Goal: Task Accomplishment & Management: Manage account settings

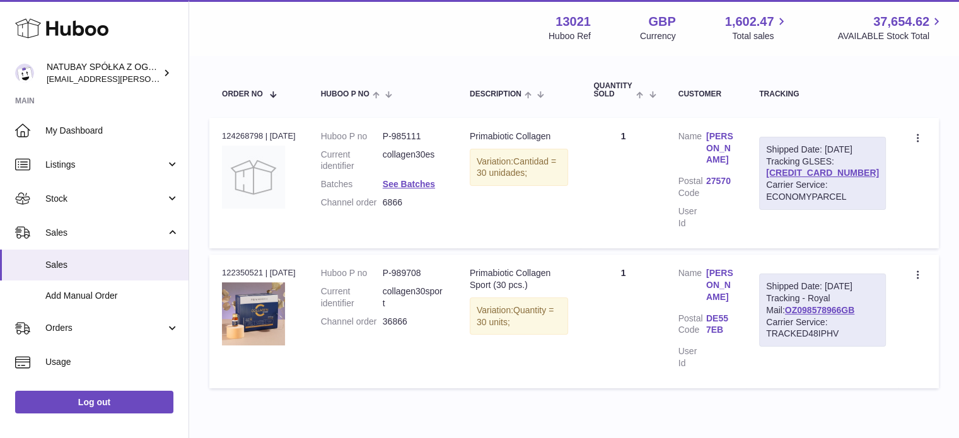
scroll to position [103, 0]
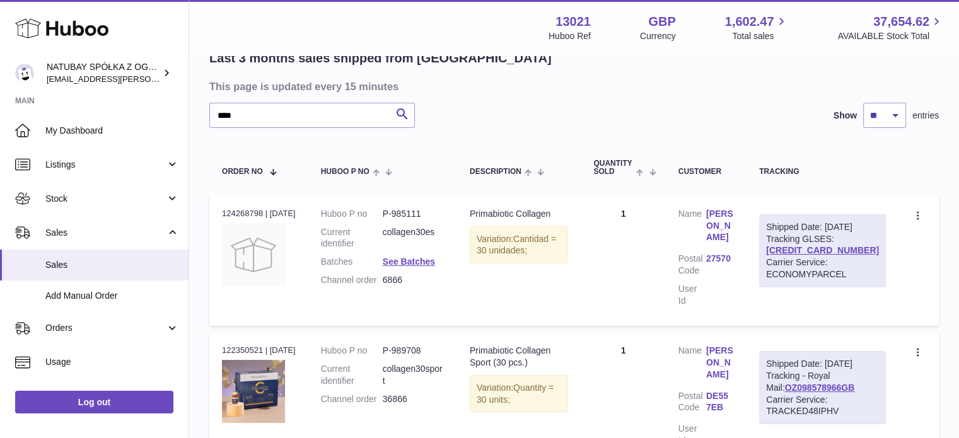
drag, startPoint x: 243, startPoint y: 120, endPoint x: 219, endPoint y: 118, distance: 24.7
click at [222, 120] on input "****" at bounding box center [312, 115] width 206 height 25
type input "*"
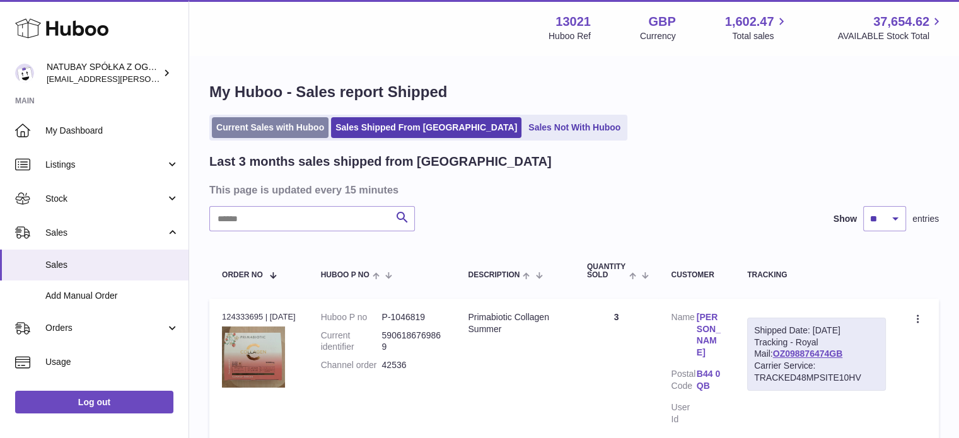
click at [260, 125] on link "Current Sales with Huboo" at bounding box center [270, 127] width 117 height 21
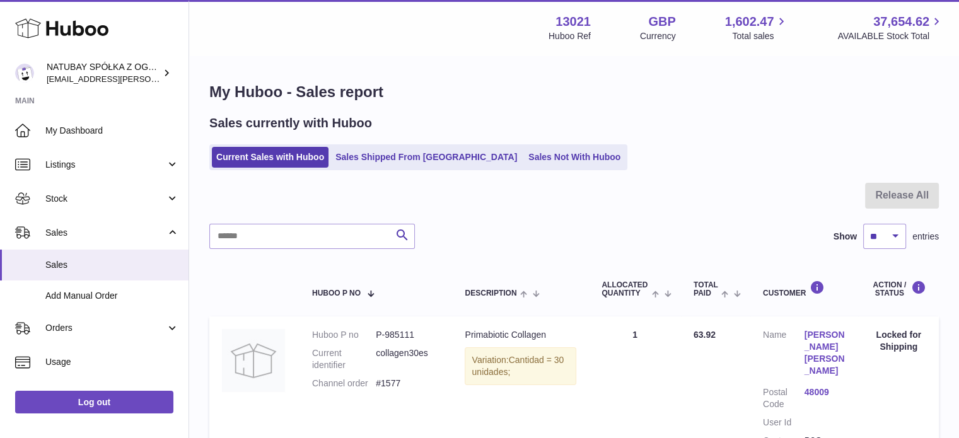
scroll to position [252, 0]
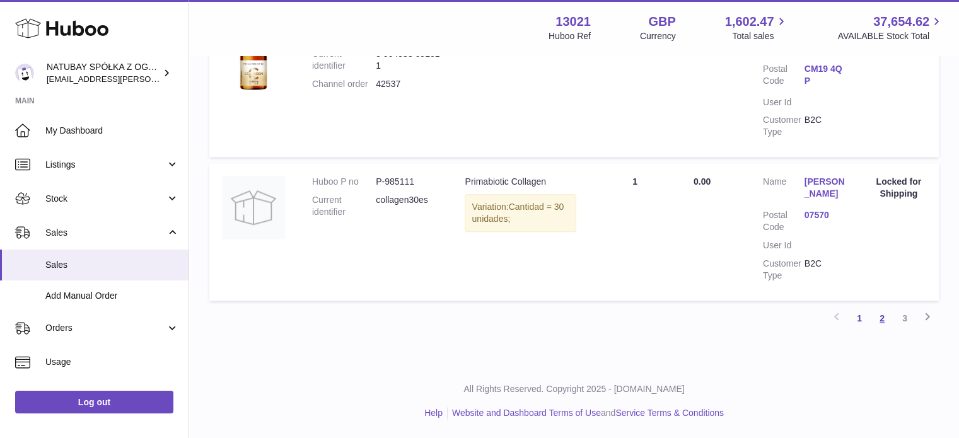
click at [880, 320] on link "2" at bounding box center [882, 318] width 23 height 23
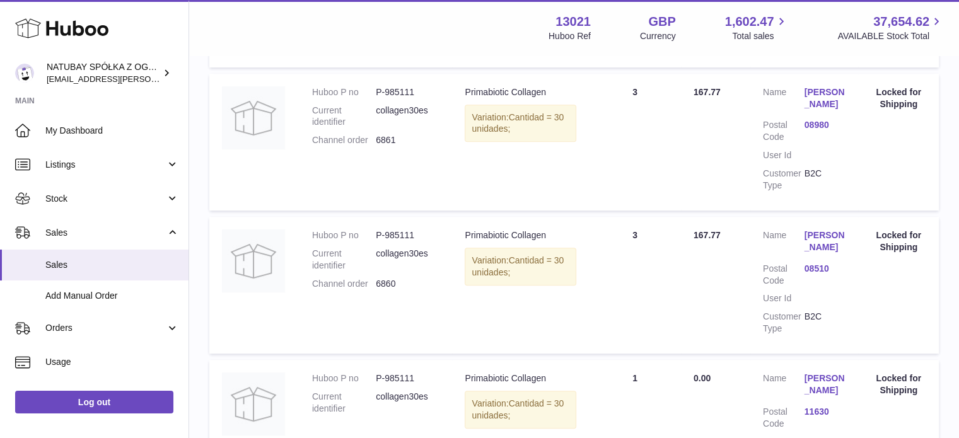
scroll to position [561, 0]
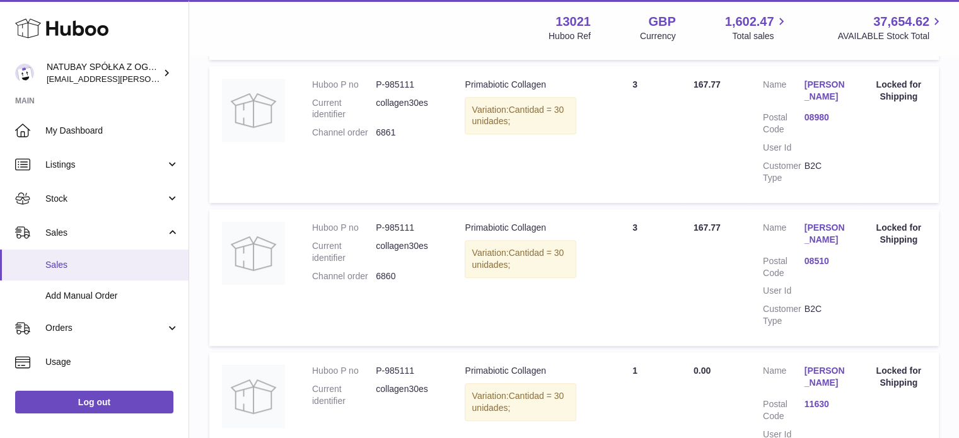
click at [110, 268] on span "Sales" at bounding box center [112, 265] width 134 height 12
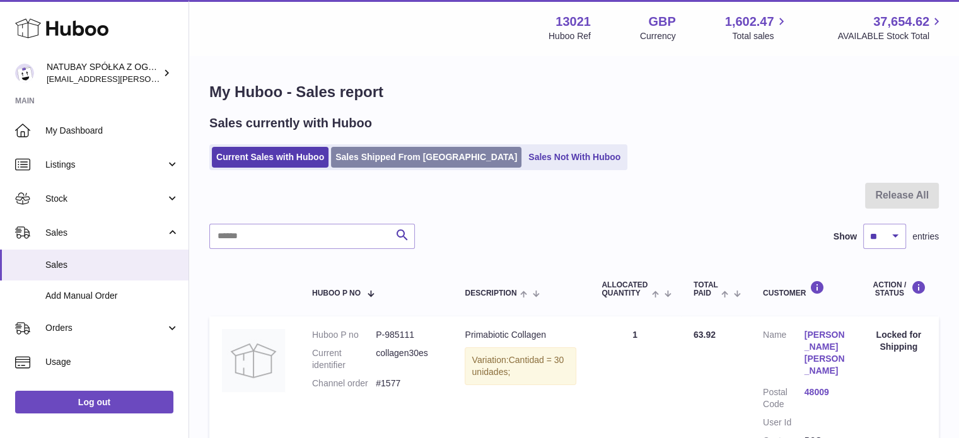
click at [373, 160] on link "Sales Shipped From [GEOGRAPHIC_DATA]" at bounding box center [426, 157] width 190 height 21
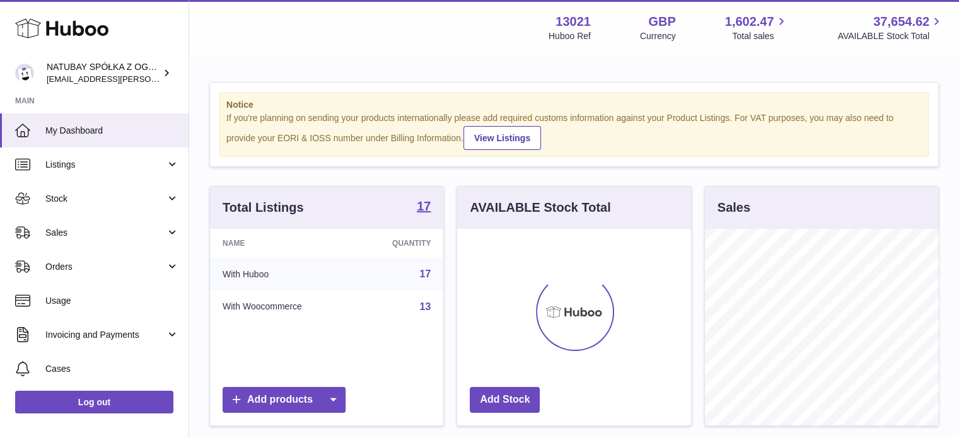
scroll to position [197, 234]
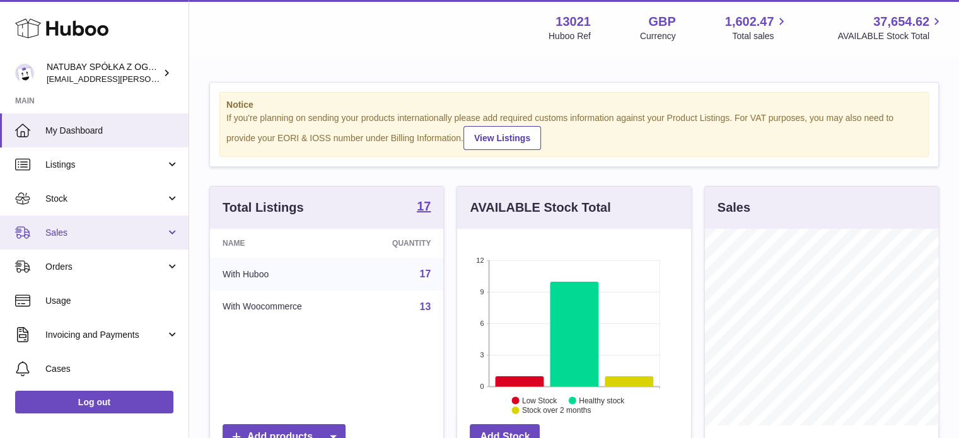
click at [86, 234] on span "Sales" at bounding box center [105, 233] width 120 height 12
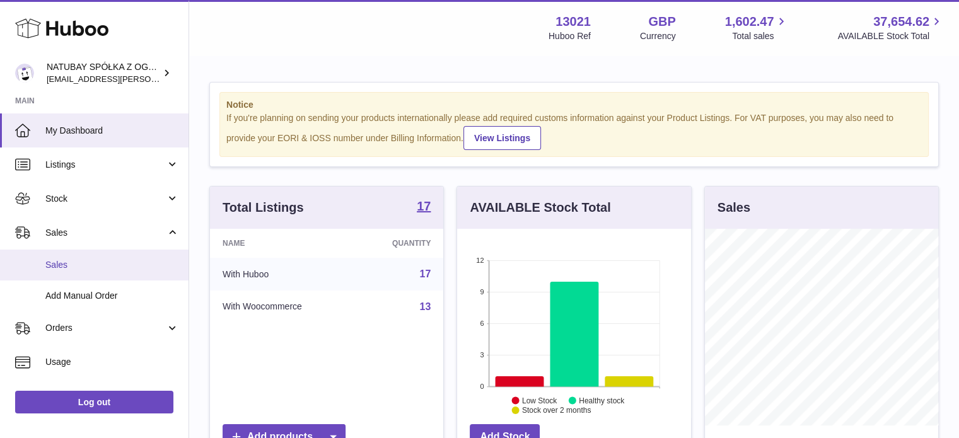
click at [81, 261] on span "Sales" at bounding box center [112, 265] width 134 height 12
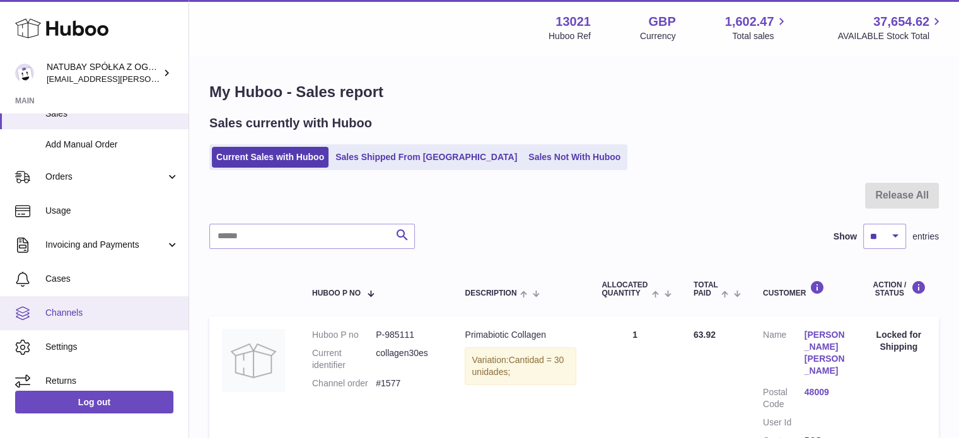
scroll to position [161, 0]
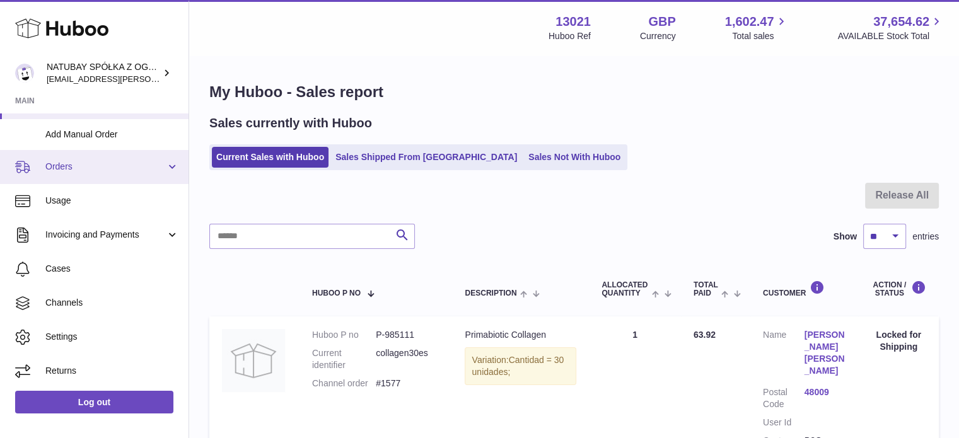
click at [90, 168] on span "Orders" at bounding box center [105, 167] width 120 height 12
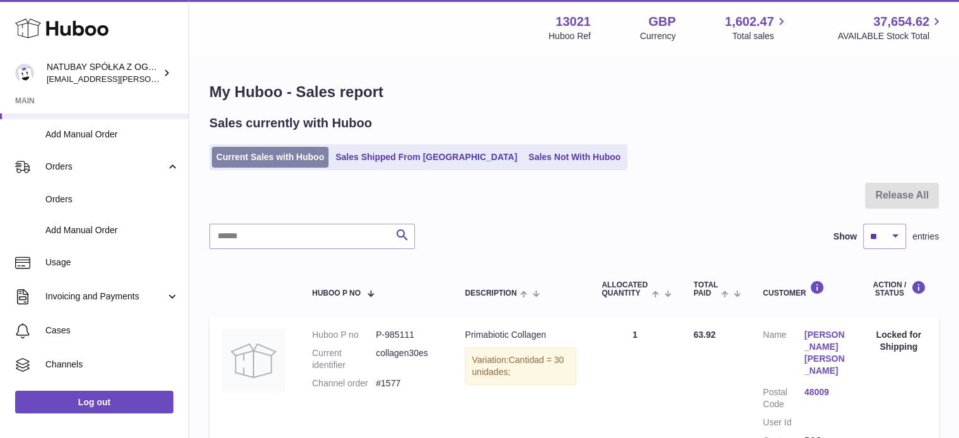
click at [250, 159] on link "Current Sales with Huboo" at bounding box center [270, 157] width 117 height 21
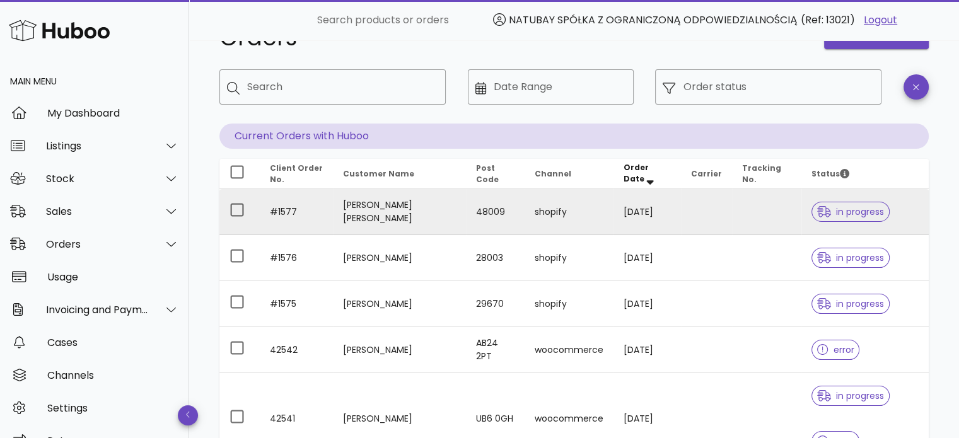
scroll to position [63, 0]
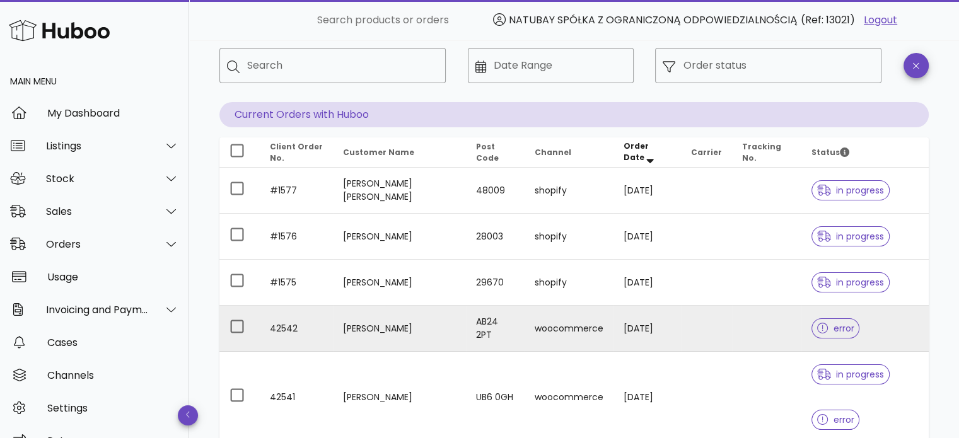
click at [820, 330] on div at bounding box center [825, 328] width 16 height 13
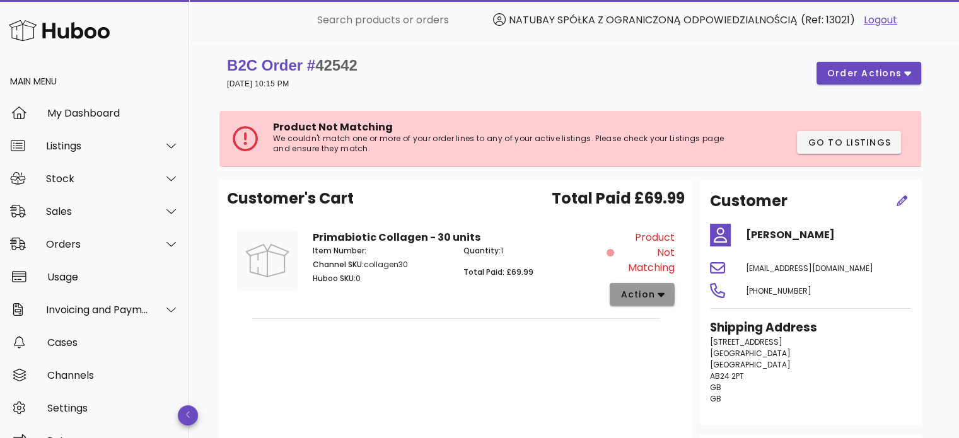
click at [650, 294] on span "action" at bounding box center [637, 294] width 35 height 13
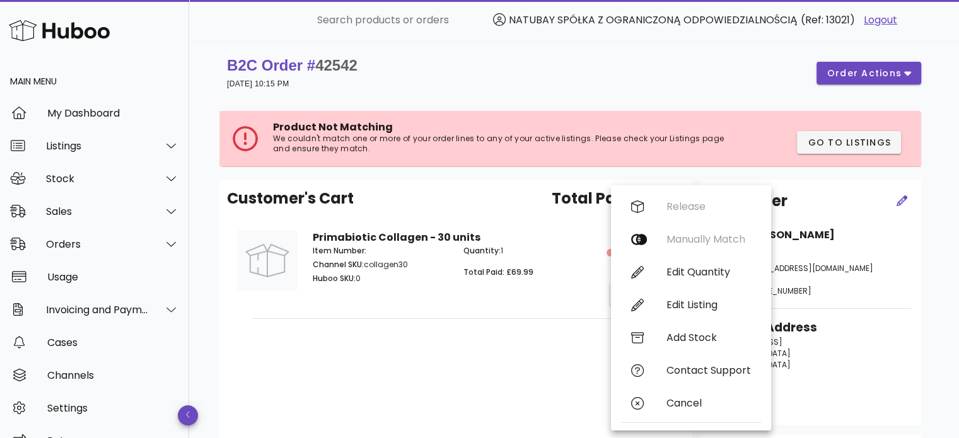
click at [545, 335] on div "Customer's Cart Total Paid £69.99 Primabiotic Collagen - 30 units Item Number: …" at bounding box center [455, 345] width 473 height 331
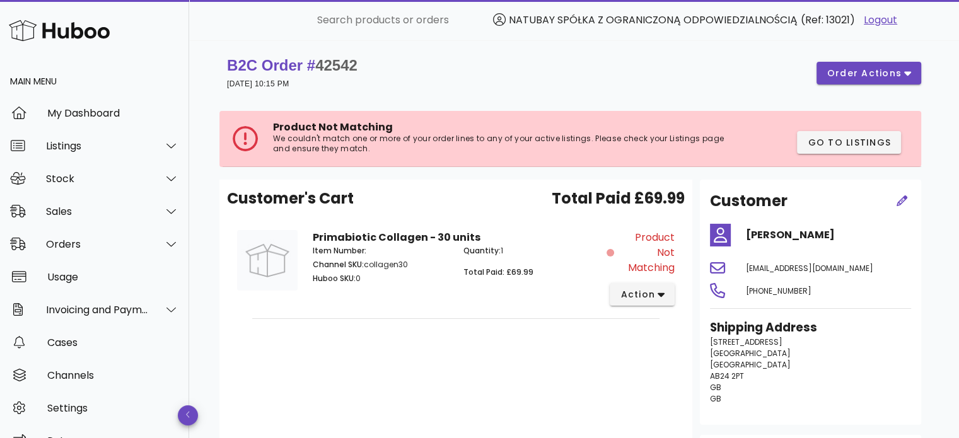
click at [260, 249] on img at bounding box center [267, 260] width 61 height 61
click at [386, 249] on p "Item Number:" at bounding box center [381, 250] width 136 height 11
click at [391, 238] on div "Item Number: Channel SKU: collagen30 Huboo SKU: 0" at bounding box center [380, 267] width 151 height 58
click at [115, 219] on div "Sales" at bounding box center [94, 211] width 189 height 33
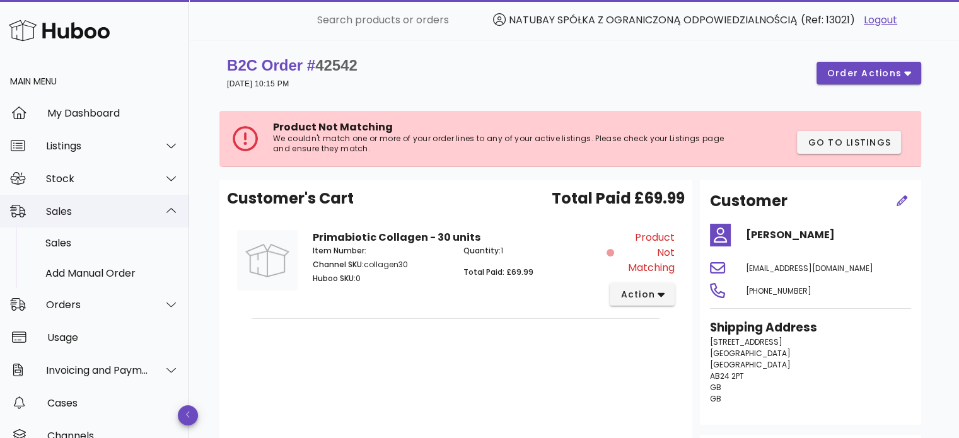
click at [113, 207] on div "Sales" at bounding box center [97, 212] width 103 height 12
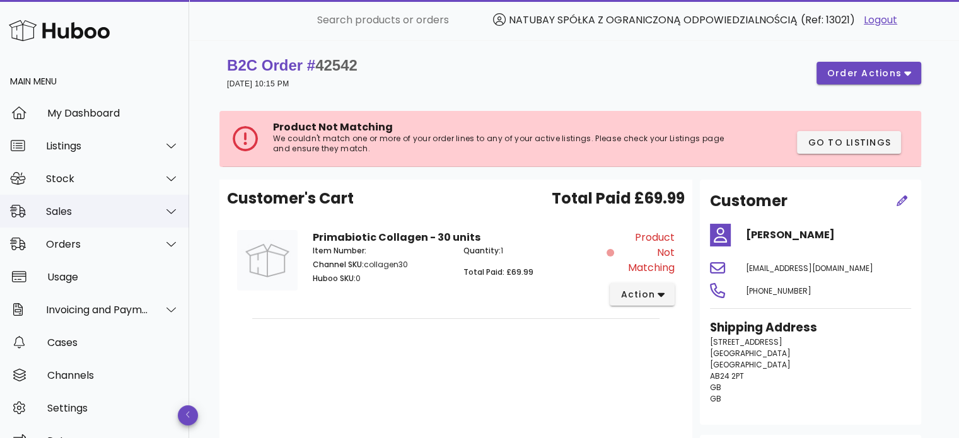
click at [110, 209] on div "Sales" at bounding box center [97, 212] width 103 height 12
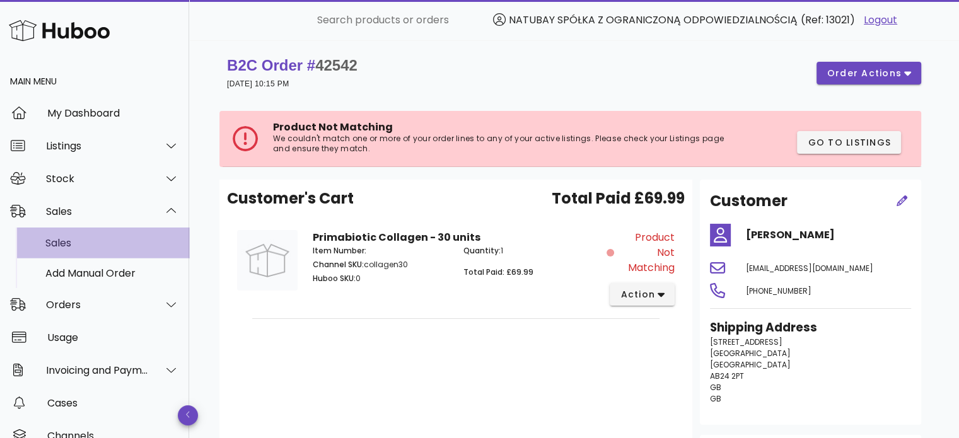
click at [114, 238] on div "Sales" at bounding box center [112, 243] width 134 height 12
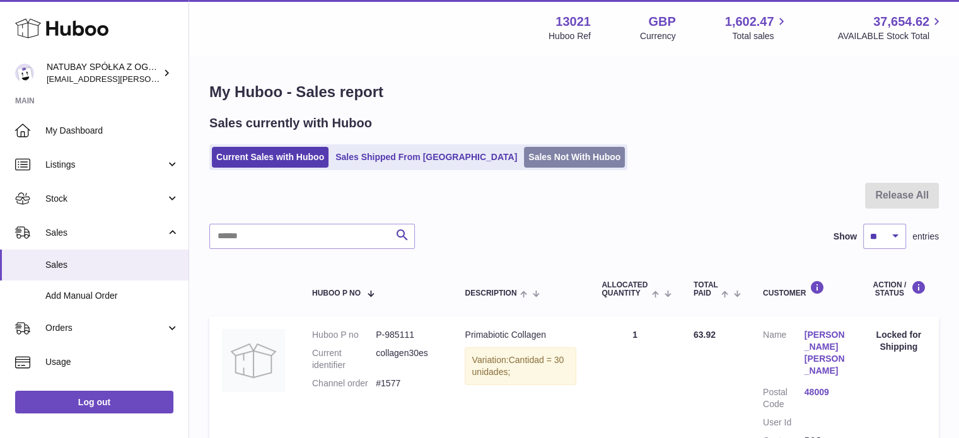
click at [524, 166] on link "Sales Not With Huboo" at bounding box center [574, 157] width 101 height 21
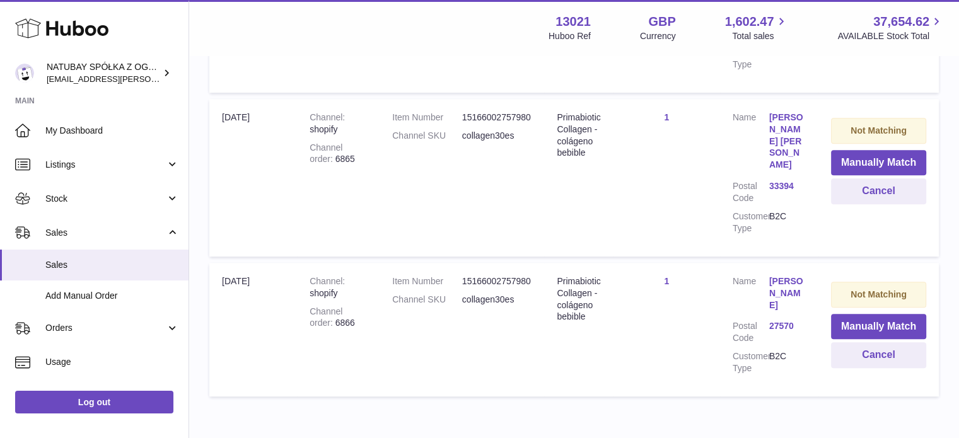
scroll to position [977, 0]
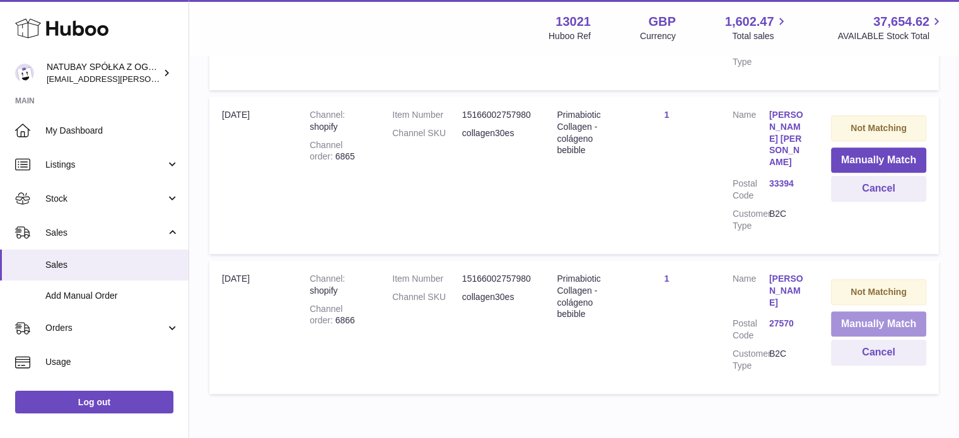
click at [873, 311] on button "Manually Match" at bounding box center [878, 324] width 95 height 26
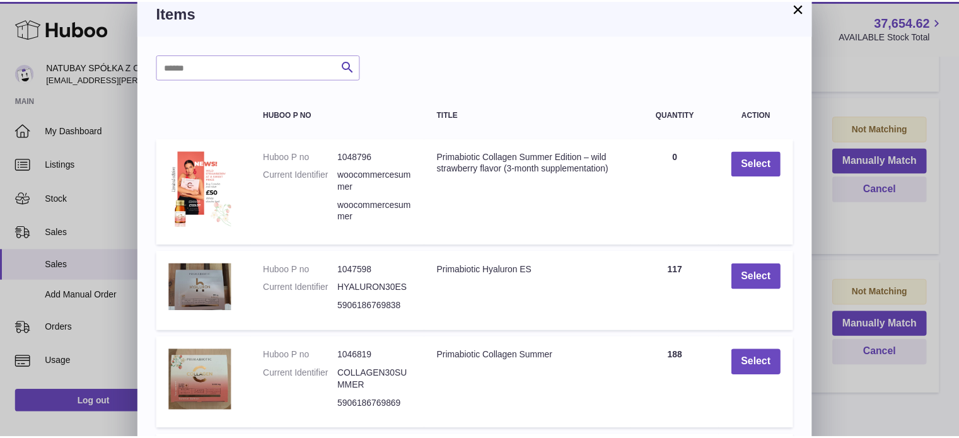
scroll to position [0, 0]
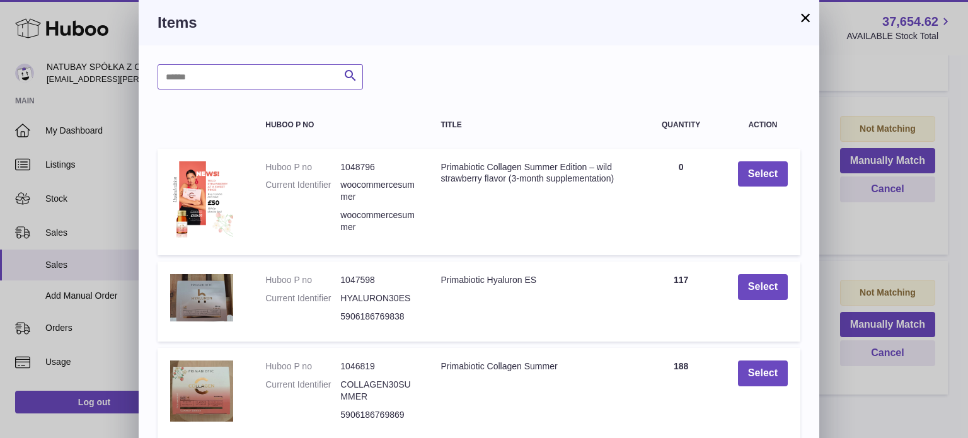
click at [229, 80] on input "text" at bounding box center [261, 76] width 206 height 25
type input "**********"
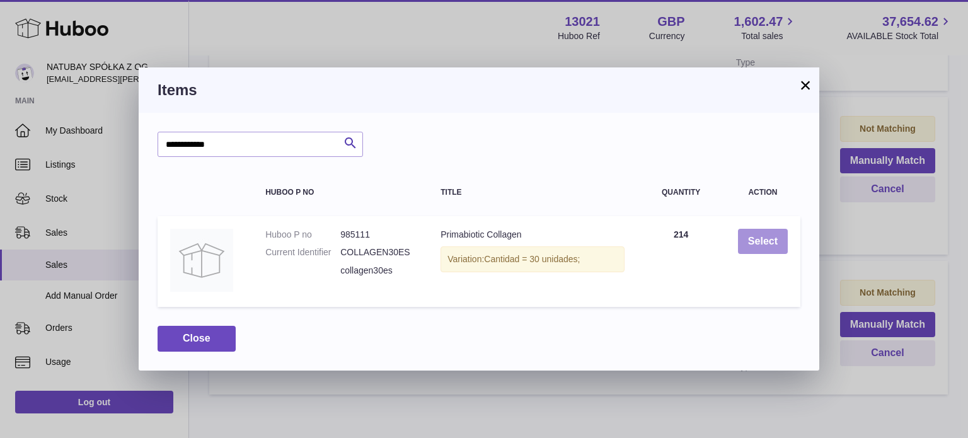
click at [761, 241] on button "Select" at bounding box center [763, 242] width 50 height 26
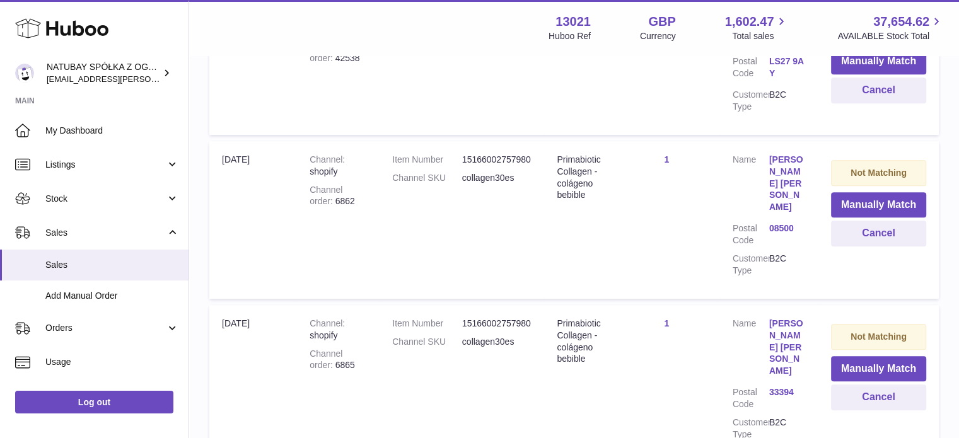
scroll to position [774, 0]
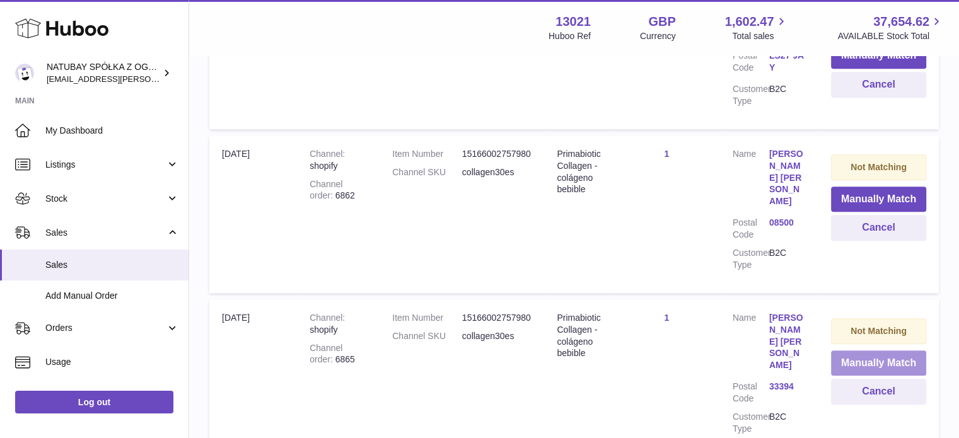
click at [866, 351] on button "Manually Match" at bounding box center [878, 364] width 95 height 26
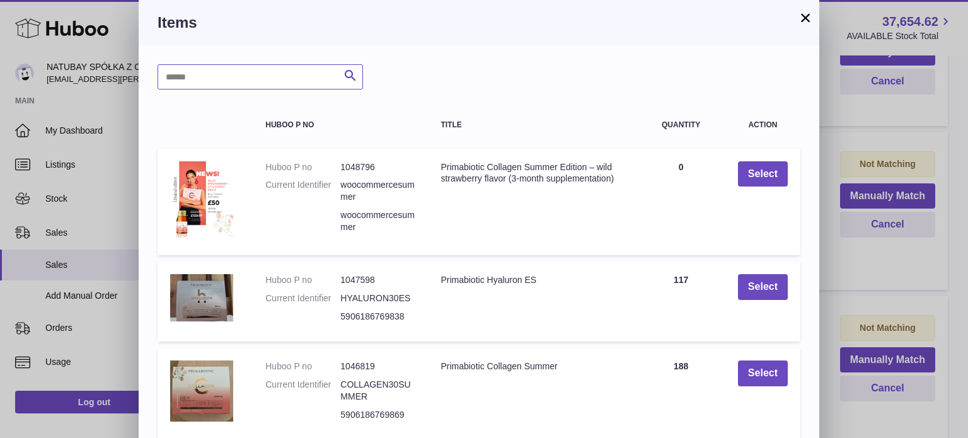
click at [253, 85] on input "text" at bounding box center [261, 76] width 206 height 25
type input "**********"
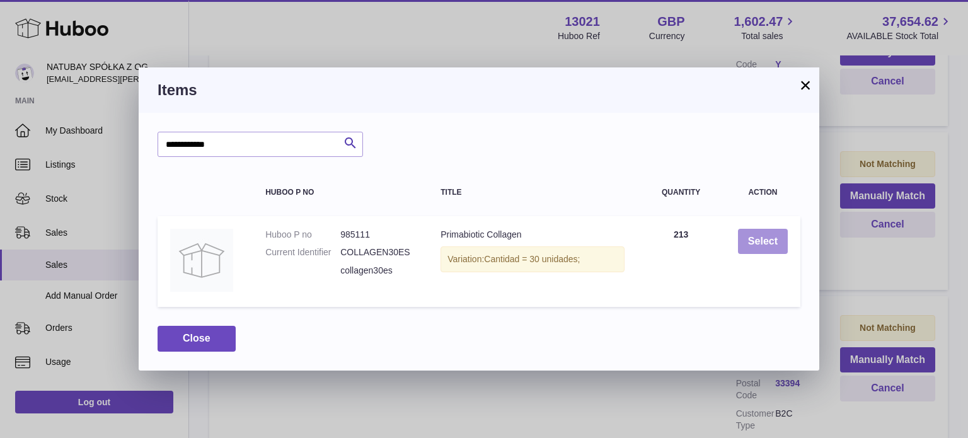
click at [746, 236] on button "Select" at bounding box center [763, 242] width 50 height 26
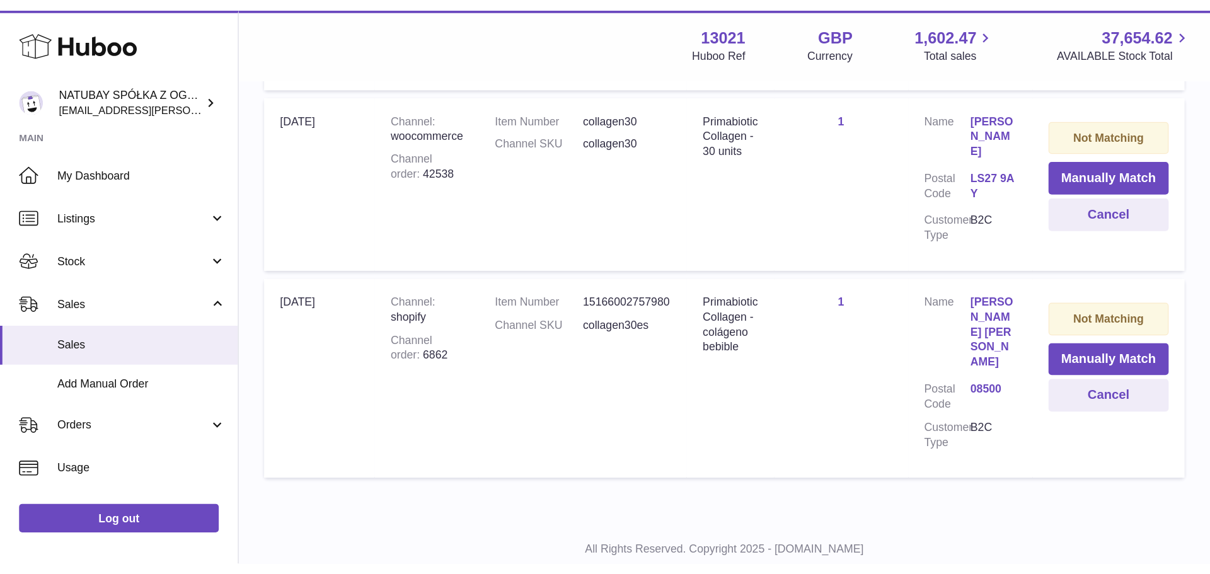
scroll to position [514, 0]
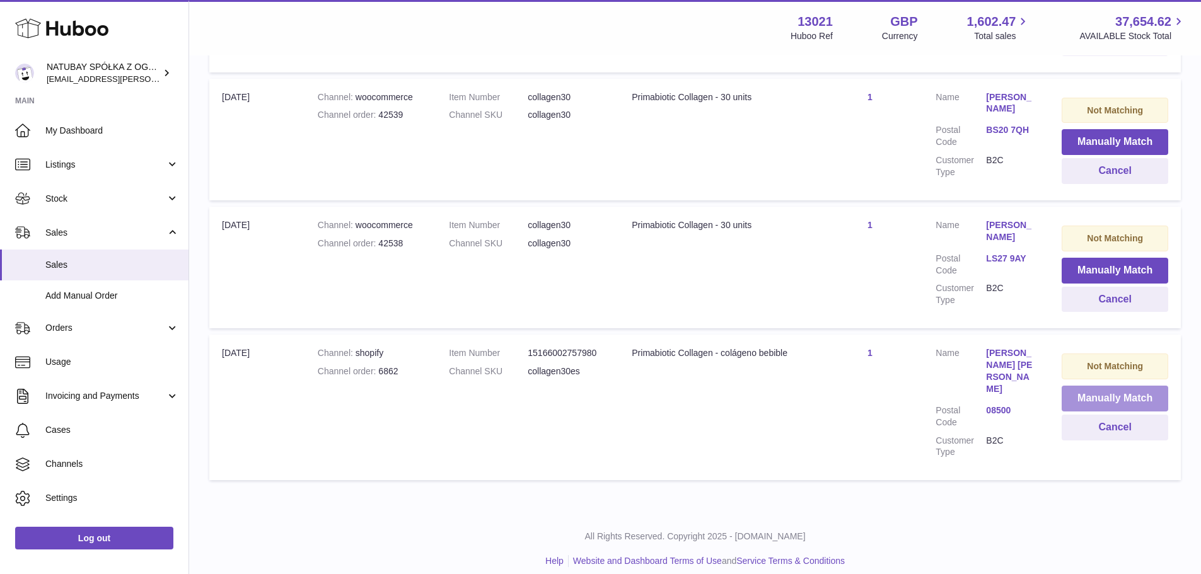
click at [968, 398] on button "Manually Match" at bounding box center [1115, 399] width 107 height 26
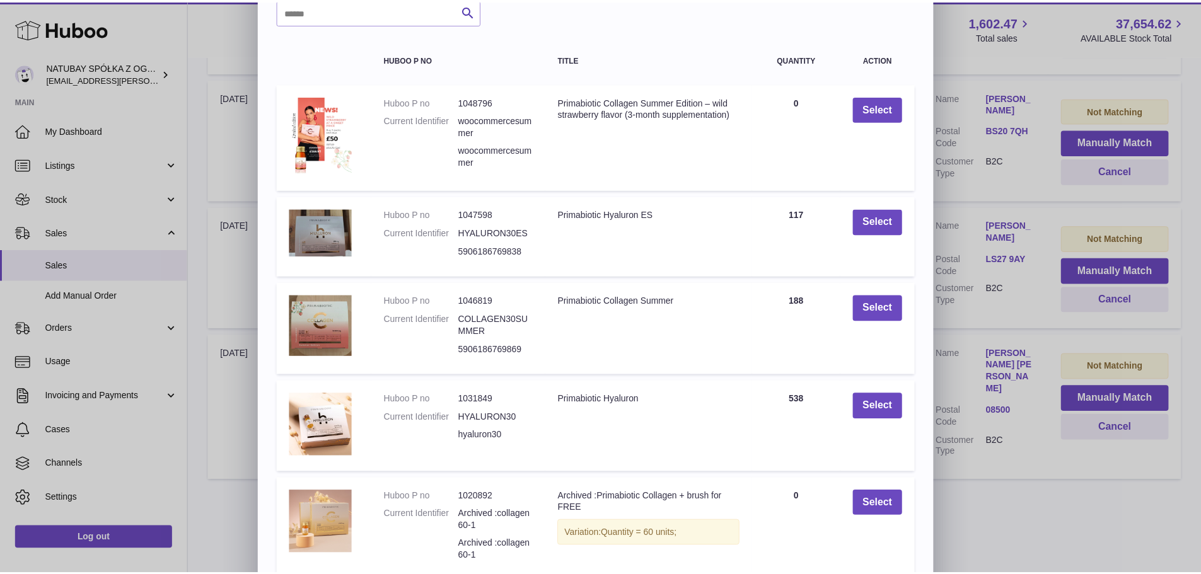
scroll to position [0, 0]
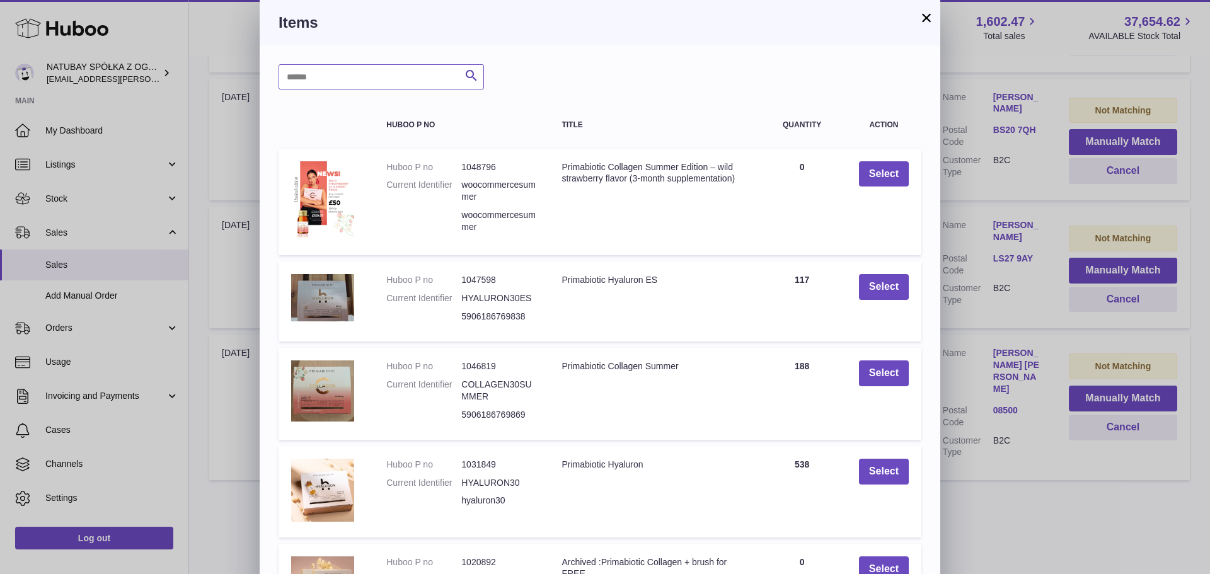
click at [345, 83] on input "text" at bounding box center [382, 76] width 206 height 25
type input "**********"
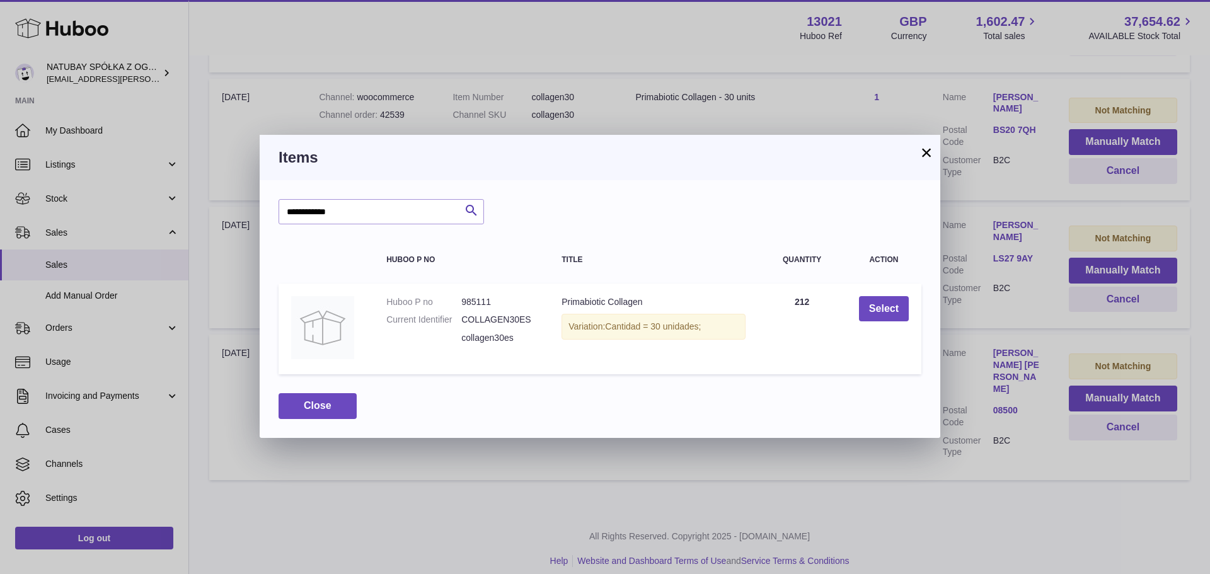
click at [922, 148] on button "×" at bounding box center [926, 152] width 15 height 15
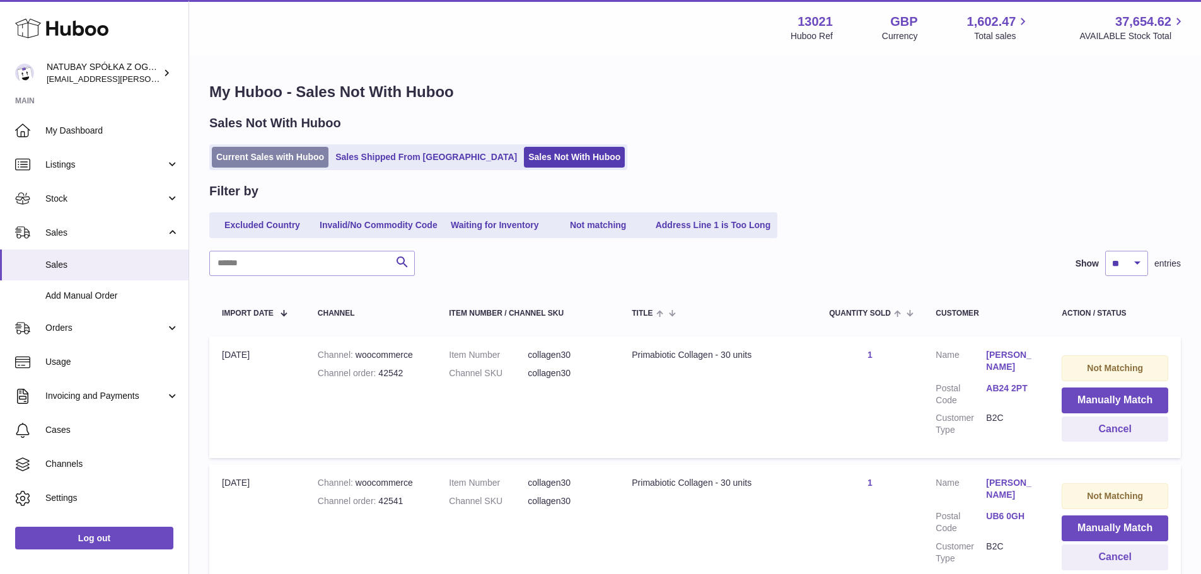
click at [276, 165] on link "Current Sales with Huboo" at bounding box center [270, 157] width 117 height 21
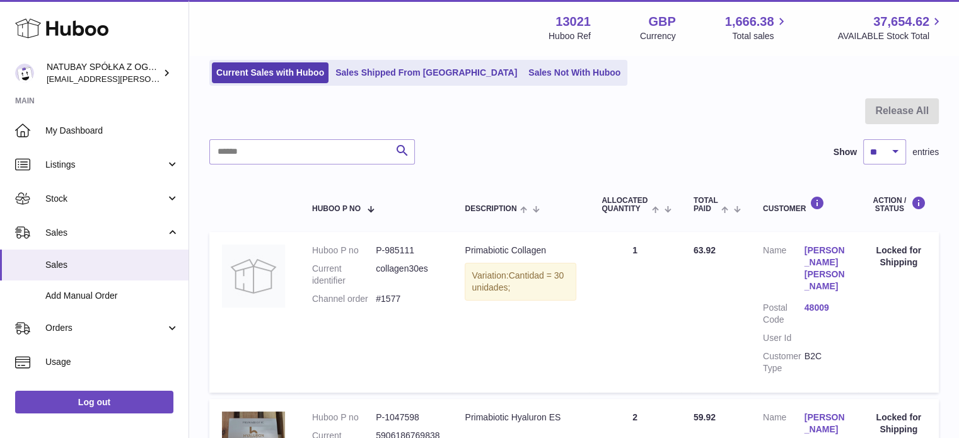
scroll to position [63, 0]
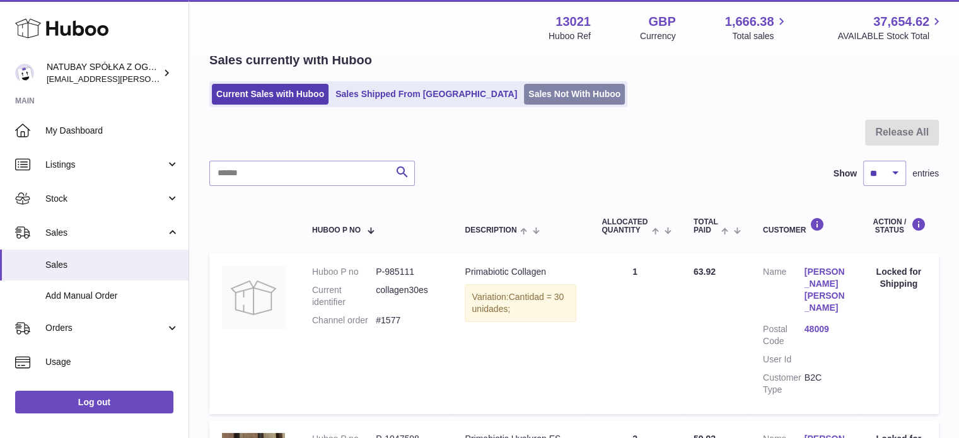
click at [524, 87] on link "Sales Not With Huboo" at bounding box center [574, 94] width 101 height 21
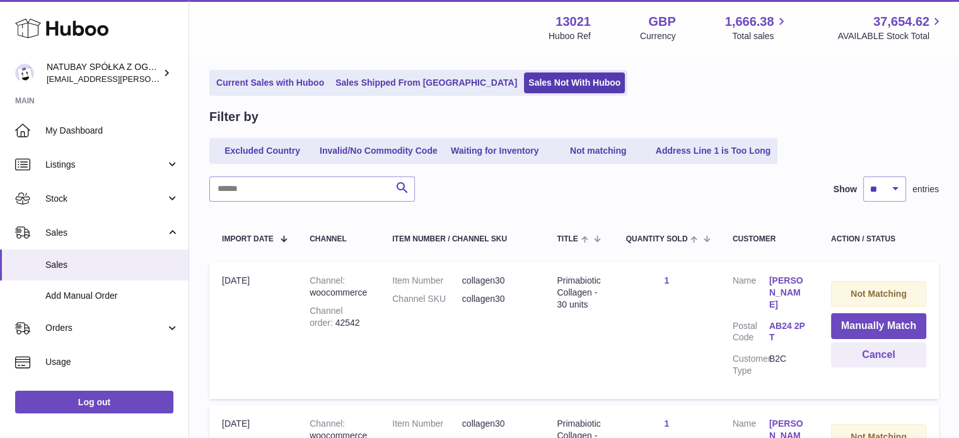
scroll to position [126, 0]
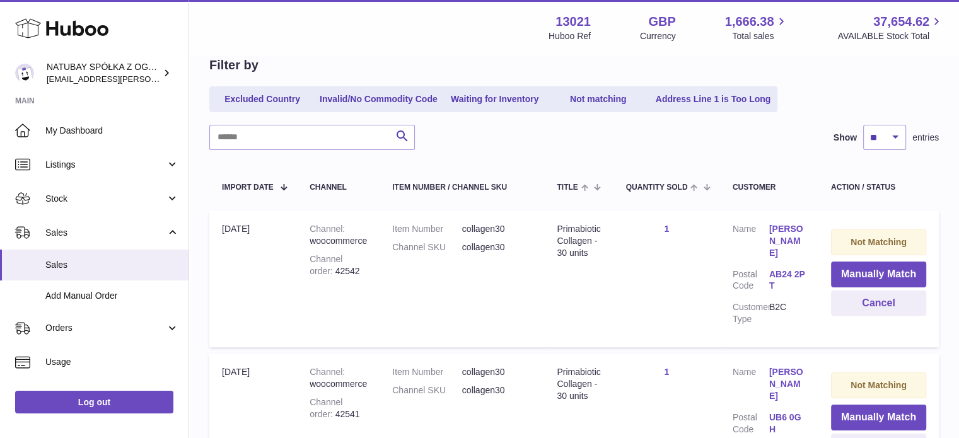
click at [875, 234] on div "Not Matching" at bounding box center [878, 242] width 95 height 26
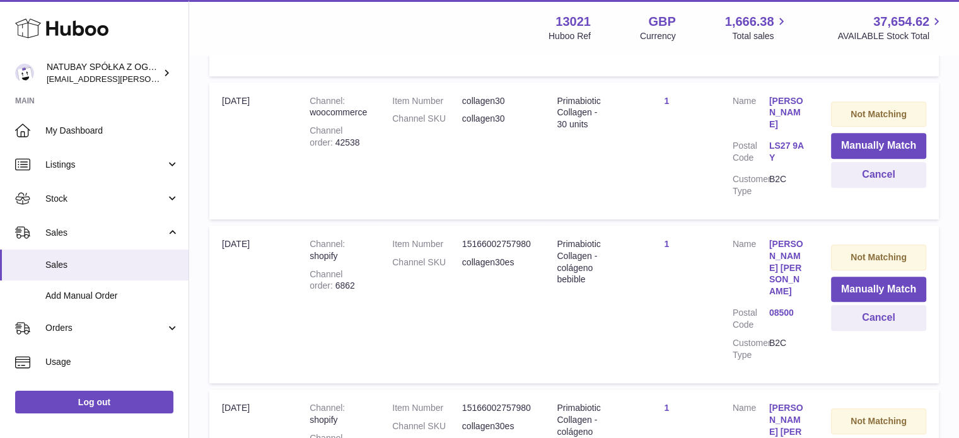
scroll to position [837, 0]
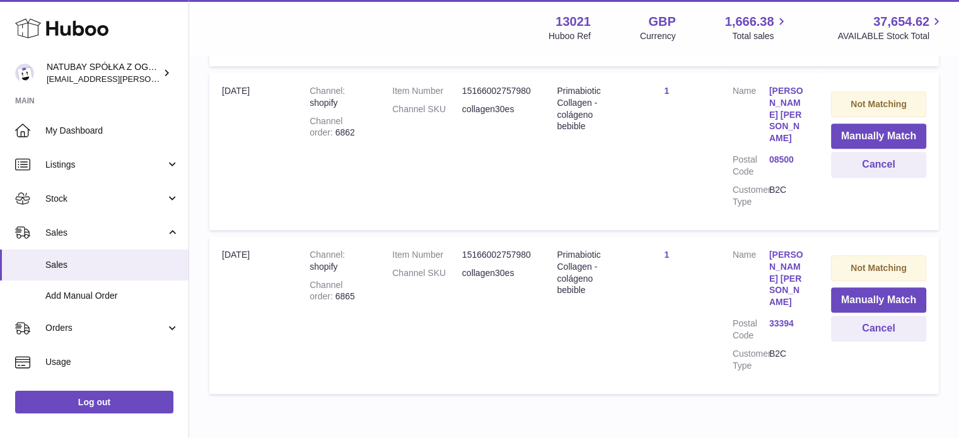
click at [789, 249] on link "[PERSON_NAME] [PERSON_NAME]" at bounding box center [787, 278] width 37 height 59
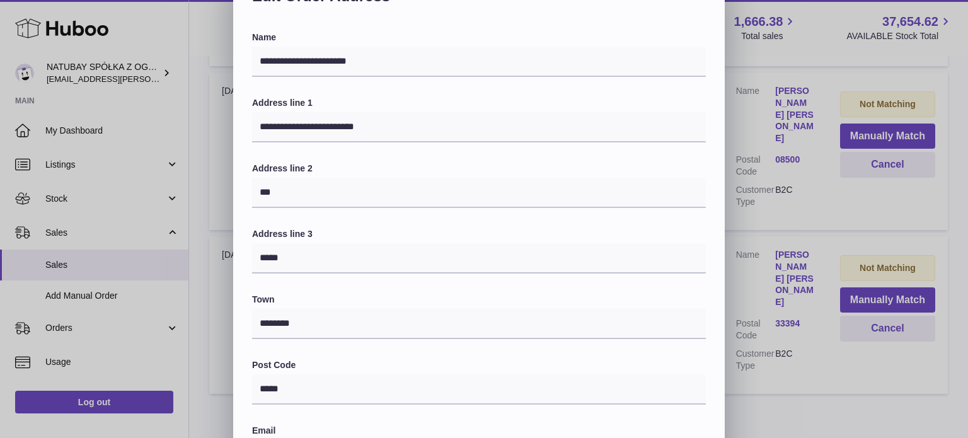
scroll to position [0, 0]
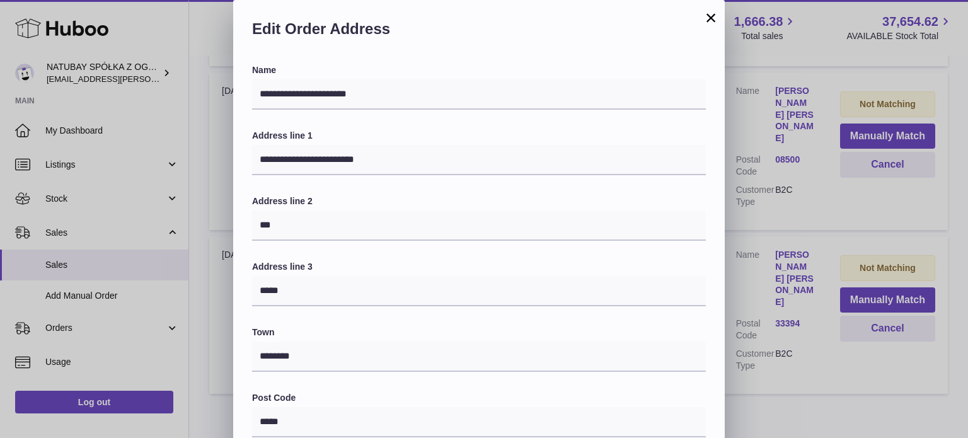
click at [709, 21] on button "×" at bounding box center [711, 17] width 15 height 15
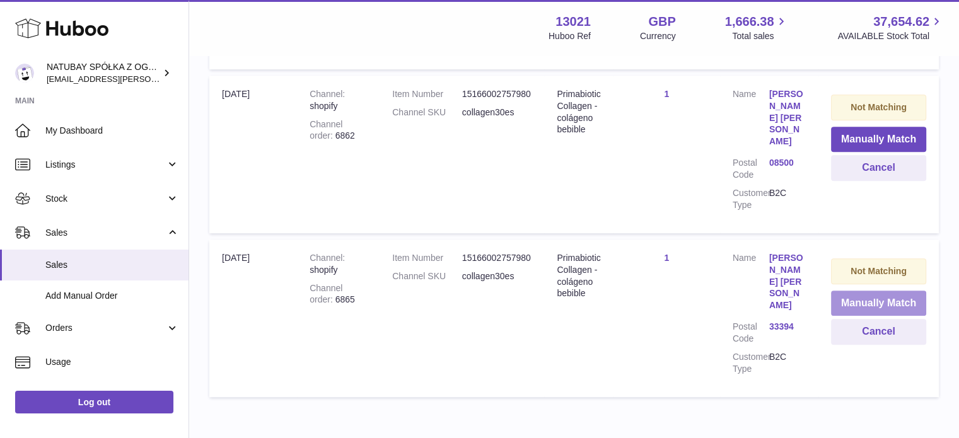
click at [881, 291] on button "Manually Match" at bounding box center [878, 304] width 95 height 26
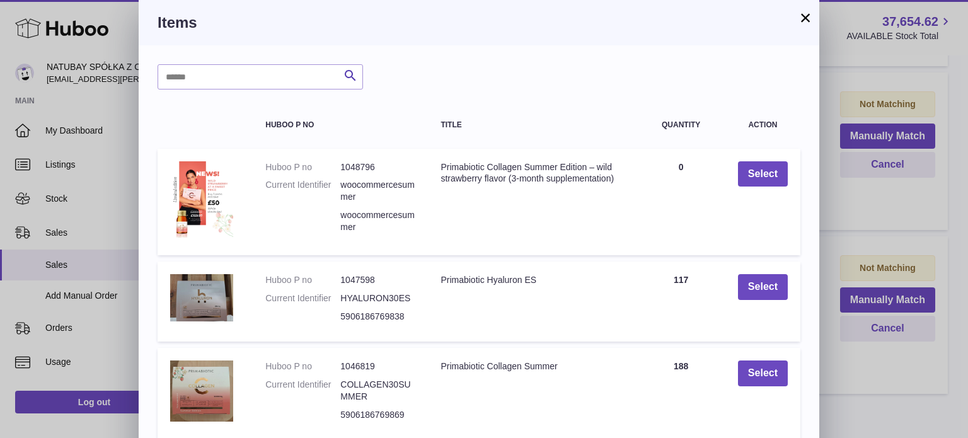
click at [802, 11] on button "×" at bounding box center [805, 17] width 15 height 15
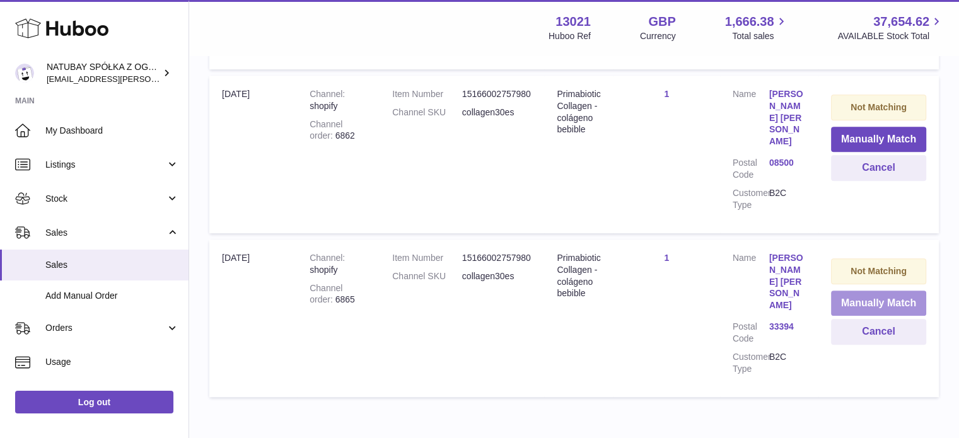
click at [863, 291] on button "Manually Match" at bounding box center [878, 304] width 95 height 26
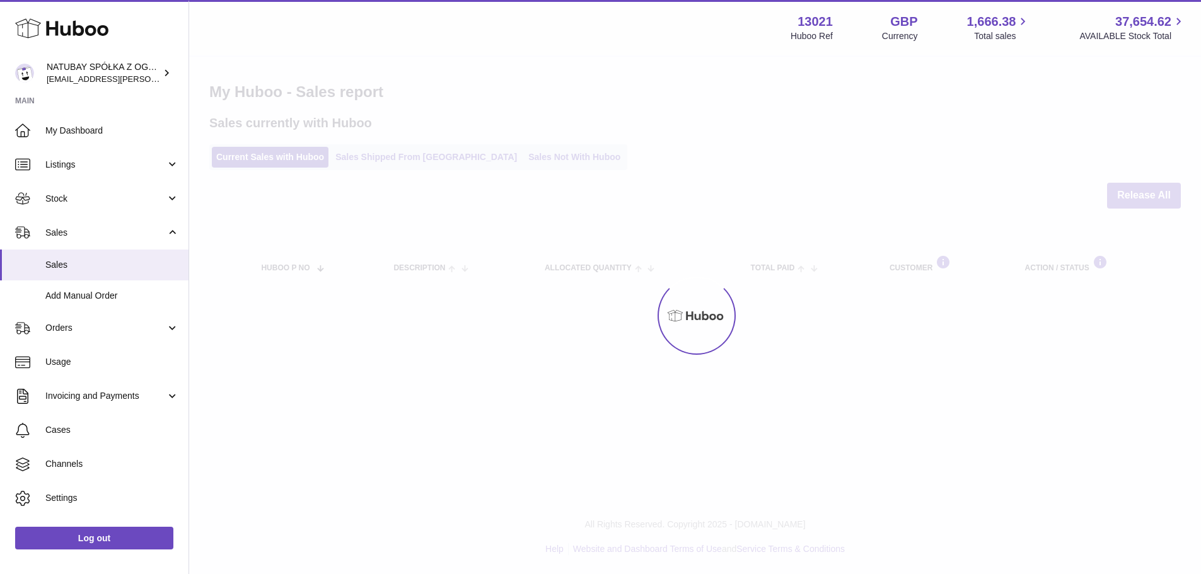
click at [402, 155] on div at bounding box center [695, 316] width 1012 height 518
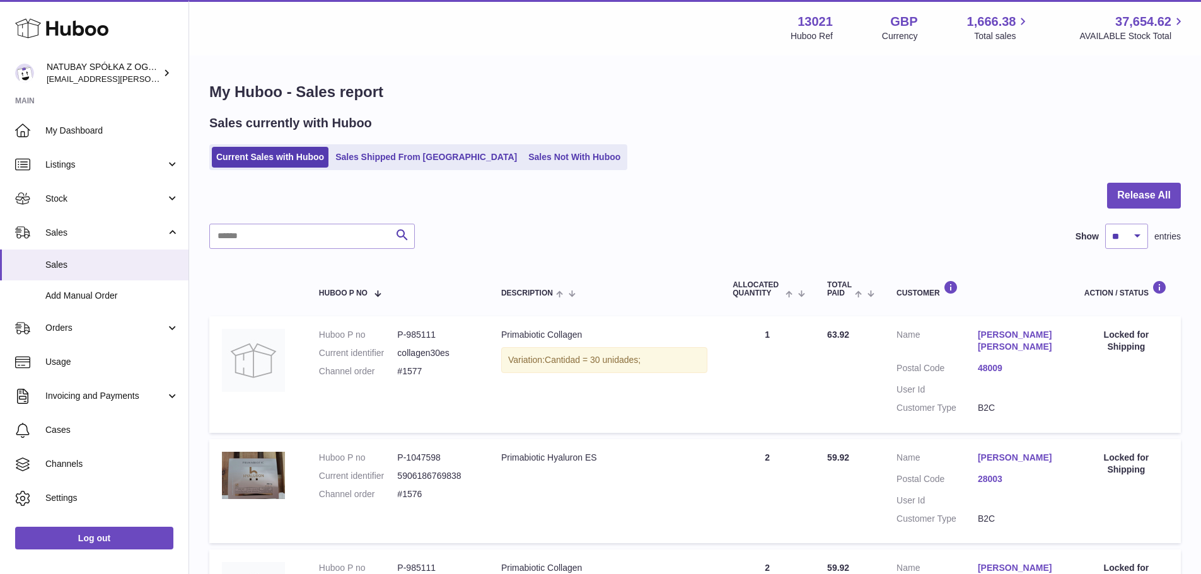
click at [402, 155] on link "Sales Shipped From [GEOGRAPHIC_DATA]" at bounding box center [426, 157] width 190 height 21
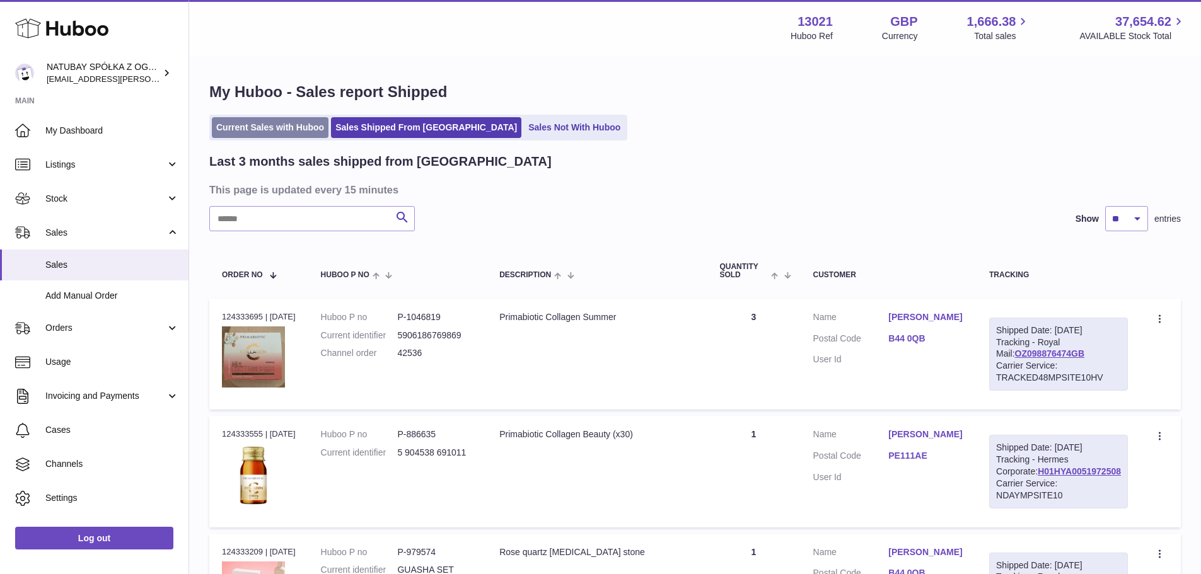
click at [279, 130] on link "Current Sales with Huboo" at bounding box center [270, 127] width 117 height 21
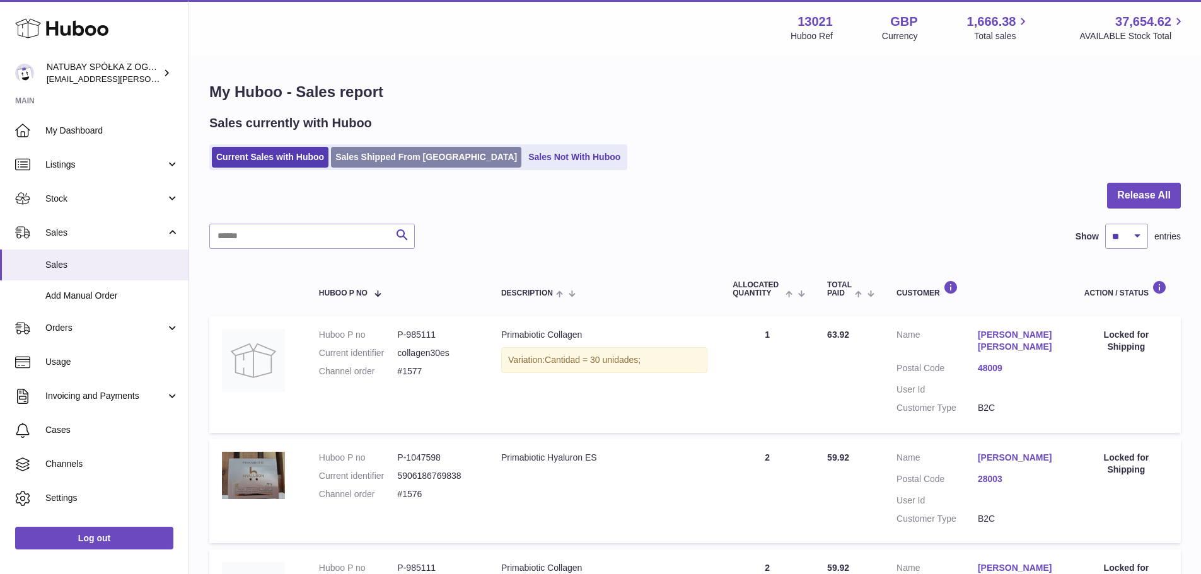
click at [384, 148] on link "Sales Shipped From [GEOGRAPHIC_DATA]" at bounding box center [426, 157] width 190 height 21
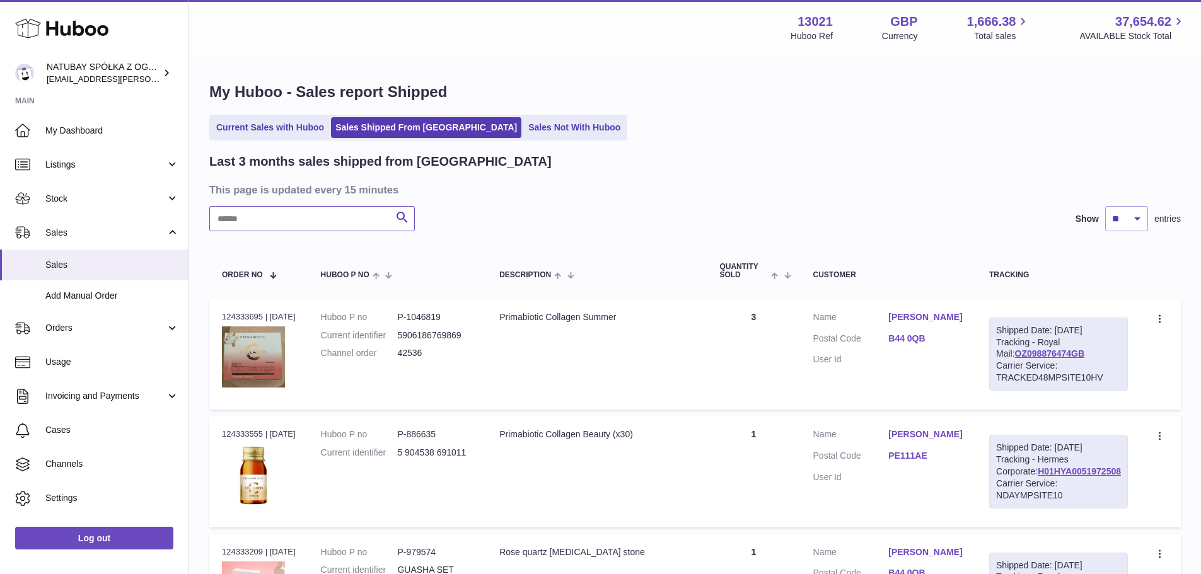
click at [276, 214] on input "text" at bounding box center [312, 218] width 206 height 25
type input "****"
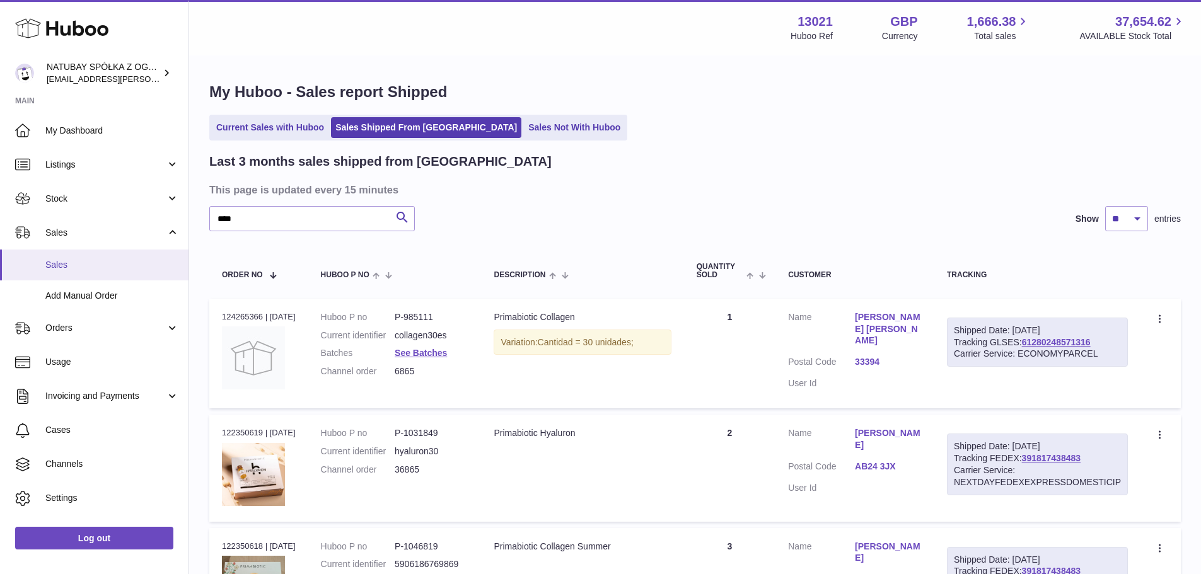
click at [139, 263] on span "Sales" at bounding box center [112, 265] width 134 height 12
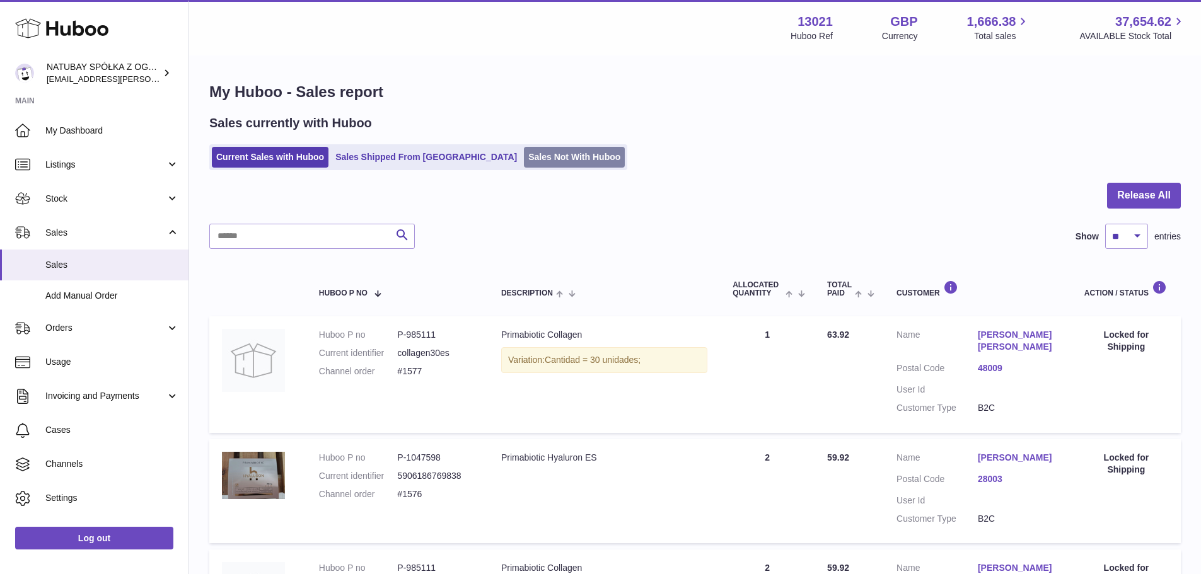
click at [524, 157] on link "Sales Not With Huboo" at bounding box center [574, 157] width 101 height 21
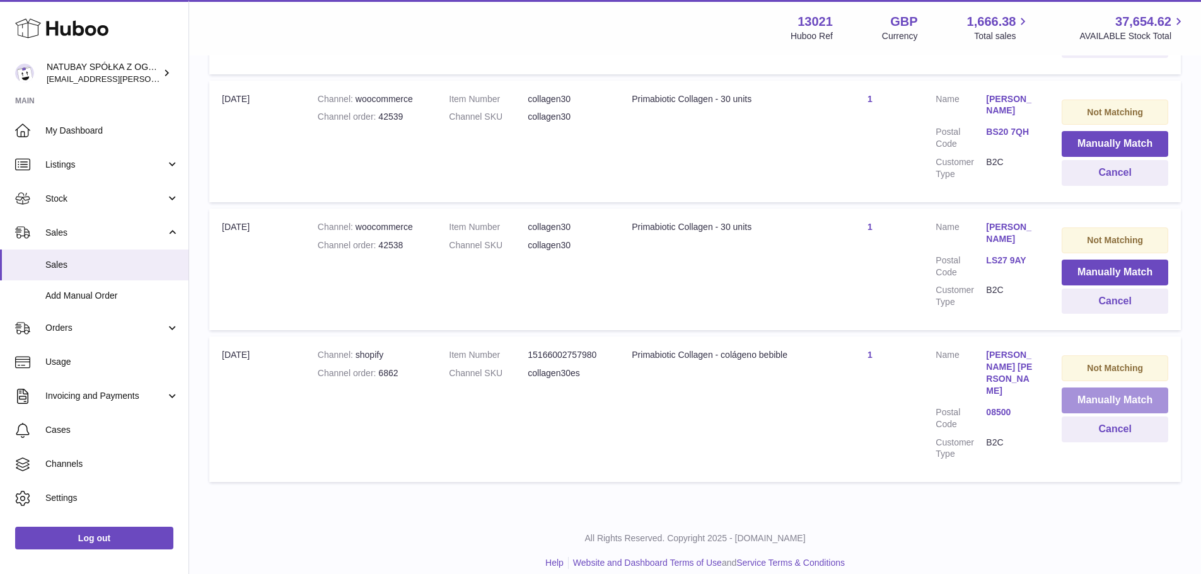
scroll to position [514, 0]
click at [1103, 397] on button "Manually Match" at bounding box center [1115, 399] width 107 height 26
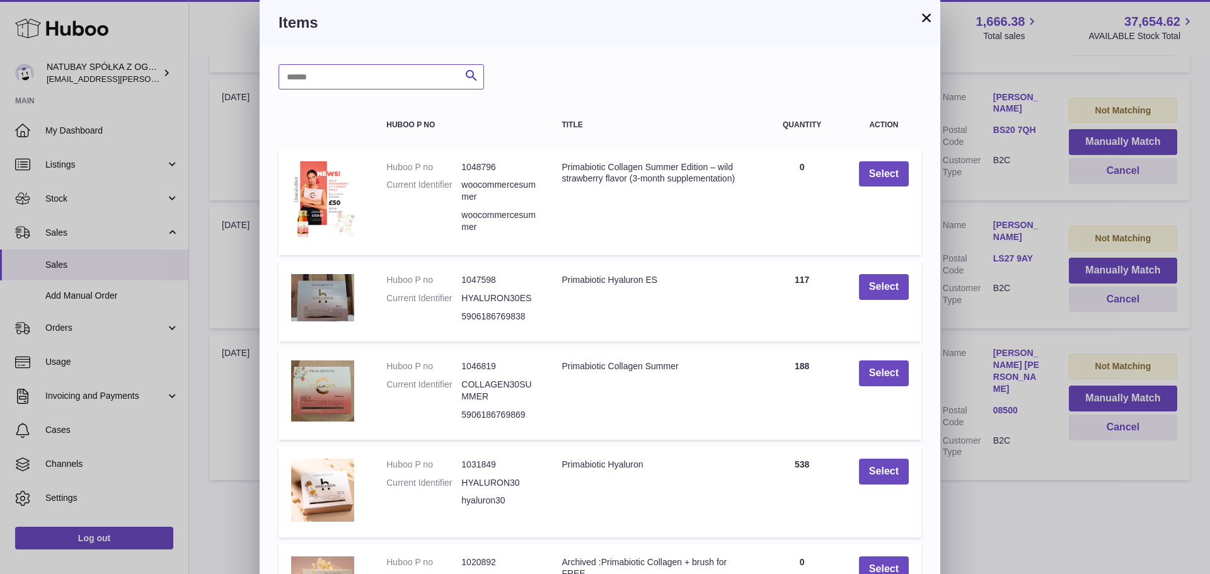
click at [330, 80] on input "text" at bounding box center [382, 76] width 206 height 25
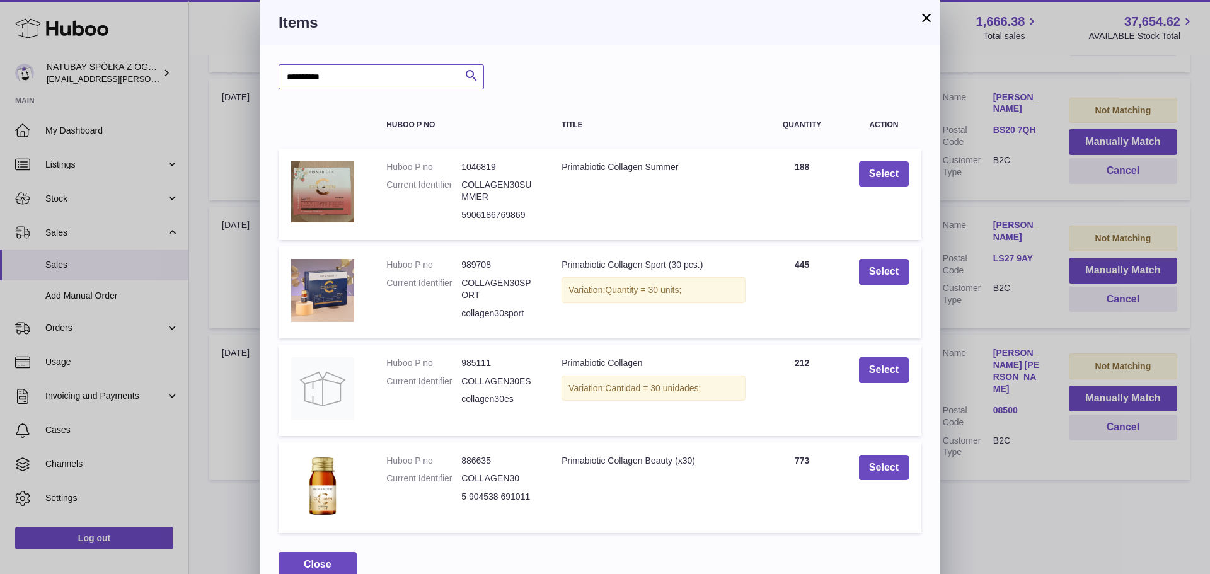
click at [331, 79] on input "**********" at bounding box center [382, 76] width 206 height 25
type input "**********"
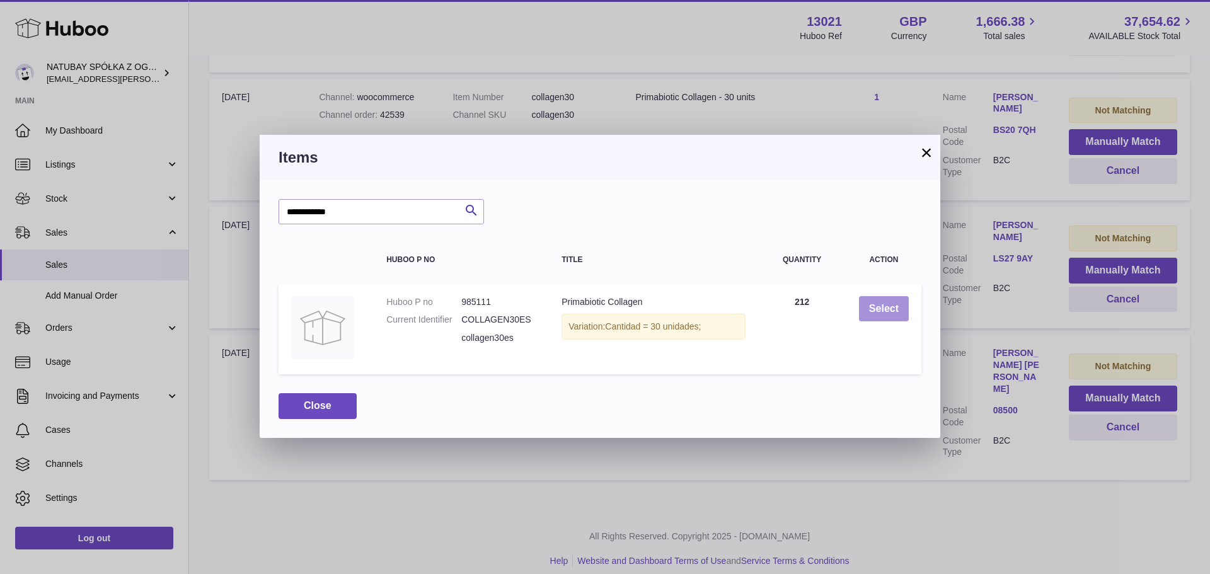
click at [886, 300] on button "Select" at bounding box center [884, 309] width 50 height 26
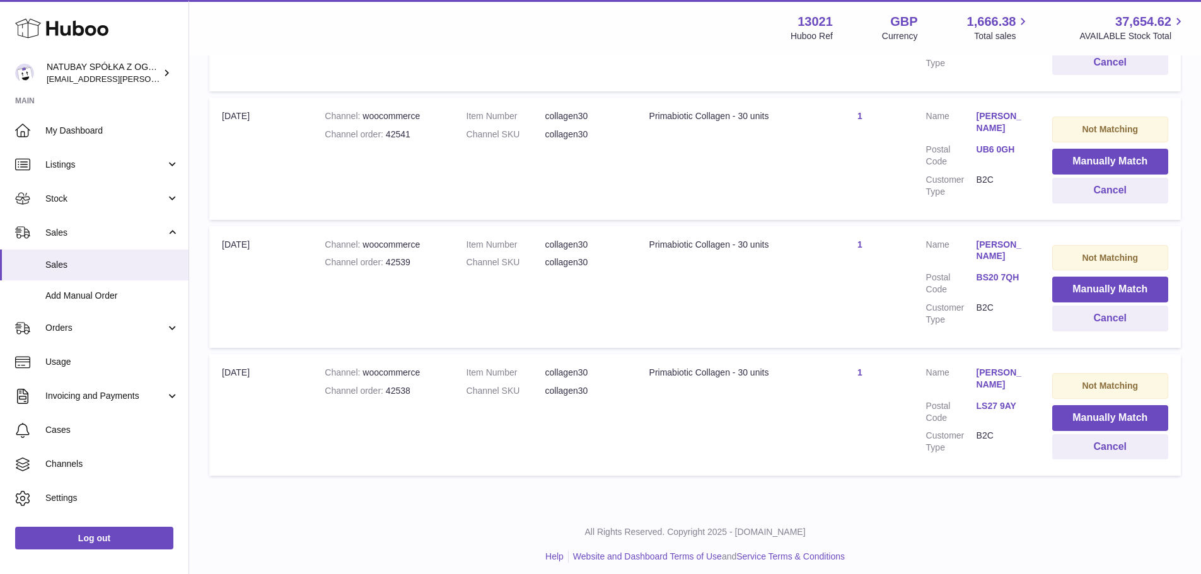
scroll to position [374, 0]
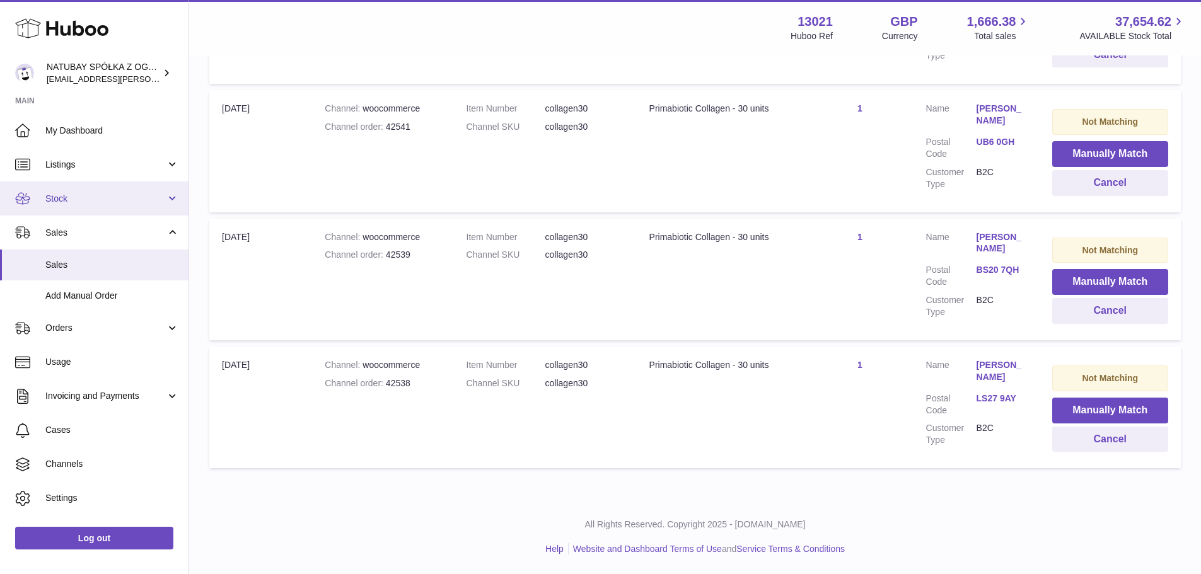
click at [83, 195] on span "Stock" at bounding box center [105, 199] width 120 height 12
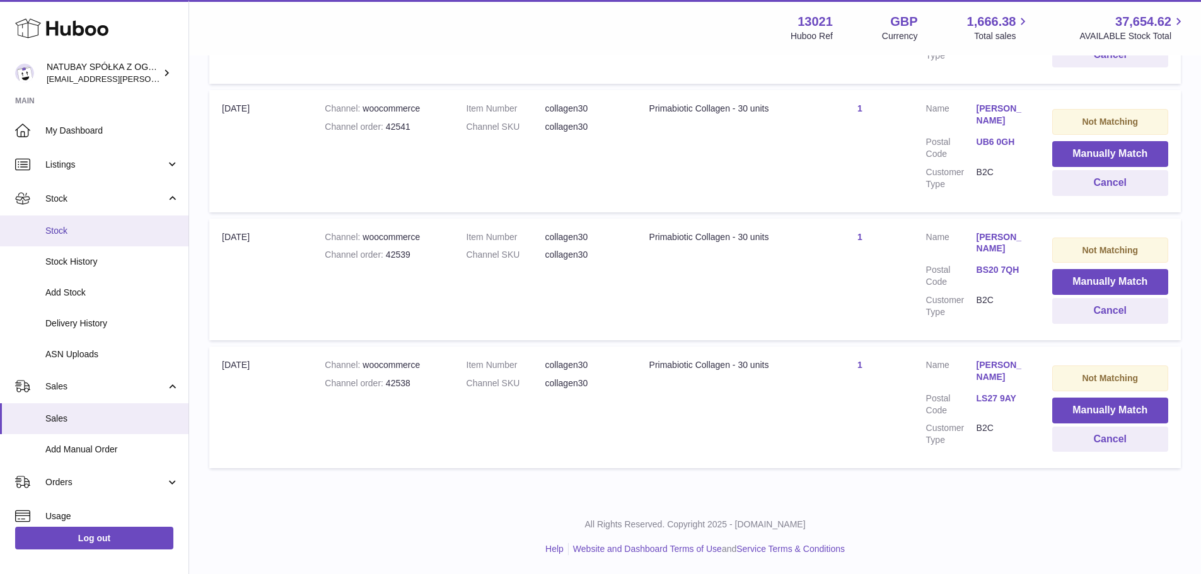
click at [84, 233] on span "Stock" at bounding box center [112, 231] width 134 height 12
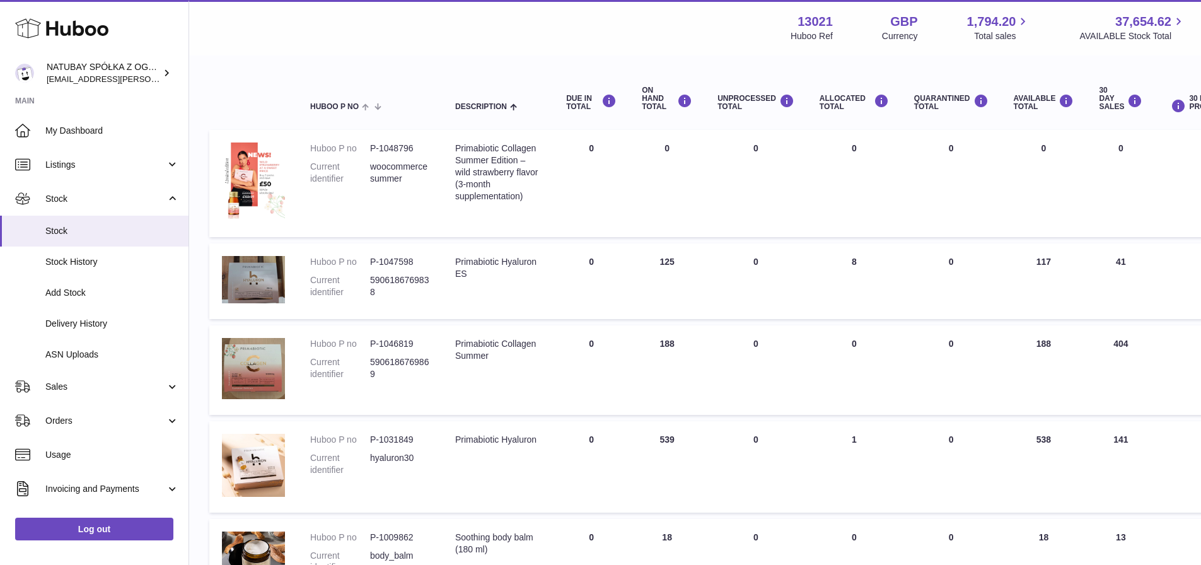
scroll to position [126, 0]
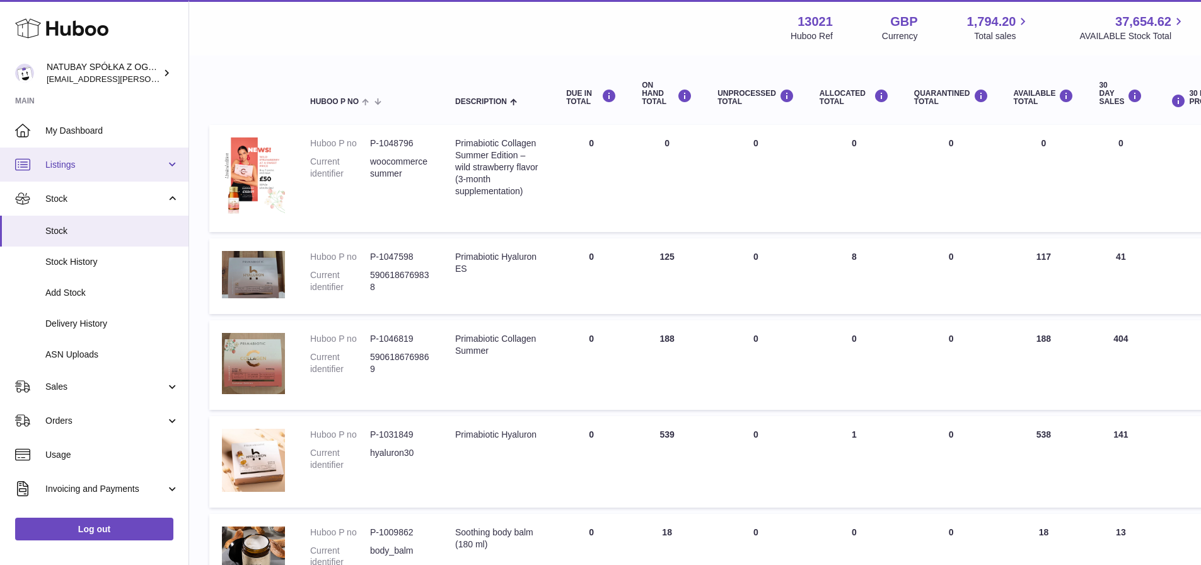
click at [80, 166] on span "Listings" at bounding box center [105, 165] width 120 height 12
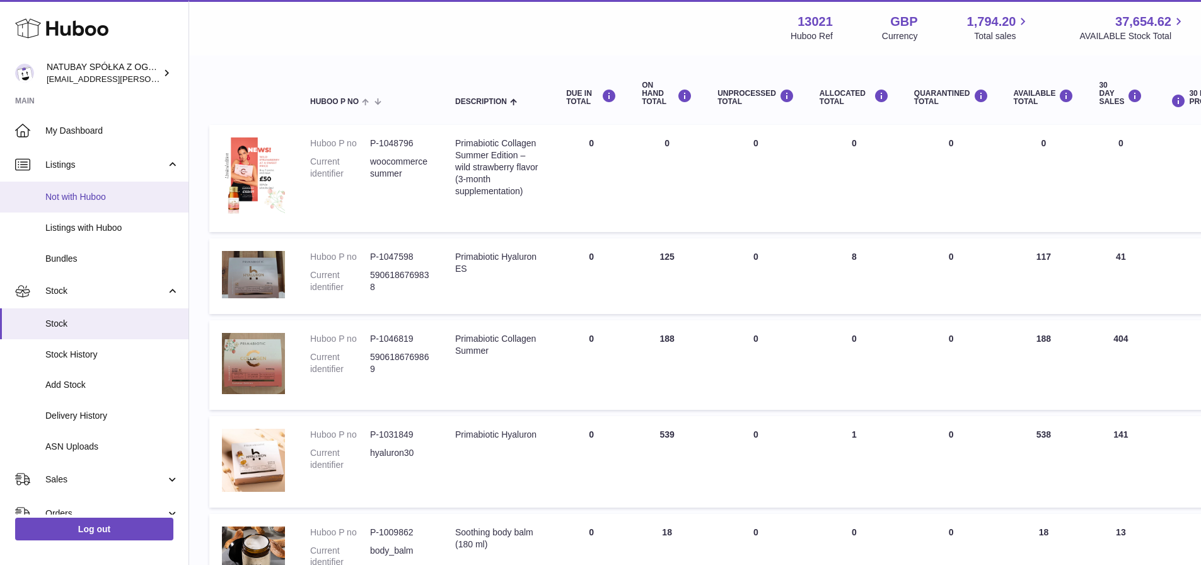
click at [81, 206] on link "Not with Huboo" at bounding box center [94, 197] width 188 height 31
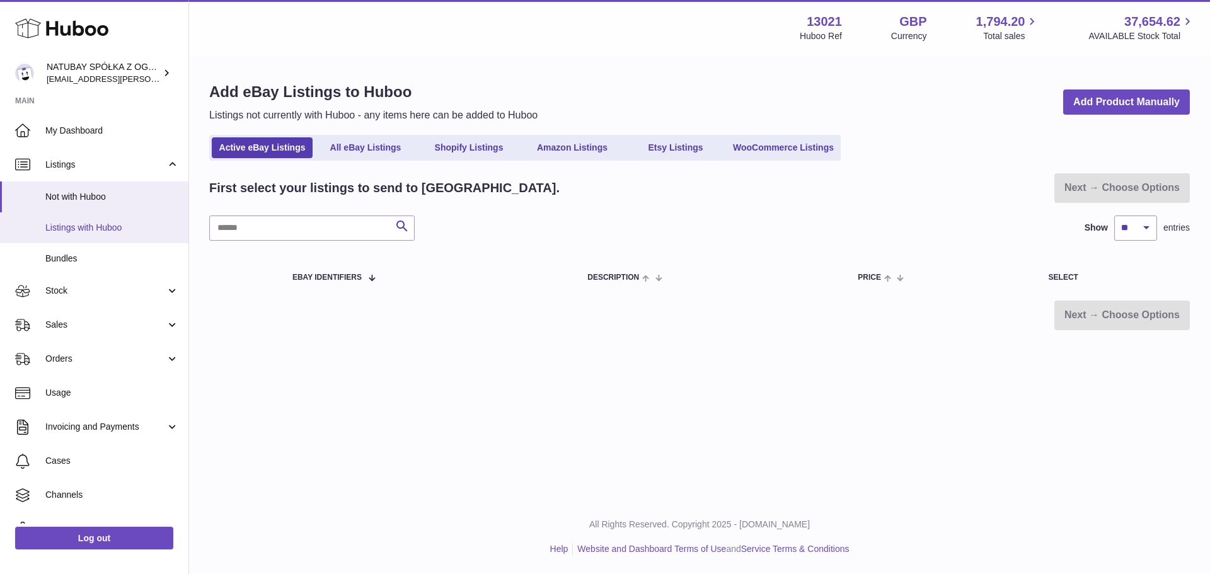
click at [103, 214] on link "Listings with Huboo" at bounding box center [94, 227] width 188 height 31
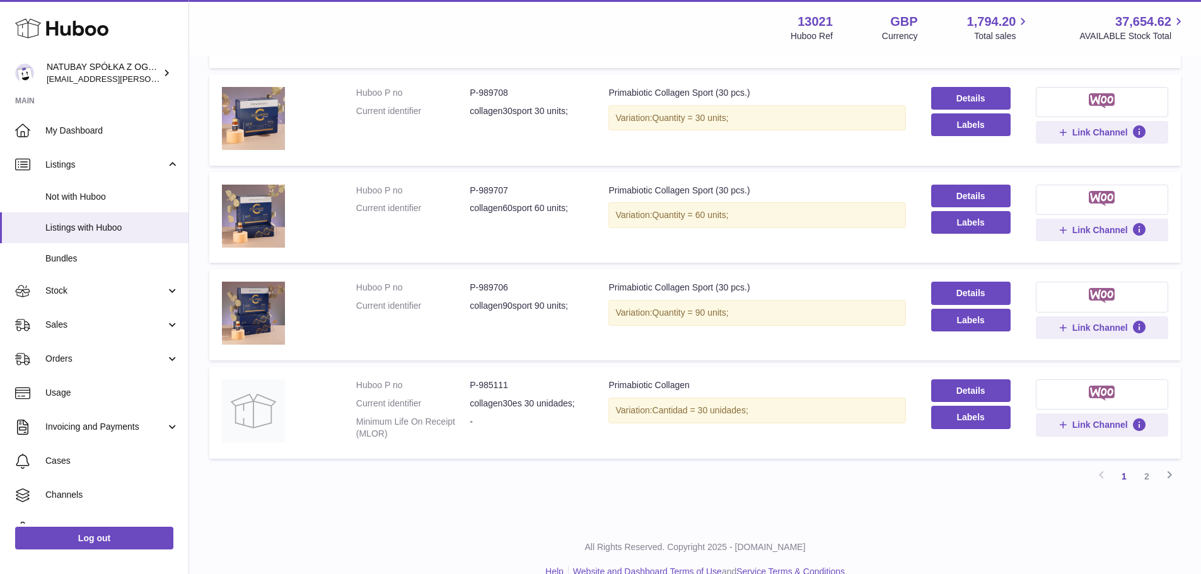
scroll to position [757, 0]
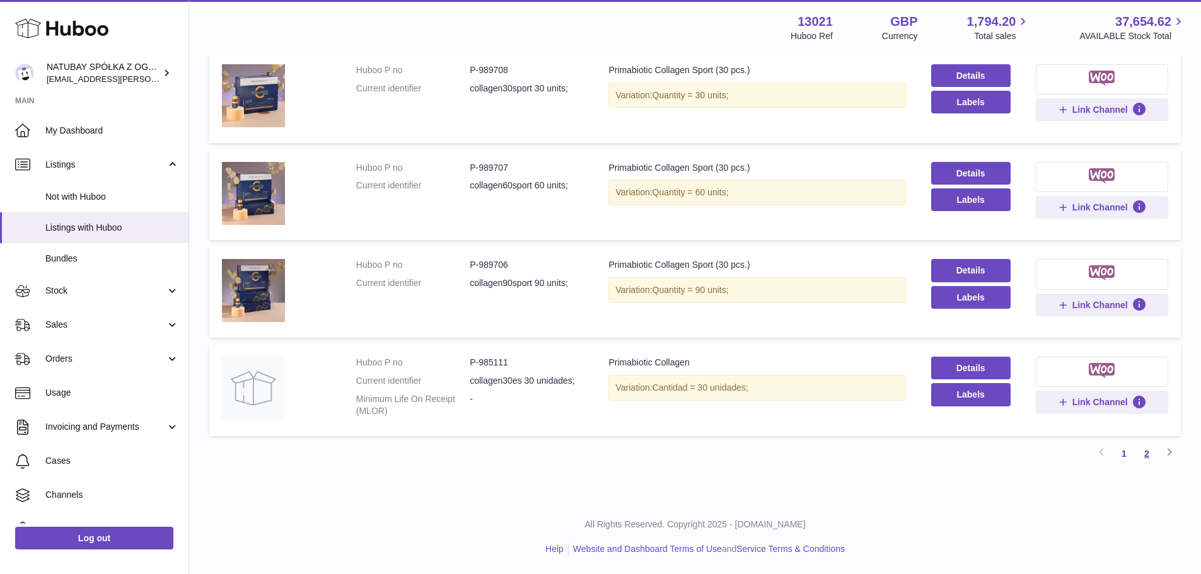
click at [1151, 456] on link "2" at bounding box center [1146, 454] width 23 height 23
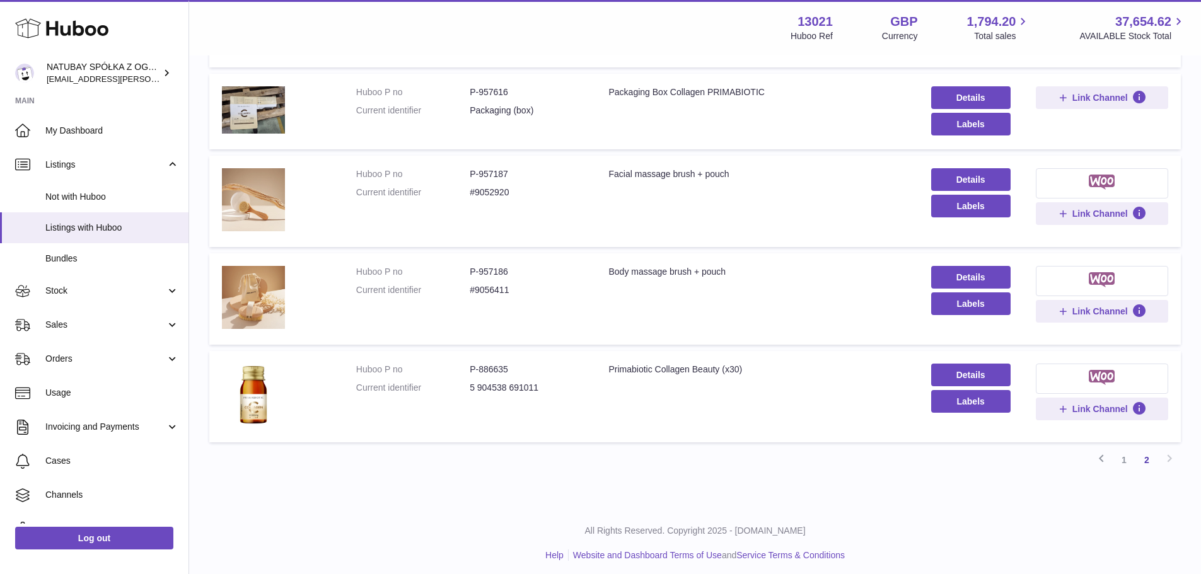
scroll to position [424, 0]
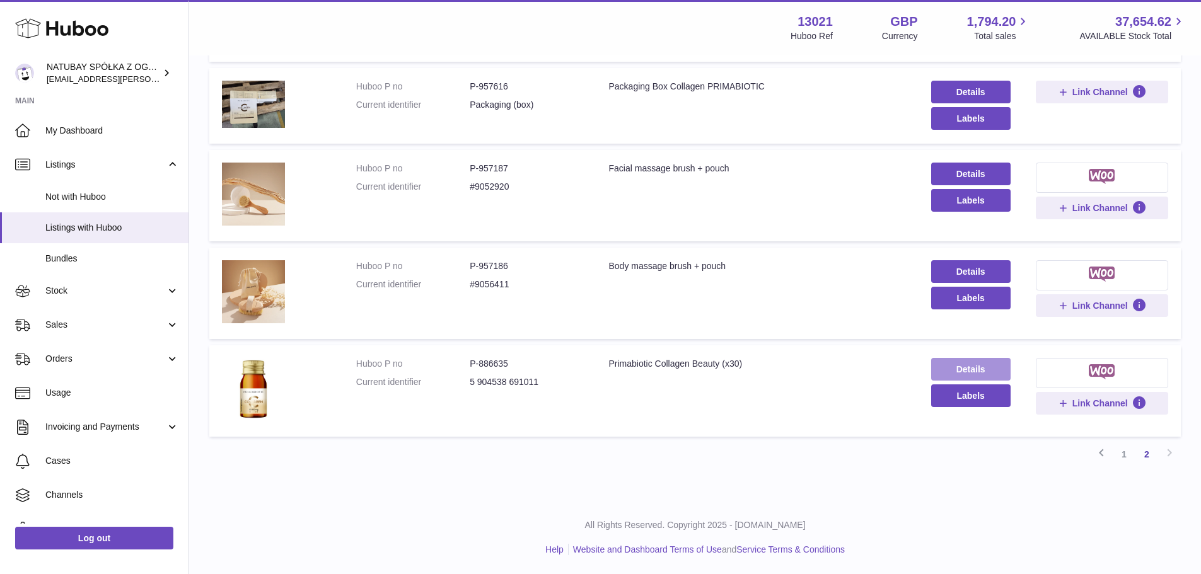
click at [977, 368] on link "Details" at bounding box center [970, 369] width 79 height 23
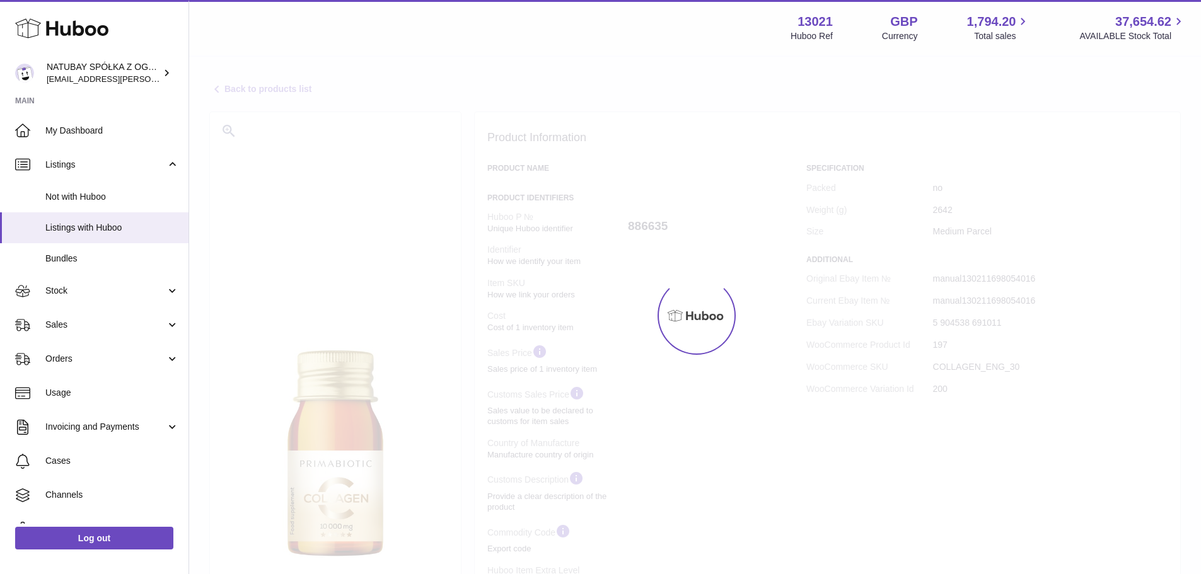
select select "***"
select select "****"
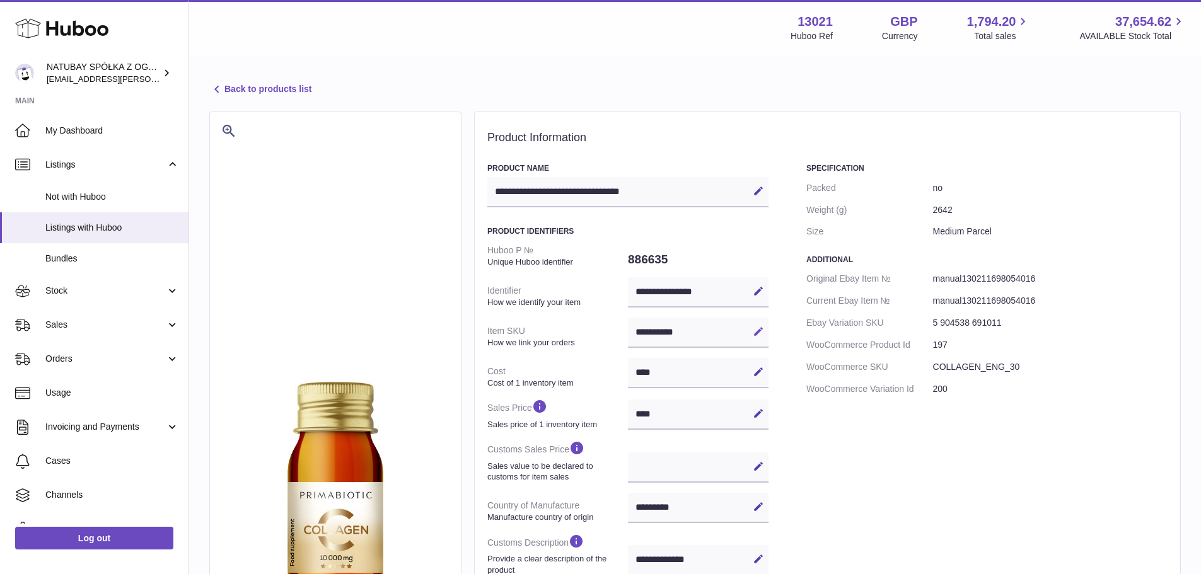
click at [758, 332] on icon at bounding box center [758, 331] width 11 height 11
drag, startPoint x: 729, startPoint y: 328, endPoint x: 719, endPoint y: 328, distance: 10.1
click at [719, 328] on div "**********" at bounding box center [698, 333] width 141 height 30
drag, startPoint x: 719, startPoint y: 328, endPoint x: 585, endPoint y: 326, distance: 133.7
click at [585, 326] on dl "**********" at bounding box center [627, 497] width 281 height 515
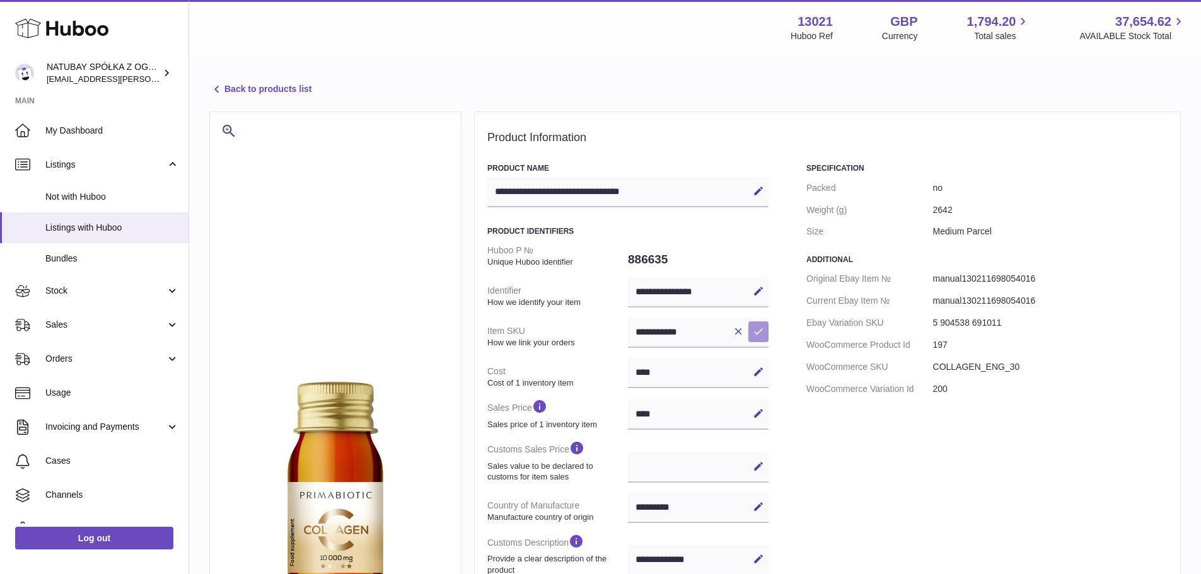
click at [753, 334] on icon at bounding box center [758, 331] width 11 height 11
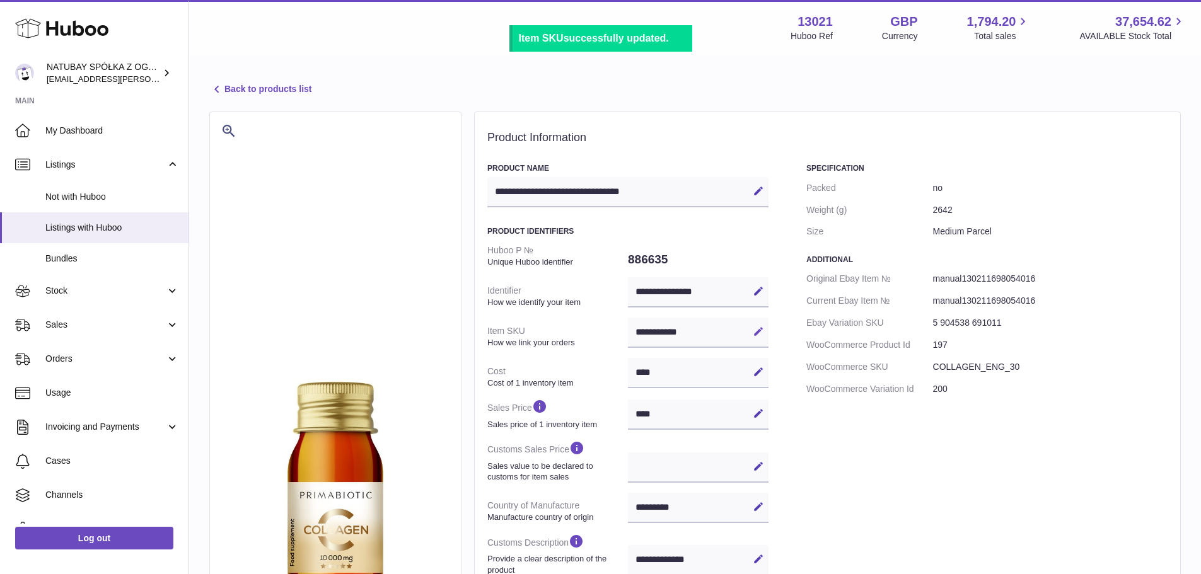
click at [750, 330] on button "Edit" at bounding box center [758, 332] width 20 height 20
click at [694, 328] on input "**********" at bounding box center [698, 333] width 141 height 30
type input "**********"
click at [751, 333] on button "Save" at bounding box center [758, 332] width 20 height 20
click at [85, 155] on link "Listings" at bounding box center [94, 165] width 188 height 34
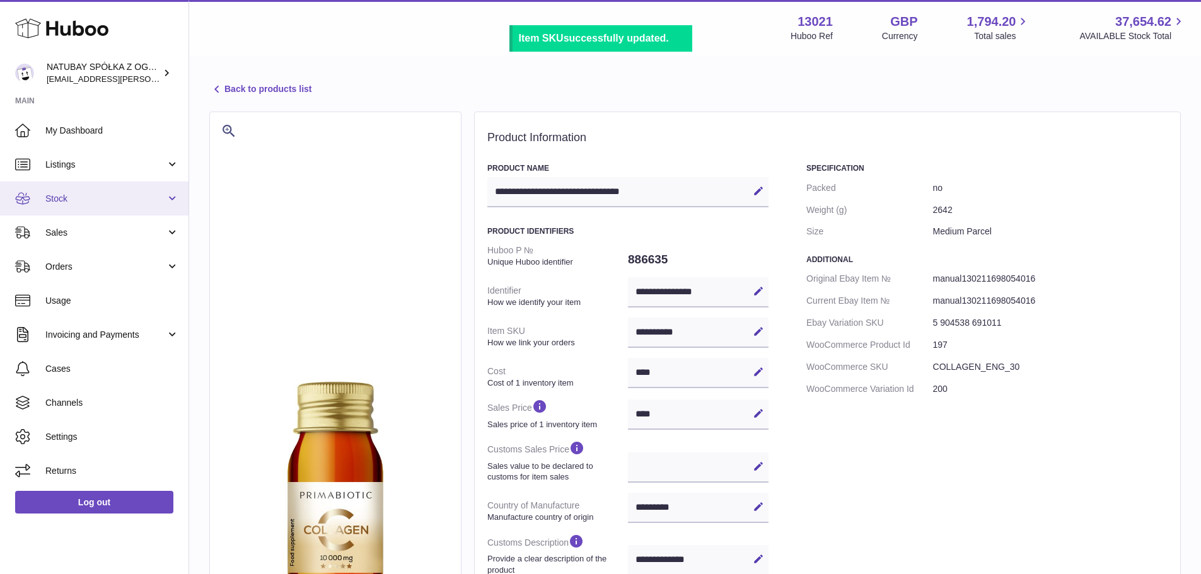
click at [119, 196] on span "Stock" at bounding box center [105, 199] width 120 height 12
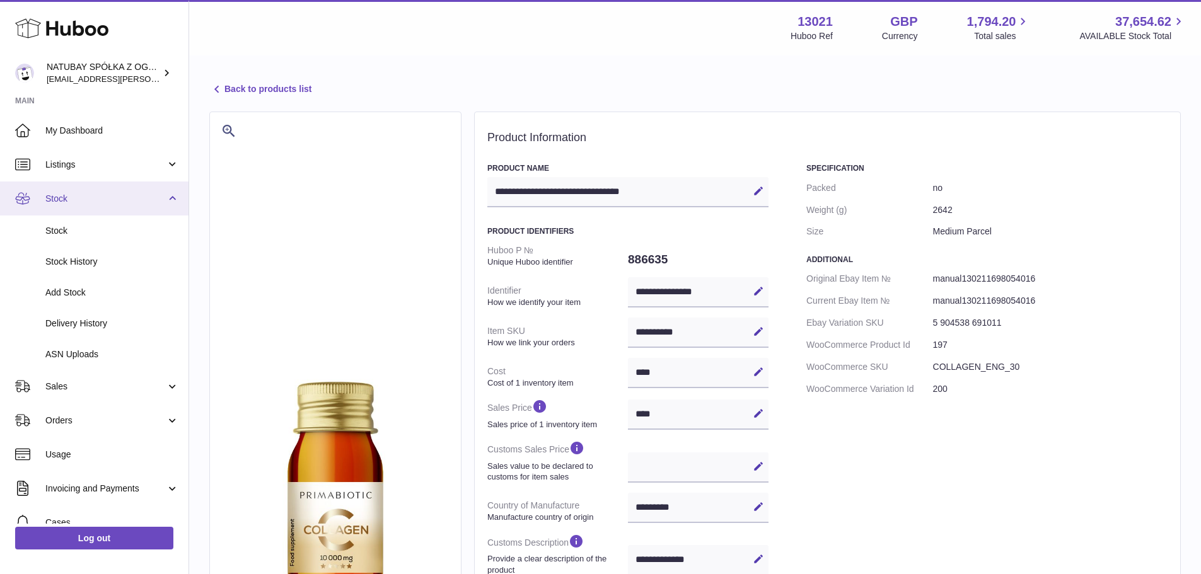
click at [111, 195] on span "Stock" at bounding box center [105, 199] width 120 height 12
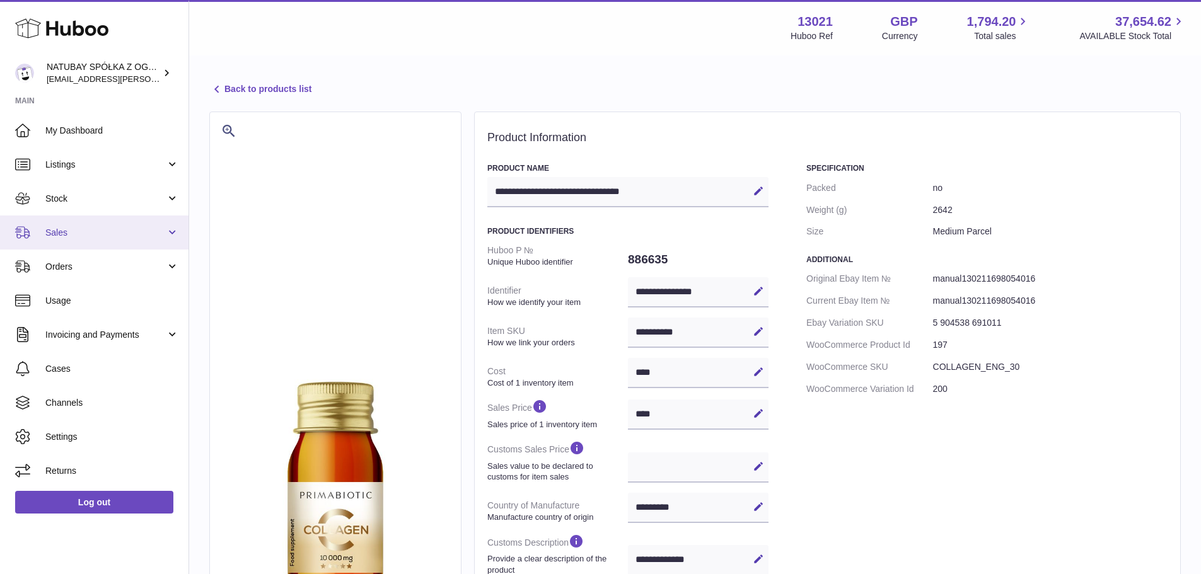
click at [117, 229] on span "Sales" at bounding box center [105, 233] width 120 height 12
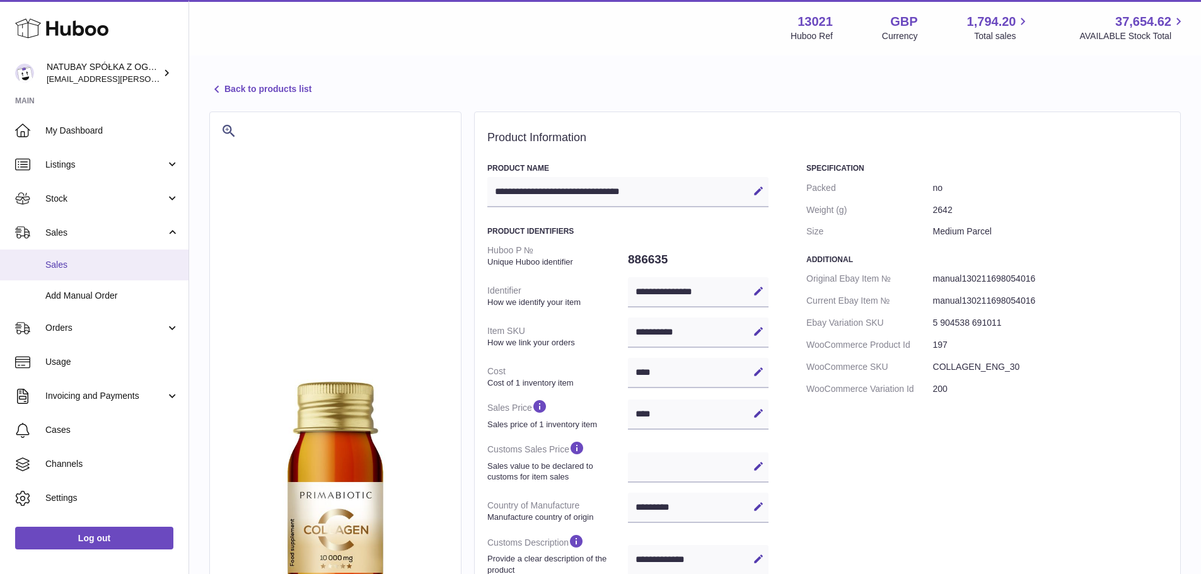
click at [107, 261] on span "Sales" at bounding box center [112, 265] width 134 height 12
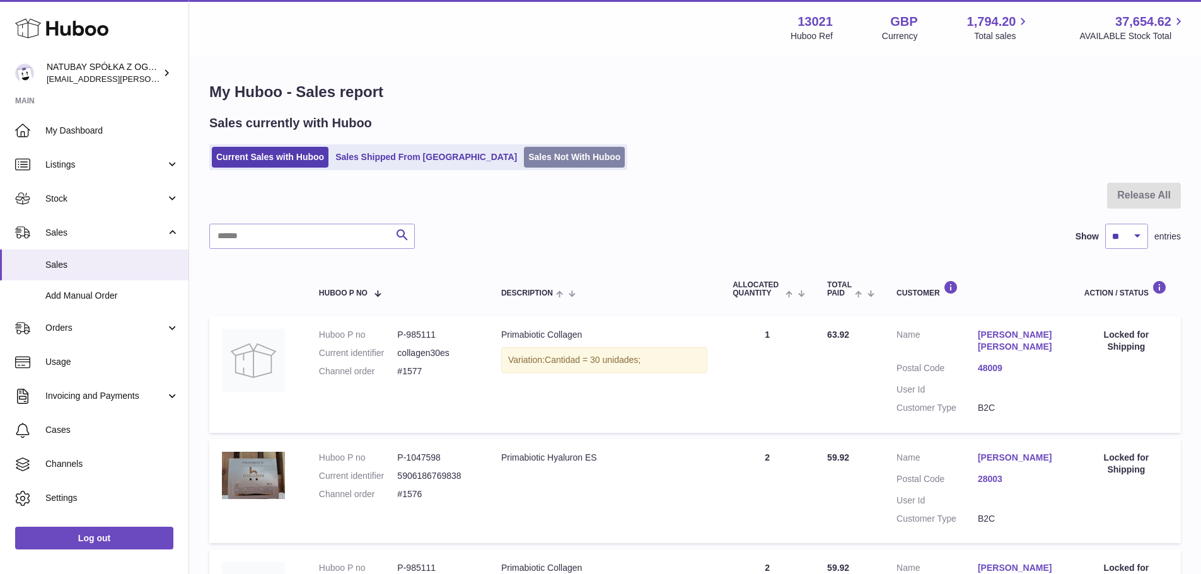
click at [524, 158] on link "Sales Not With Huboo" at bounding box center [574, 157] width 101 height 21
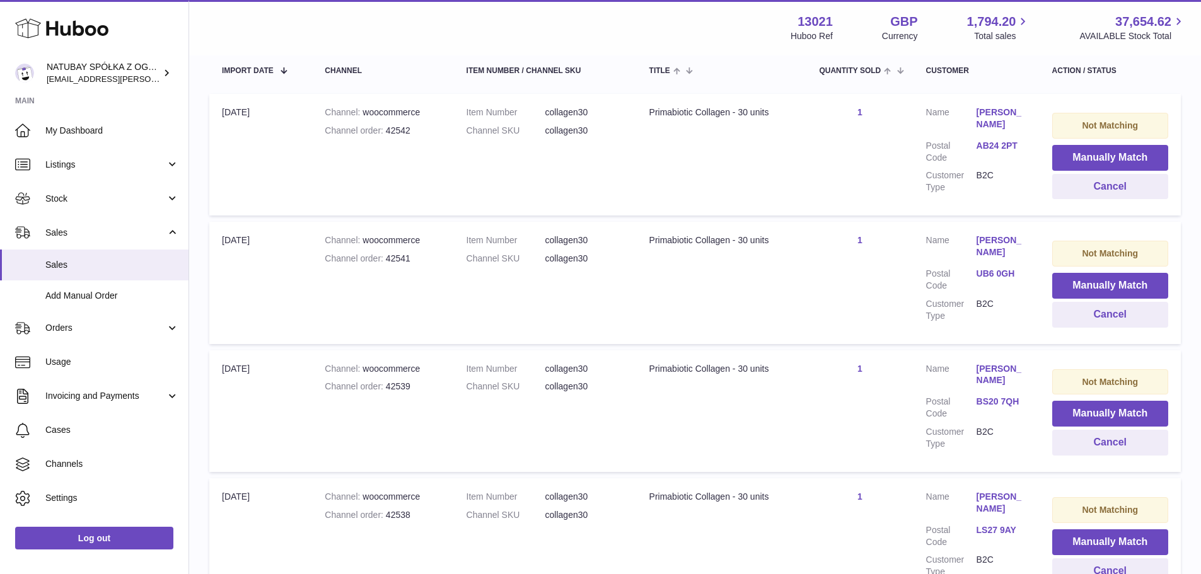
scroll to position [374, 0]
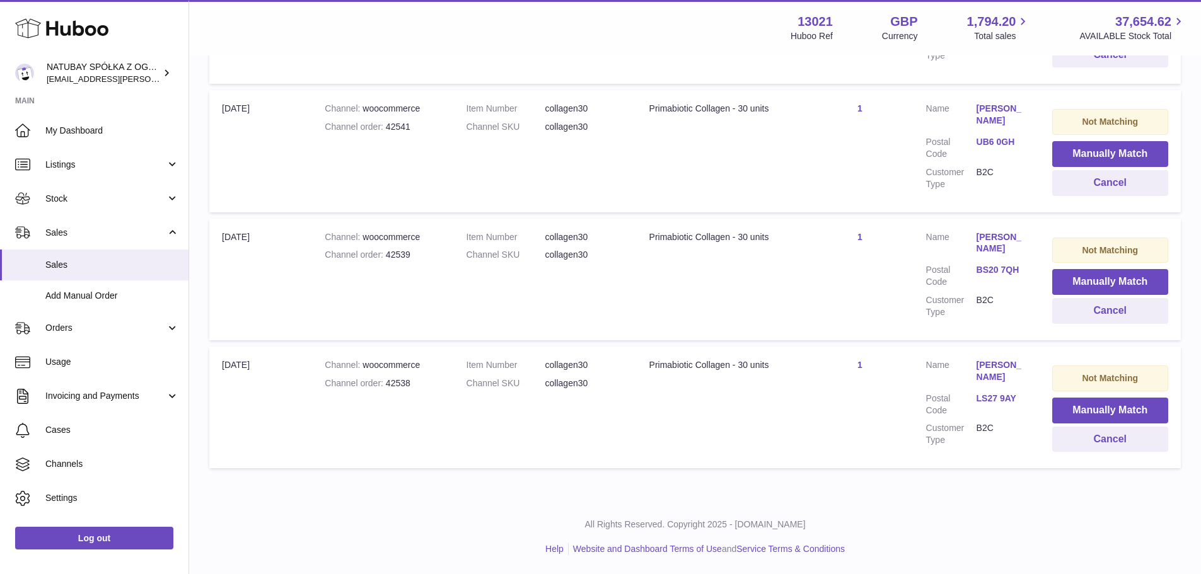
drag, startPoint x: 103, startPoint y: 197, endPoint x: 100, endPoint y: 219, distance: 22.3
click at [103, 197] on span "Stock" at bounding box center [105, 199] width 120 height 12
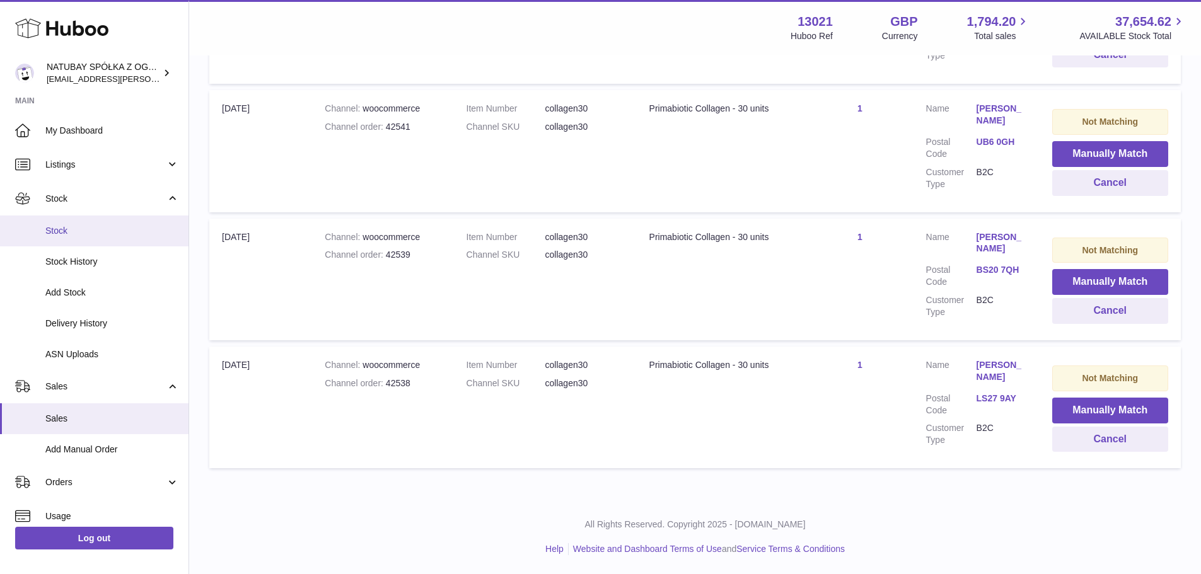
click at [98, 234] on span "Stock" at bounding box center [112, 231] width 134 height 12
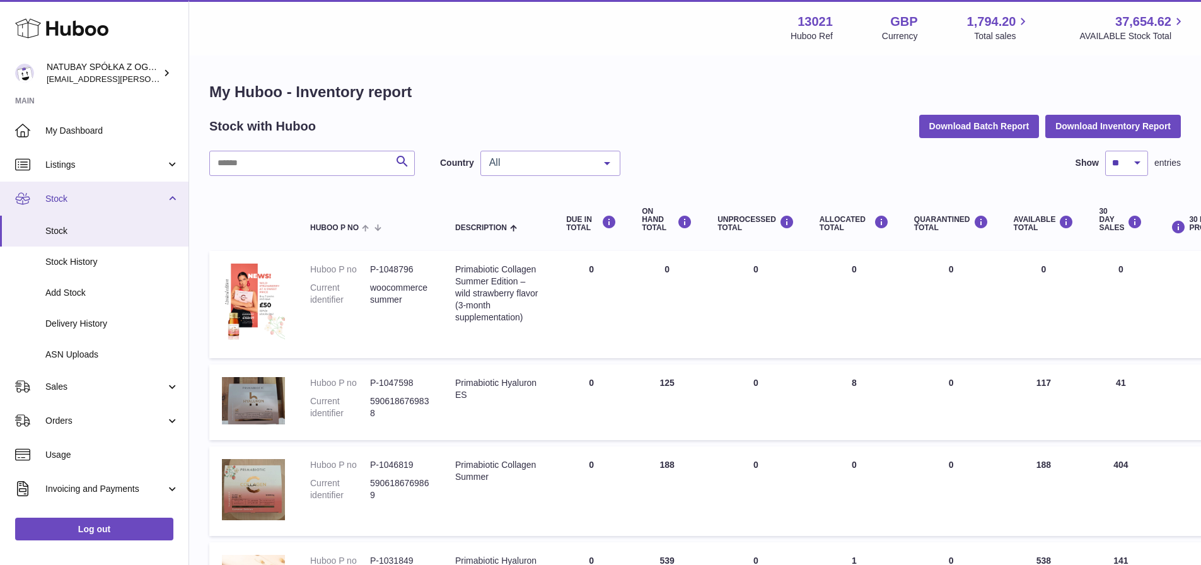
click at [102, 206] on link "Stock" at bounding box center [94, 199] width 188 height 34
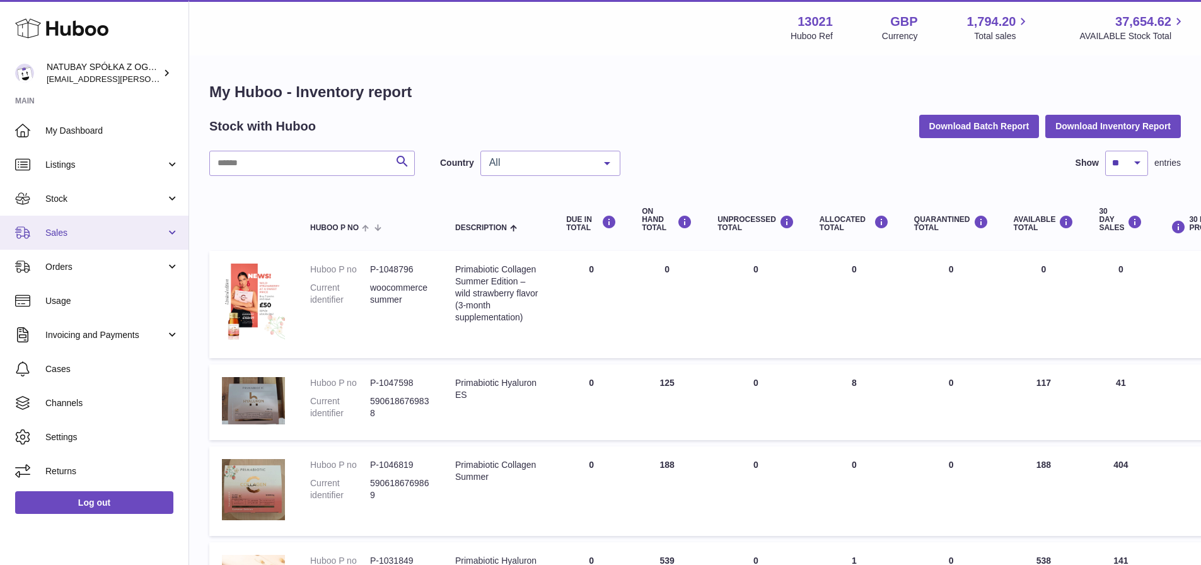
click at [113, 239] on link "Sales" at bounding box center [94, 233] width 188 height 34
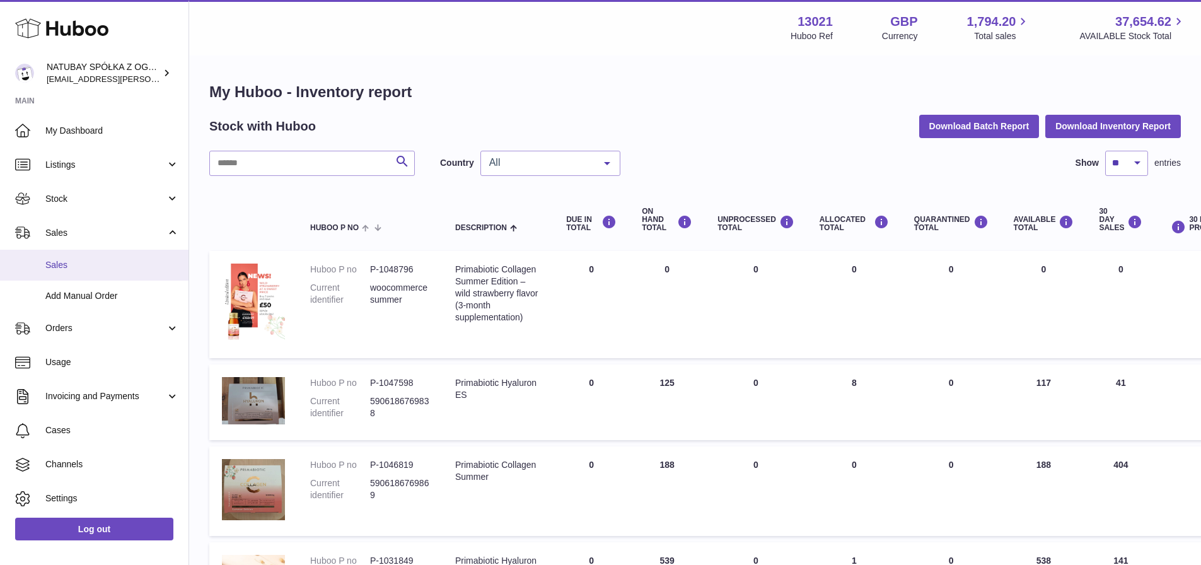
click at [108, 258] on link "Sales" at bounding box center [94, 265] width 188 height 31
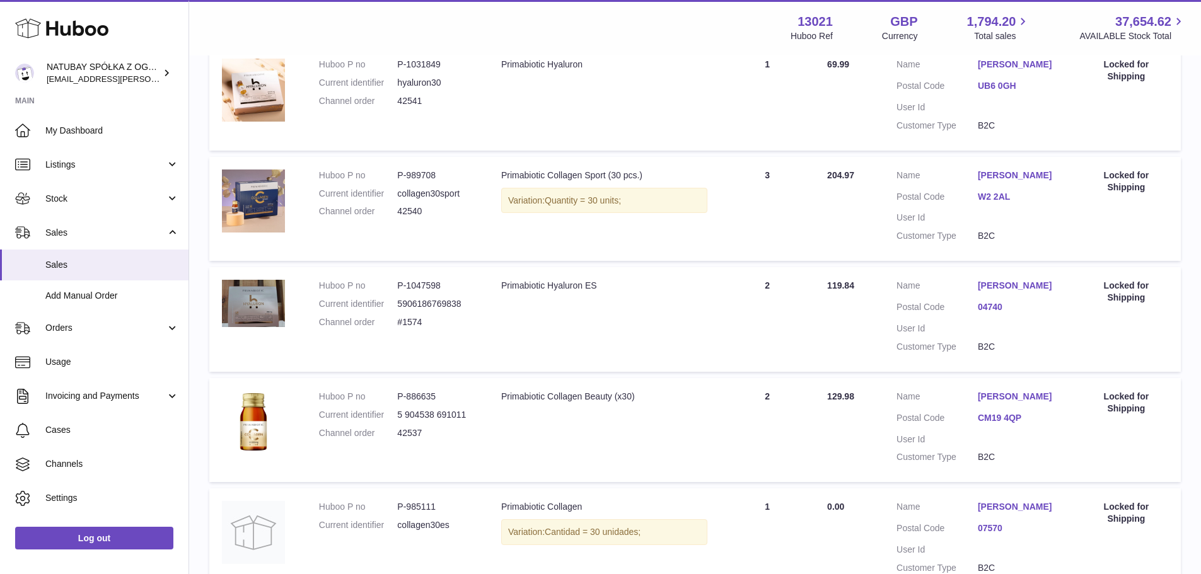
scroll to position [1009, 0]
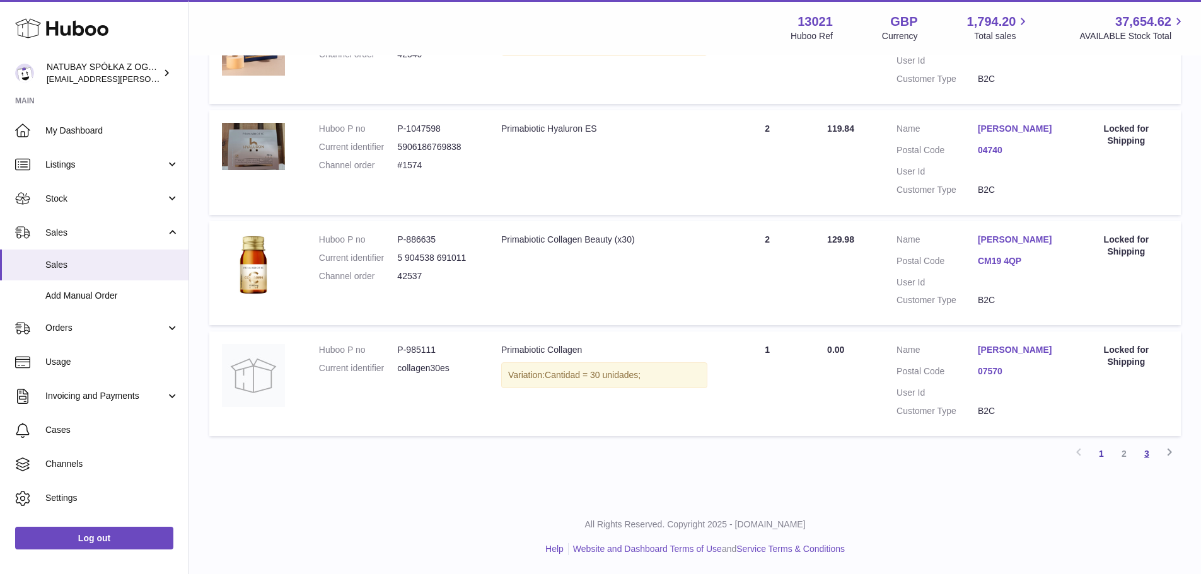
click at [1147, 465] on link "3" at bounding box center [1146, 454] width 23 height 23
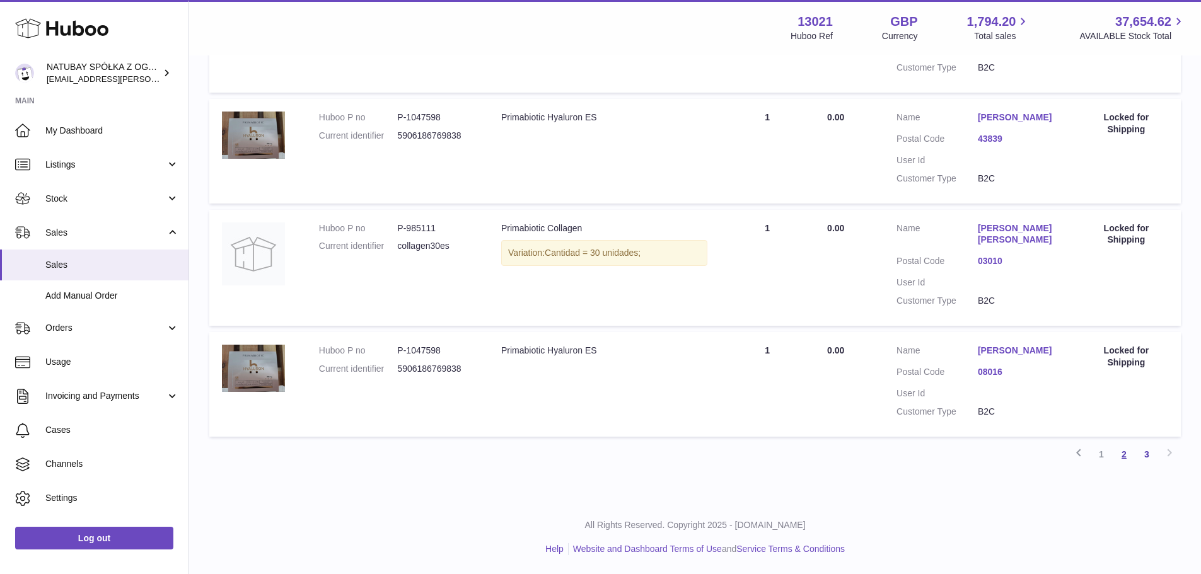
click at [1128, 454] on link "2" at bounding box center [1124, 454] width 23 height 23
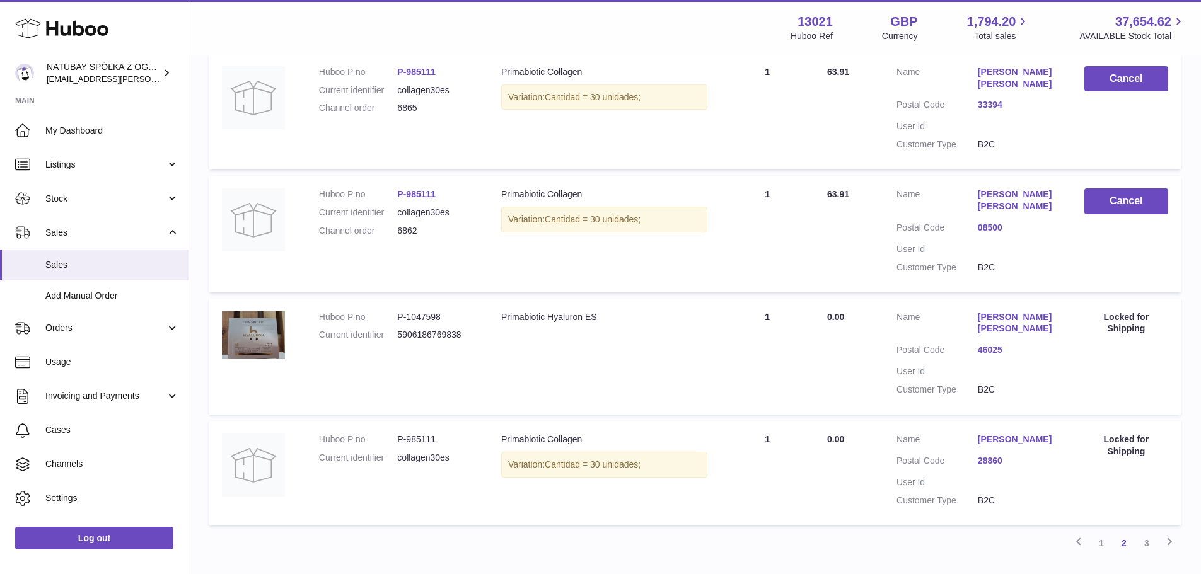
scroll to position [1002, 0]
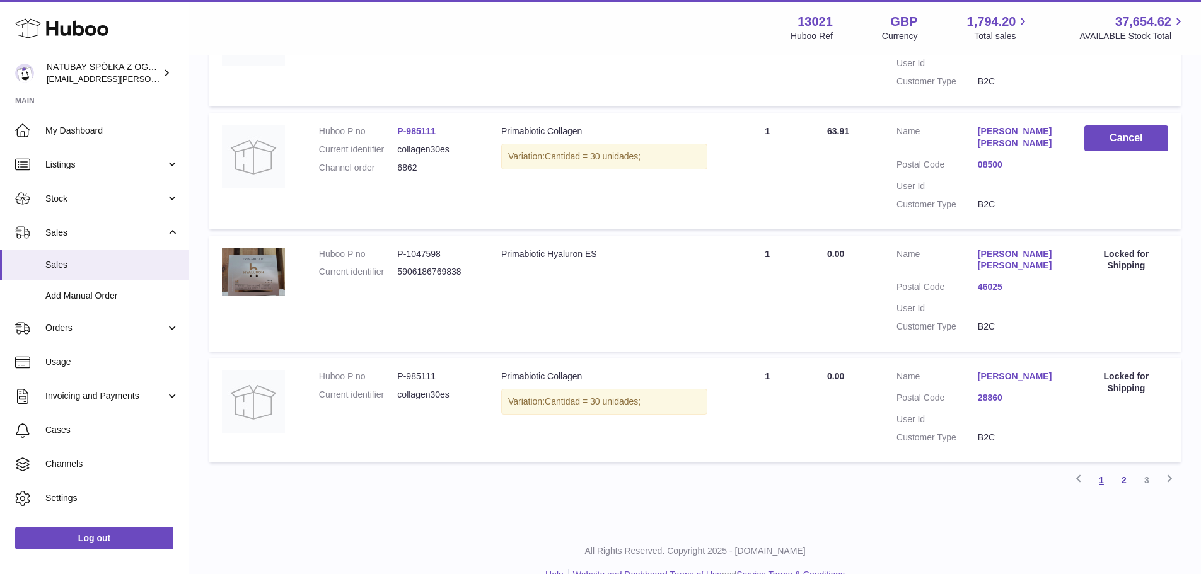
click at [1102, 492] on link "1" at bounding box center [1101, 480] width 23 height 23
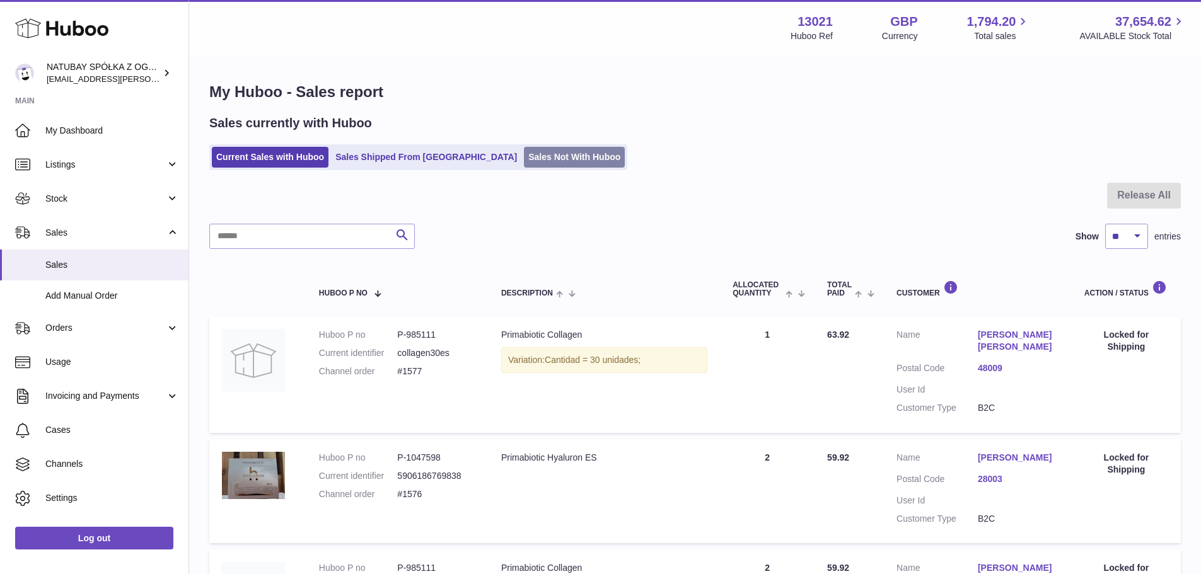
click at [524, 161] on link "Sales Not With Huboo" at bounding box center [574, 157] width 101 height 21
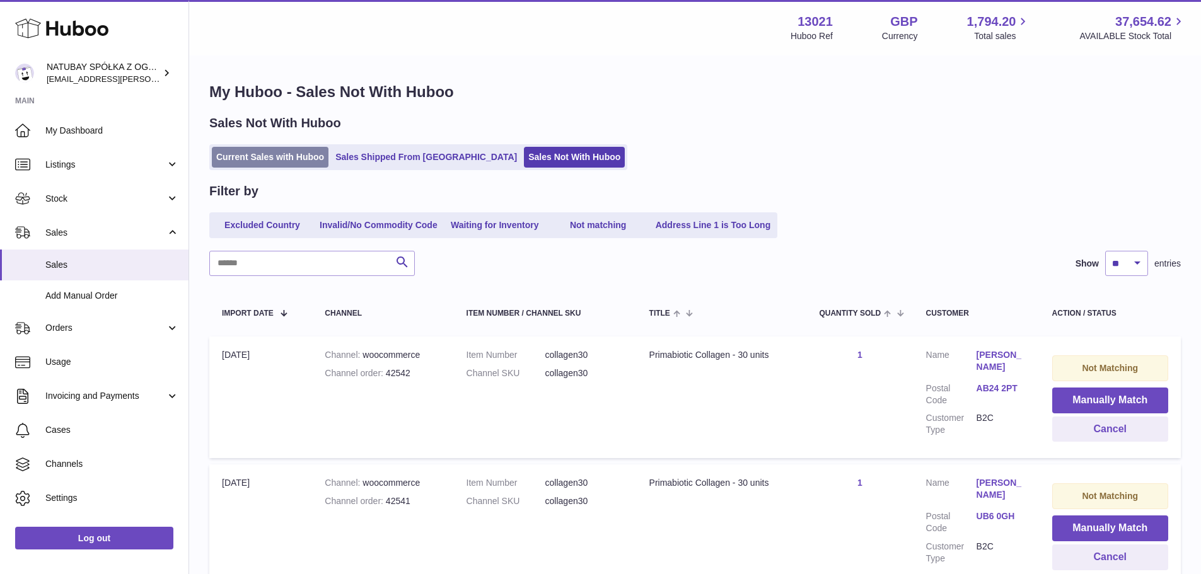
click at [276, 156] on link "Current Sales with Huboo" at bounding box center [270, 157] width 117 height 21
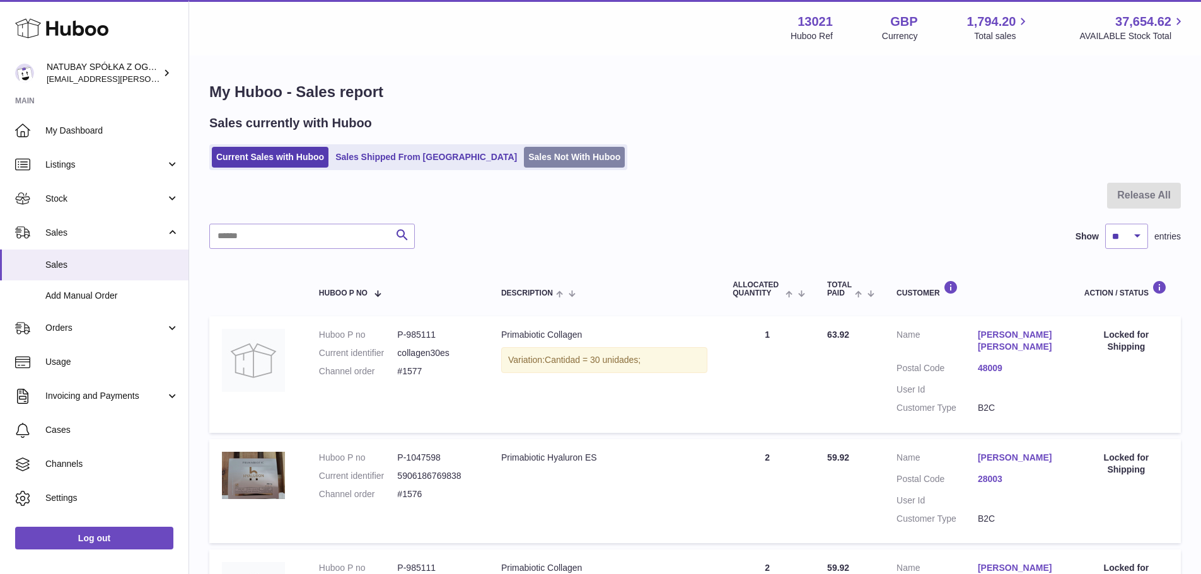
click at [524, 162] on link "Sales Not With Huboo" at bounding box center [574, 157] width 101 height 21
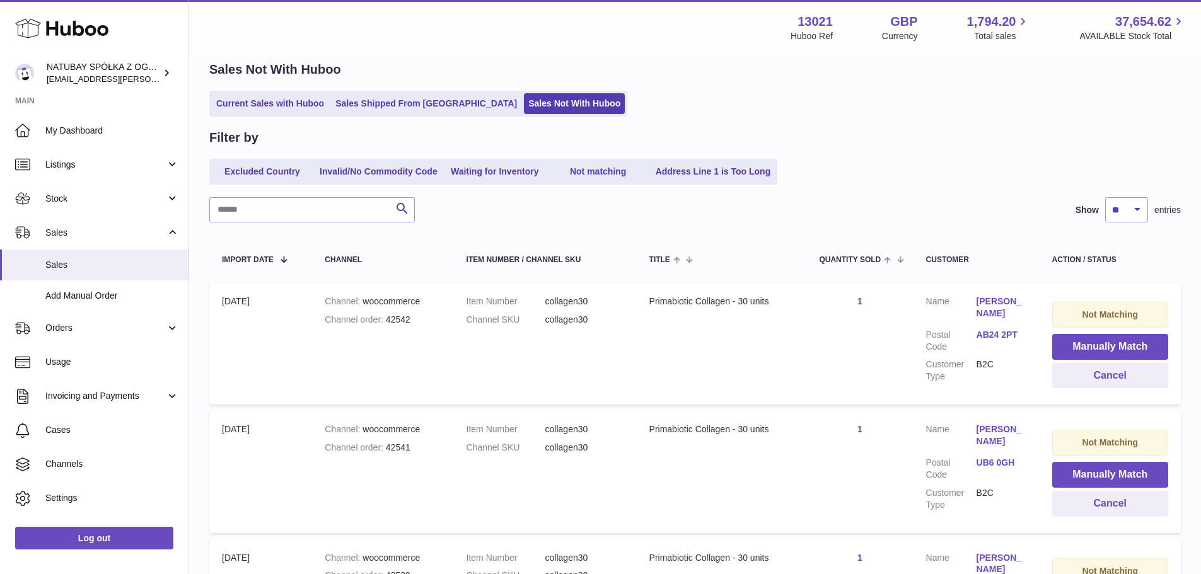
scroll to position [126, 0]
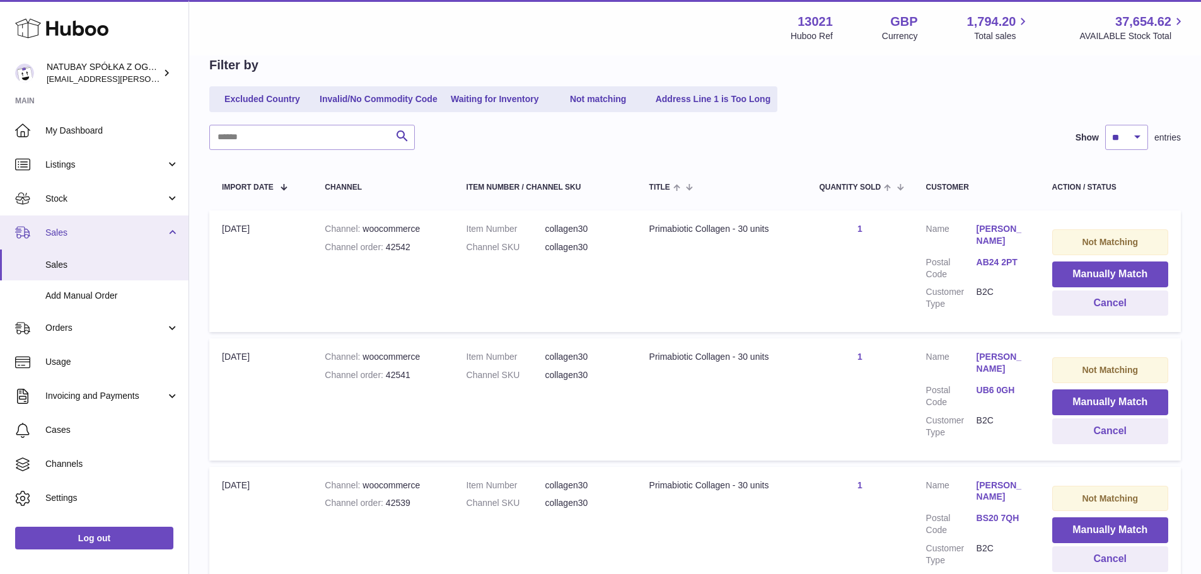
click at [94, 231] on span "Sales" at bounding box center [105, 233] width 120 height 12
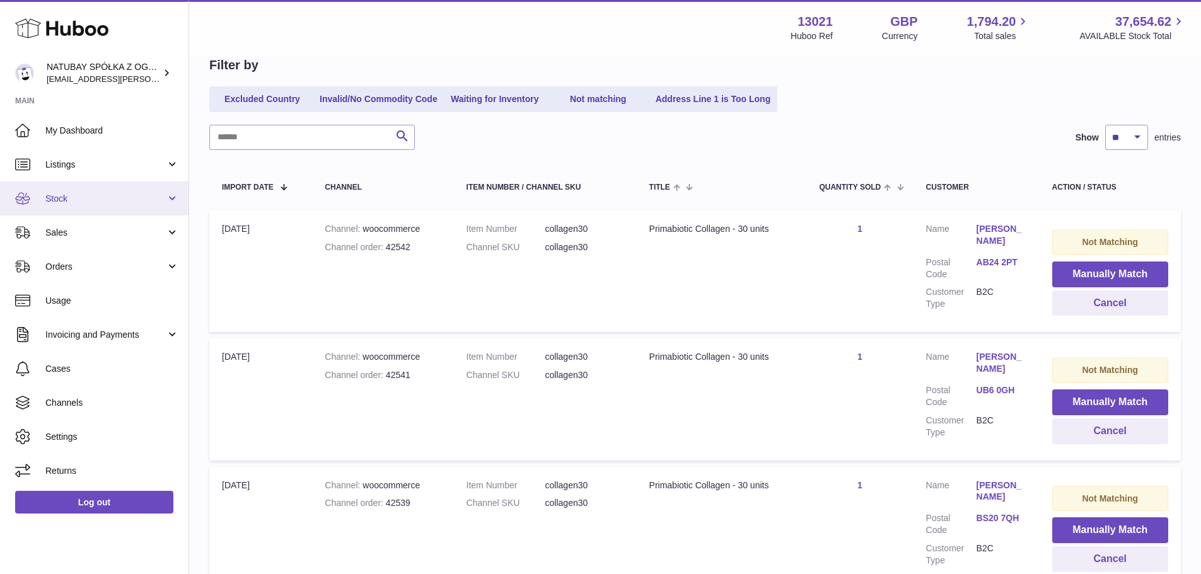
click at [104, 188] on link "Stock" at bounding box center [94, 199] width 188 height 34
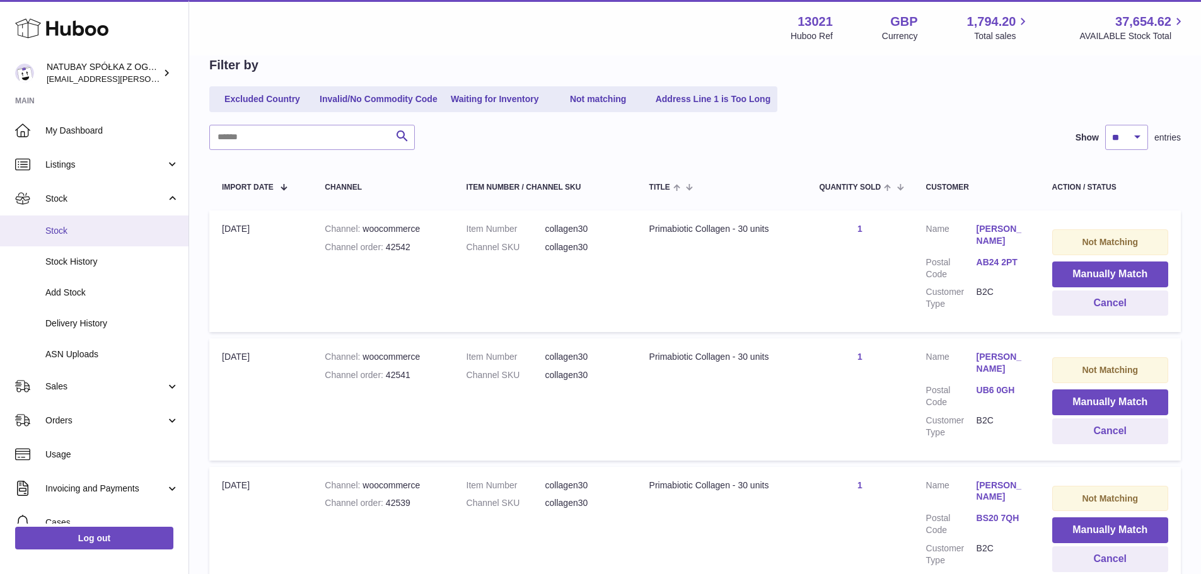
click at [104, 224] on link "Stock" at bounding box center [94, 231] width 188 height 31
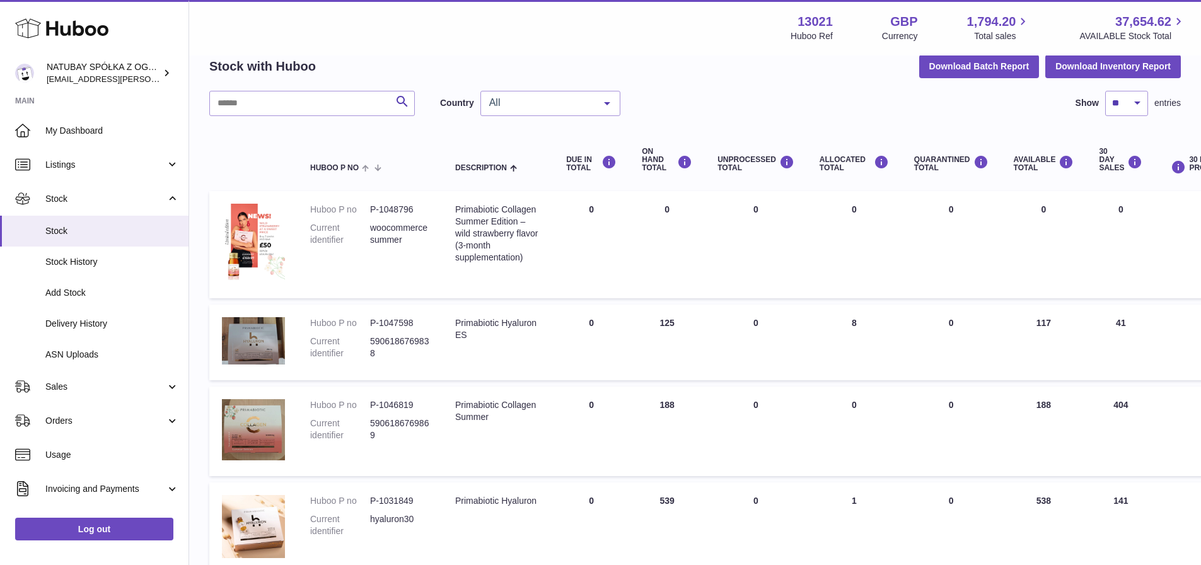
scroll to position [63, 0]
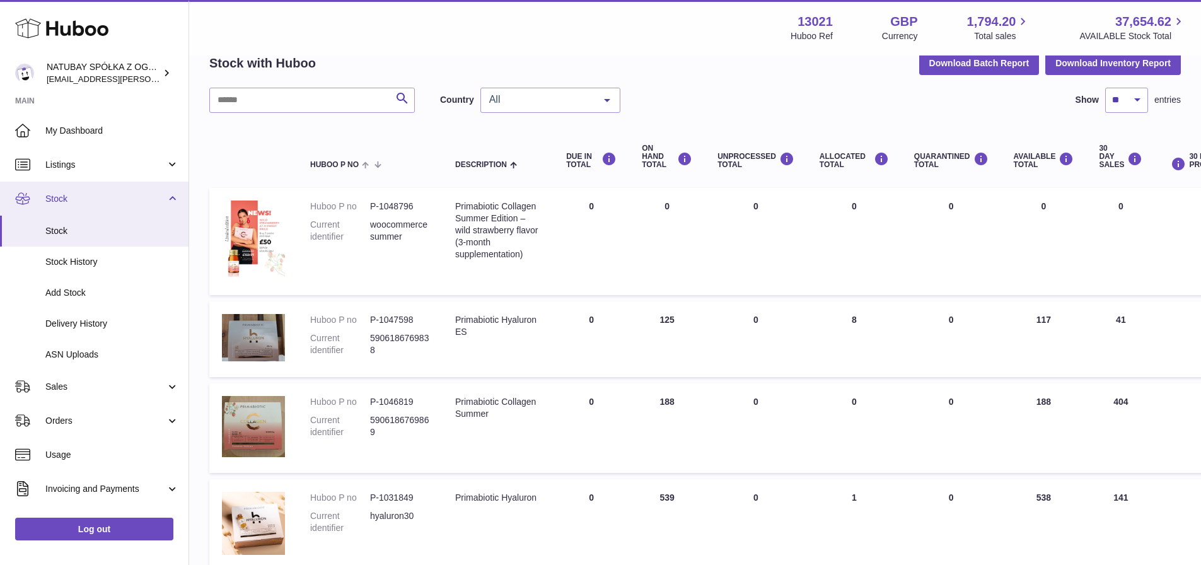
click at [95, 197] on span "Stock" at bounding box center [105, 199] width 120 height 12
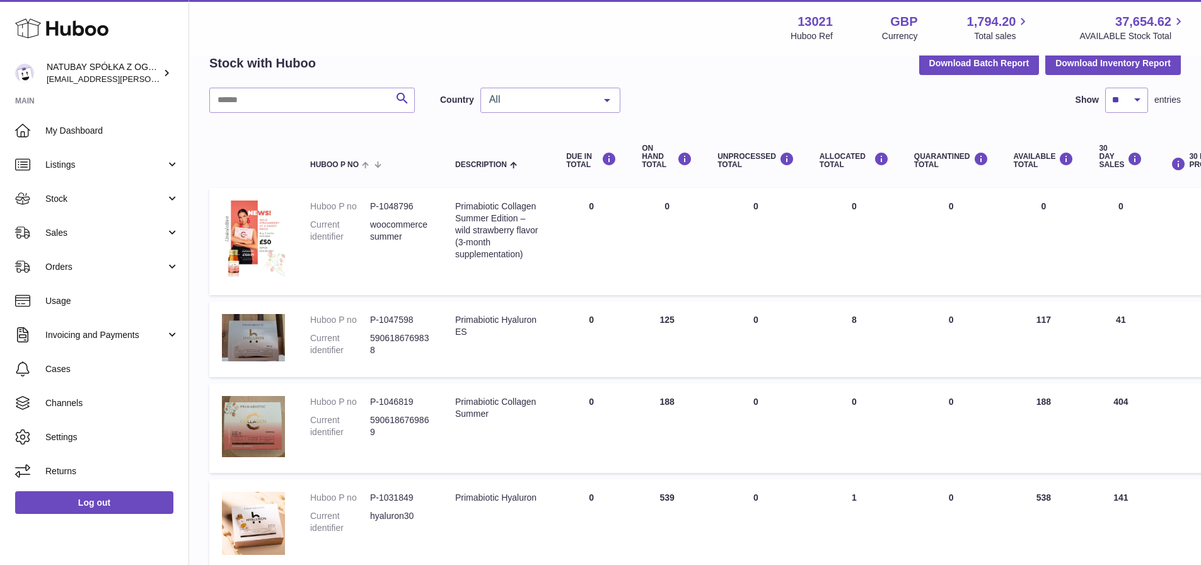
click at [90, 235] on span "Sales" at bounding box center [105, 233] width 120 height 12
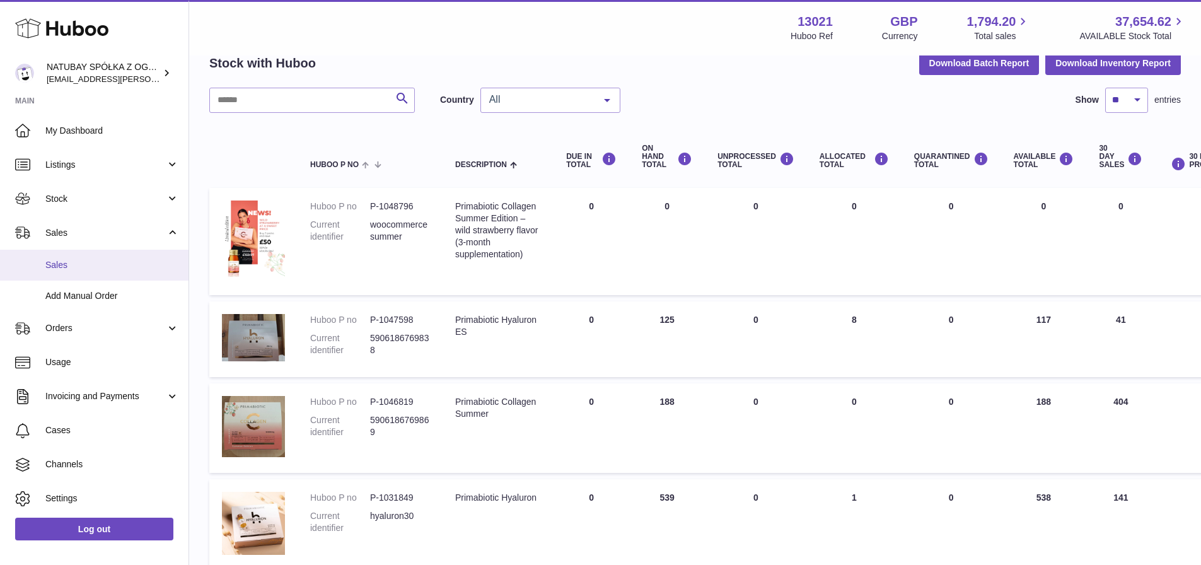
click at [88, 257] on link "Sales" at bounding box center [94, 265] width 188 height 31
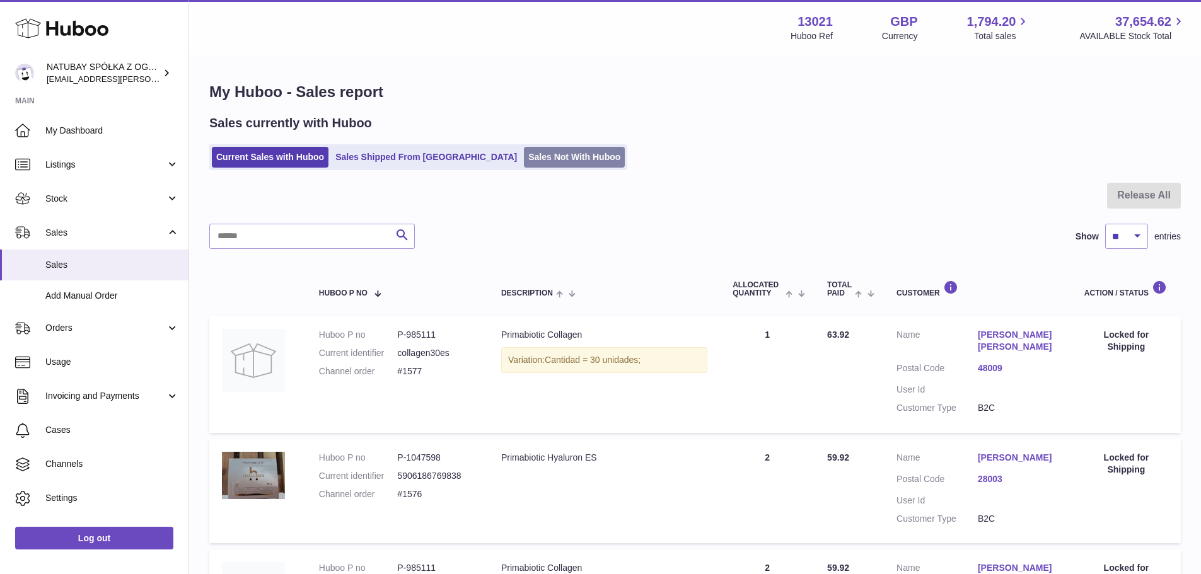
click at [524, 153] on link "Sales Not With Huboo" at bounding box center [574, 157] width 101 height 21
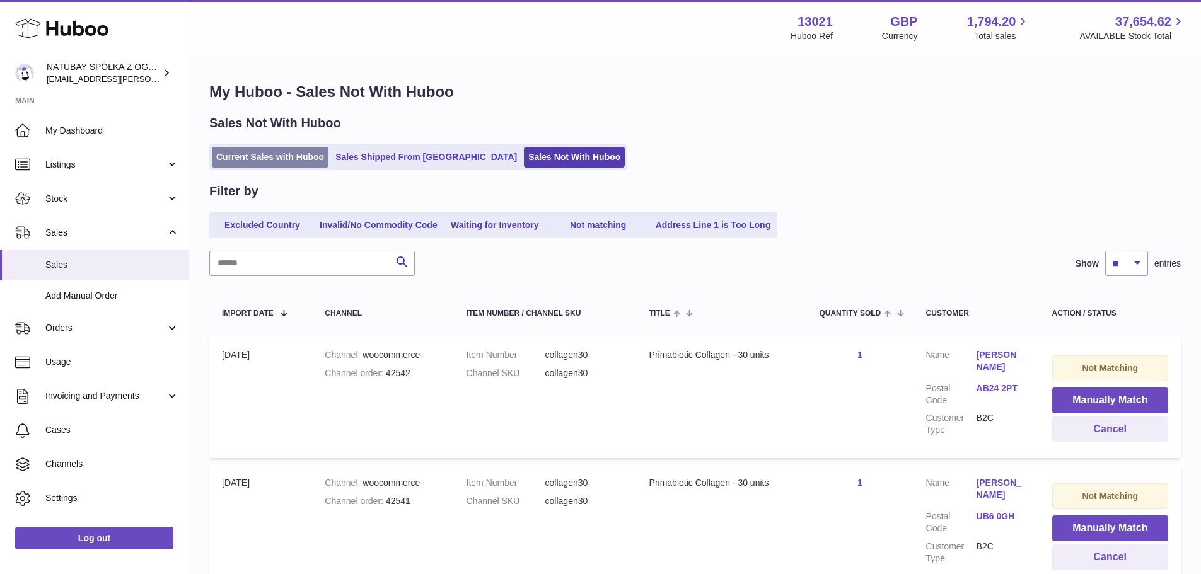
click at [268, 156] on link "Current Sales with Huboo" at bounding box center [270, 157] width 117 height 21
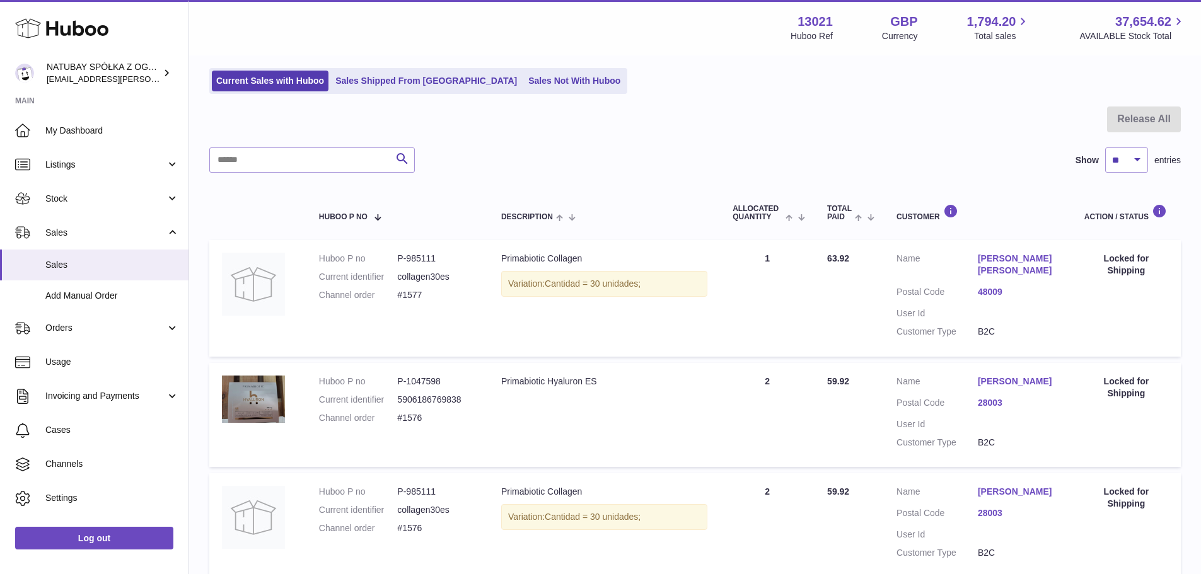
scroll to position [189, 0]
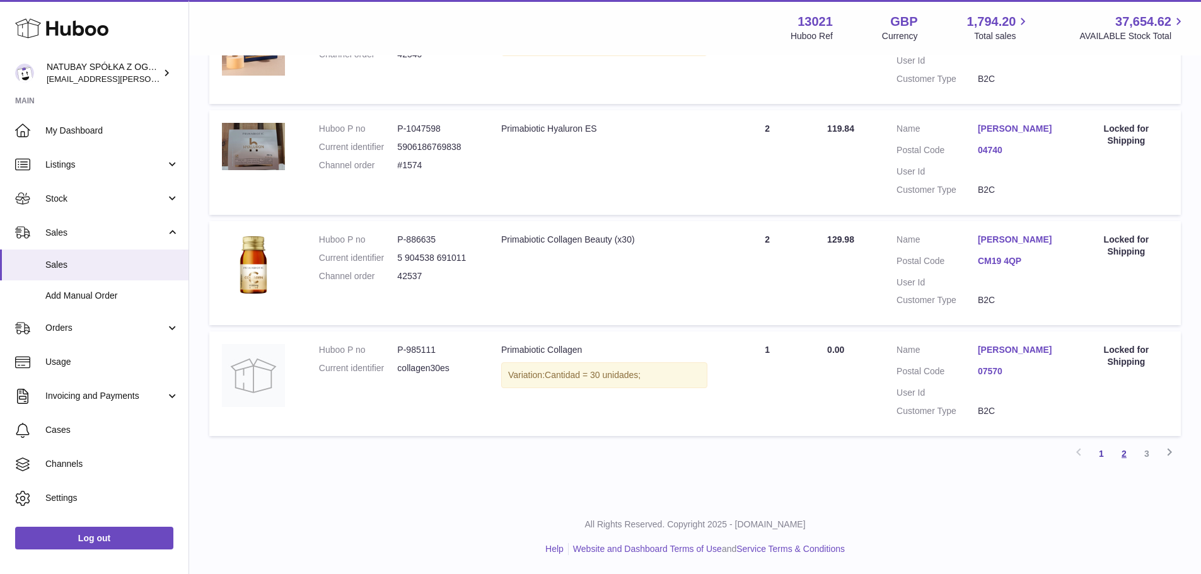
click at [1123, 454] on link "2" at bounding box center [1124, 454] width 23 height 23
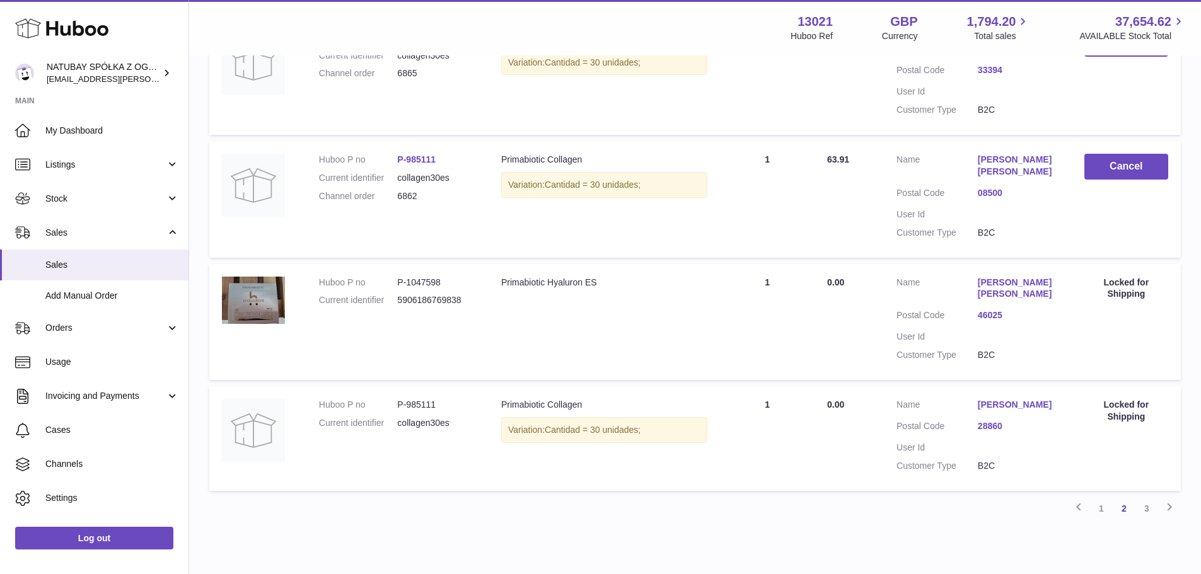
scroll to position [1002, 0]
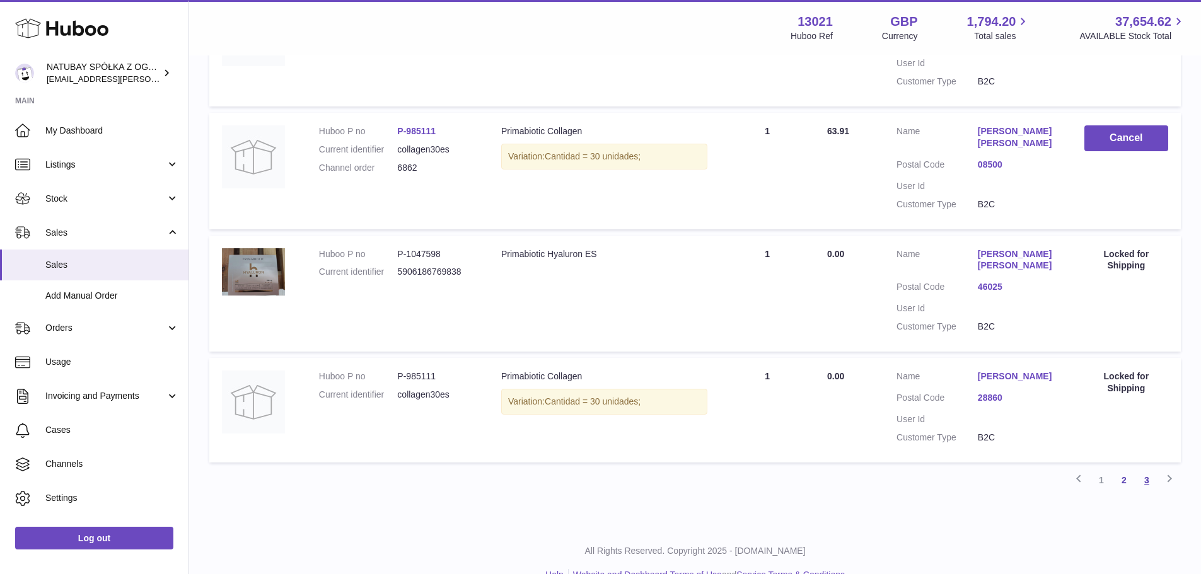
click at [1145, 492] on link "3" at bounding box center [1146, 480] width 23 height 23
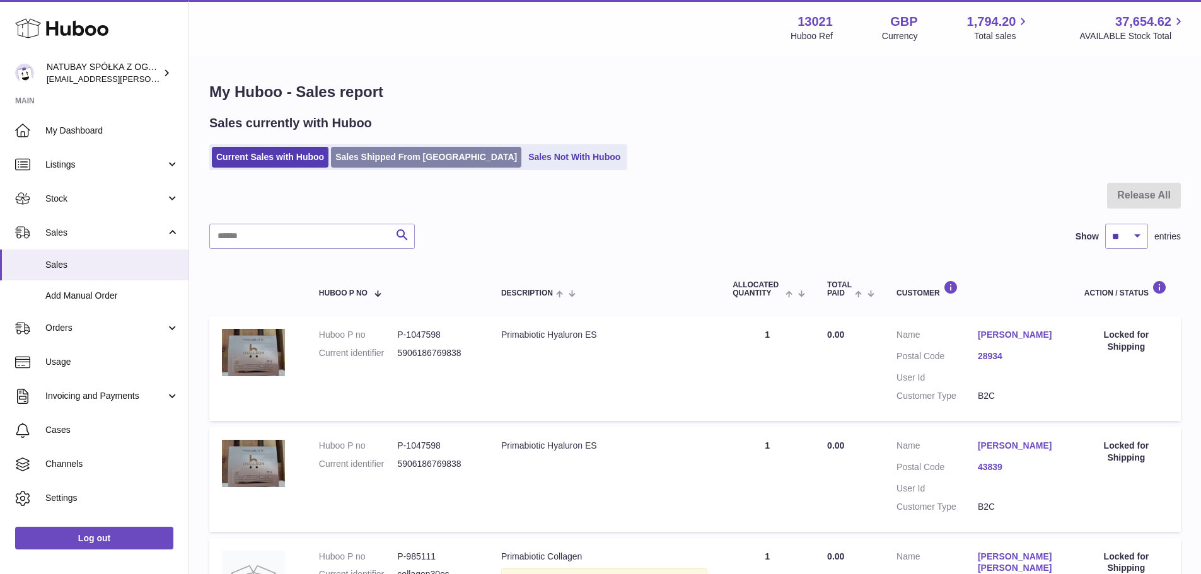
click at [366, 153] on link "Sales Shipped From [GEOGRAPHIC_DATA]" at bounding box center [426, 157] width 190 height 21
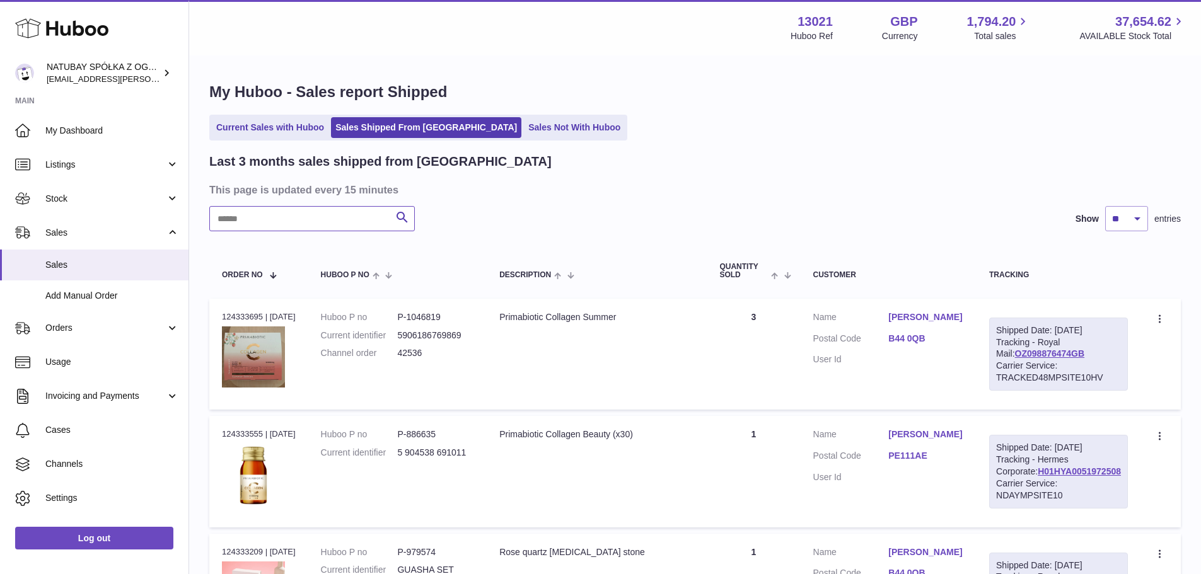
click at [282, 208] on input "text" at bounding box center [312, 218] width 206 height 25
type input "****"
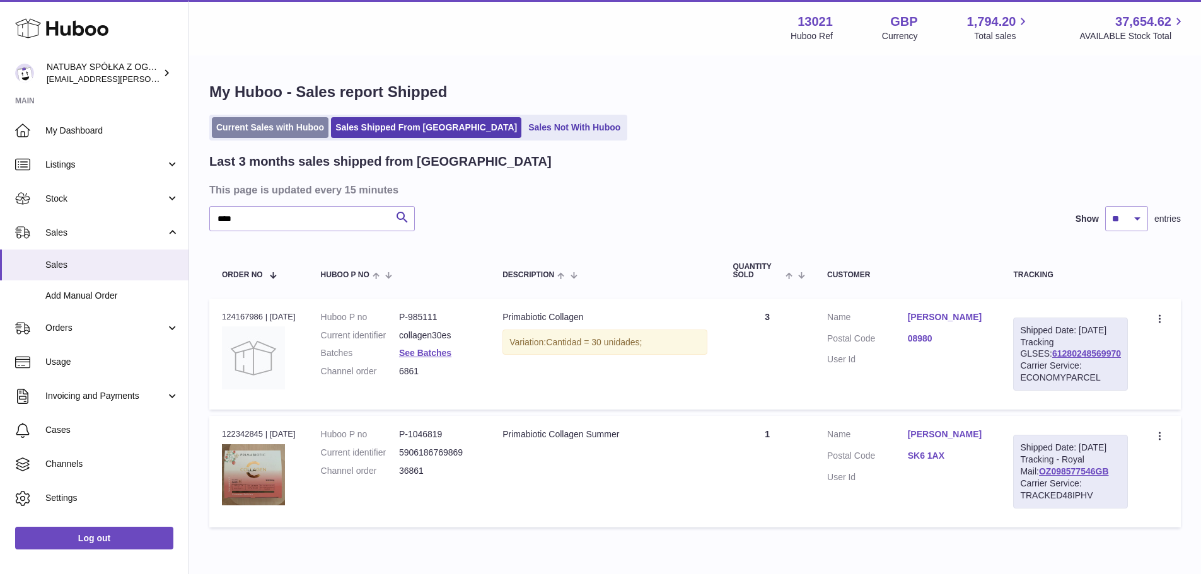
click at [287, 125] on link "Current Sales with Huboo" at bounding box center [270, 127] width 117 height 21
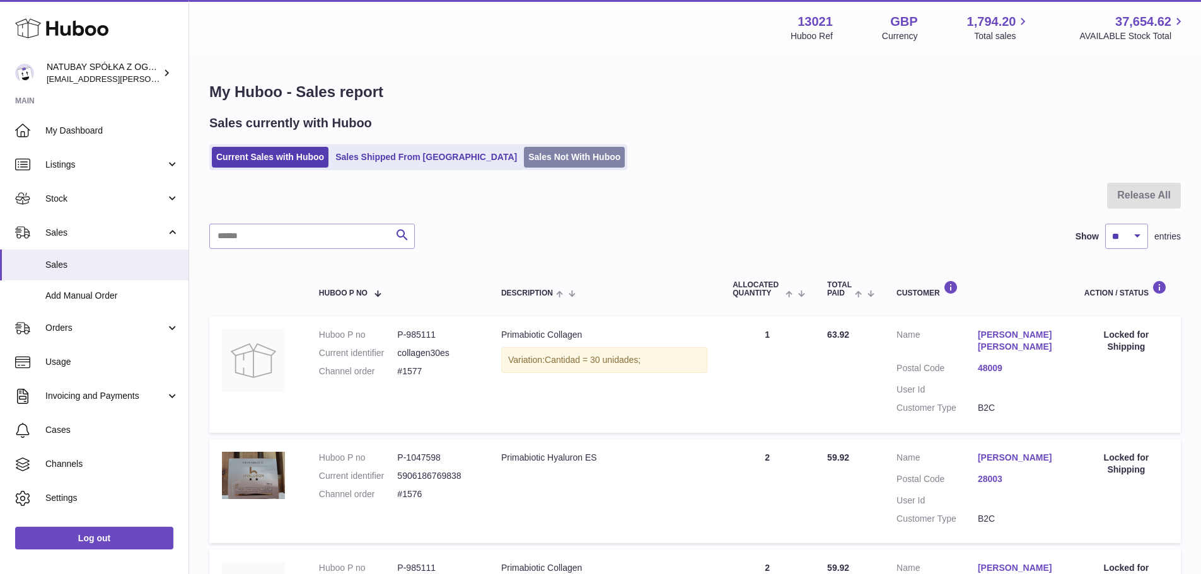
click at [524, 149] on link "Sales Not With Huboo" at bounding box center [574, 157] width 101 height 21
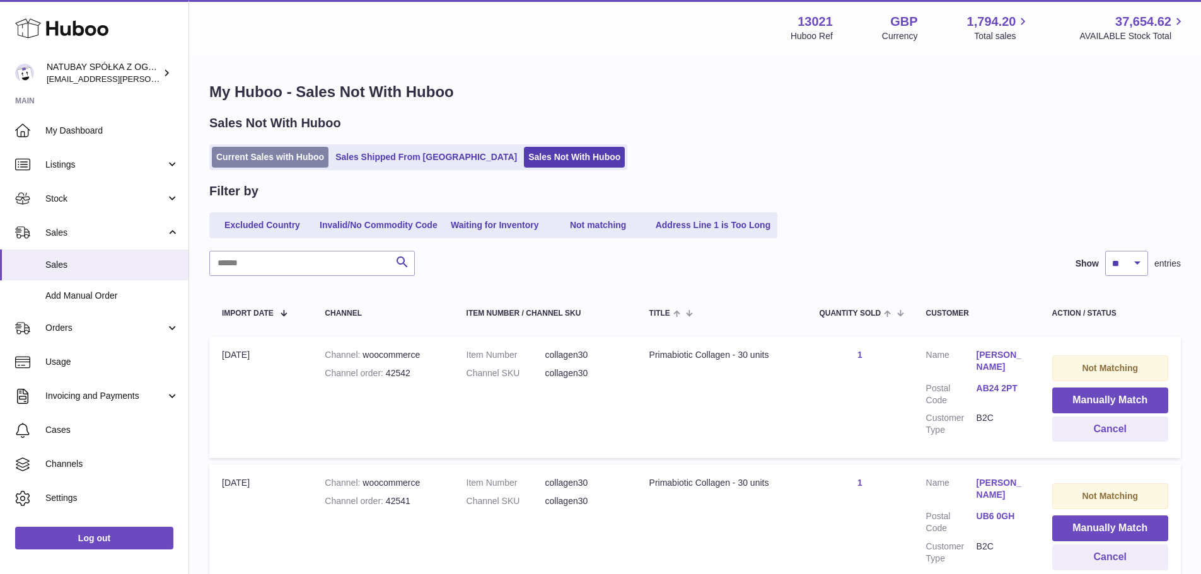
click at [253, 155] on link "Current Sales with Huboo" at bounding box center [270, 157] width 117 height 21
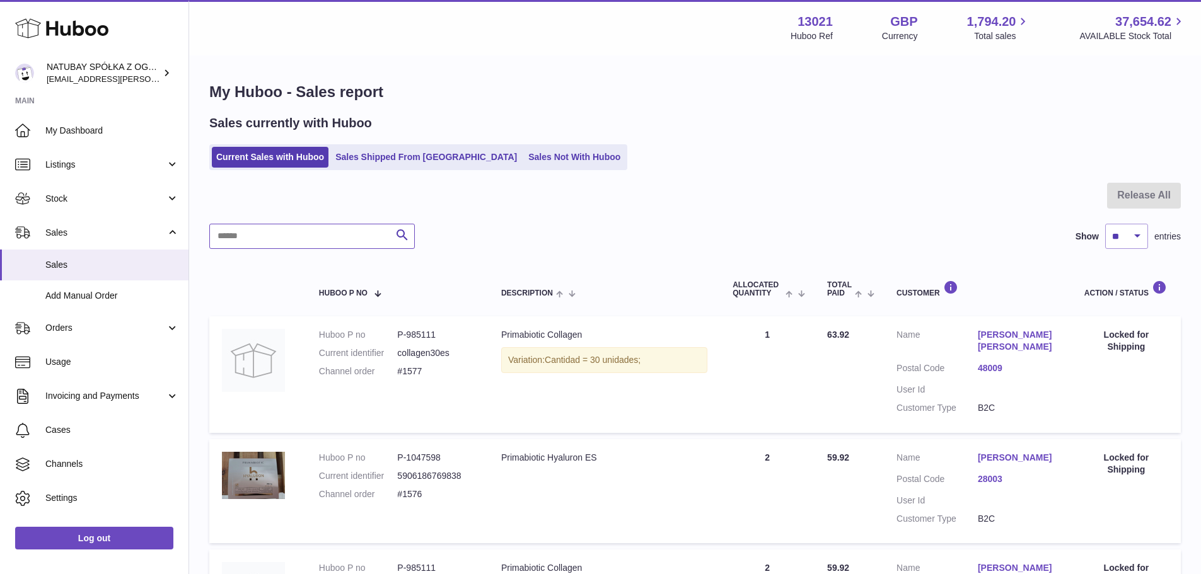
click at [319, 236] on input "text" at bounding box center [312, 236] width 206 height 25
type input "*****"
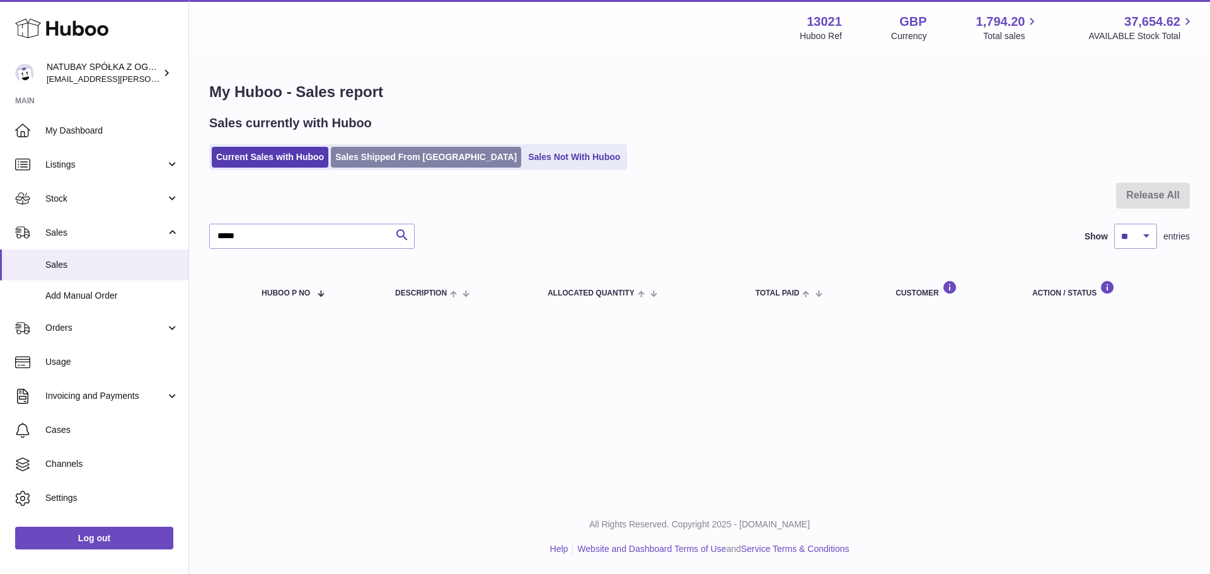
click at [407, 167] on link "Sales Shipped From [GEOGRAPHIC_DATA]" at bounding box center [426, 157] width 190 height 21
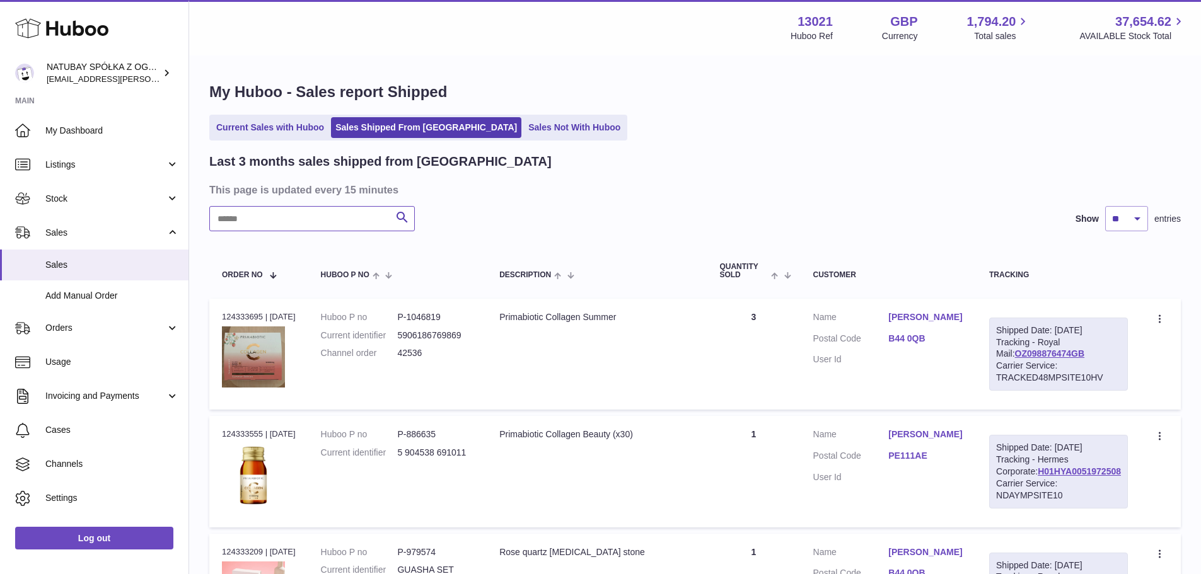
click at [260, 216] on input "text" at bounding box center [312, 218] width 206 height 25
type input "*****"
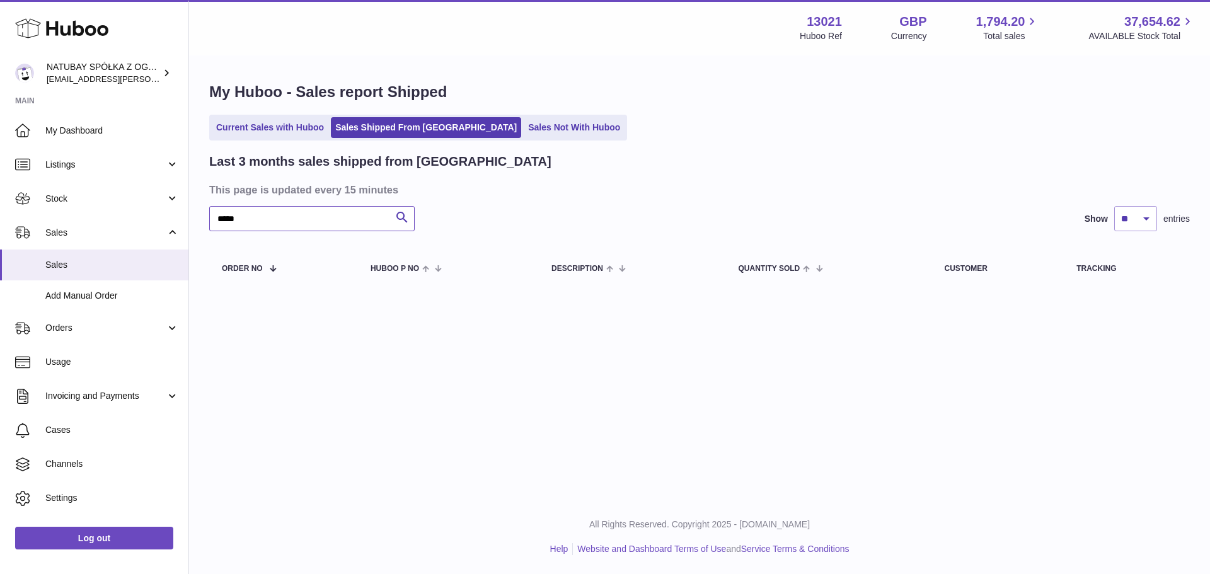
click at [260, 216] on input "*****" at bounding box center [312, 218] width 206 height 25
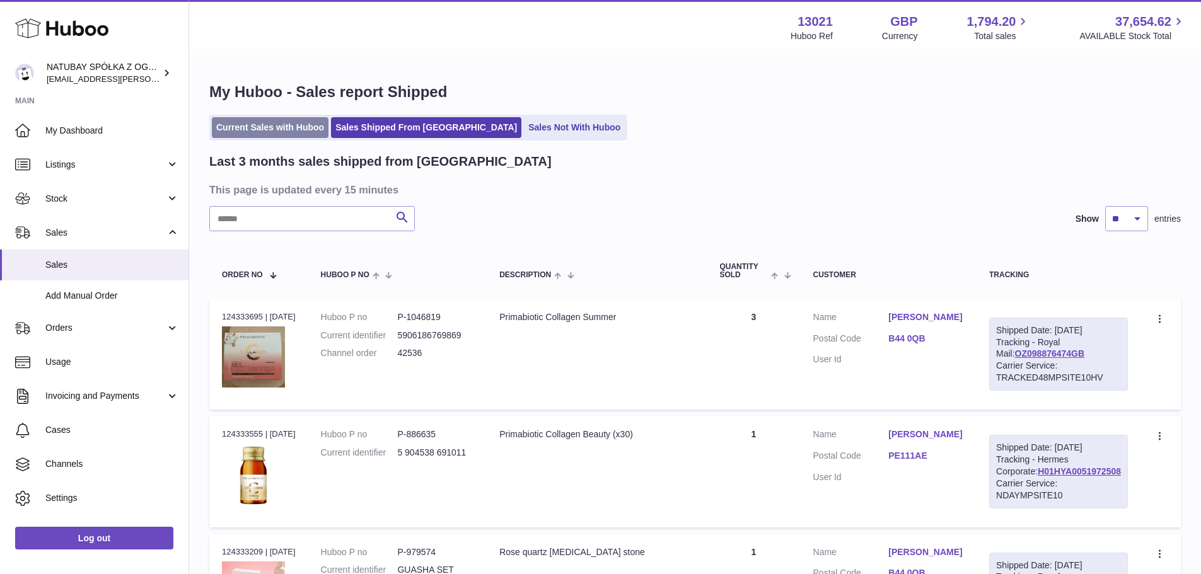
click at [255, 118] on link "Current Sales with Huboo" at bounding box center [270, 127] width 117 height 21
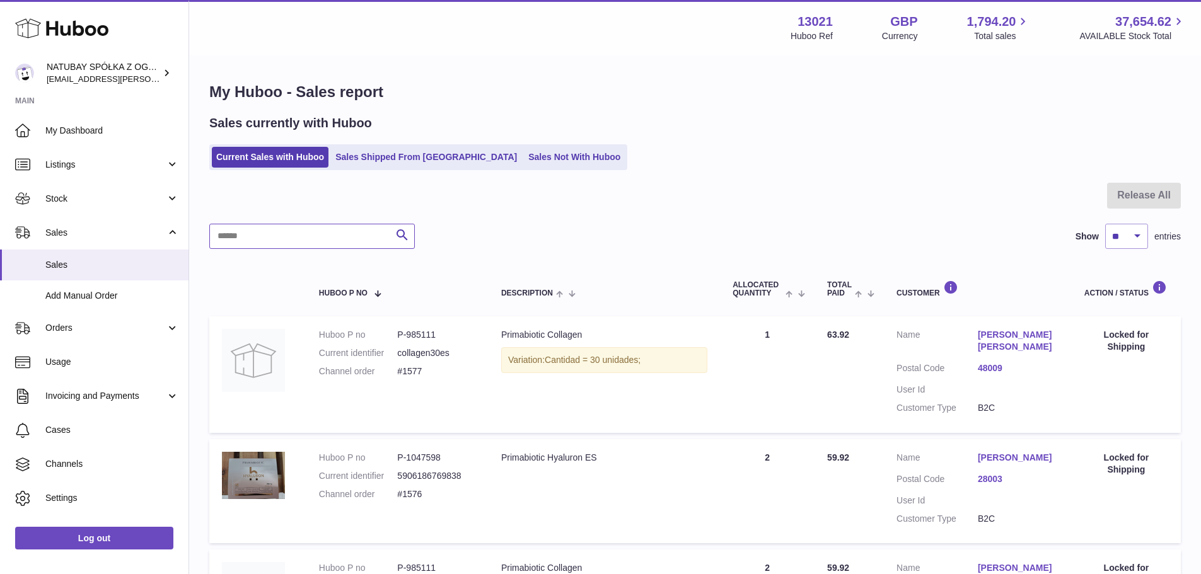
click at [283, 229] on input "text" at bounding box center [312, 236] width 206 height 25
click at [524, 166] on link "Sales Not With Huboo" at bounding box center [574, 157] width 101 height 21
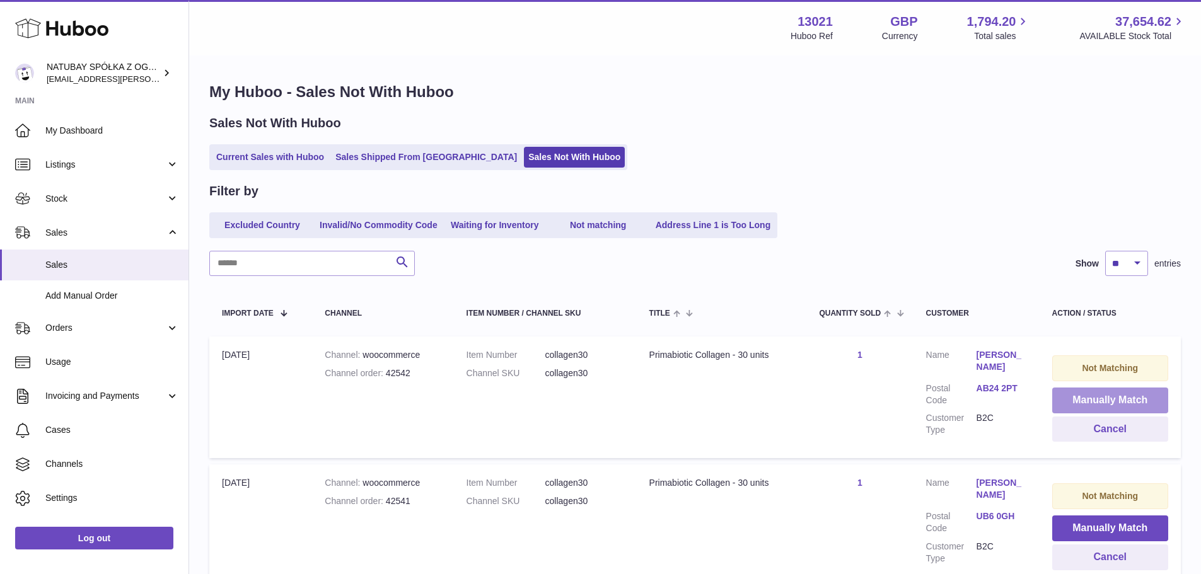
click at [1077, 396] on button "Manually Match" at bounding box center [1110, 401] width 116 height 26
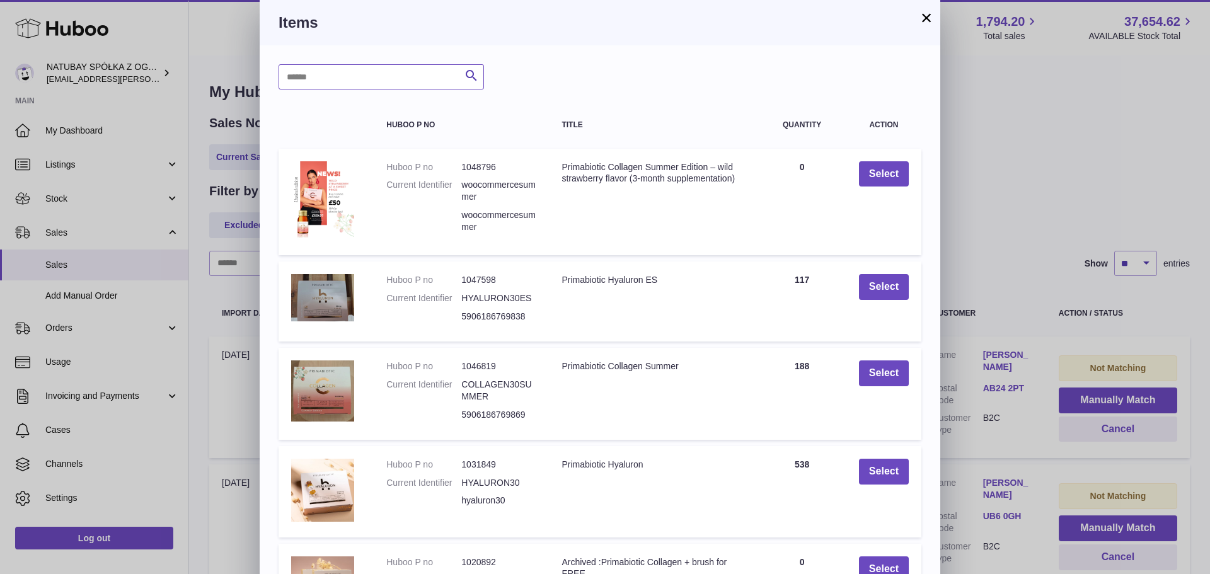
click at [377, 84] on input "text" at bounding box center [382, 76] width 206 height 25
type input "**********"
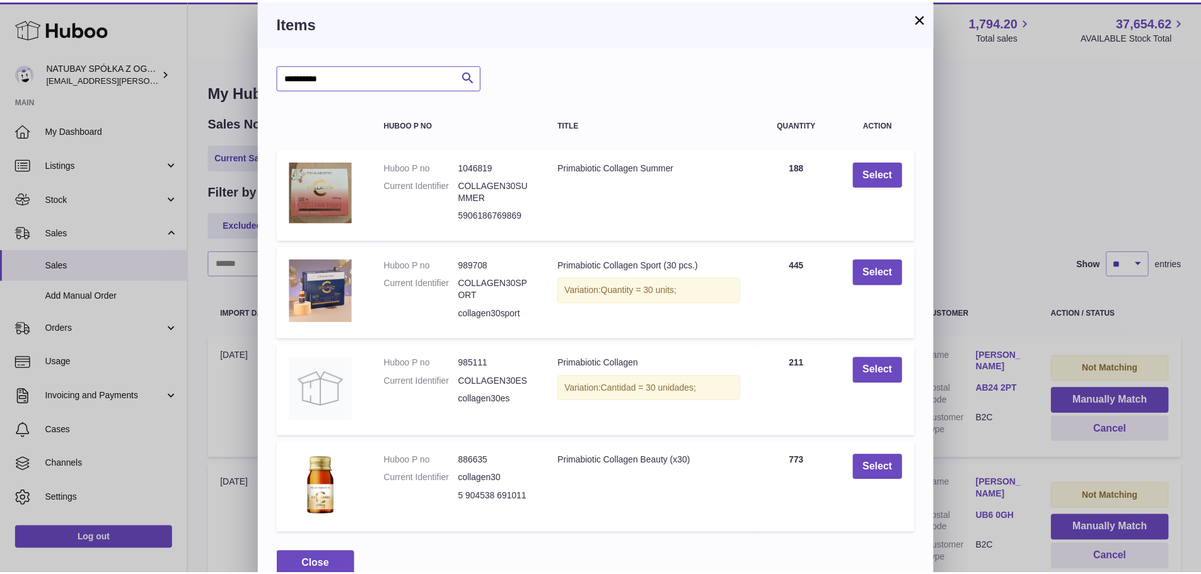
scroll to position [24, 0]
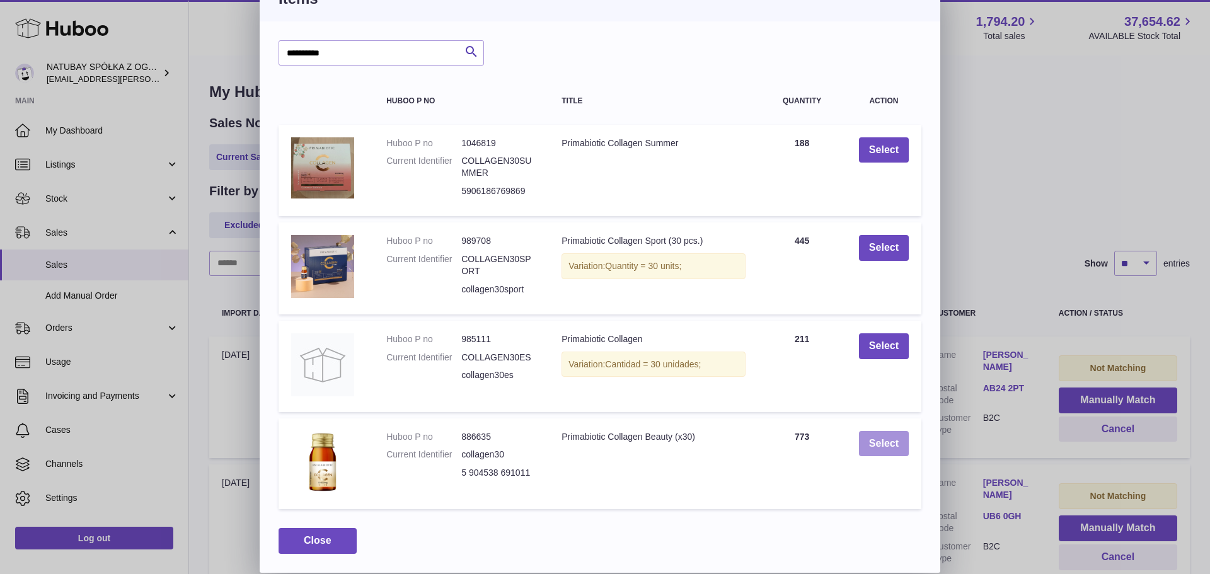
click at [878, 434] on button "Select" at bounding box center [884, 444] width 50 height 26
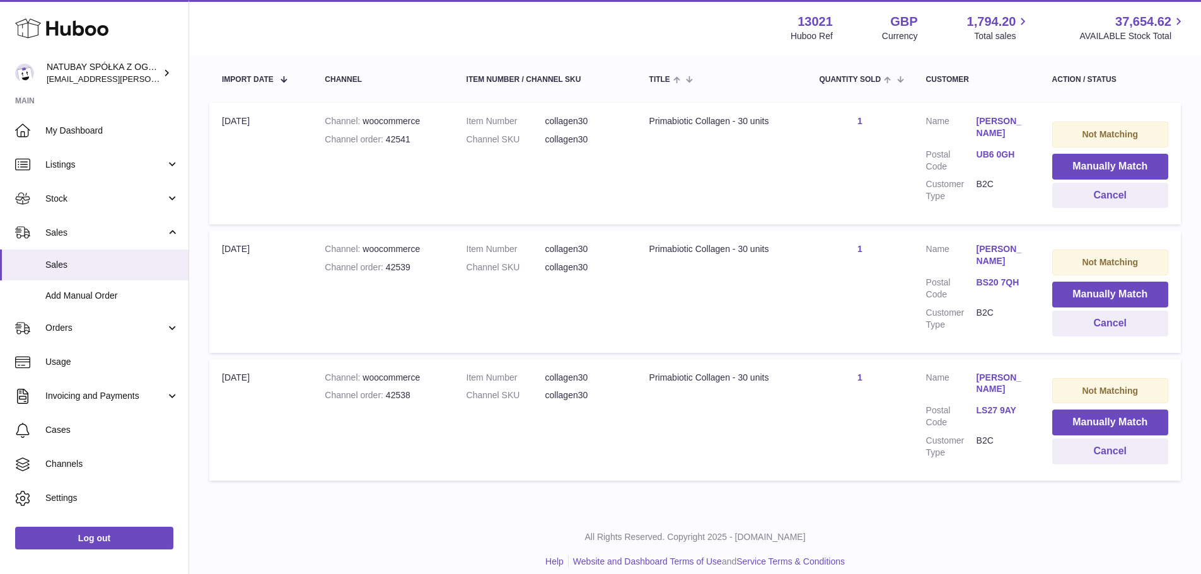
scroll to position [246, 0]
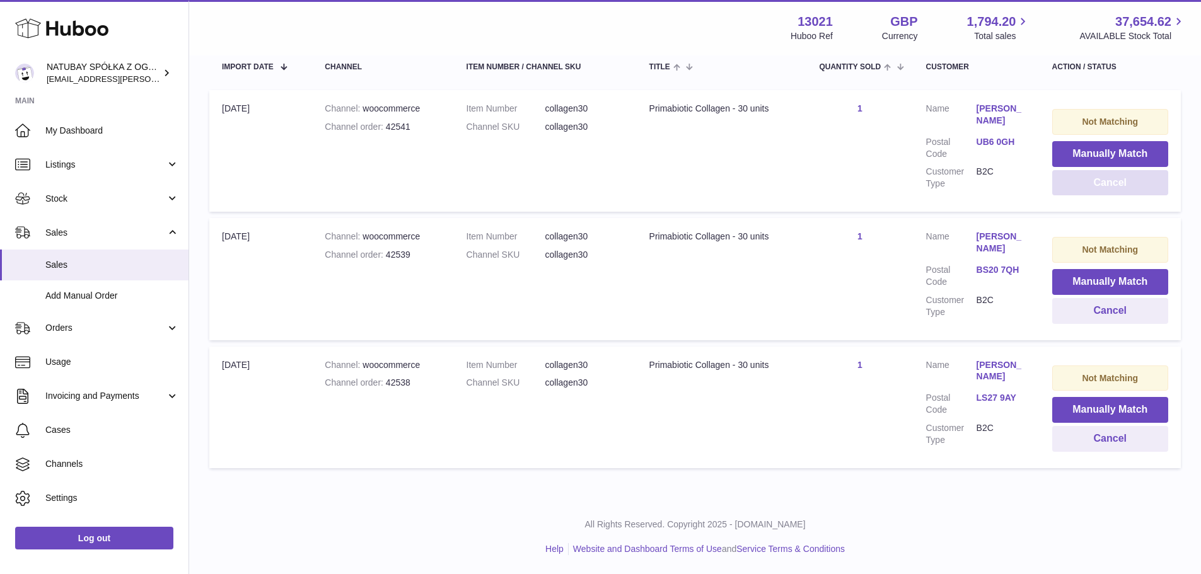
click at [1077, 184] on button "Cancel" at bounding box center [1110, 183] width 116 height 26
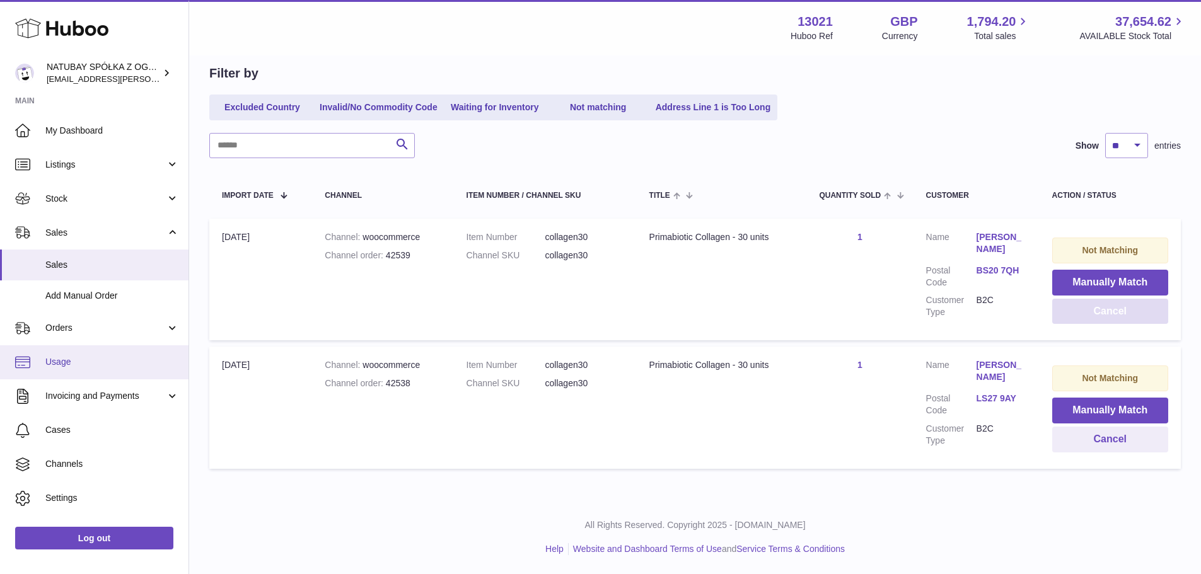
scroll to position [26, 0]
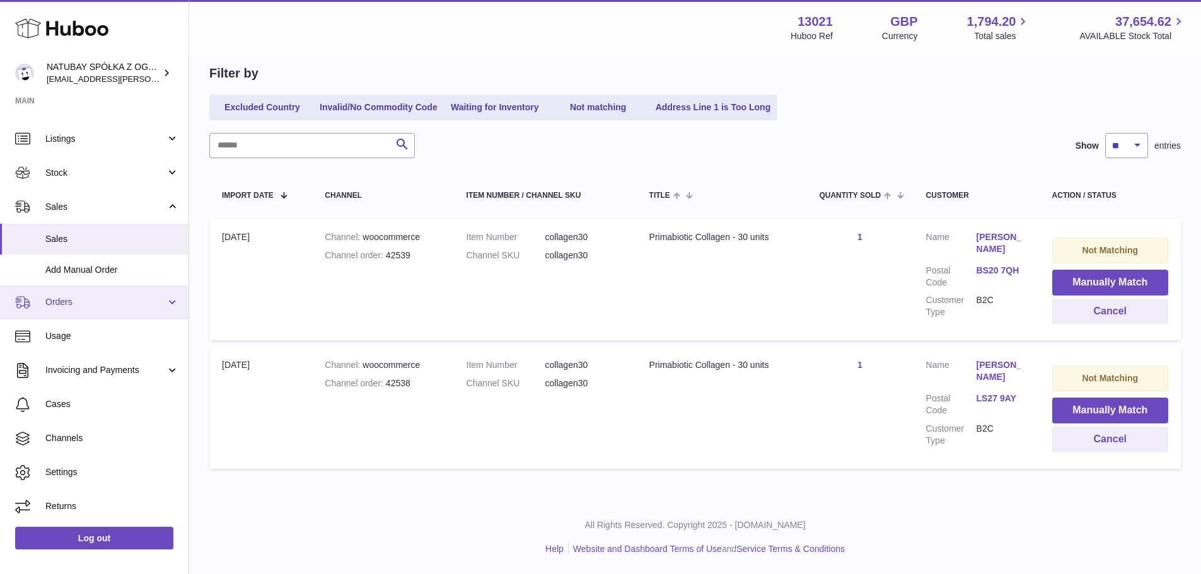
click at [87, 298] on span "Orders" at bounding box center [105, 302] width 120 height 12
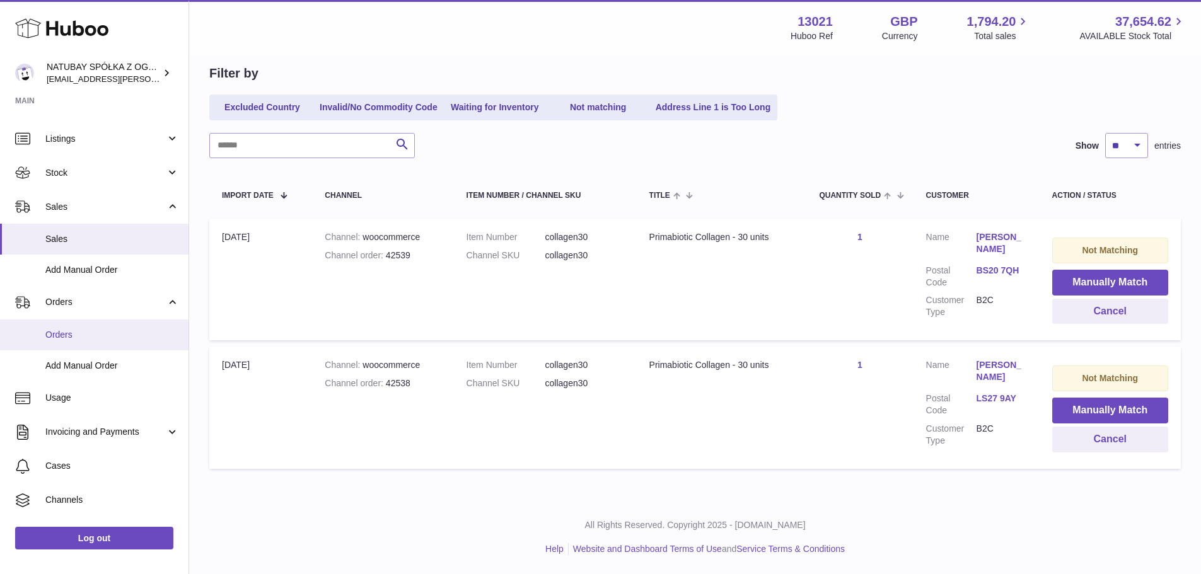
click at [84, 340] on span "Orders" at bounding box center [112, 335] width 134 height 12
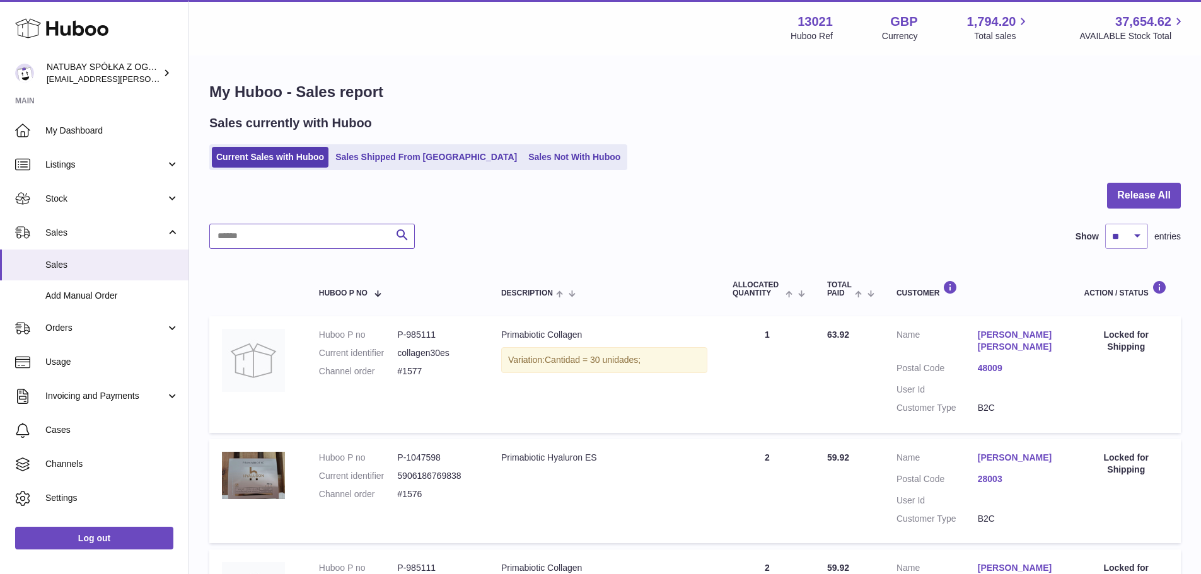
click at [304, 233] on input "text" at bounding box center [312, 236] width 206 height 25
type input "*****"
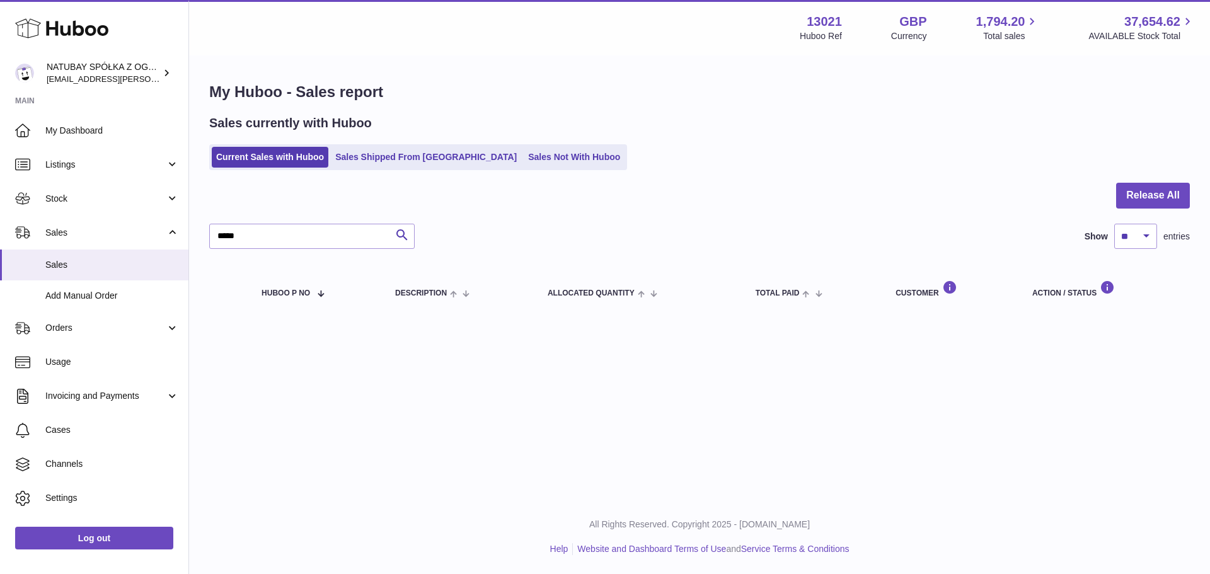
click at [356, 170] on ul "Current Sales with Huboo Sales Shipped From [GEOGRAPHIC_DATA] Sales Not With Hu…" at bounding box center [418, 157] width 418 height 26
click at [357, 163] on link "Sales Shipped From [GEOGRAPHIC_DATA]" at bounding box center [426, 157] width 190 height 21
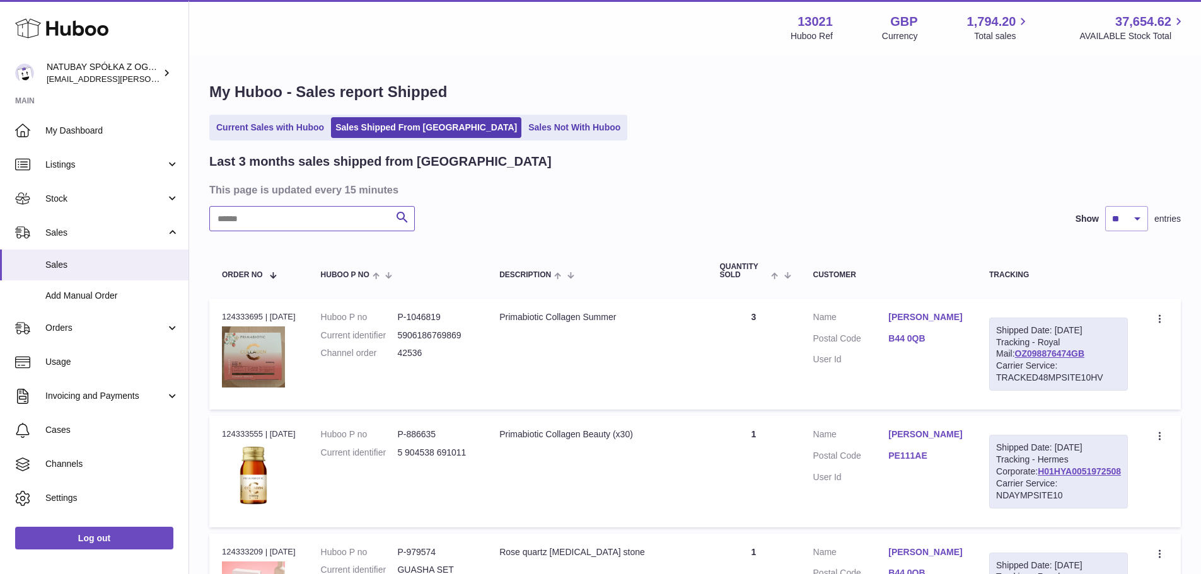
click at [272, 213] on input "text" at bounding box center [312, 218] width 206 height 25
type input "*****"
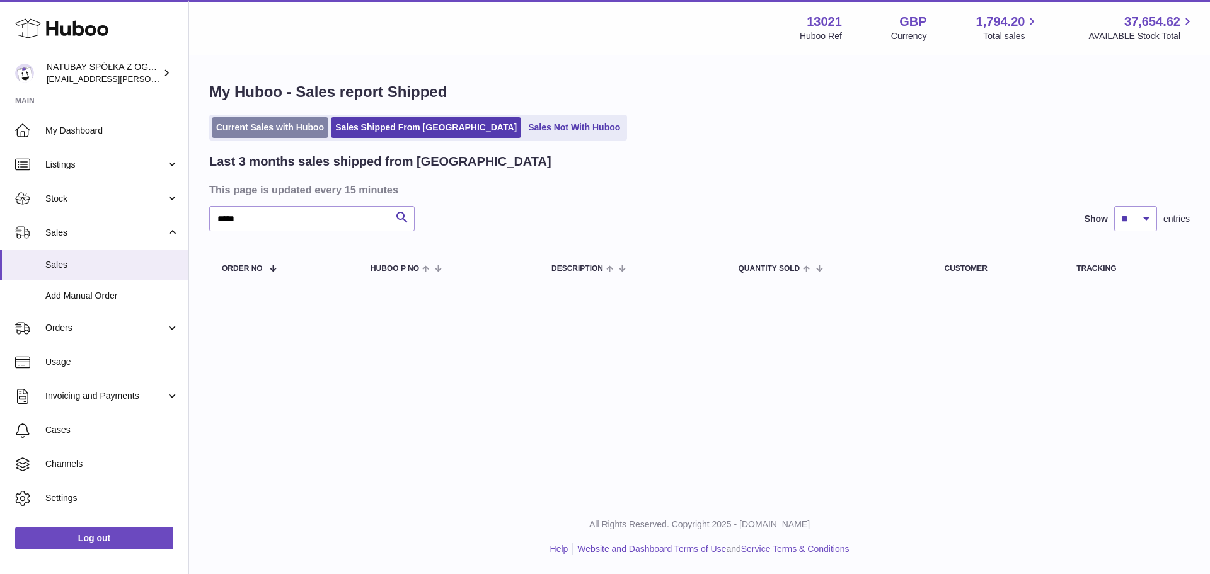
click at [262, 129] on link "Current Sales with Huboo" at bounding box center [270, 127] width 117 height 21
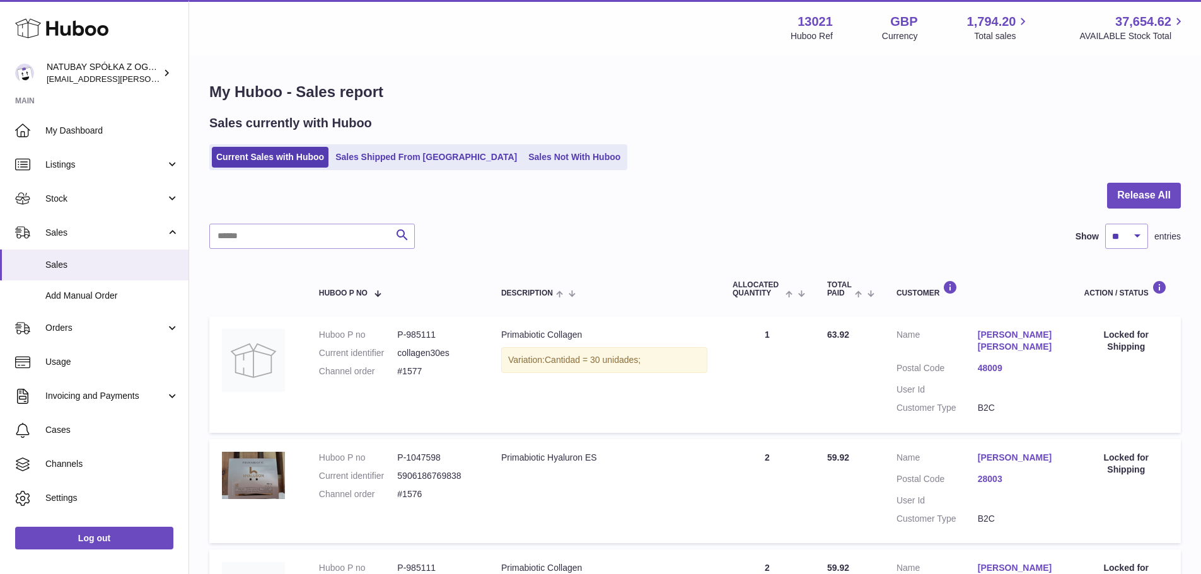
click at [506, 144] on div "Sales currently with Huboo Current Sales with Huboo Sales Shipped From [GEOGRAP…" at bounding box center [694, 142] width 971 height 55
click at [524, 148] on link "Sales Not With Huboo" at bounding box center [574, 157] width 101 height 21
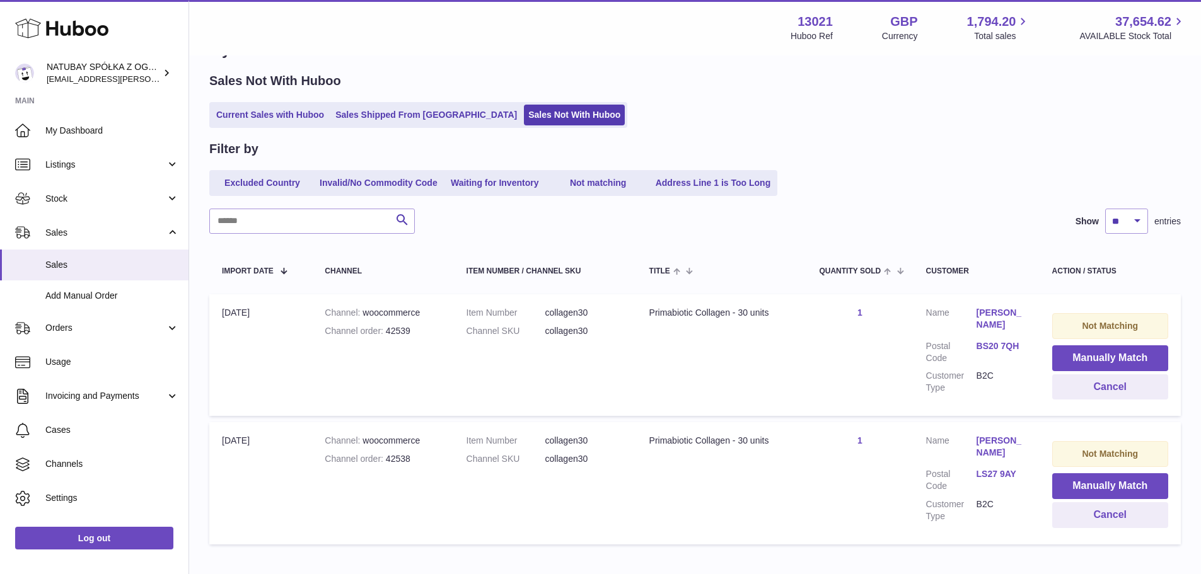
scroll to position [63, 0]
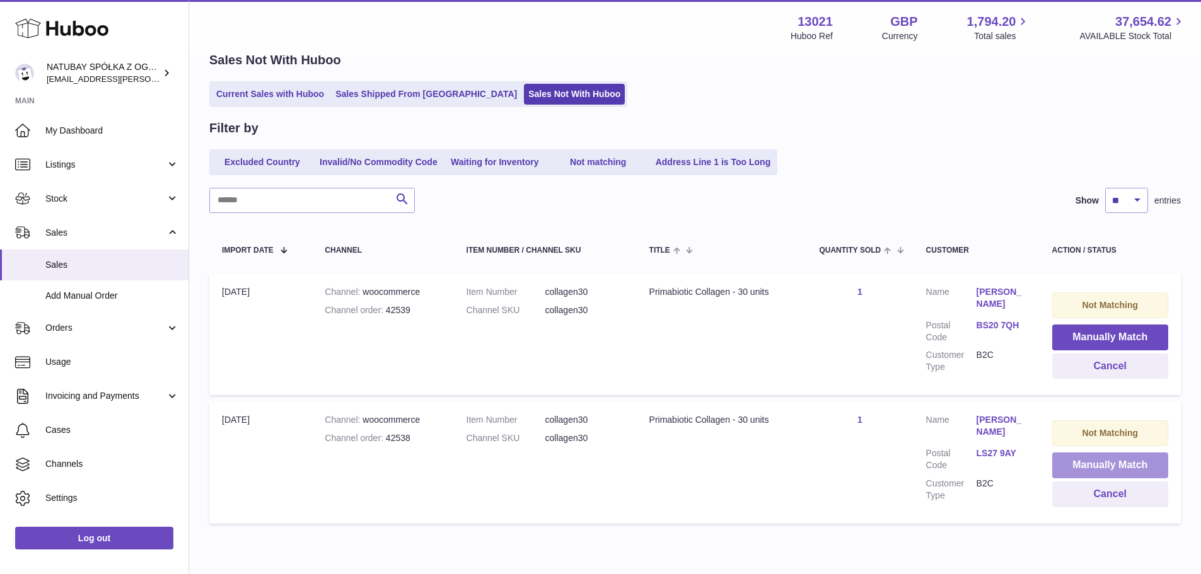
click at [1091, 458] on button "Manually Match" at bounding box center [1110, 466] width 116 height 26
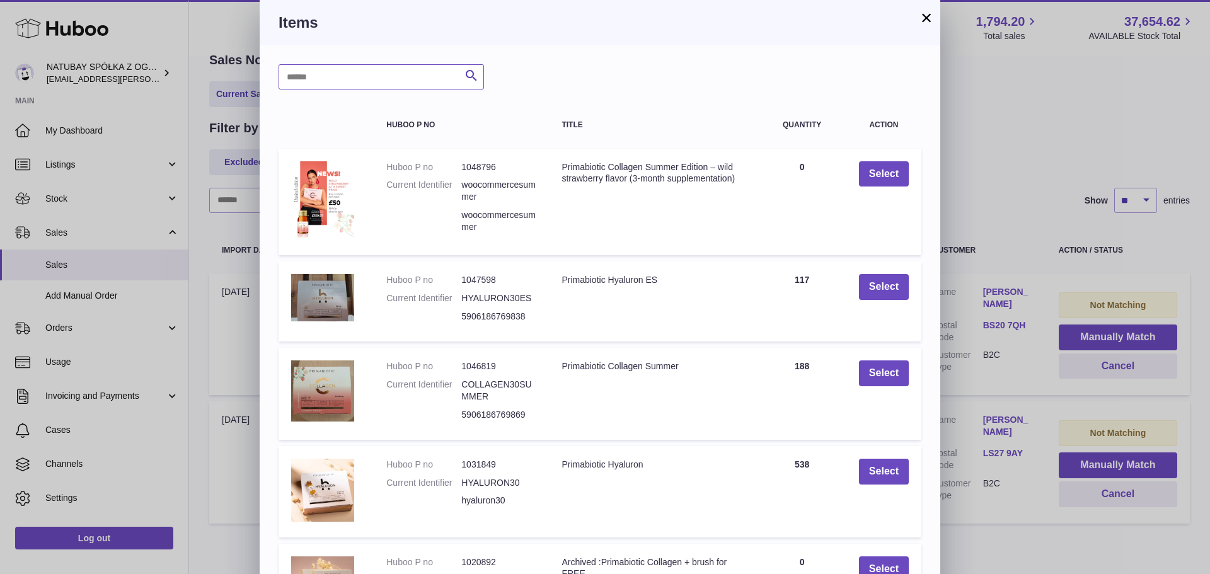
click at [385, 71] on input "text" at bounding box center [382, 76] width 206 height 25
type input "**********"
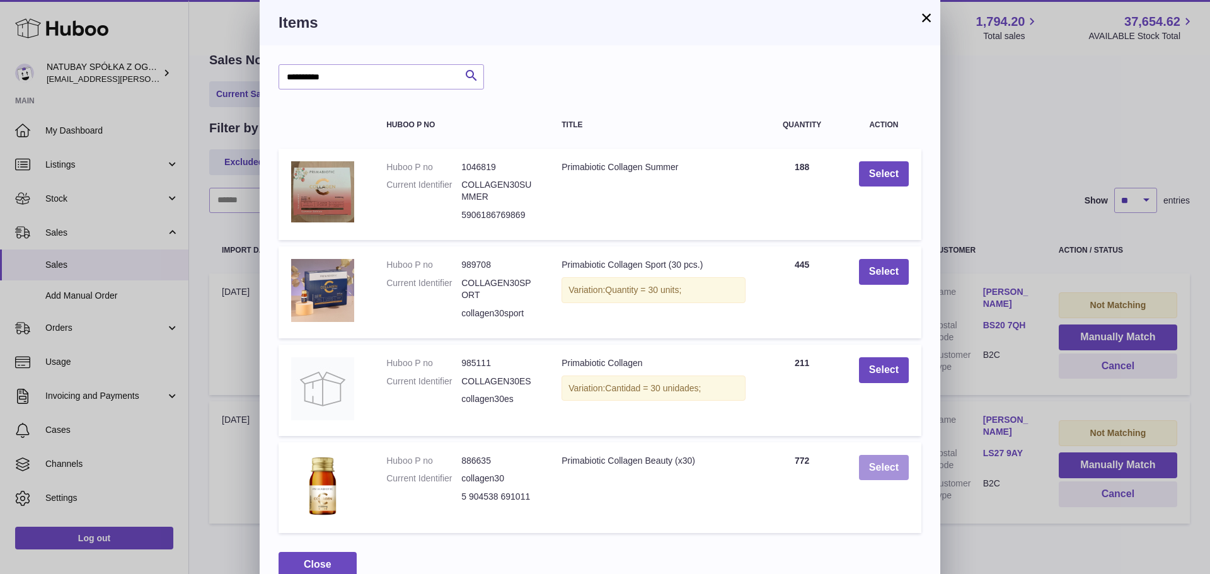
click at [891, 468] on button "Select" at bounding box center [884, 468] width 50 height 26
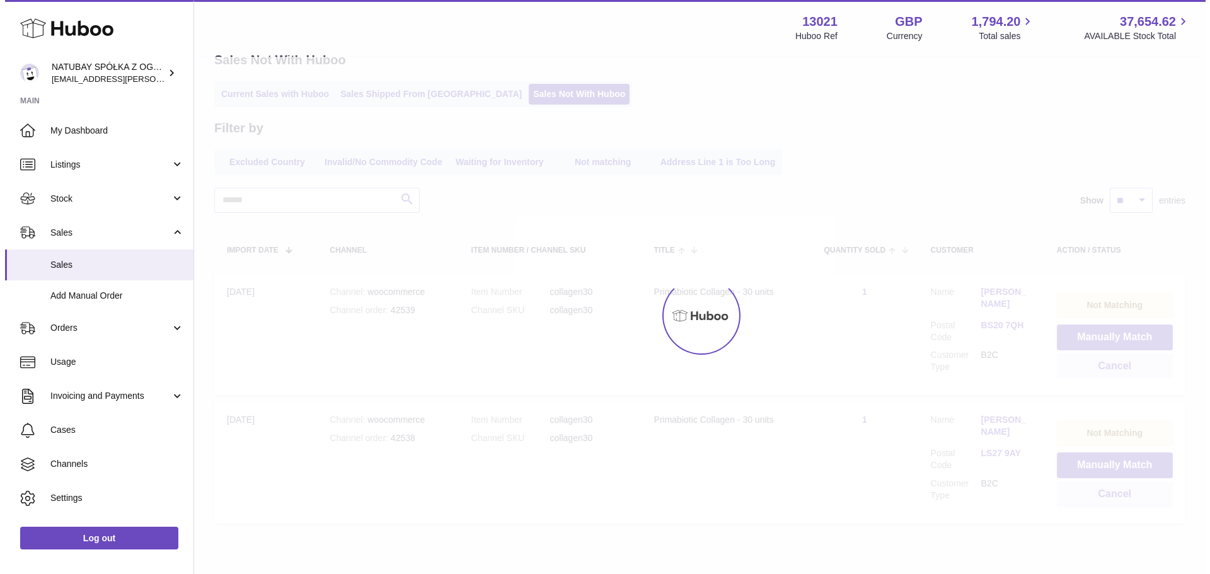
scroll to position [0, 0]
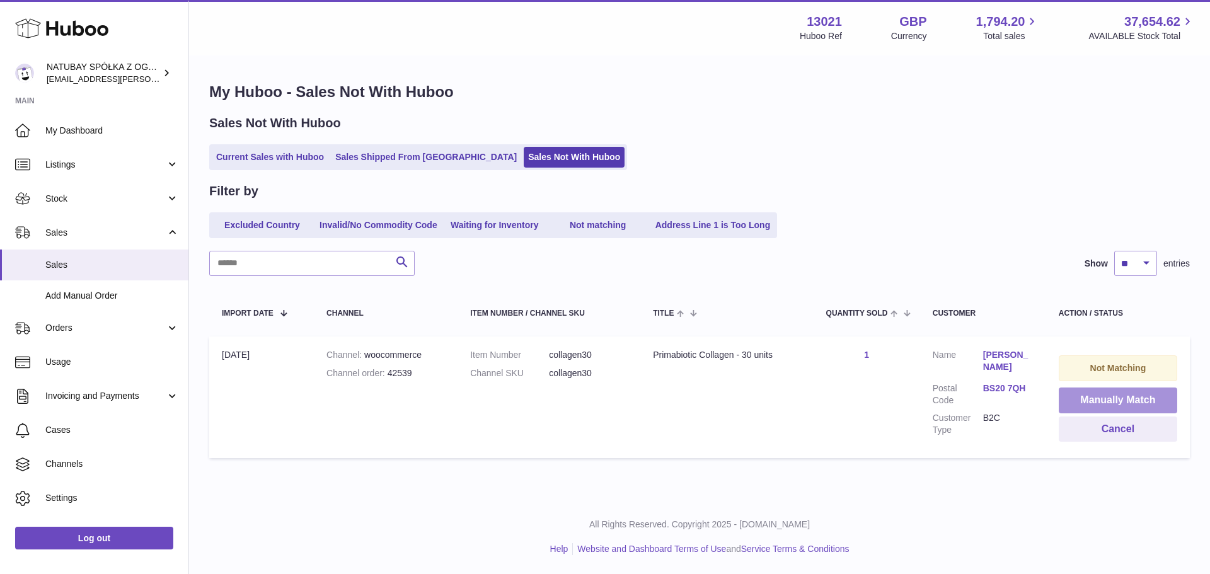
click at [1135, 402] on button "Manually Match" at bounding box center [1118, 401] width 119 height 26
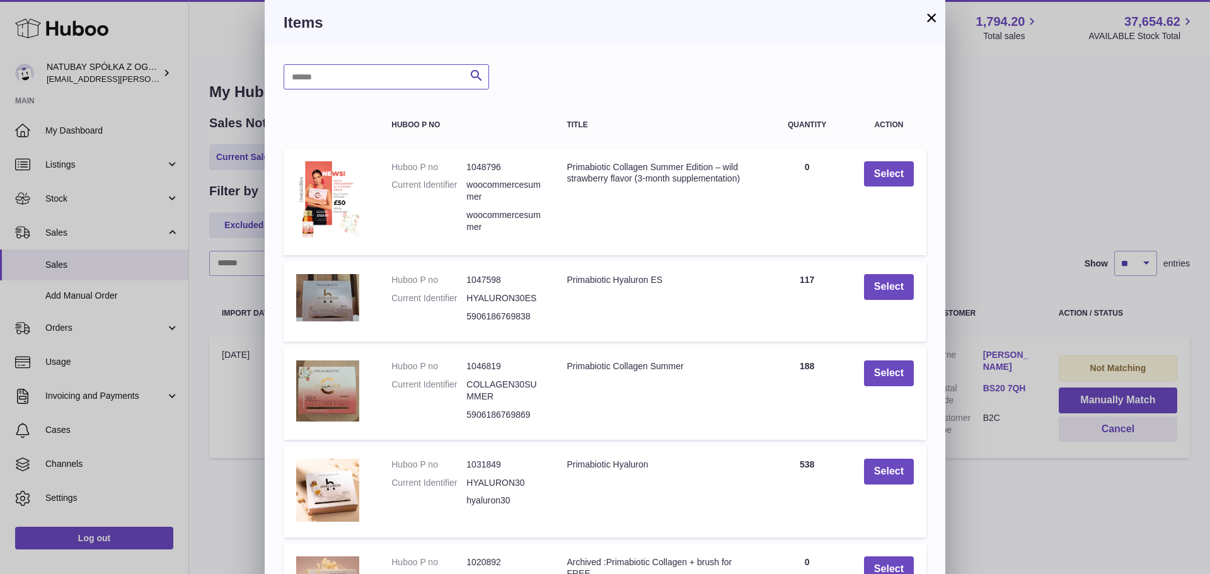
click at [365, 73] on input "text" at bounding box center [387, 76] width 206 height 25
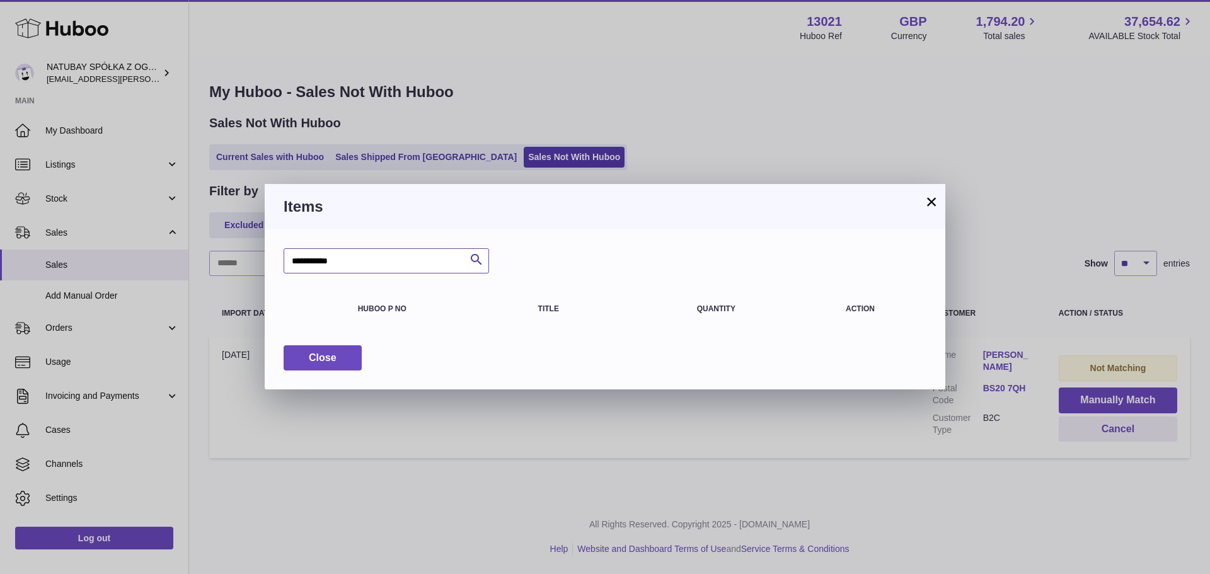
click at [402, 253] on input "**********" at bounding box center [387, 260] width 206 height 25
type input "**********"
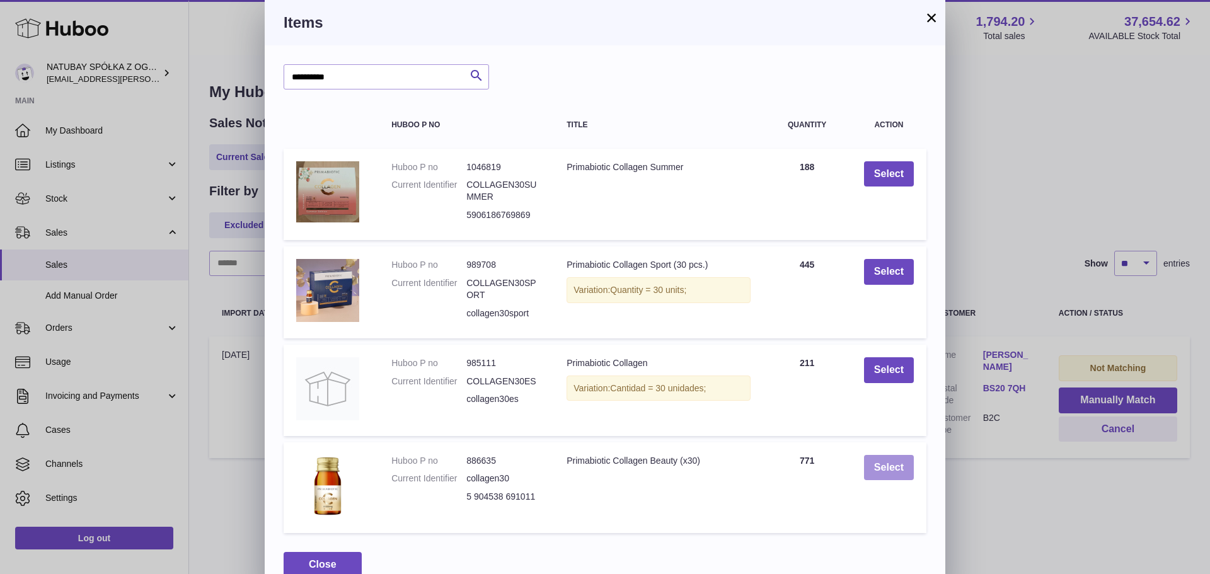
click at [882, 461] on button "Select" at bounding box center [889, 468] width 50 height 26
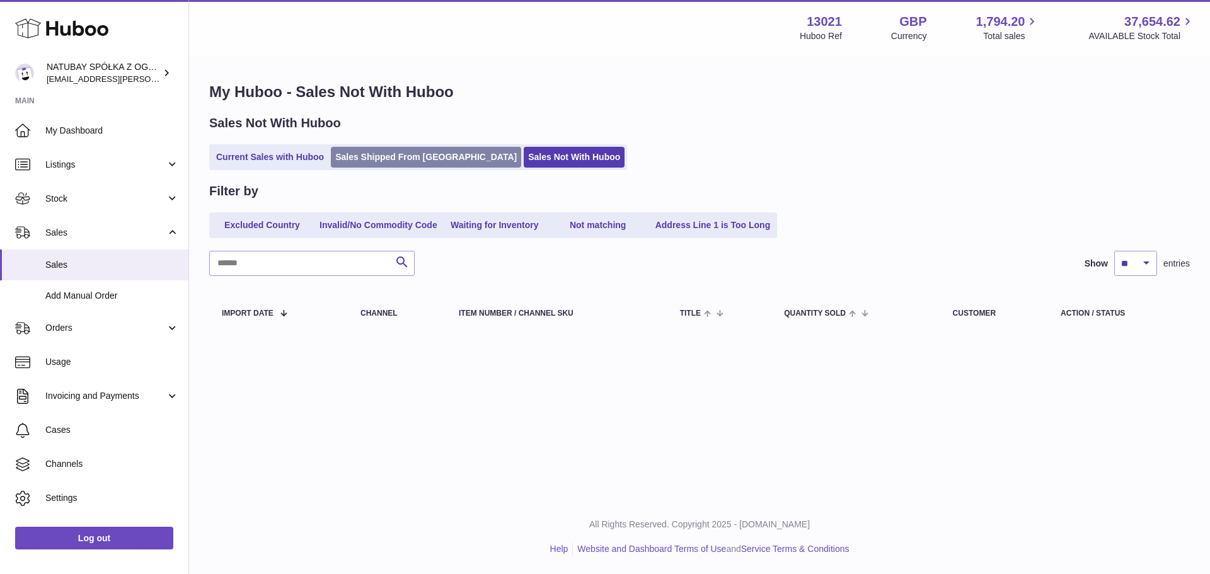
click at [407, 165] on link "Sales Shipped From [GEOGRAPHIC_DATA]" at bounding box center [426, 157] width 190 height 21
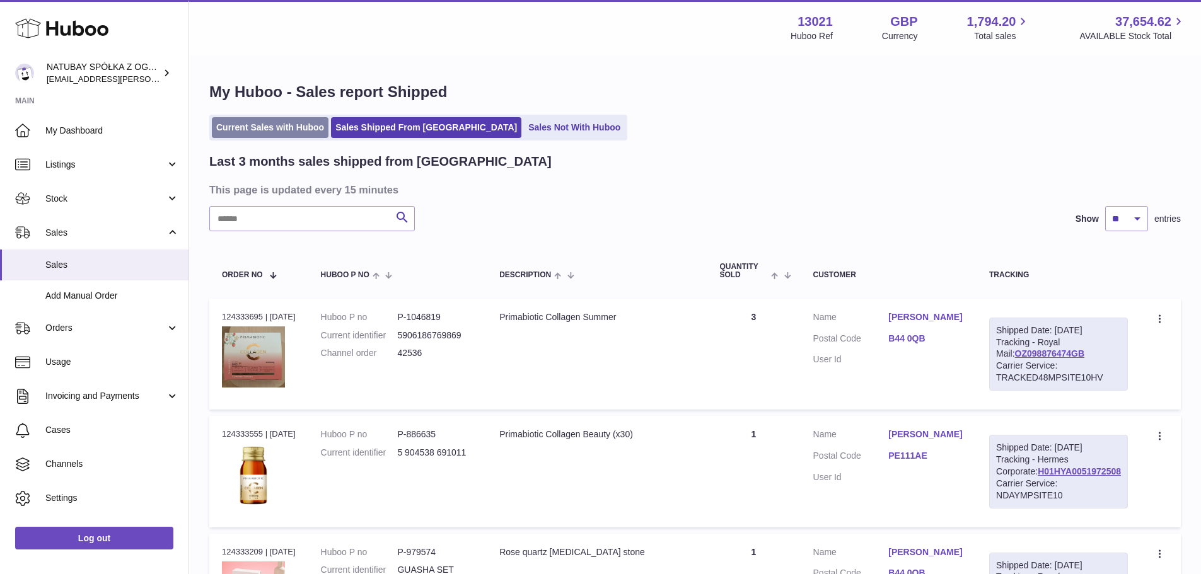
click at [265, 135] on link "Current Sales with Huboo" at bounding box center [270, 127] width 117 height 21
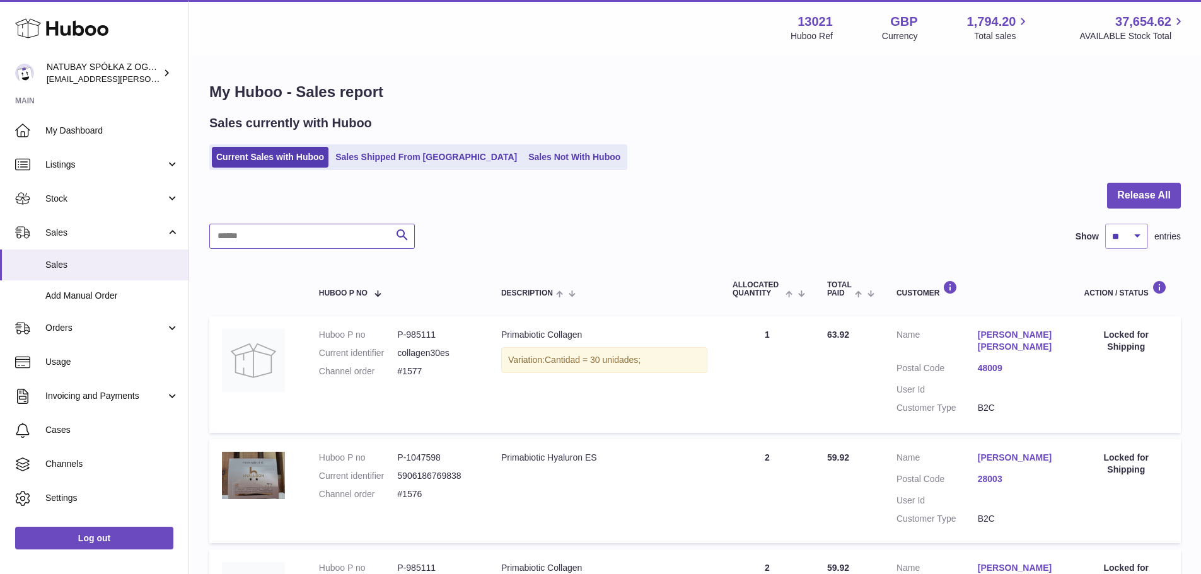
click at [261, 229] on input "text" at bounding box center [312, 236] width 206 height 25
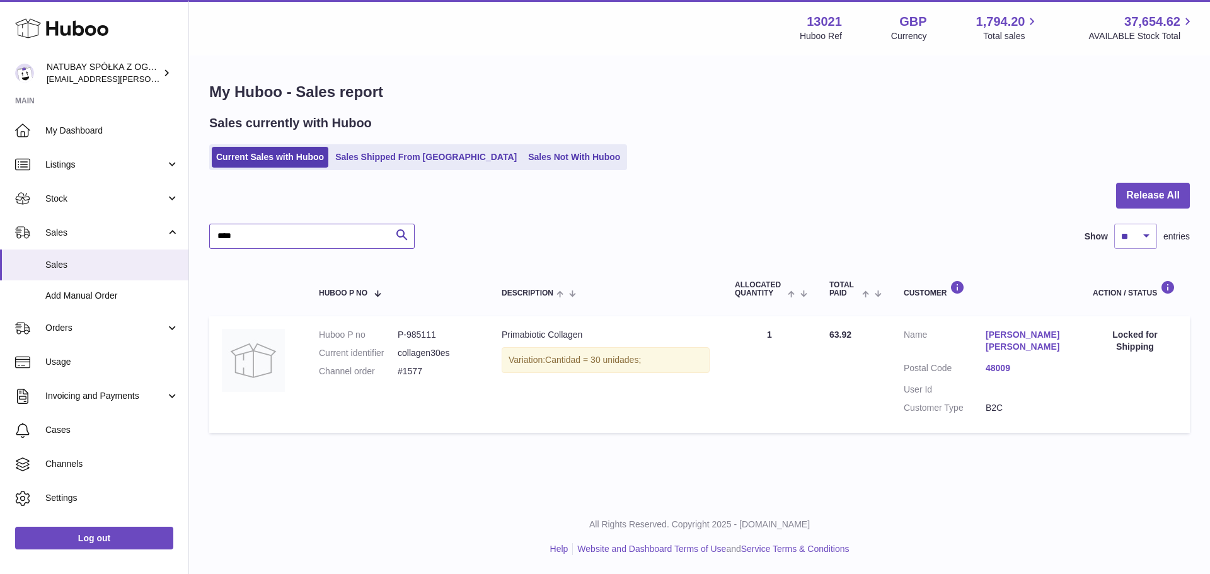
click at [260, 229] on input "****" at bounding box center [312, 236] width 206 height 25
type input "****"
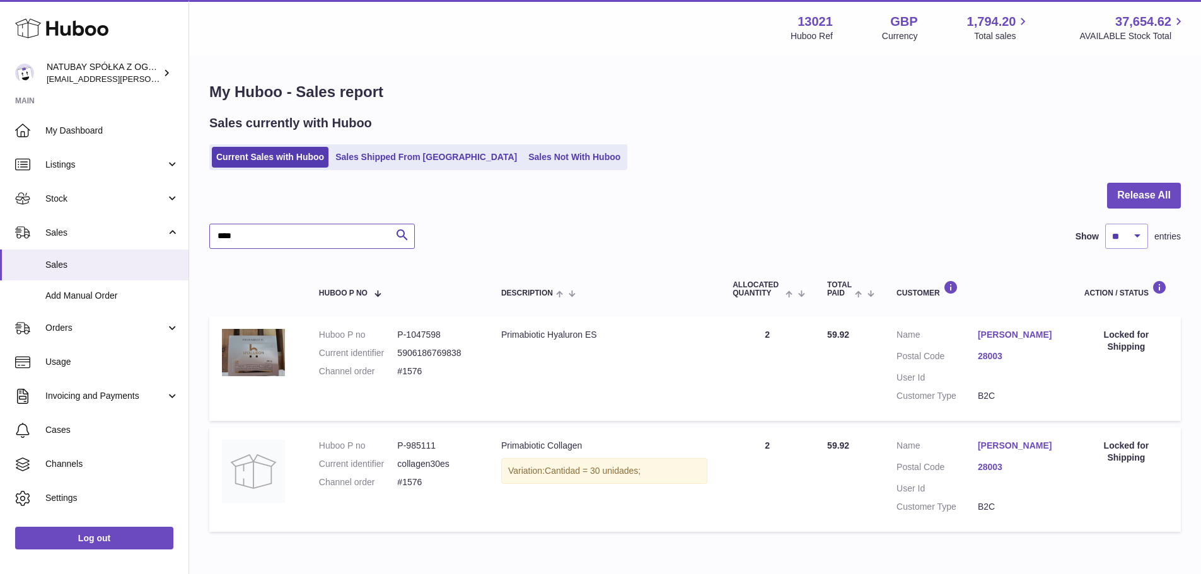
click at [296, 241] on input "****" at bounding box center [312, 236] width 206 height 25
click at [515, 171] on div "My Huboo - Sales report Sales currently with Huboo Current Sales with Huboo Sal…" at bounding box center [695, 310] width 1012 height 507
click at [524, 165] on link "Sales Not With Huboo" at bounding box center [574, 157] width 101 height 21
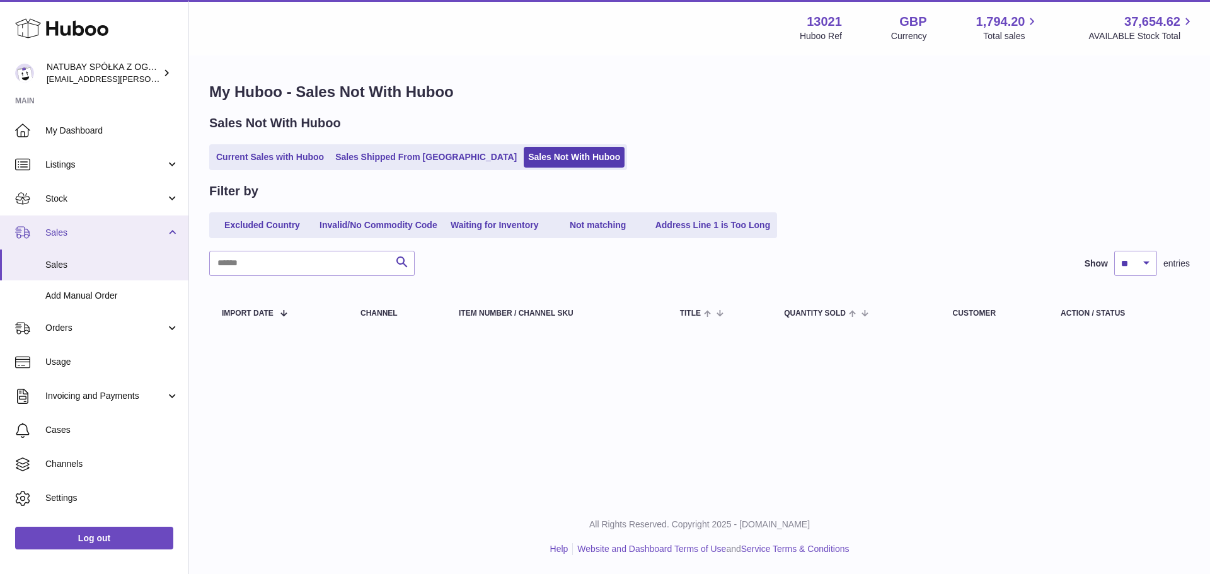
click at [89, 229] on span "Sales" at bounding box center [105, 233] width 120 height 12
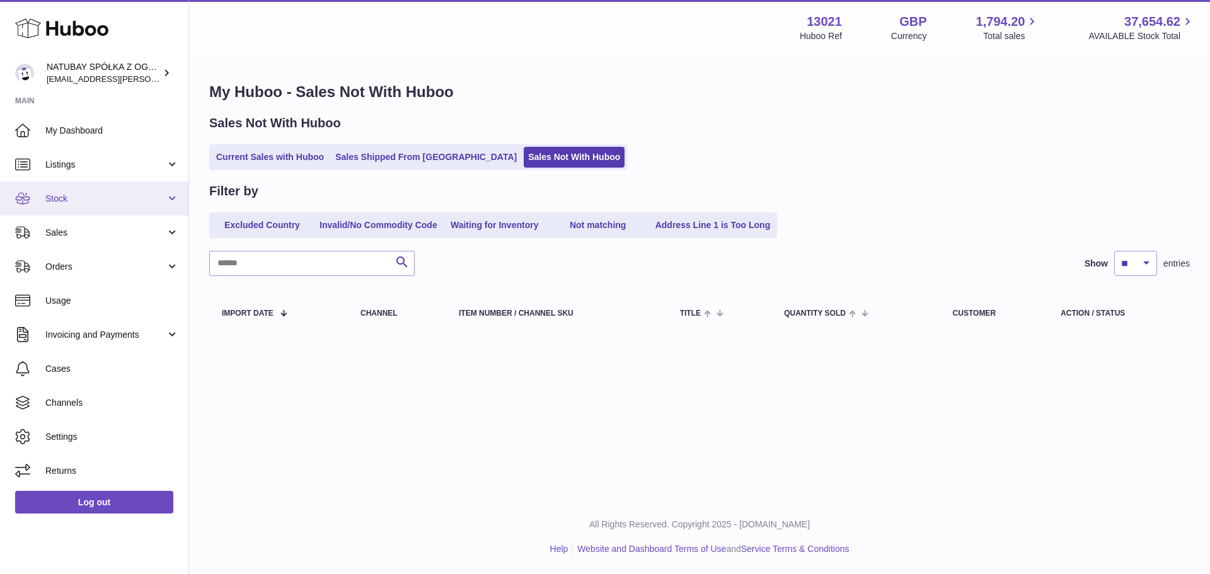
click at [101, 187] on link "Stock" at bounding box center [94, 199] width 188 height 34
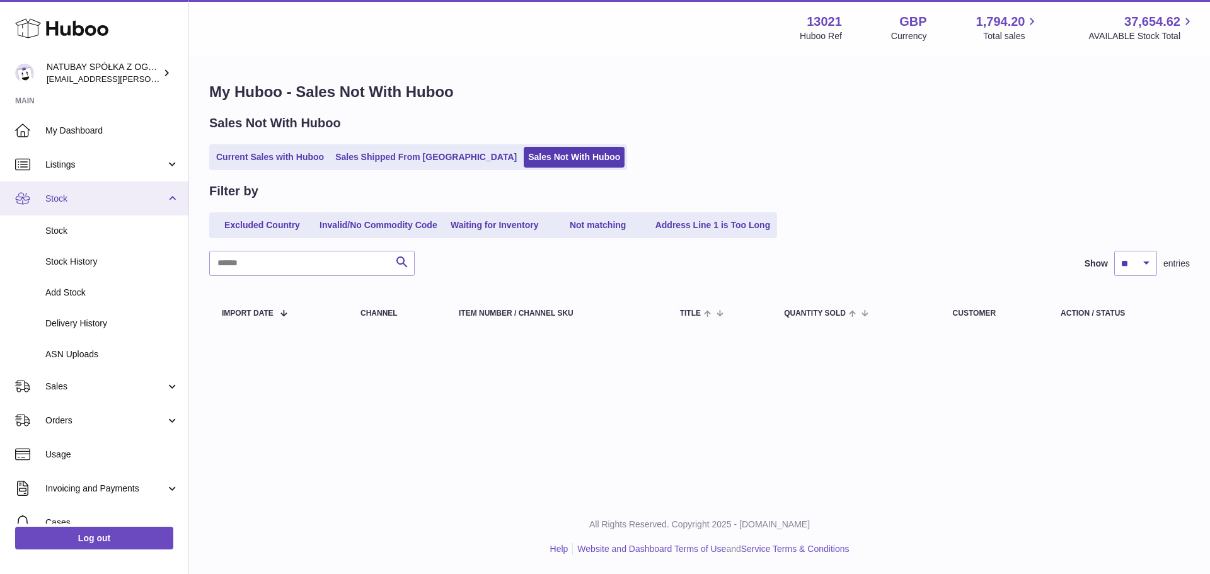
click at [101, 192] on link "Stock" at bounding box center [94, 199] width 188 height 34
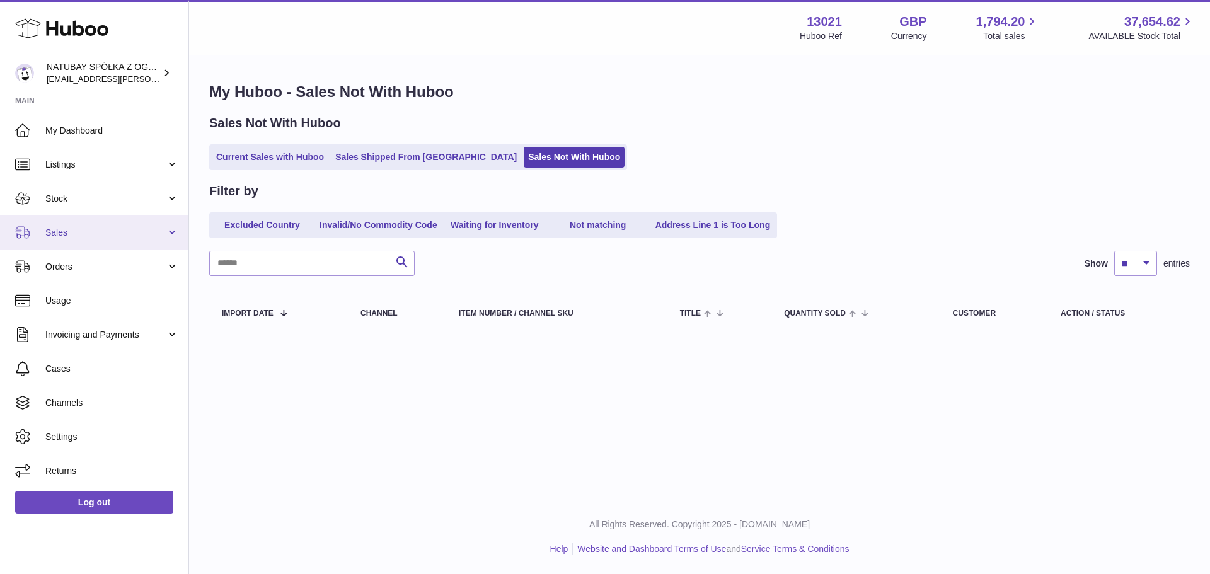
click at [97, 235] on span "Sales" at bounding box center [105, 233] width 120 height 12
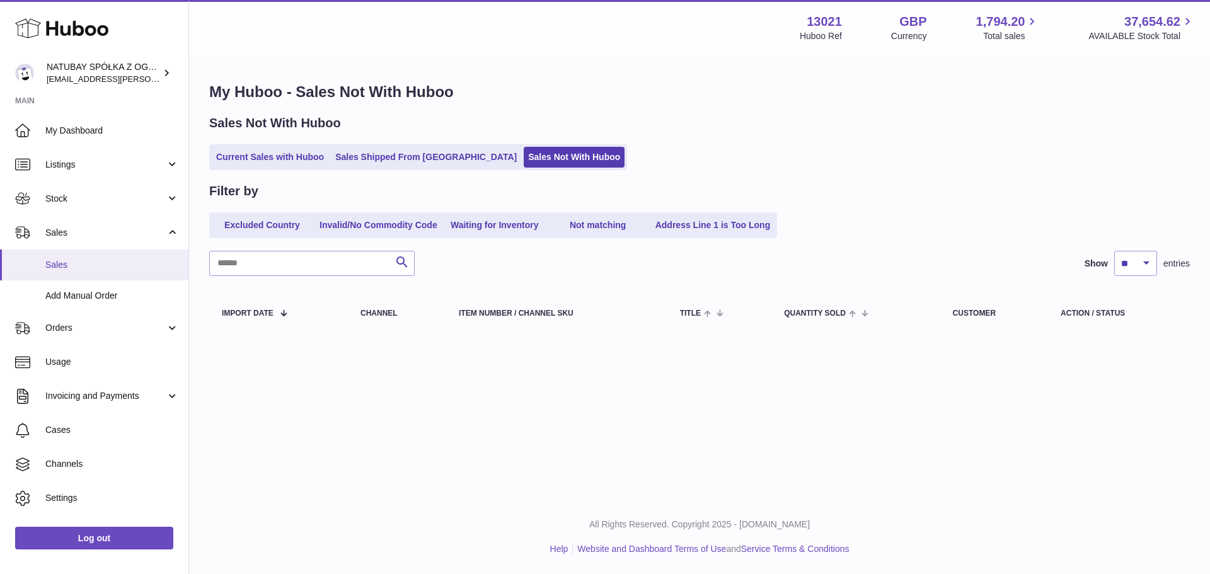
click at [91, 269] on span "Sales" at bounding box center [112, 265] width 134 height 12
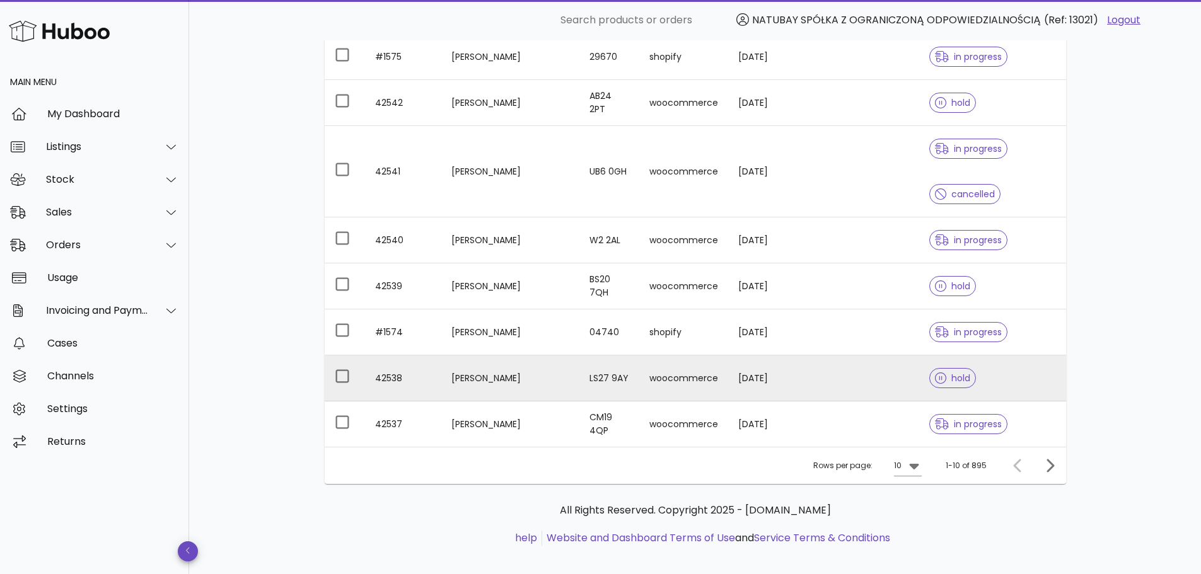
scroll to position [301, 0]
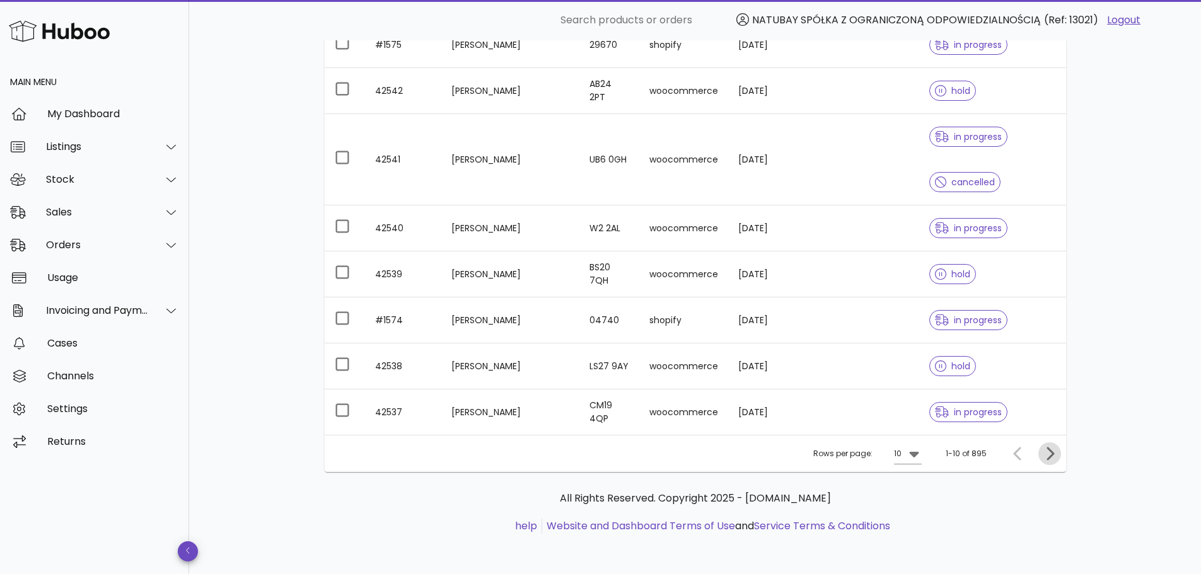
click at [1055, 458] on icon "Next page" at bounding box center [1049, 453] width 15 height 15
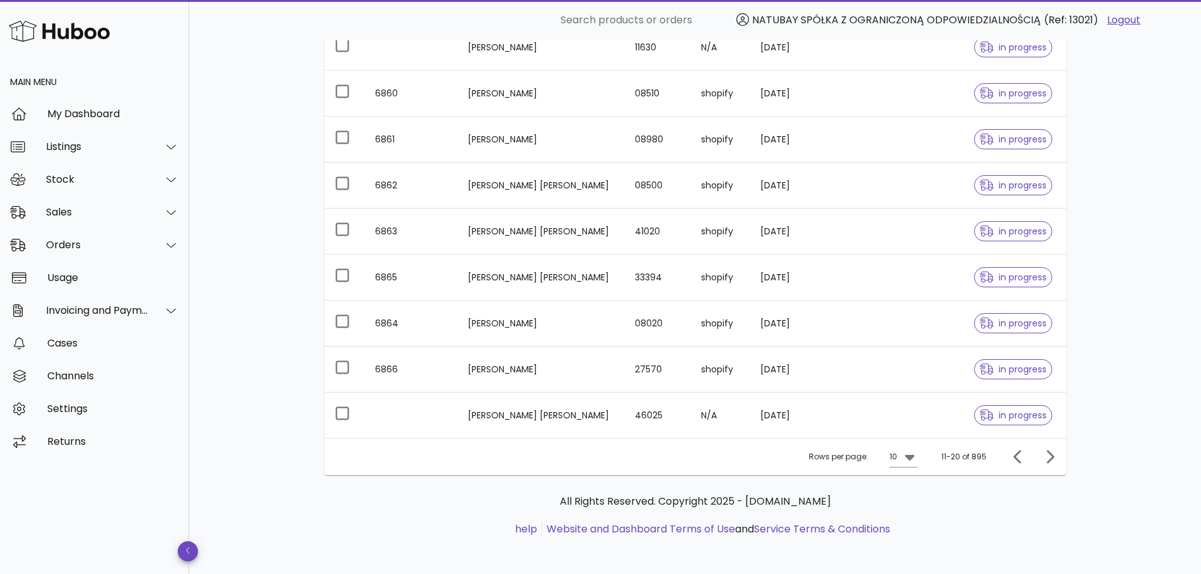
scroll to position [255, 0]
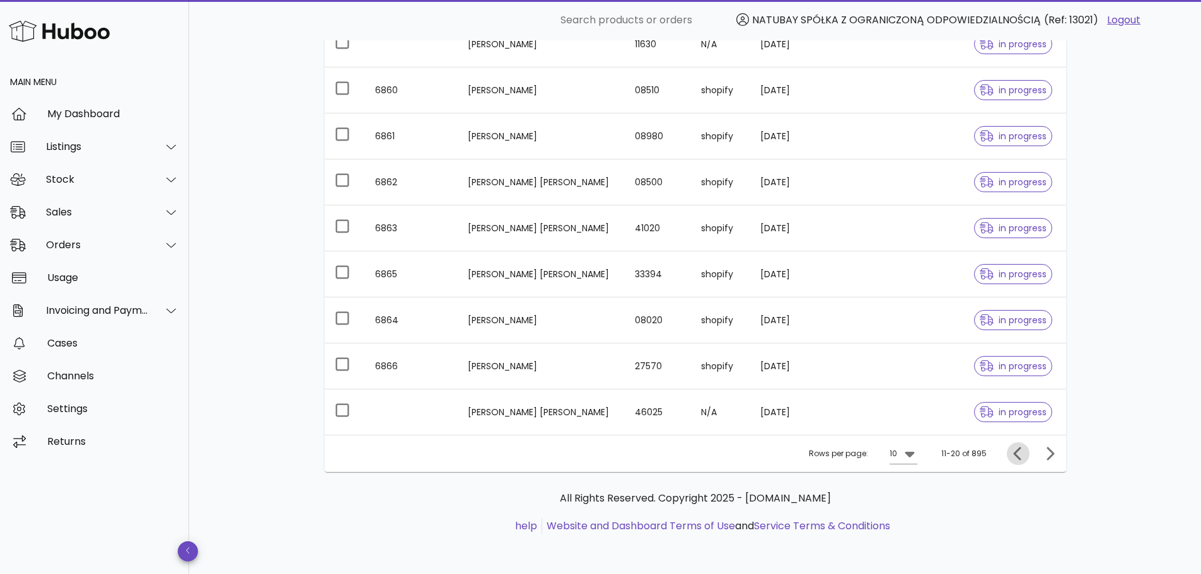
click at [1015, 449] on icon "Previous page" at bounding box center [1018, 453] width 15 height 15
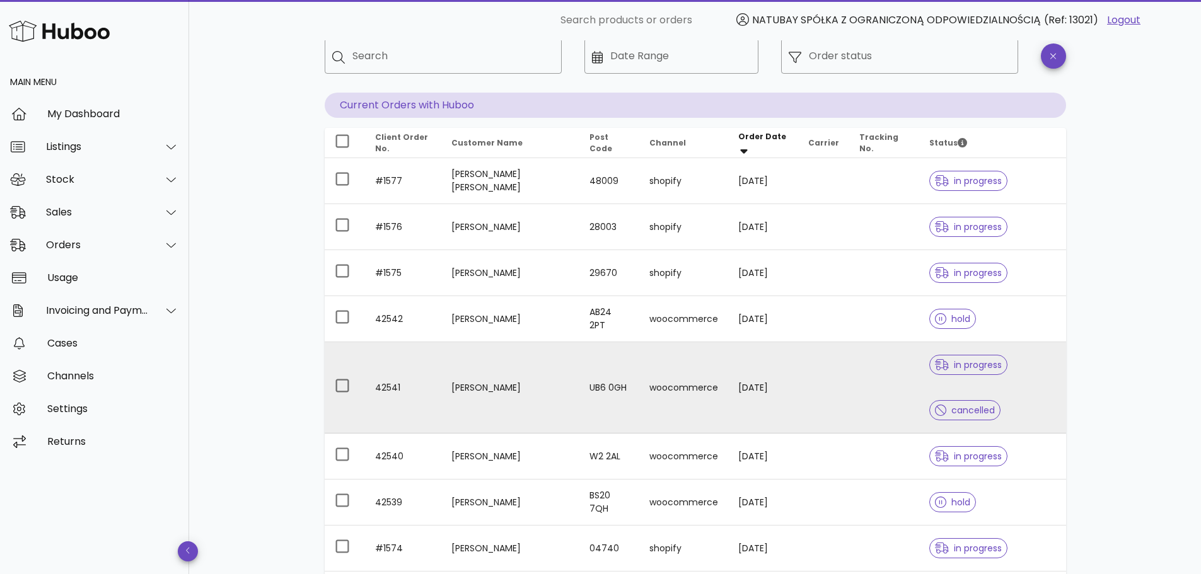
scroll to position [66, 0]
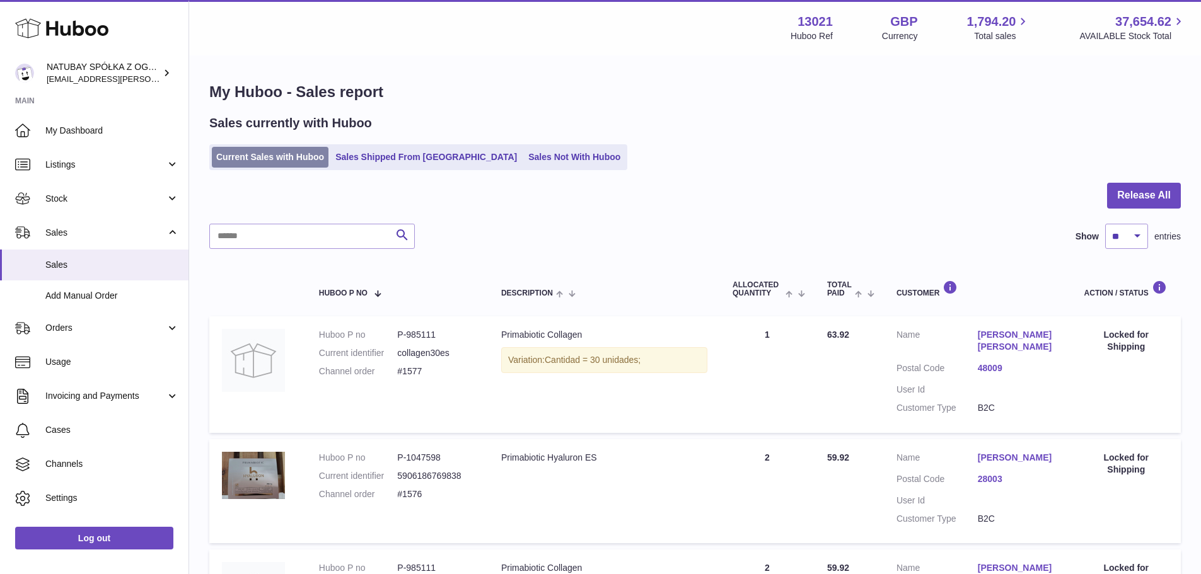
click at [274, 165] on link "Current Sales with Huboo" at bounding box center [270, 157] width 117 height 21
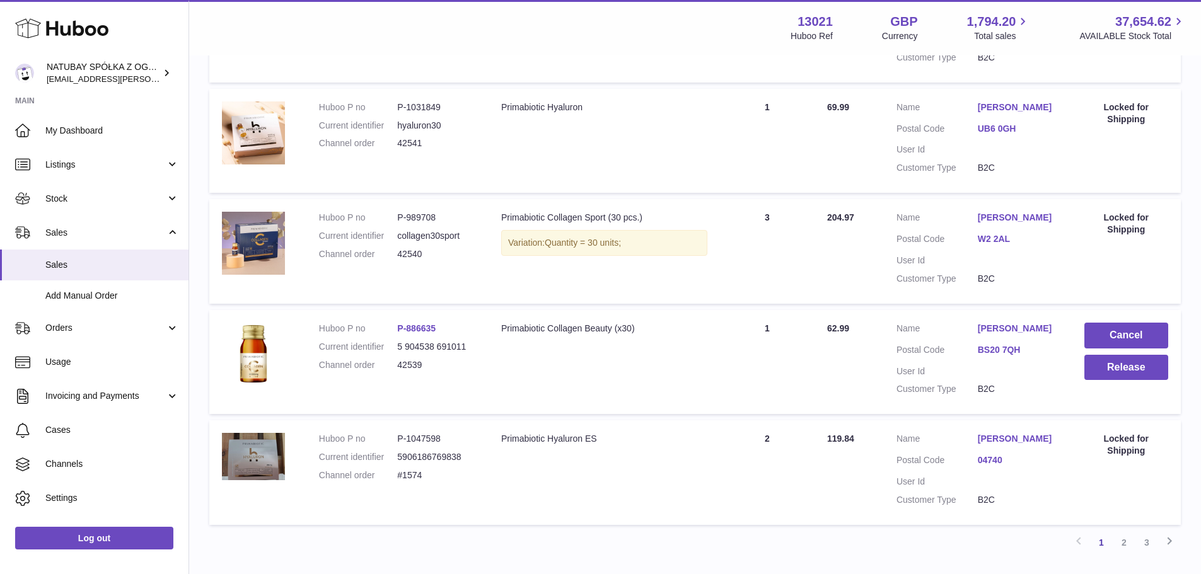
scroll to position [1009, 0]
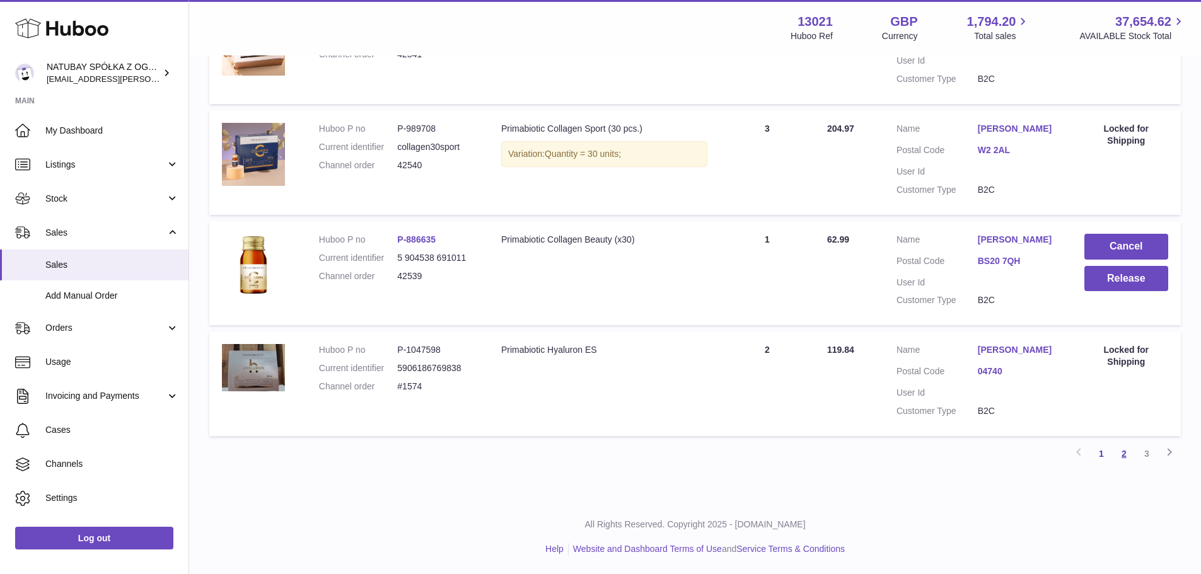
click at [1125, 465] on link "2" at bounding box center [1124, 454] width 23 height 23
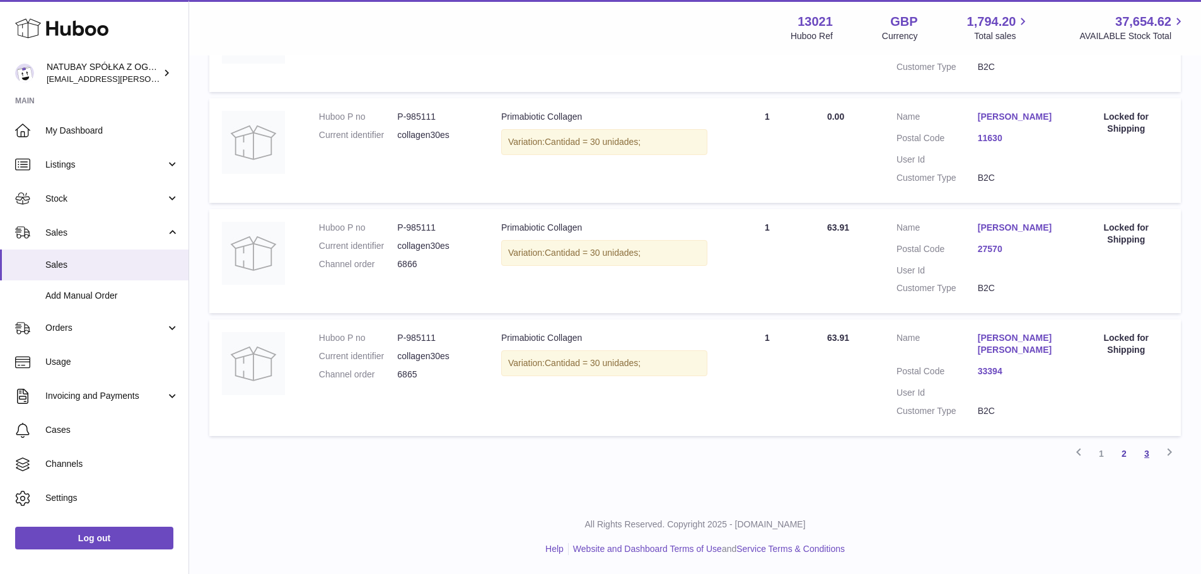
click at [1144, 443] on link "3" at bounding box center [1146, 454] width 23 height 23
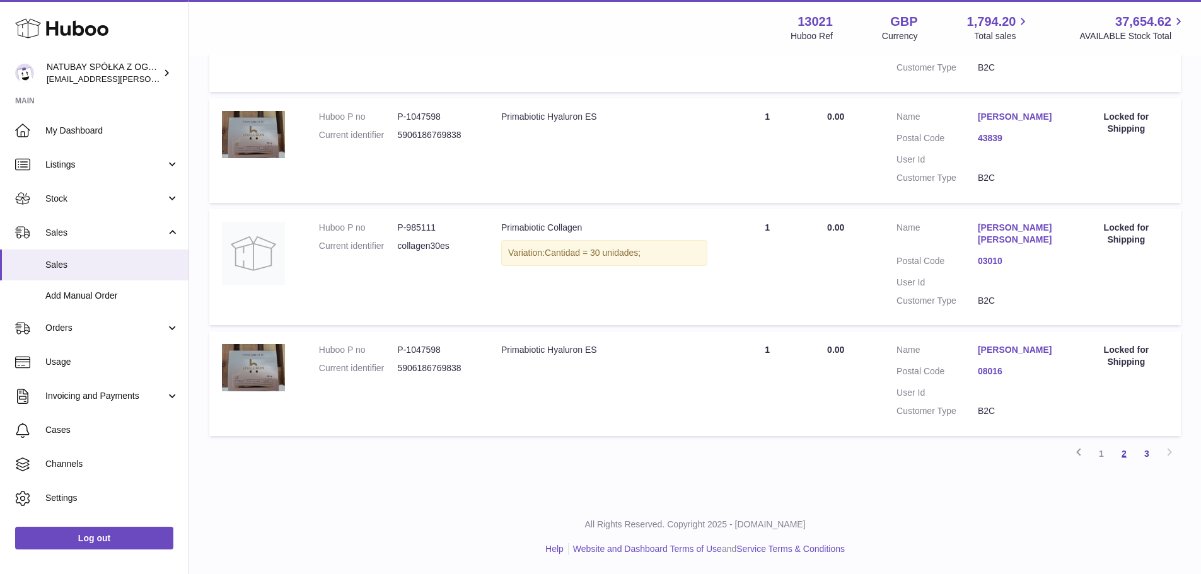
click at [1129, 460] on link "2" at bounding box center [1124, 454] width 23 height 23
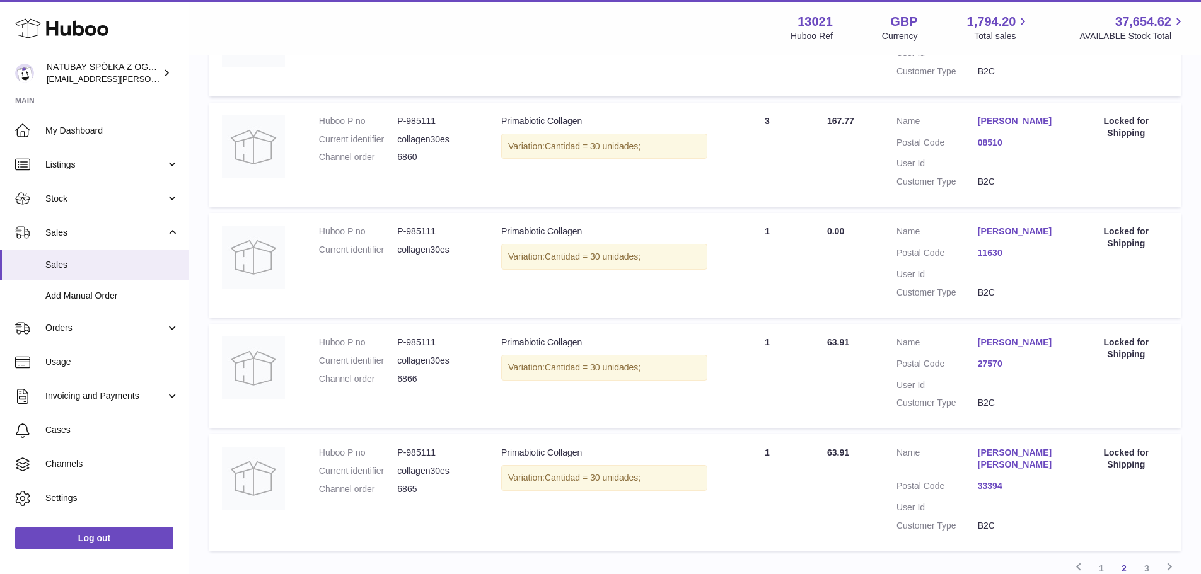
scroll to position [939, 0]
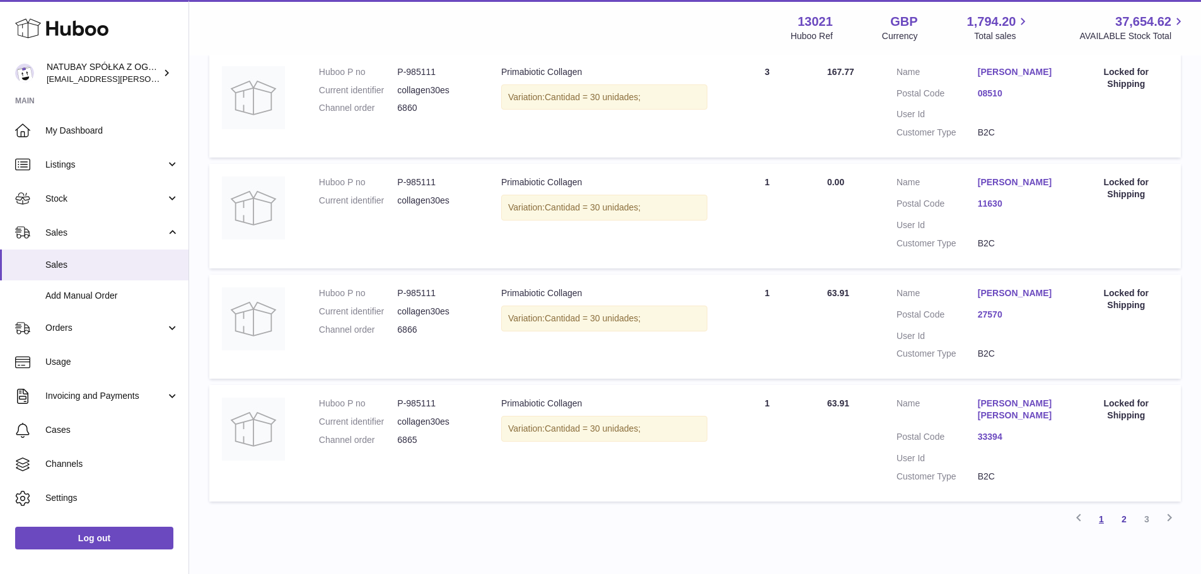
click at [1097, 531] on link "1" at bounding box center [1101, 519] width 23 height 23
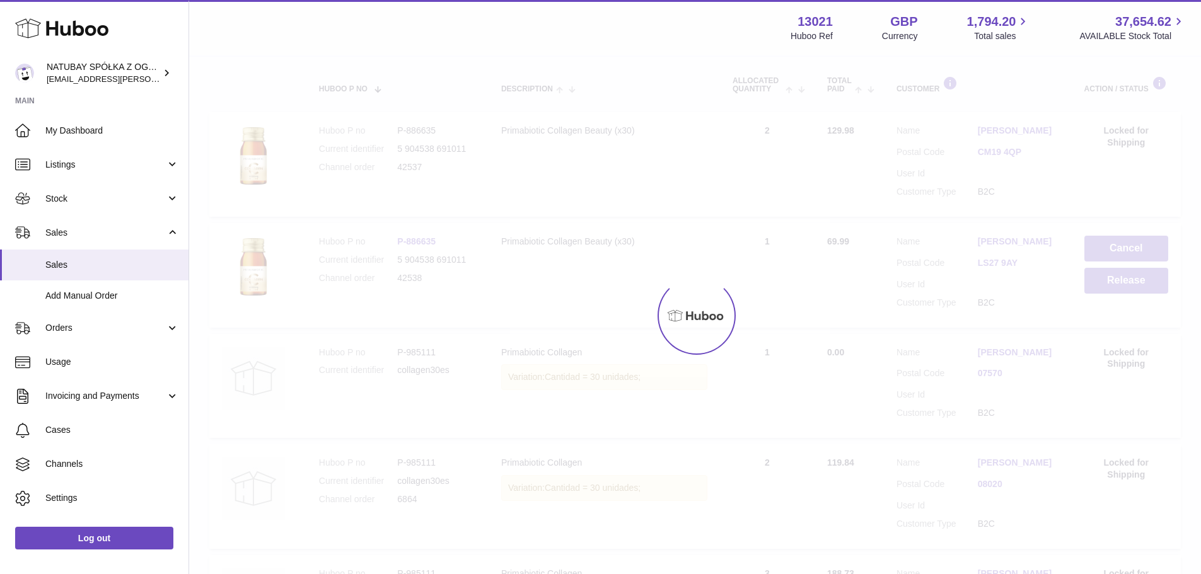
scroll to position [57, 0]
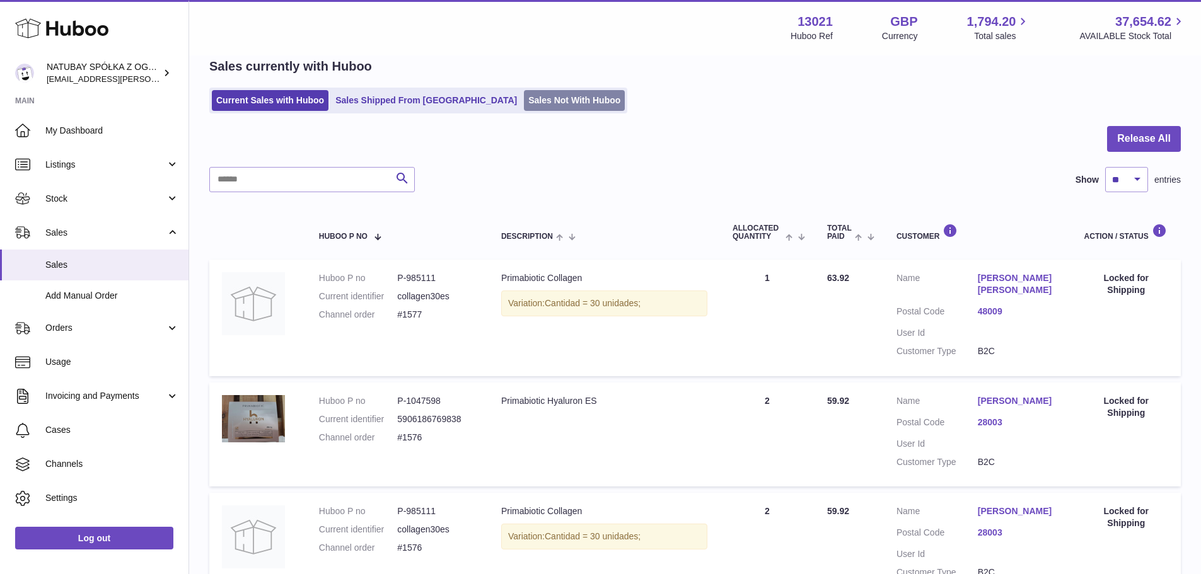
click at [524, 102] on link "Sales Not With Huboo" at bounding box center [574, 100] width 101 height 21
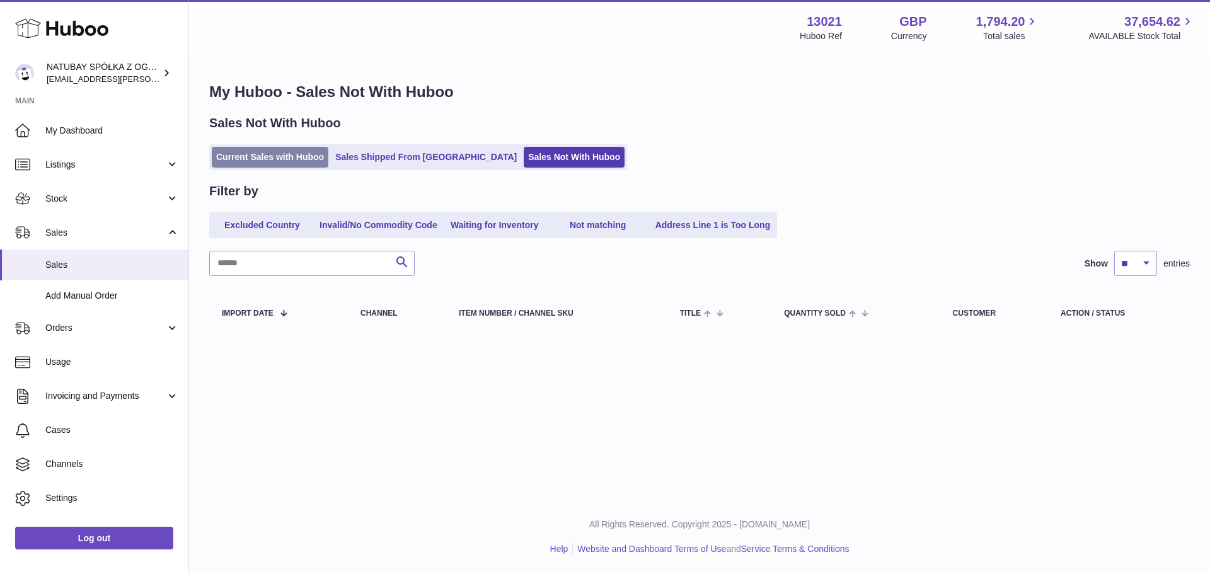
click at [275, 158] on link "Current Sales with Huboo" at bounding box center [270, 157] width 117 height 21
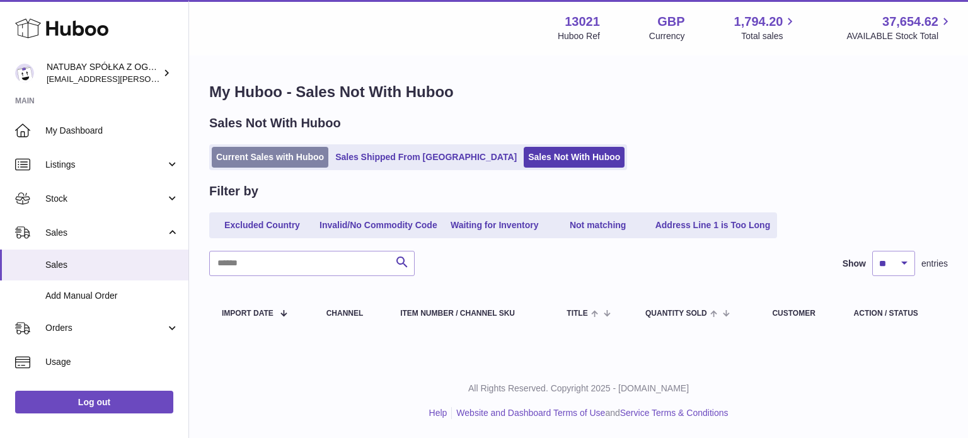
click at [315, 153] on link "Current Sales with Huboo" at bounding box center [270, 157] width 117 height 21
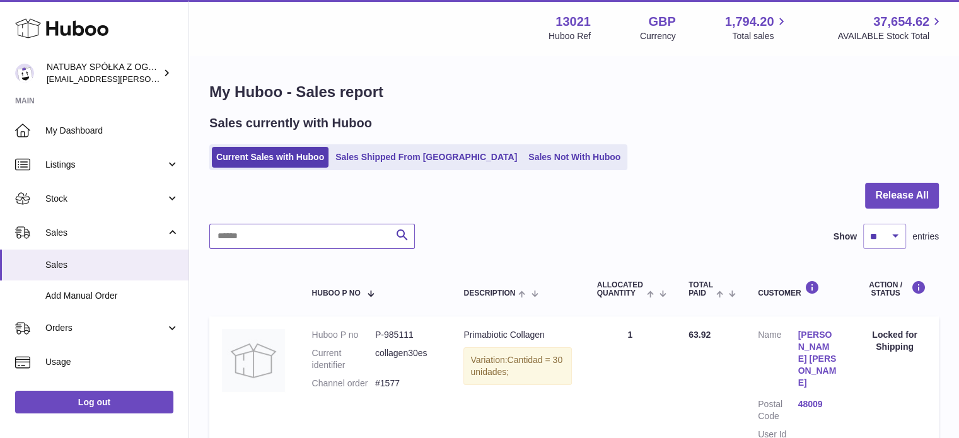
click at [339, 228] on input "text" at bounding box center [312, 236] width 206 height 25
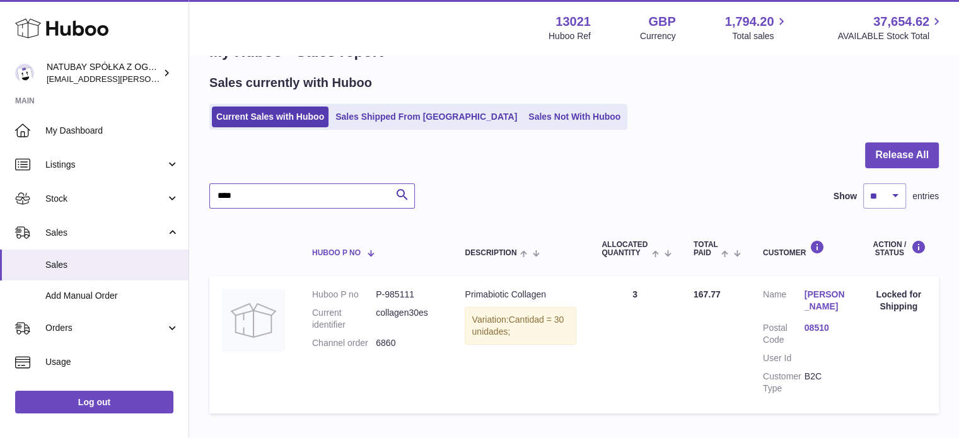
scroll to position [63, 0]
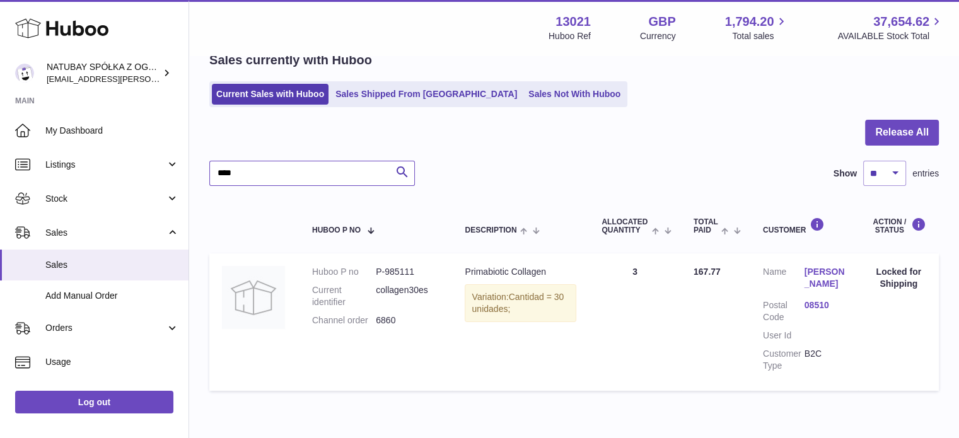
click at [290, 170] on input "****" at bounding box center [312, 173] width 206 height 25
click at [290, 169] on input "****" at bounding box center [312, 173] width 206 height 25
type input "*"
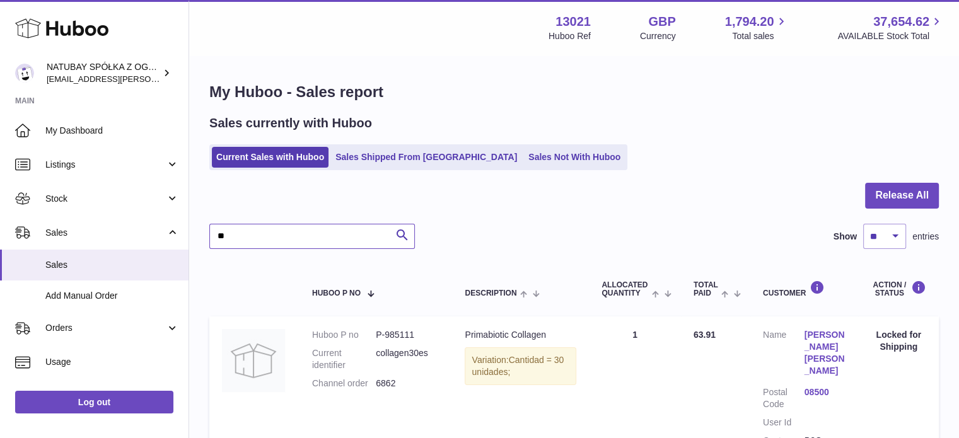
type input "*"
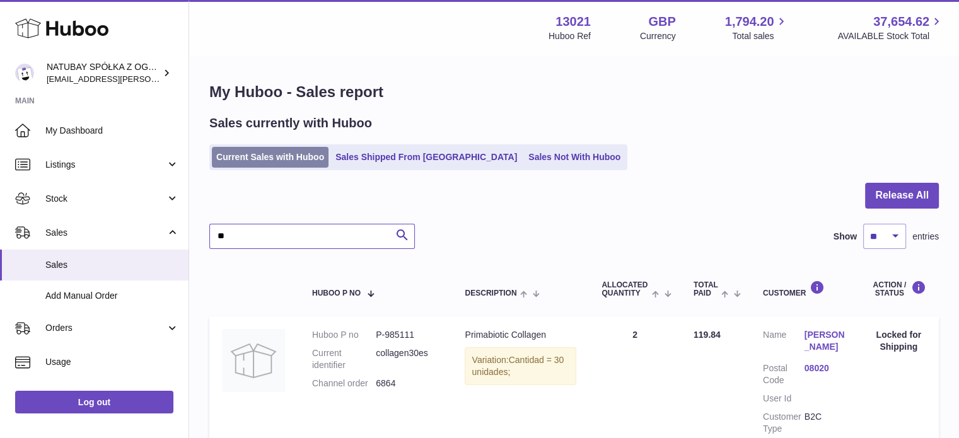
type input "*"
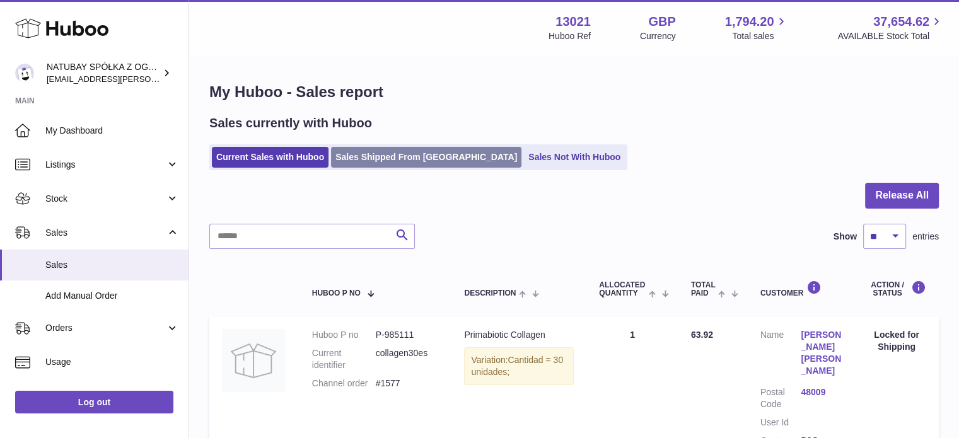
click at [347, 148] on link "Sales Shipped From [GEOGRAPHIC_DATA]" at bounding box center [426, 157] width 190 height 21
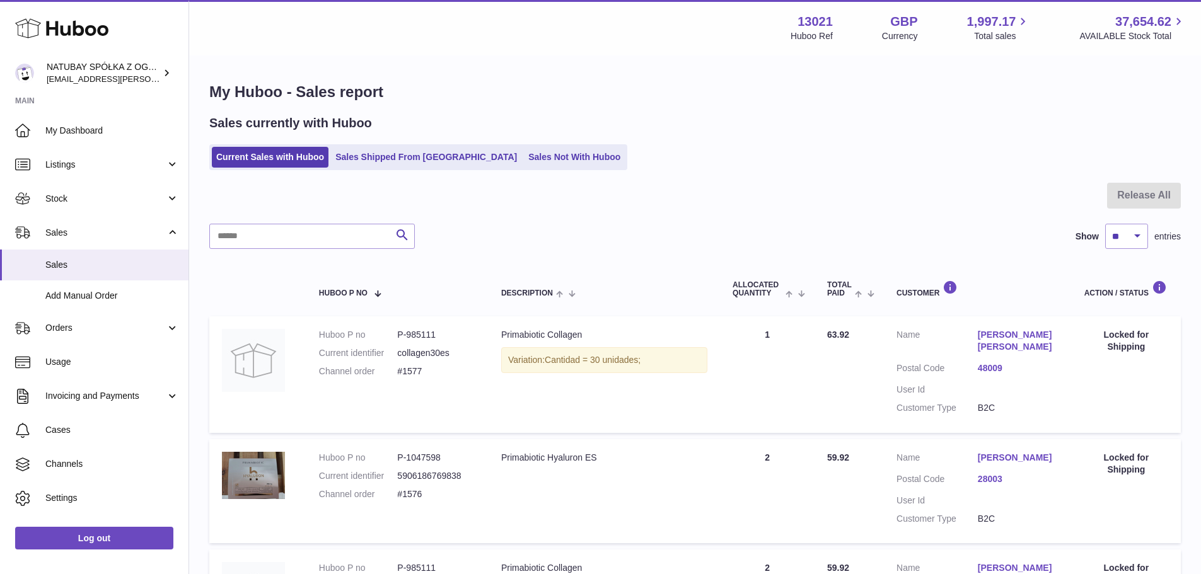
drag, startPoint x: 298, startPoint y: 250, endPoint x: 297, endPoint y: 242, distance: 8.2
click at [297, 242] on input "text" at bounding box center [312, 236] width 206 height 25
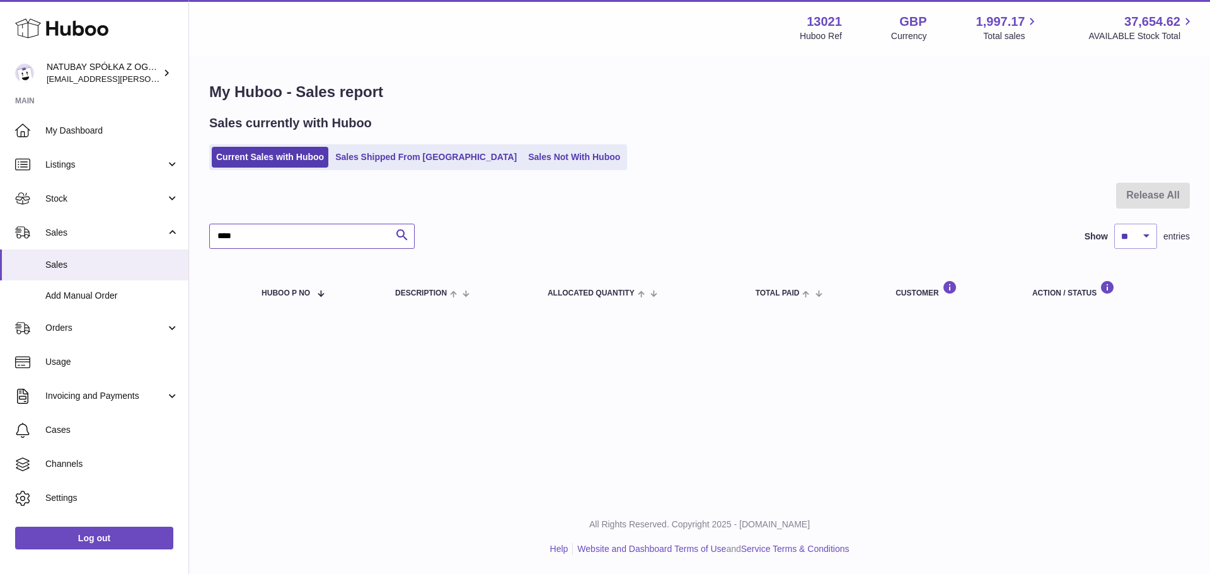
click at [303, 239] on input "****" at bounding box center [312, 236] width 206 height 25
type input "*"
click at [371, 161] on link "Sales Shipped From [GEOGRAPHIC_DATA]" at bounding box center [426, 157] width 190 height 21
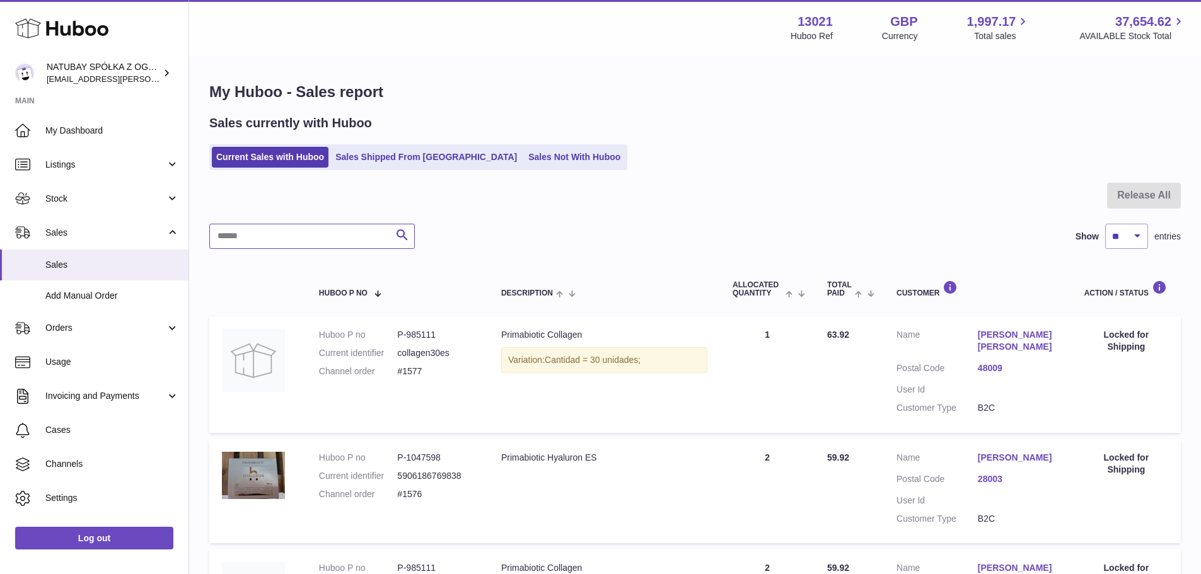
click at [291, 236] on input "text" at bounding box center [312, 236] width 206 height 25
type input "*"
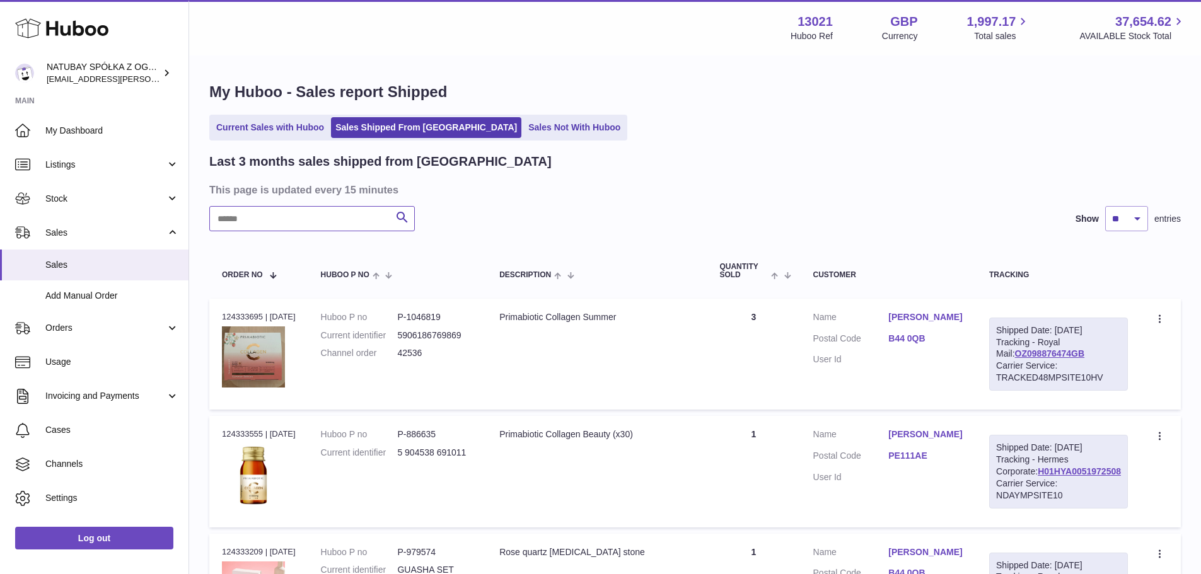
click at [285, 225] on input "text" at bounding box center [312, 218] width 206 height 25
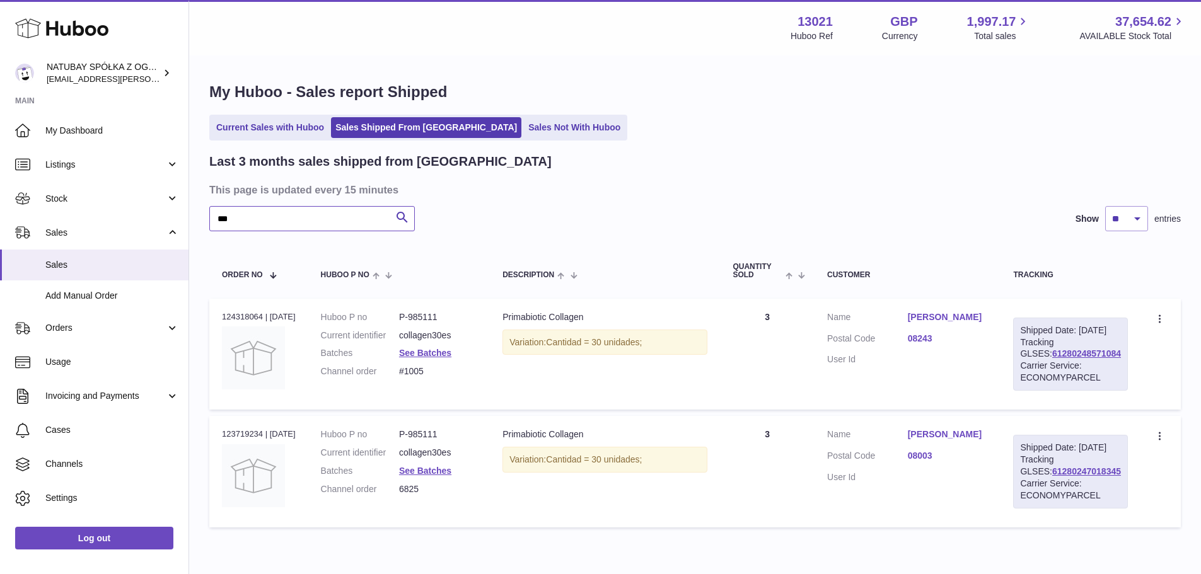
click at [250, 219] on input "***" at bounding box center [312, 218] width 206 height 25
type input "****"
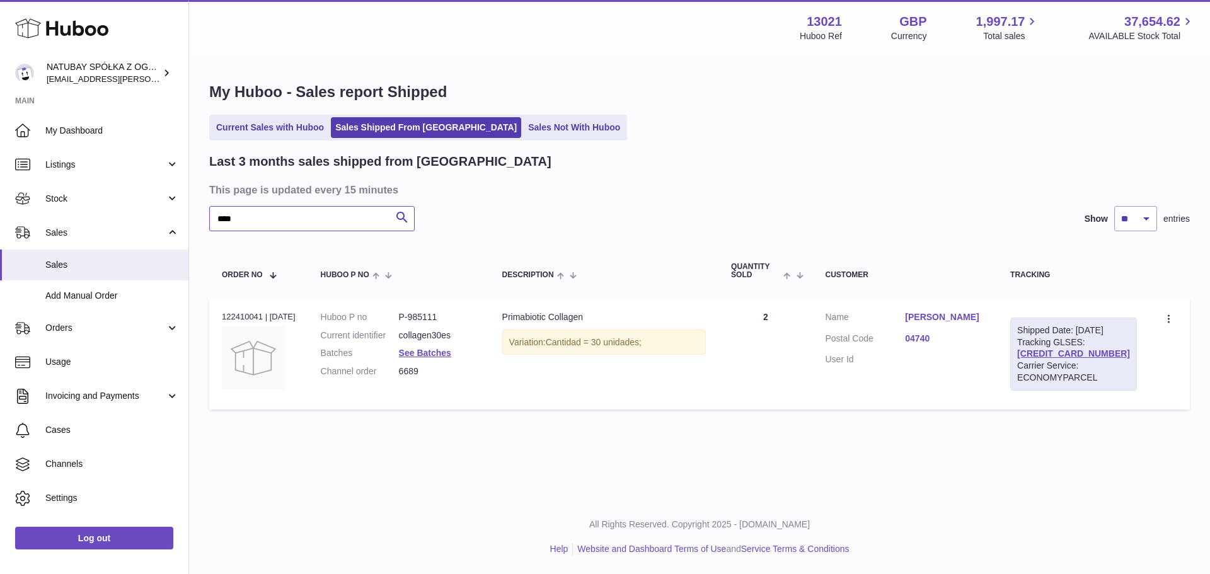
click at [312, 218] on input "****" at bounding box center [312, 218] width 206 height 25
click at [279, 129] on div "Menu Huboo 13021 Huboo Ref GBP Currency 1,997.17 Total sales 37,654.62 AVAILABL…" at bounding box center [699, 220] width 1021 height 441
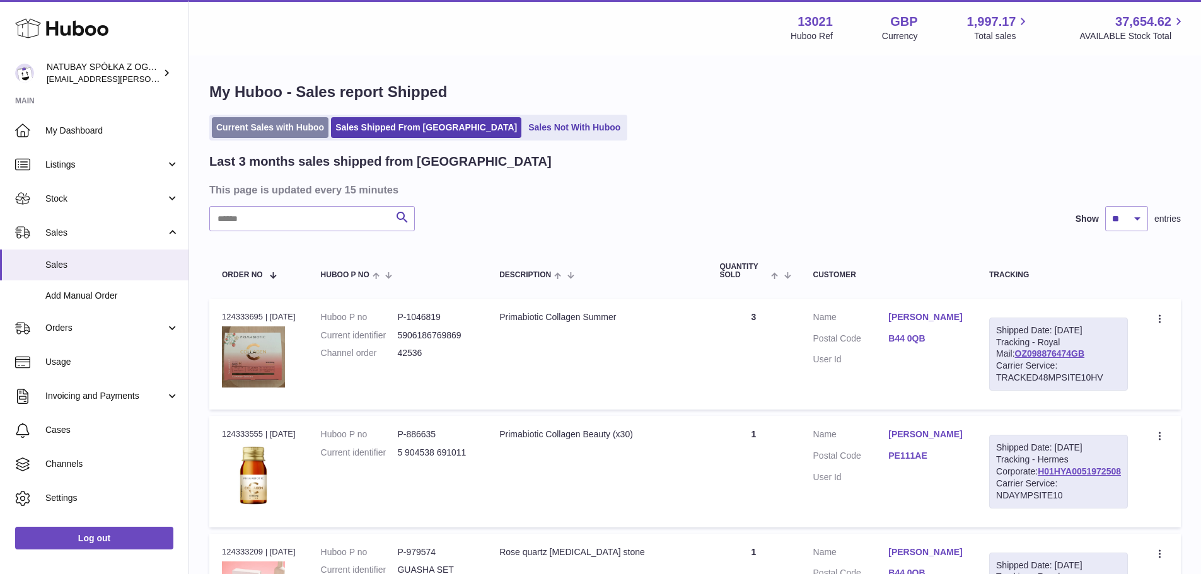
click at [281, 137] on link "Current Sales with Huboo" at bounding box center [270, 127] width 117 height 21
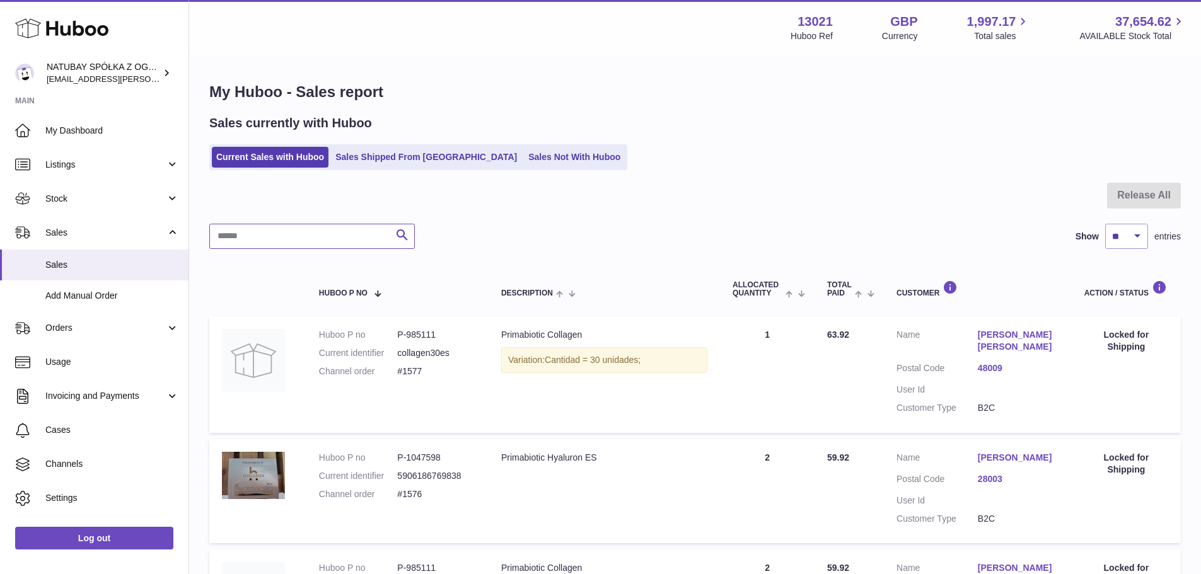
click at [255, 233] on input "text" at bounding box center [312, 236] width 206 height 25
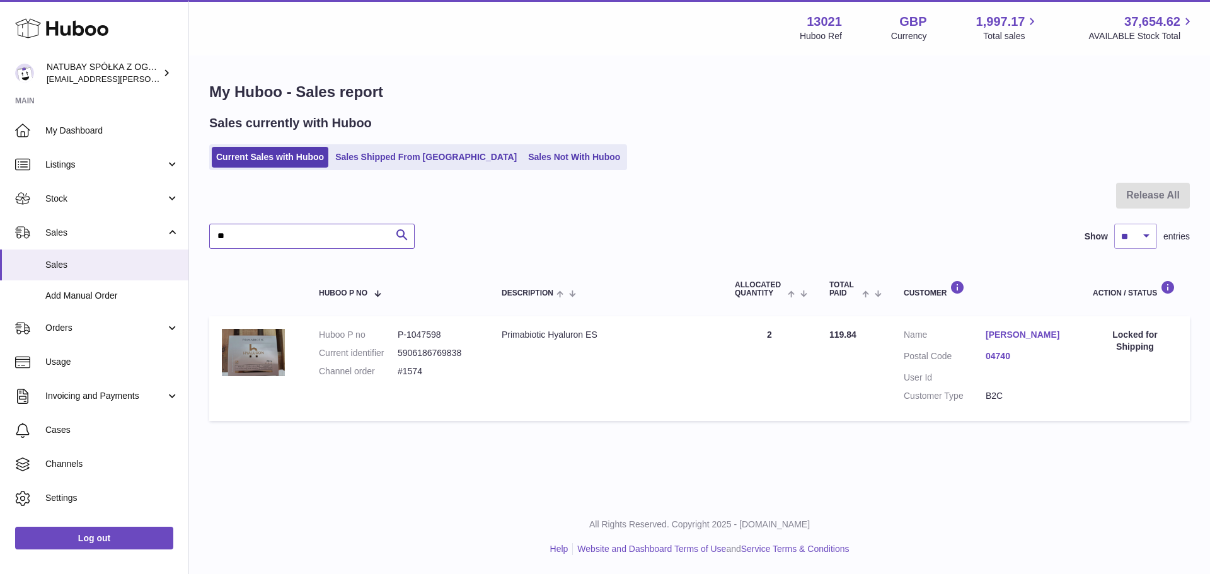
type input "*"
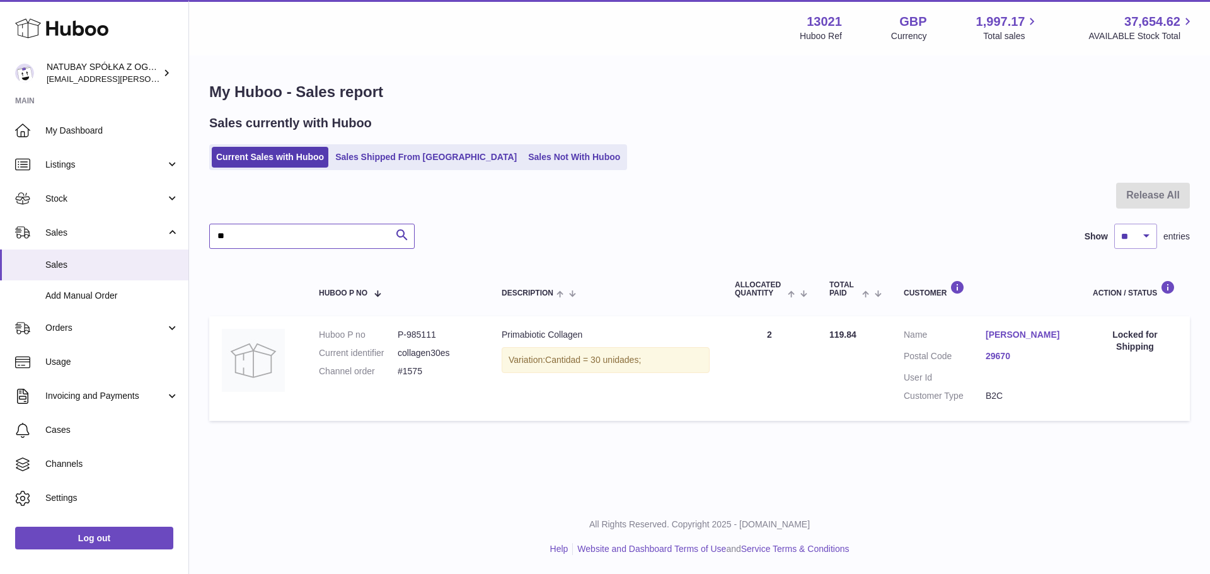
type input "*"
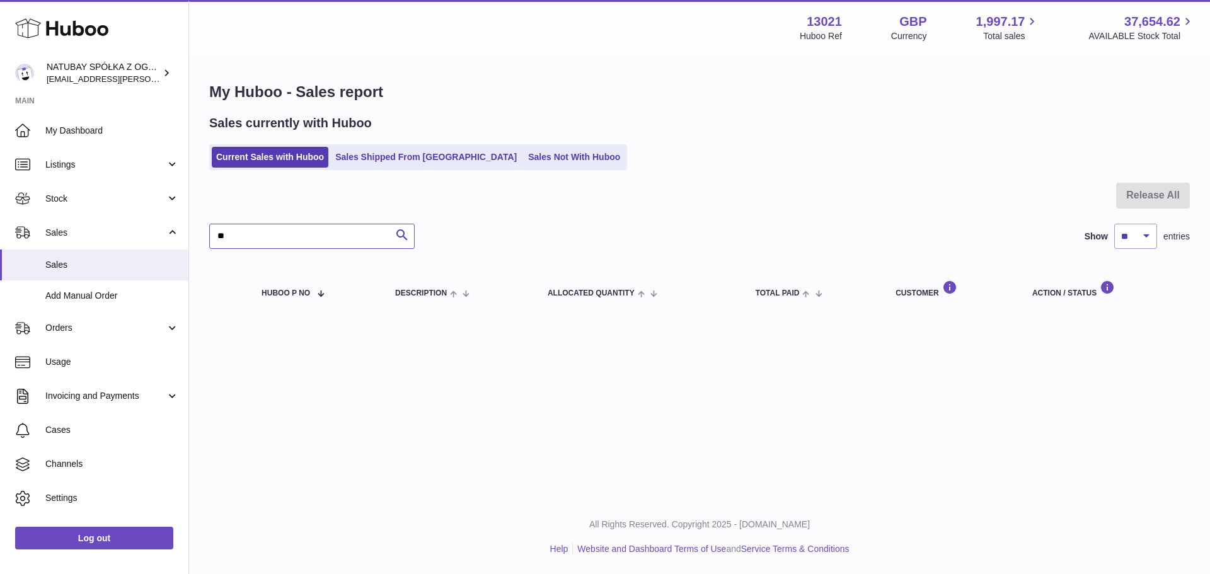
type input "*"
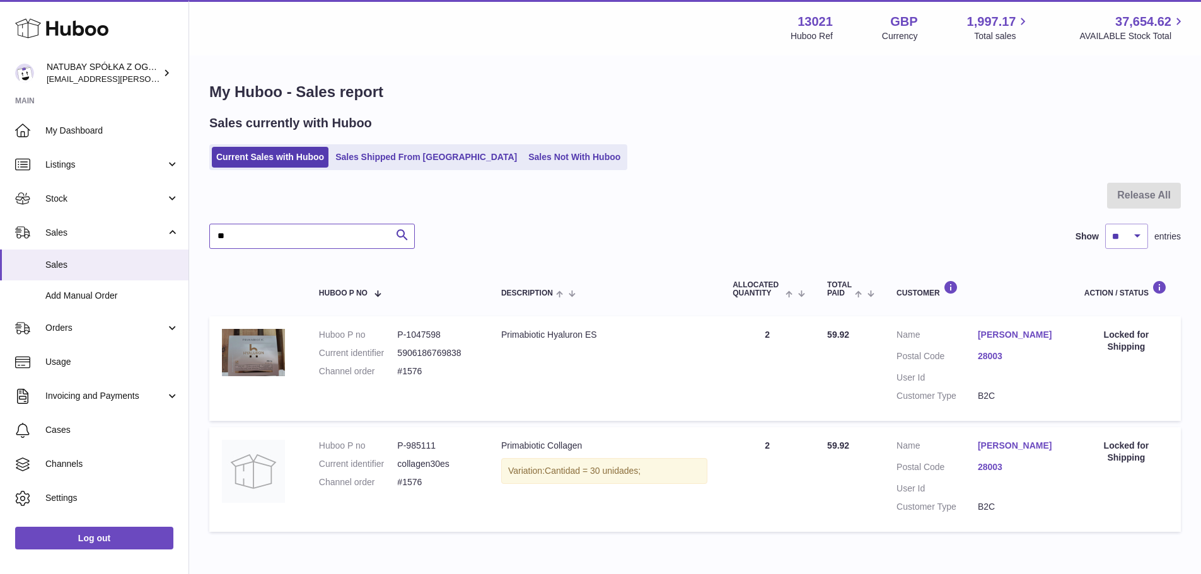
type input "*"
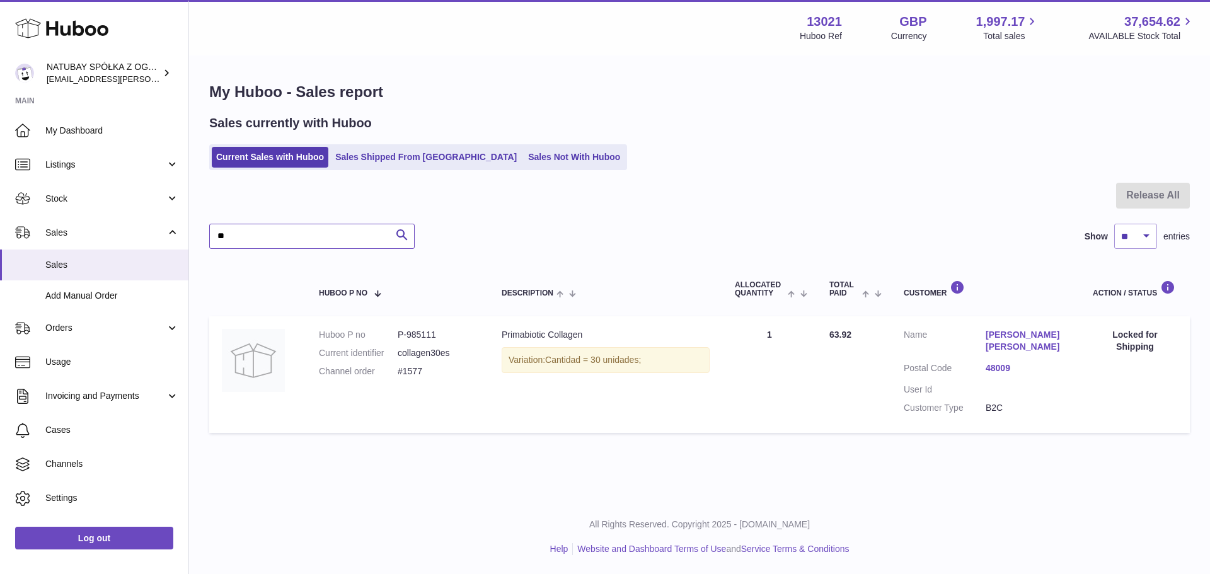
type input "*"
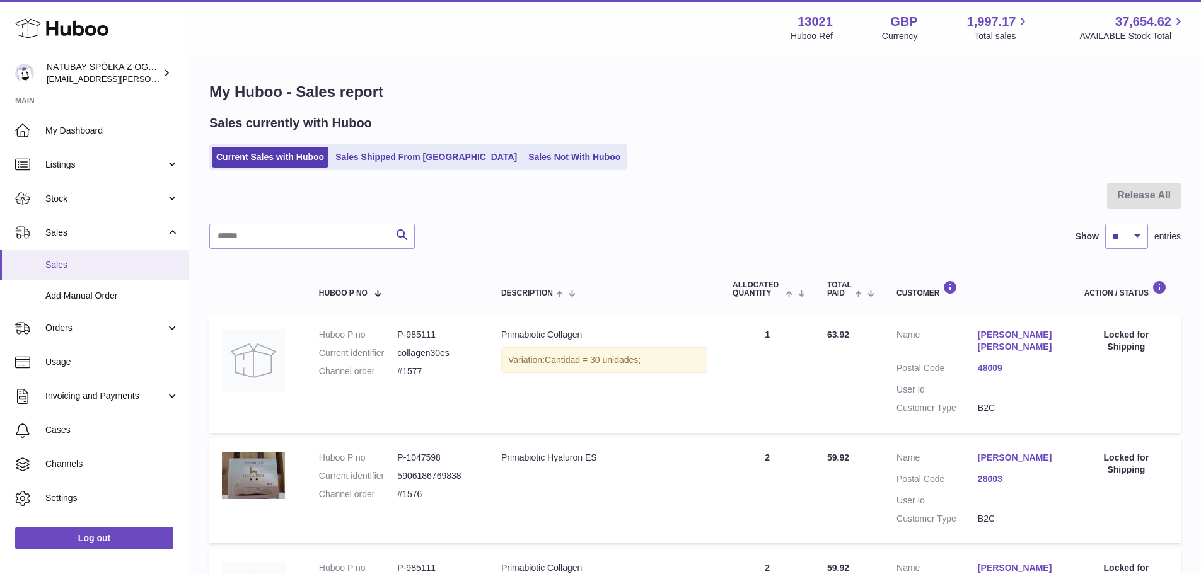
click at [123, 270] on span "Sales" at bounding box center [112, 265] width 134 height 12
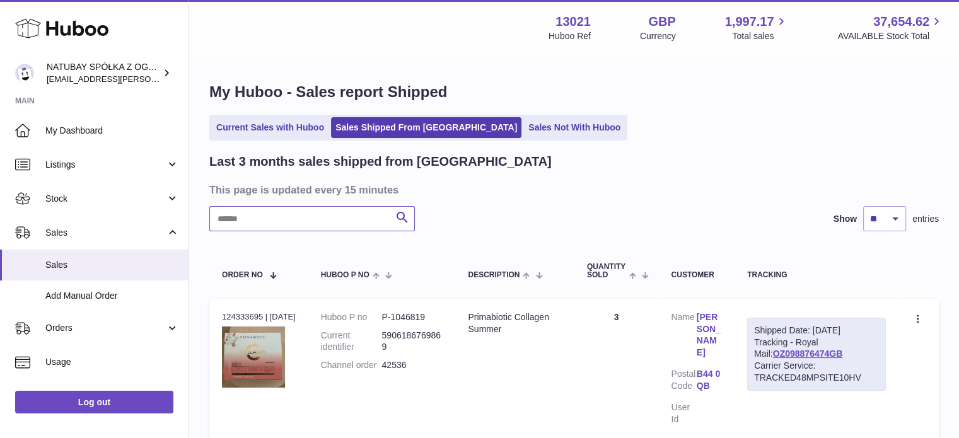
click at [296, 224] on input "text" at bounding box center [312, 218] width 206 height 25
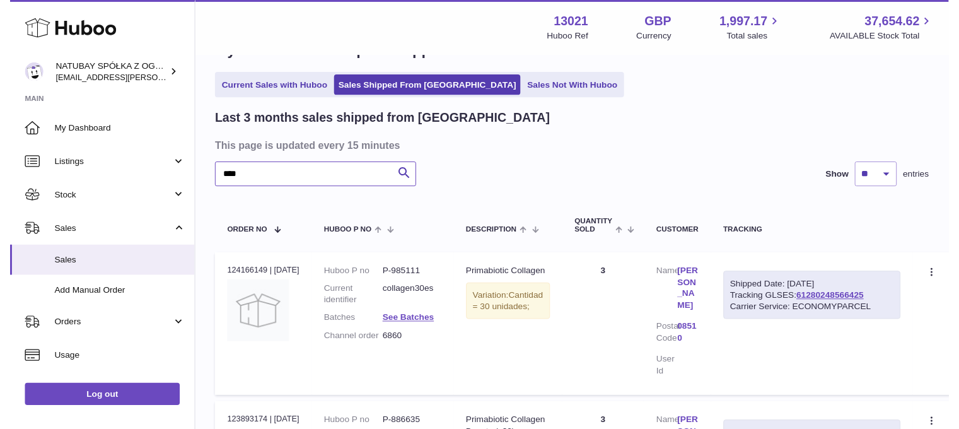
scroll to position [63, 0]
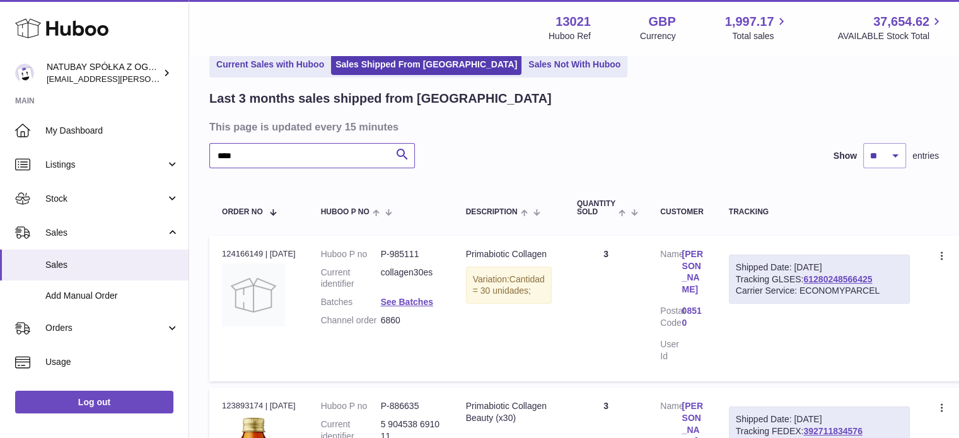
click at [295, 151] on input "****" at bounding box center [312, 155] width 206 height 25
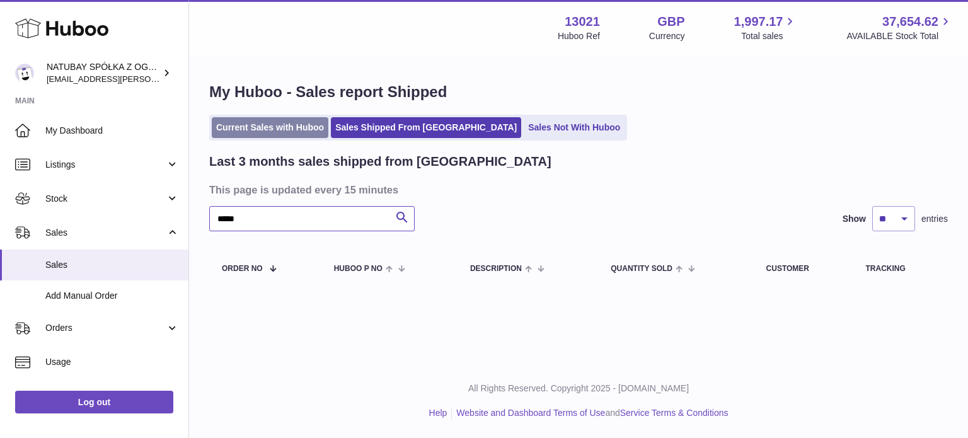
type input "*****"
click at [277, 136] on link "Current Sales with Huboo" at bounding box center [270, 127] width 117 height 21
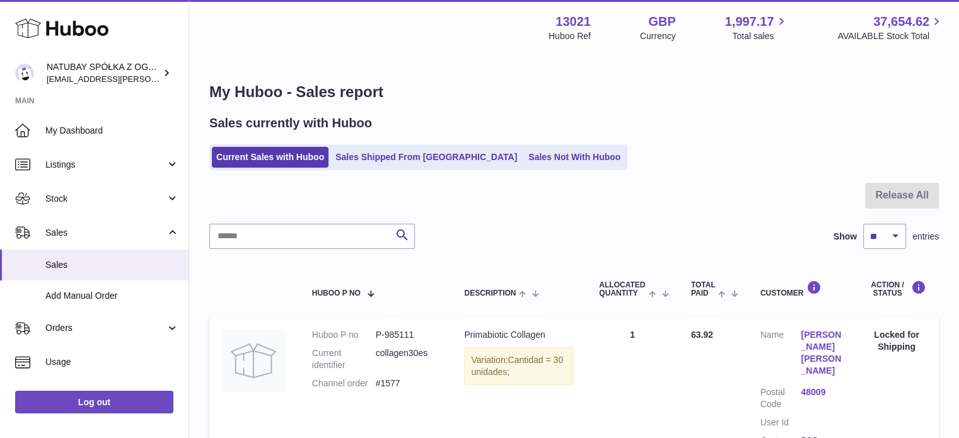
click at [255, 222] on div at bounding box center [573, 203] width 729 height 41
click at [254, 229] on input "text" at bounding box center [312, 236] width 206 height 25
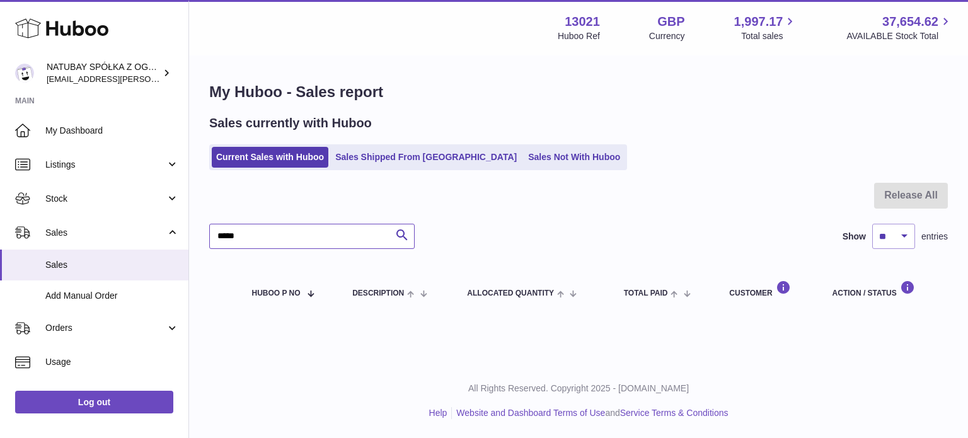
click at [290, 233] on input "*****" at bounding box center [312, 236] width 206 height 25
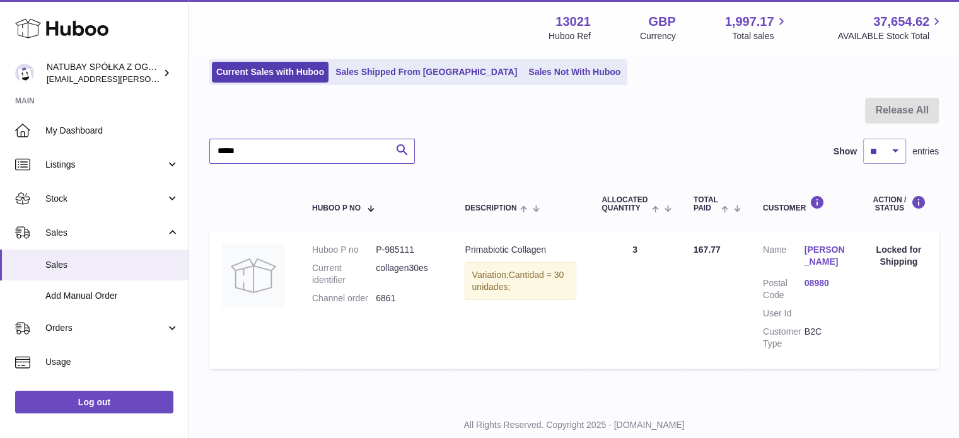
scroll to position [120, 0]
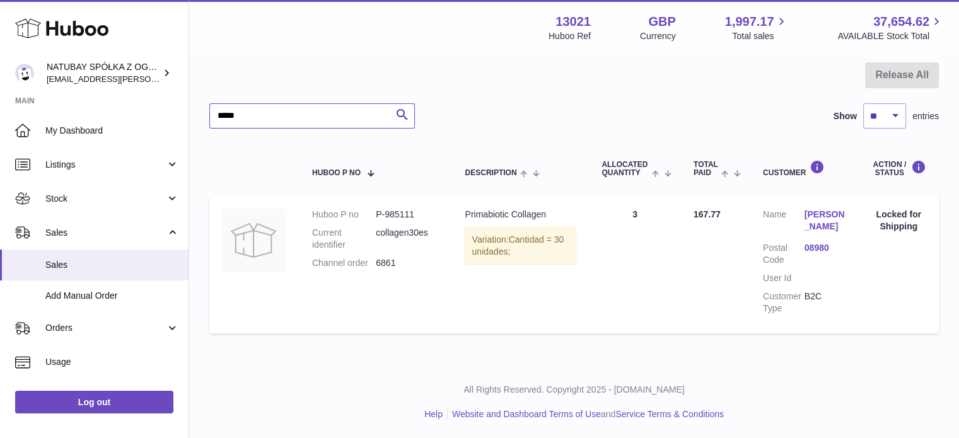
type input "*****"
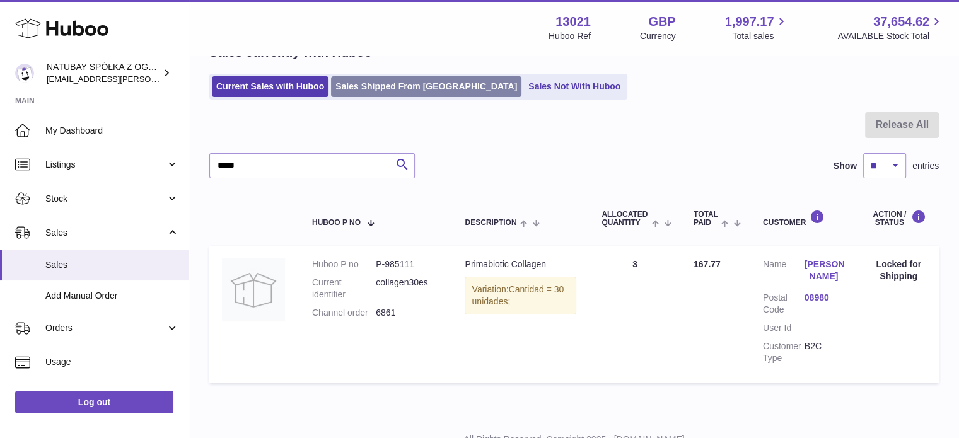
scroll to position [57, 0]
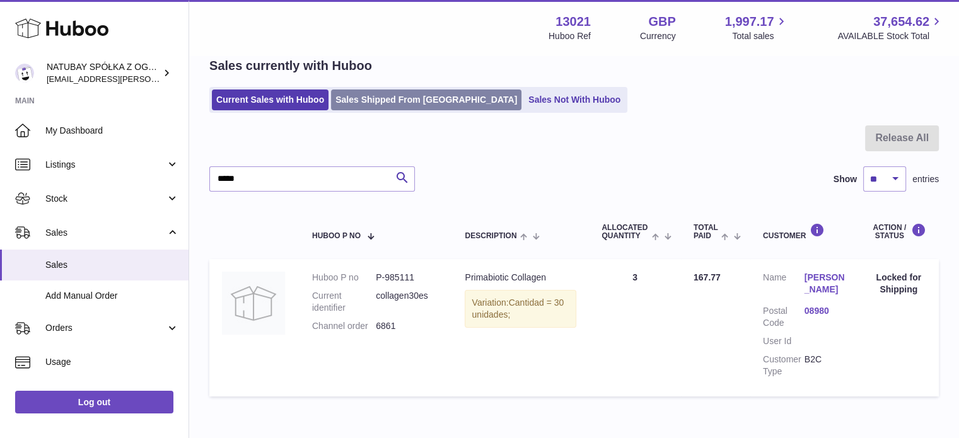
click at [397, 98] on link "Sales Shipped From [GEOGRAPHIC_DATA]" at bounding box center [426, 100] width 190 height 21
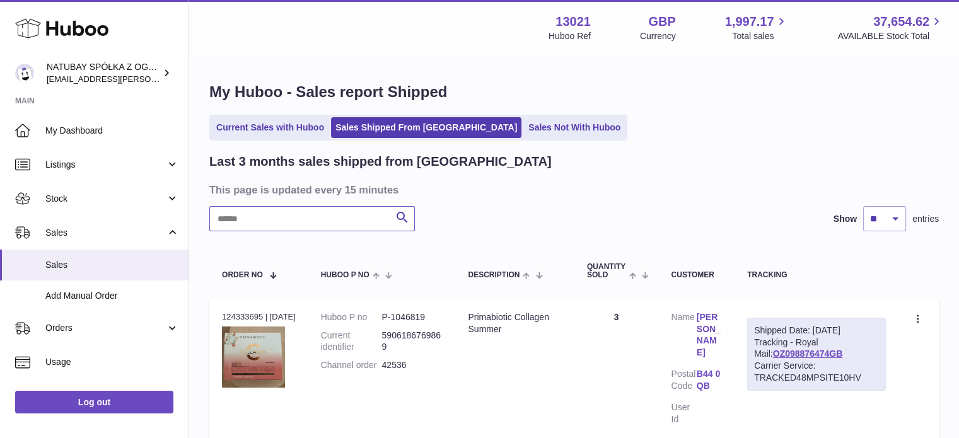
click at [265, 209] on input "text" at bounding box center [312, 218] width 206 height 25
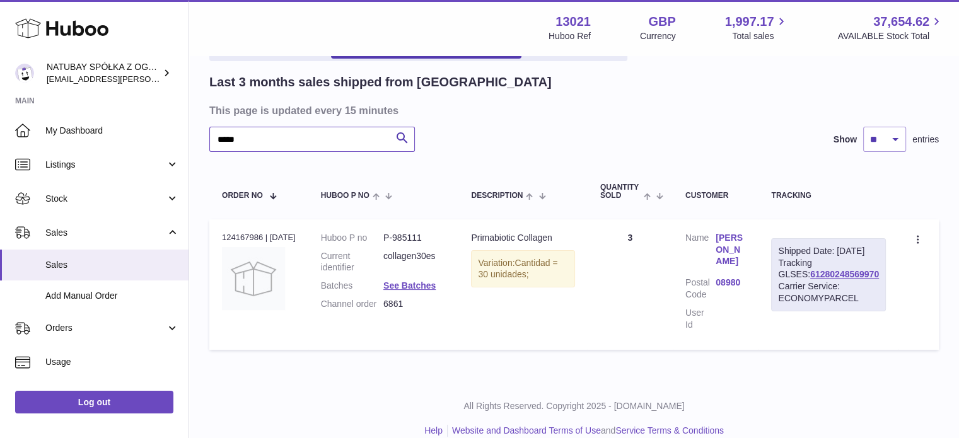
scroll to position [88, 0]
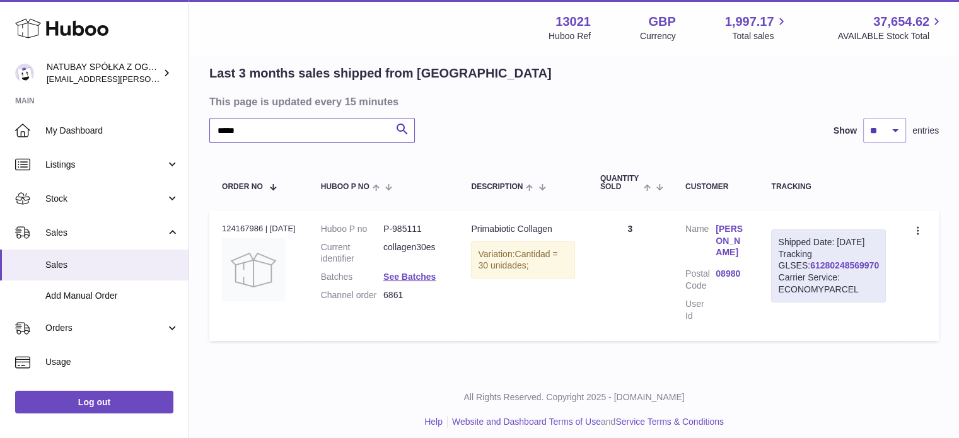
type input "*****"
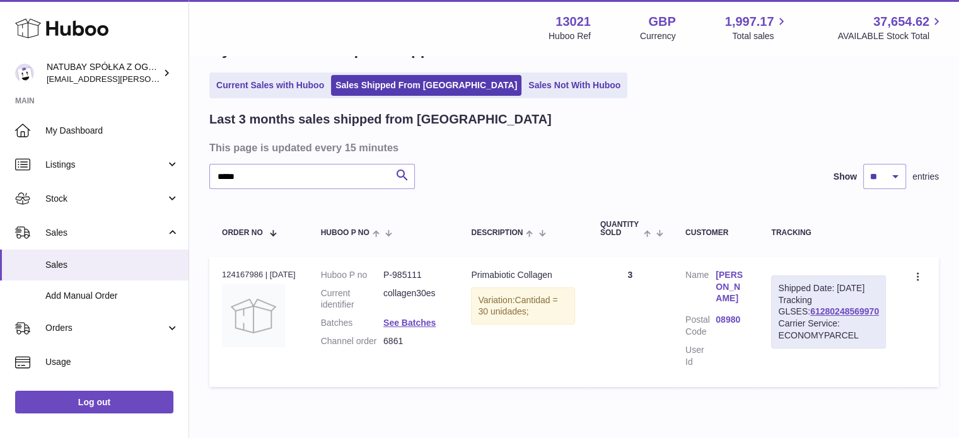
scroll to position [0, 0]
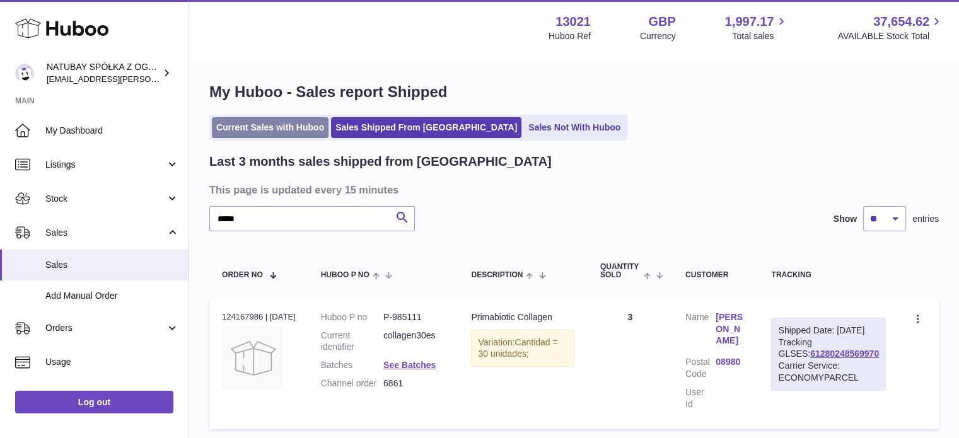
click at [265, 118] on link "Current Sales with Huboo" at bounding box center [270, 127] width 117 height 21
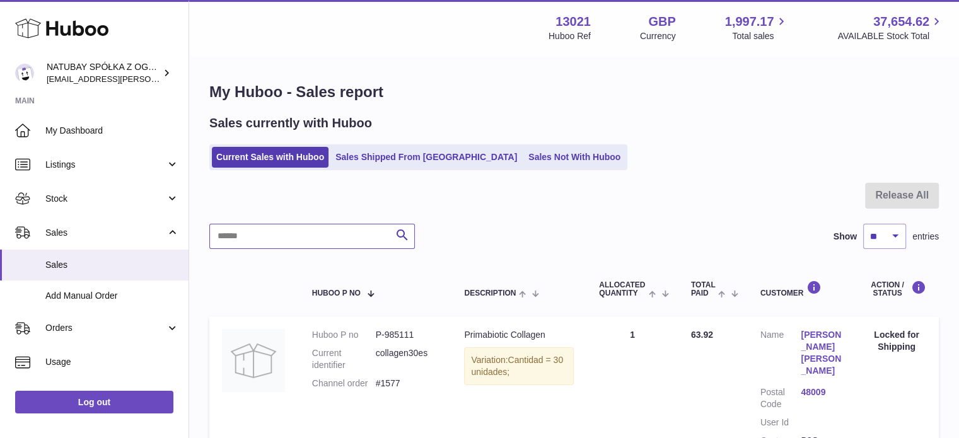
click at [330, 236] on input "text" at bounding box center [312, 236] width 206 height 25
click at [281, 236] on input "*****" at bounding box center [312, 236] width 206 height 25
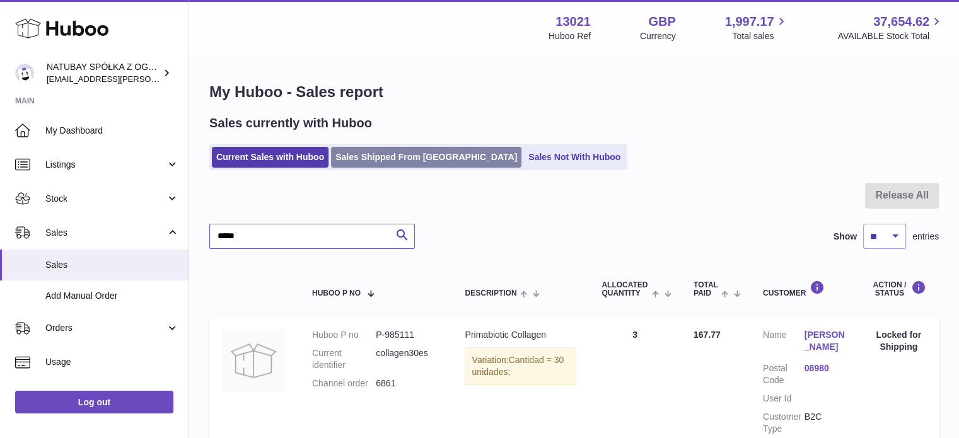
type input "*****"
click at [391, 148] on link "Sales Shipped From [GEOGRAPHIC_DATA]" at bounding box center [426, 157] width 190 height 21
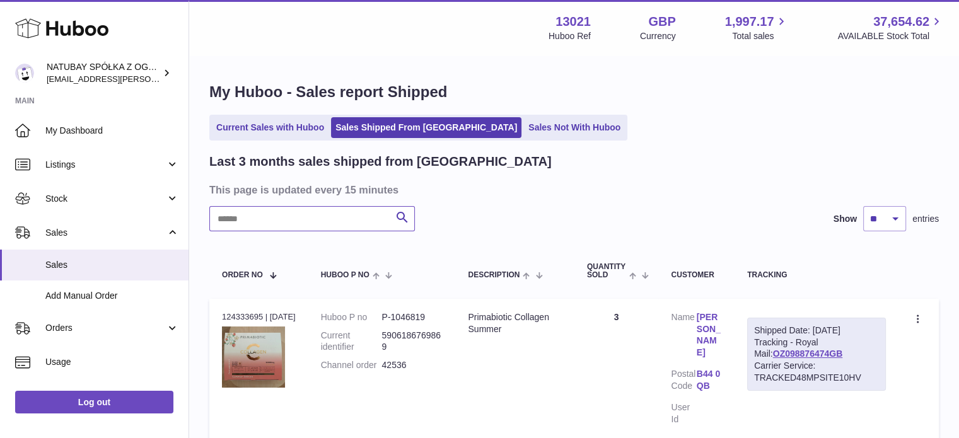
click at [248, 213] on input "text" at bounding box center [312, 218] width 206 height 25
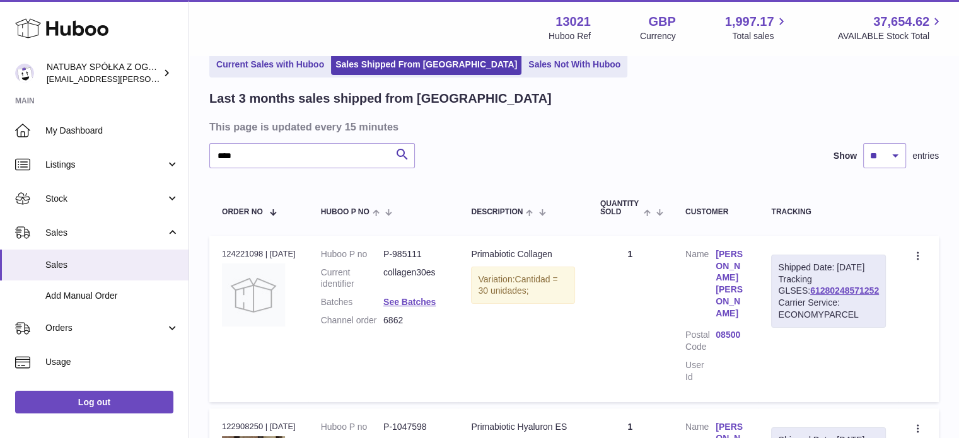
scroll to position [63, 0]
click at [320, 156] on input "****" at bounding box center [312, 155] width 206 height 25
click at [270, 158] on input "****" at bounding box center [312, 155] width 206 height 25
type input "*"
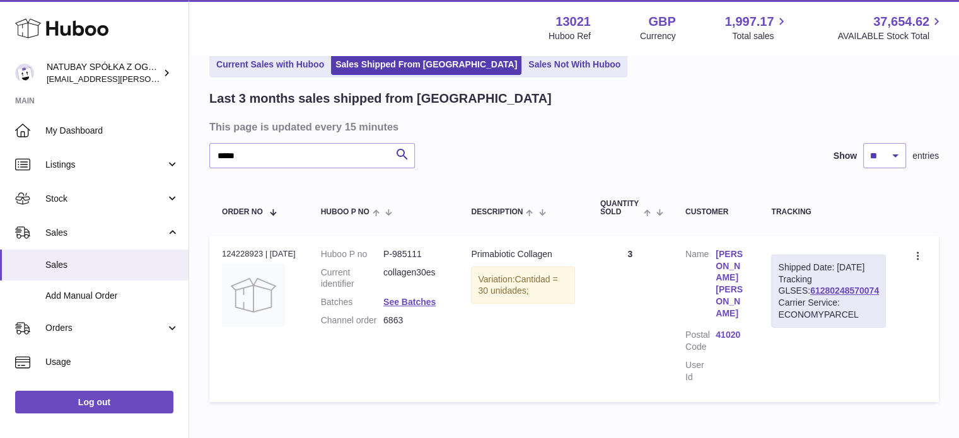
click at [296, 170] on div "Last 3 months sales shipped from Huboo This page is updated every 15 minutes **…" at bounding box center [573, 249] width 729 height 318
click at [296, 168] on div "Last 3 months sales shipped from Huboo This page is updated every 15 minutes **…" at bounding box center [573, 249] width 729 height 318
click at [292, 164] on input "*****" at bounding box center [312, 155] width 206 height 25
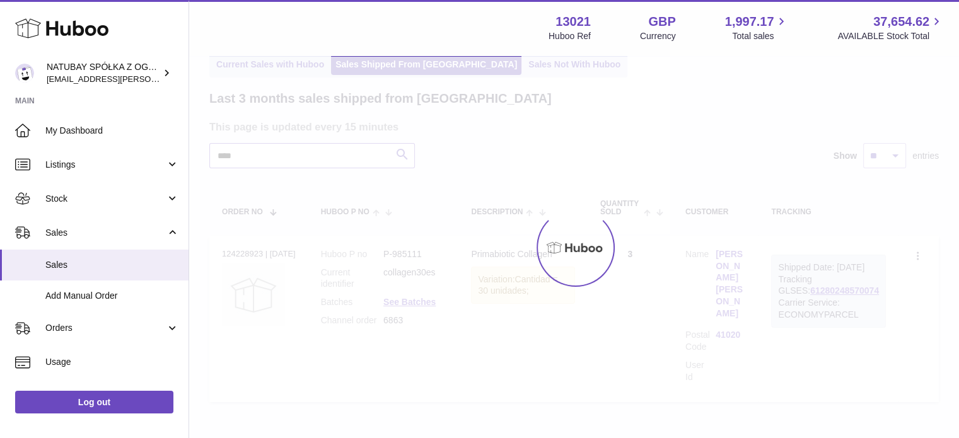
type input "****"
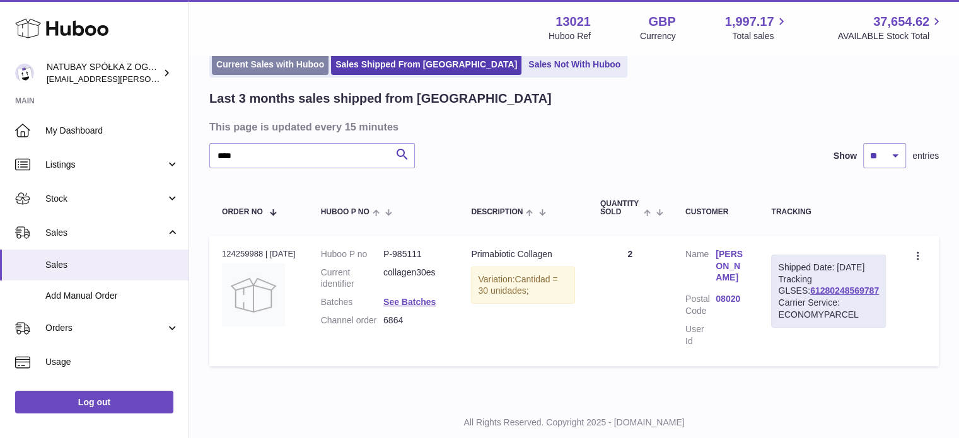
click at [260, 66] on link "Current Sales with Huboo" at bounding box center [270, 64] width 117 height 21
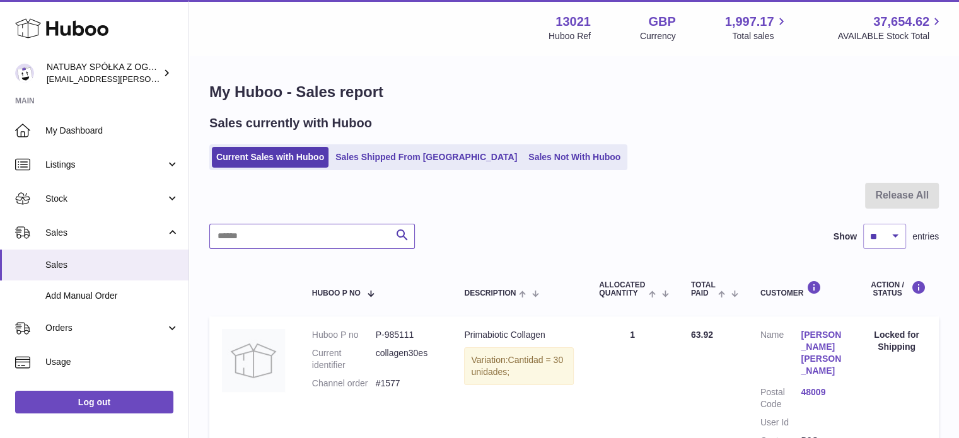
click at [293, 228] on input "text" at bounding box center [312, 236] width 206 height 25
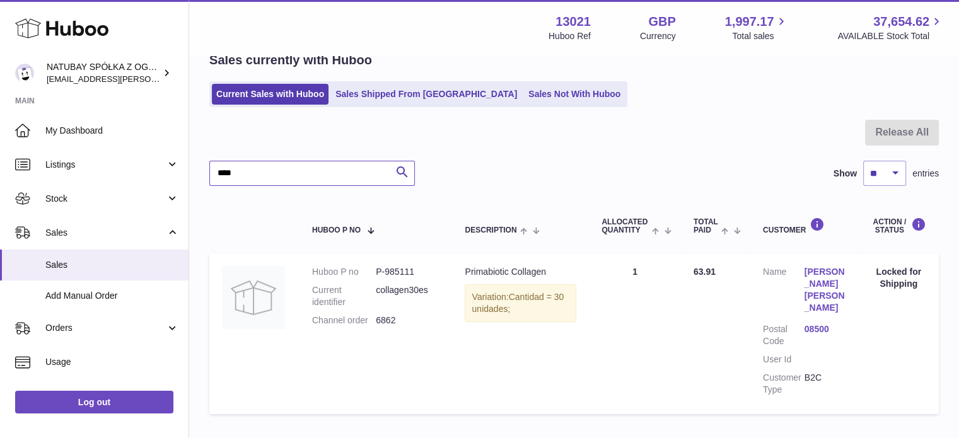
type input "****"
drag, startPoint x: 364, startPoint y: 87, endPoint x: 356, endPoint y: 92, distance: 9.6
click at [364, 87] on link "Sales Shipped From [GEOGRAPHIC_DATA]" at bounding box center [426, 94] width 190 height 21
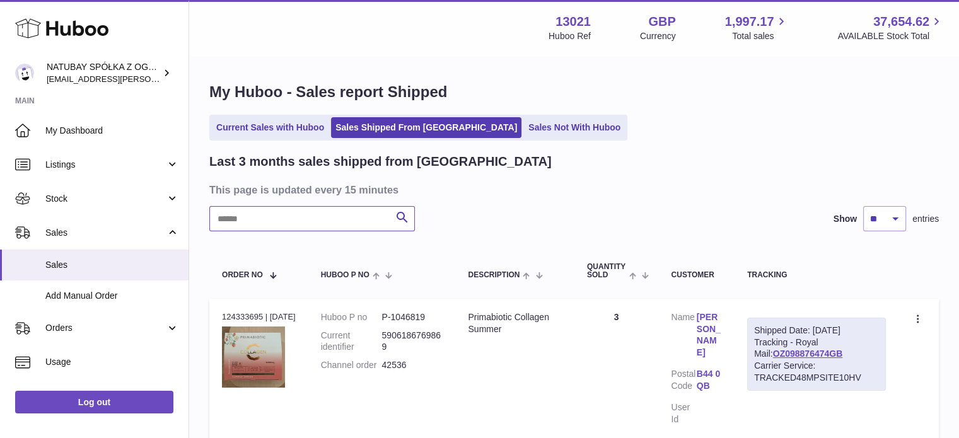
click at [244, 217] on input "text" at bounding box center [312, 218] width 206 height 25
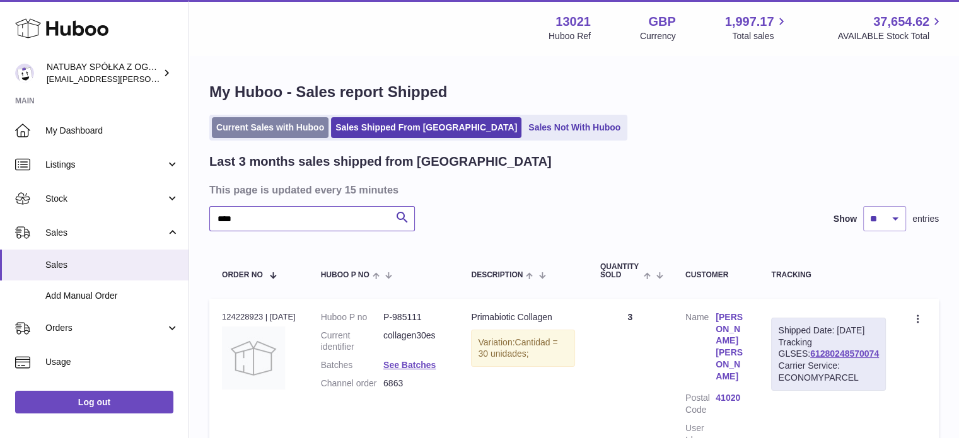
type input "****"
click at [265, 125] on link "Current Sales with Huboo" at bounding box center [270, 127] width 117 height 21
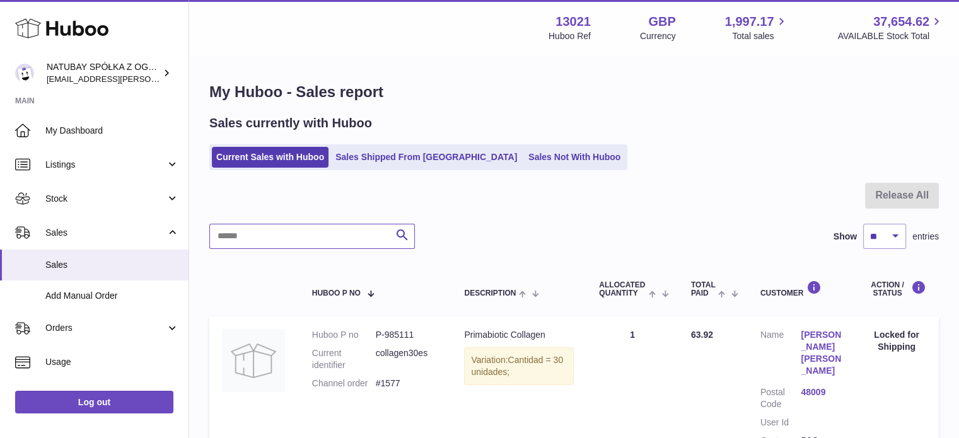
click at [255, 235] on input "text" at bounding box center [312, 236] width 206 height 25
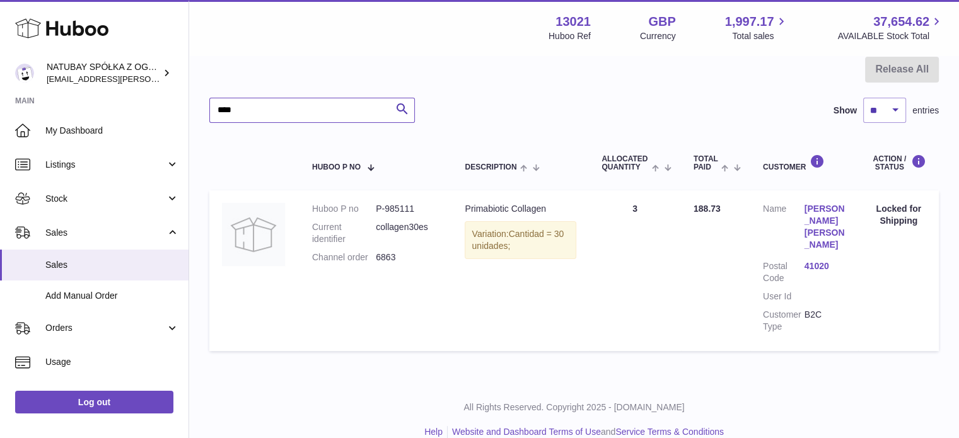
scroll to position [63, 0]
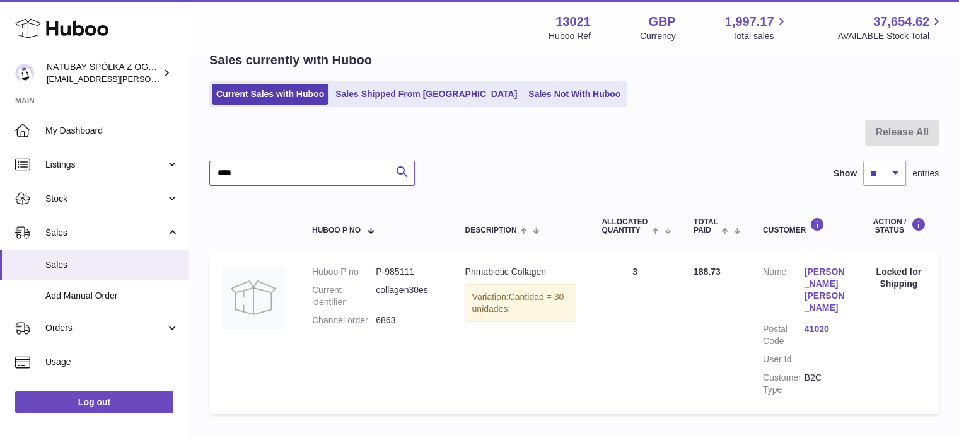
click at [275, 173] on input "****" at bounding box center [312, 173] width 206 height 25
type input "****"
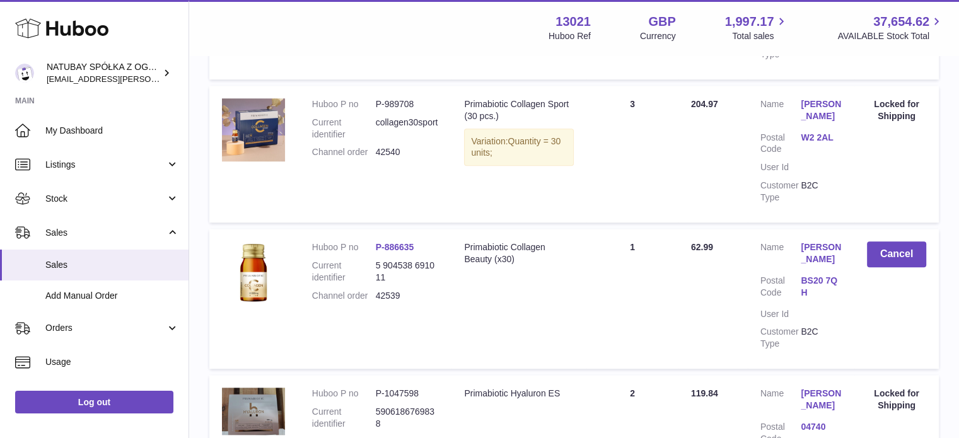
scroll to position [1502, 0]
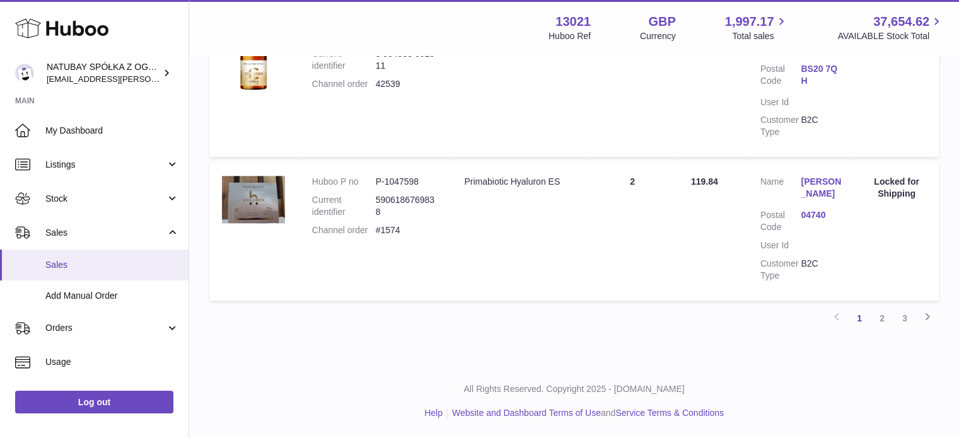
click at [74, 255] on link "Sales" at bounding box center [94, 265] width 188 height 31
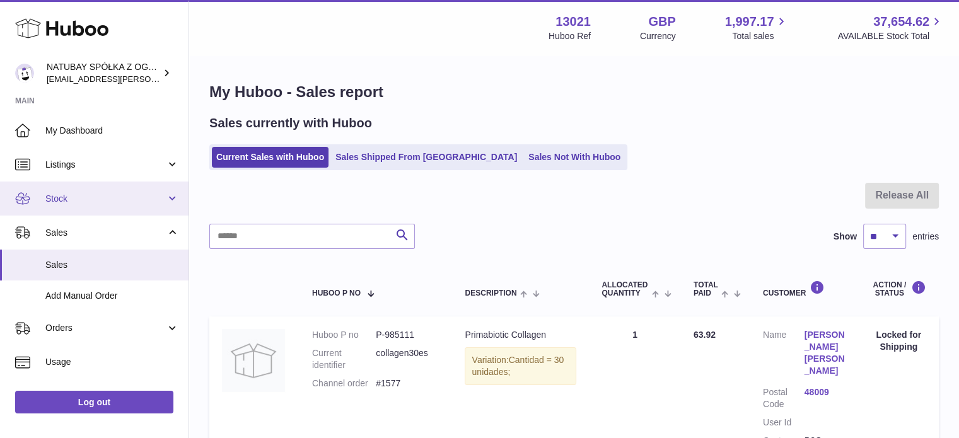
click at [90, 194] on span "Stock" at bounding box center [105, 199] width 120 height 12
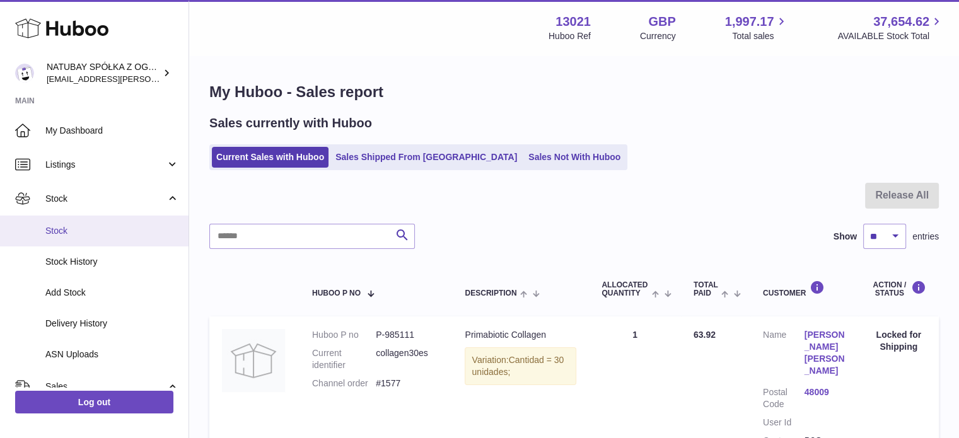
click at [98, 221] on link "Stock" at bounding box center [94, 231] width 188 height 31
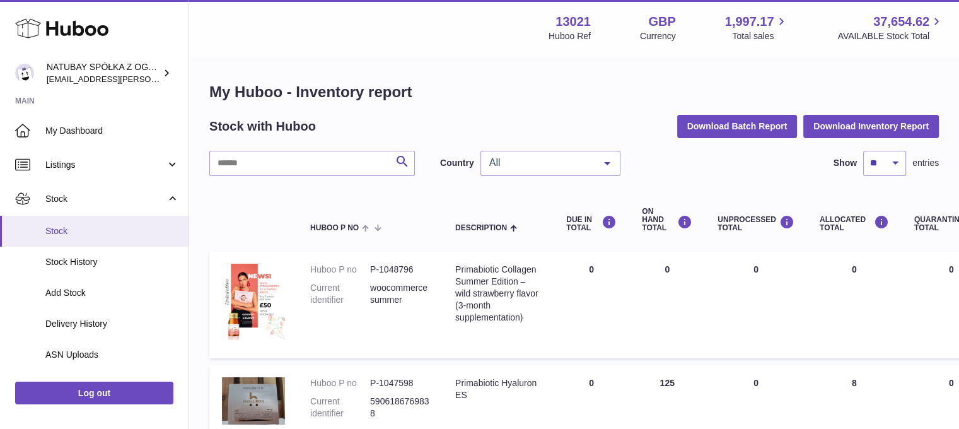
click at [113, 233] on span "Stock" at bounding box center [112, 231] width 134 height 12
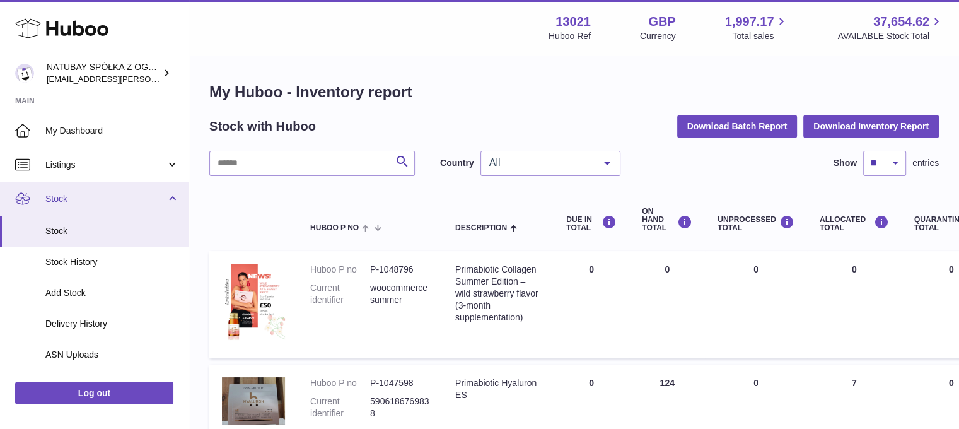
click at [80, 191] on link "Stock" at bounding box center [94, 199] width 188 height 34
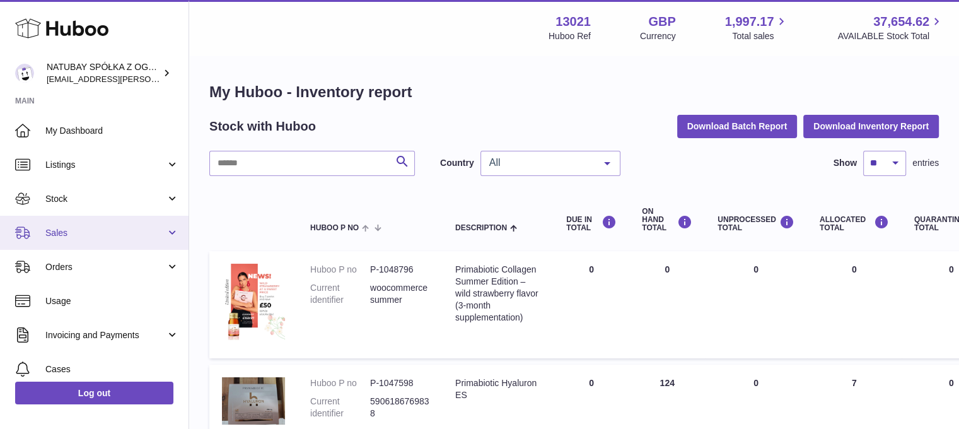
click at [79, 227] on span "Sales" at bounding box center [105, 233] width 120 height 12
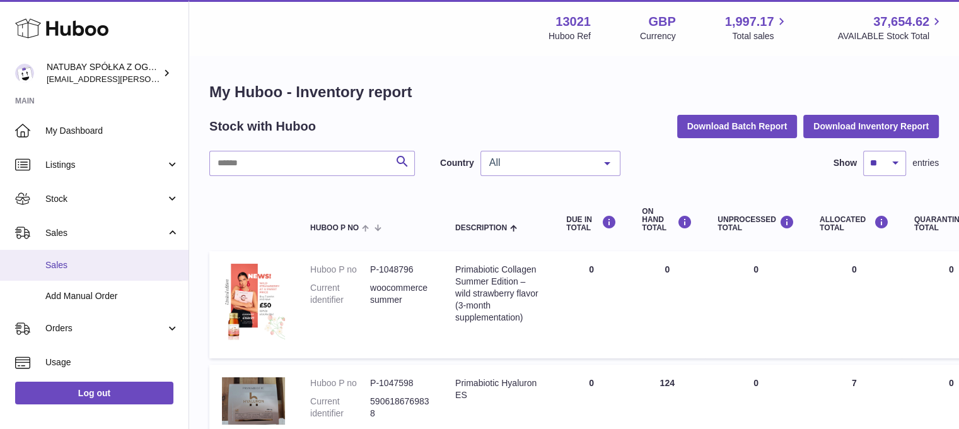
drag, startPoint x: 79, startPoint y: 258, endPoint x: 222, endPoint y: 17, distance: 280.1
click at [79, 258] on link "Sales" at bounding box center [94, 265] width 188 height 31
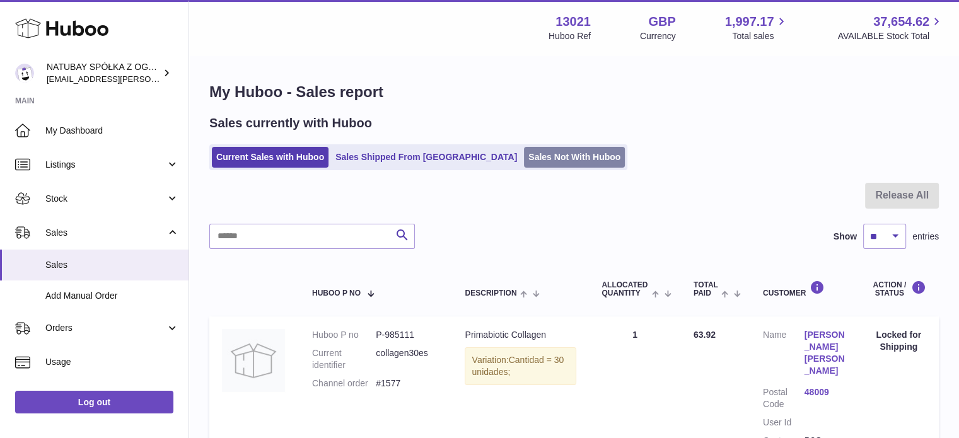
click at [524, 156] on link "Sales Not With Huboo" at bounding box center [574, 157] width 101 height 21
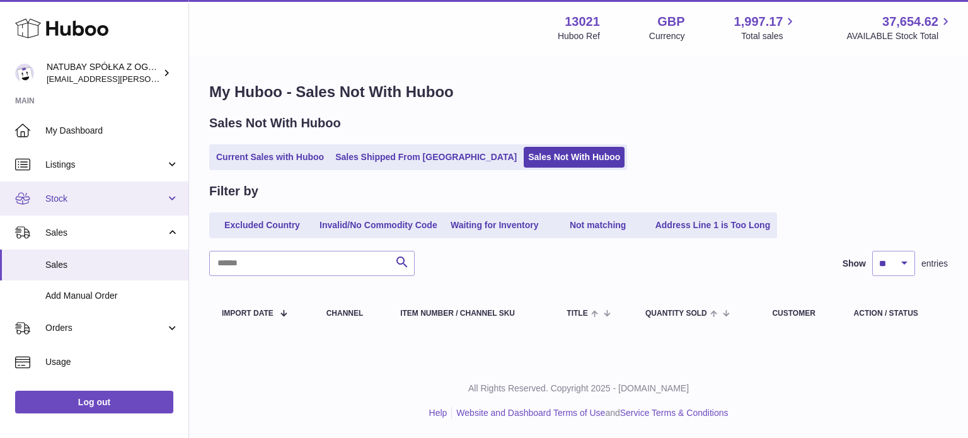
click at [130, 201] on span "Stock" at bounding box center [105, 199] width 120 height 12
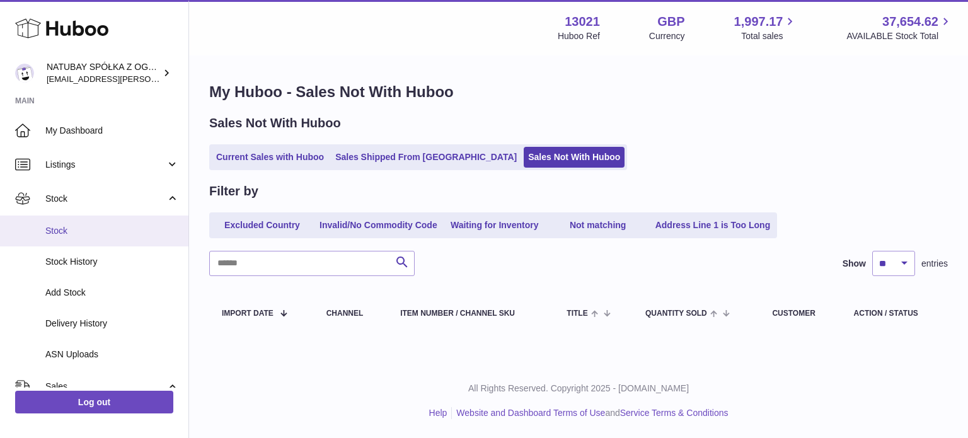
click at [119, 229] on span "Stock" at bounding box center [112, 231] width 134 height 12
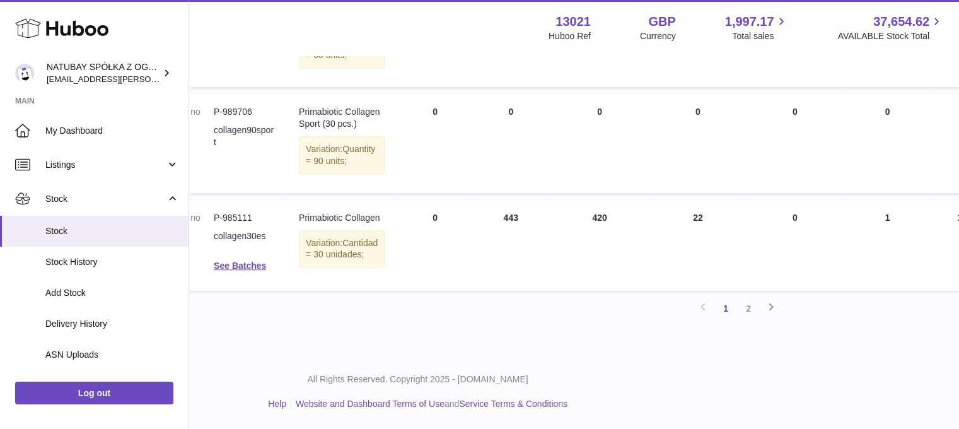
scroll to position [1108, 137]
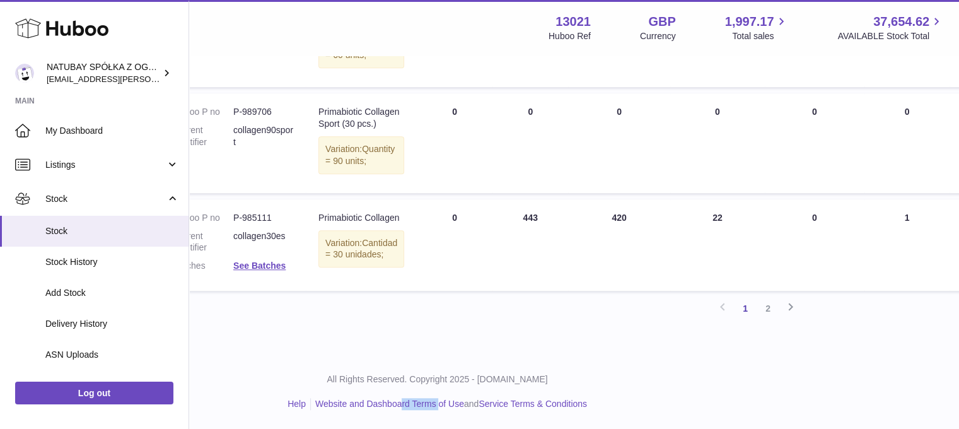
drag, startPoint x: 357, startPoint y: 426, endPoint x: 325, endPoint y: 423, distance: 32.3
click at [325, 423] on div "All Rights Reserved. Copyright 2025 - [DOMAIN_NAME] Help Website and Dashboard …" at bounding box center [437, 391] width 770 height 74
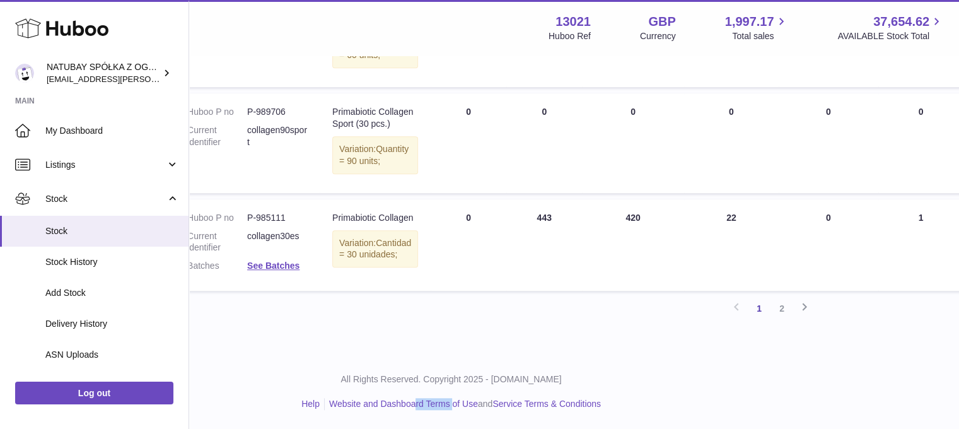
scroll to position [1108, 122]
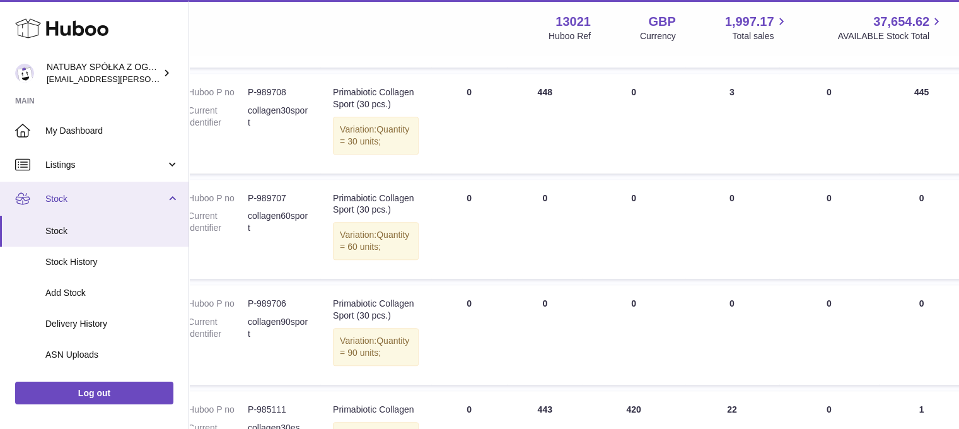
click at [90, 204] on span "Stock" at bounding box center [105, 199] width 120 height 12
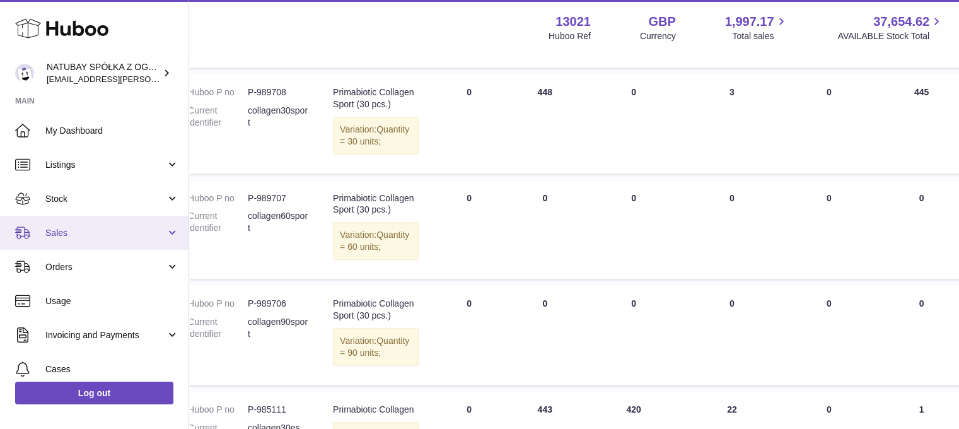
click at [86, 239] on link "Sales" at bounding box center [94, 233] width 188 height 34
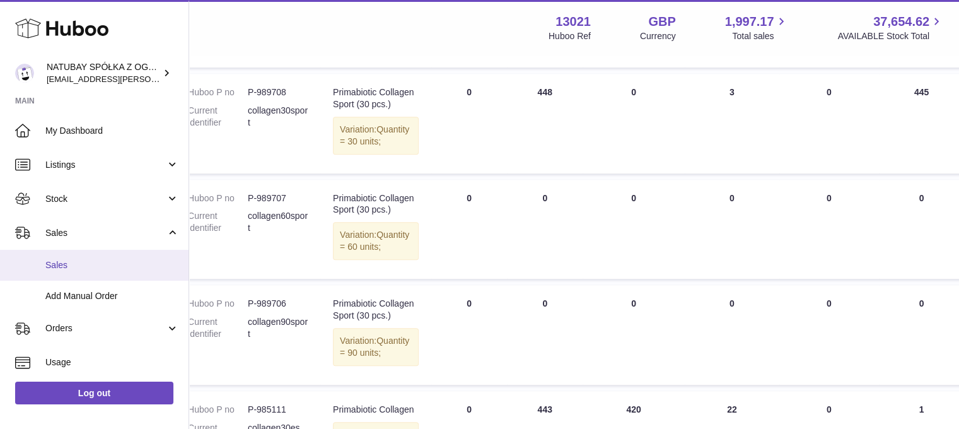
click at [83, 260] on span "Sales" at bounding box center [112, 265] width 134 height 12
